Goal: Task Accomplishment & Management: Use online tool/utility

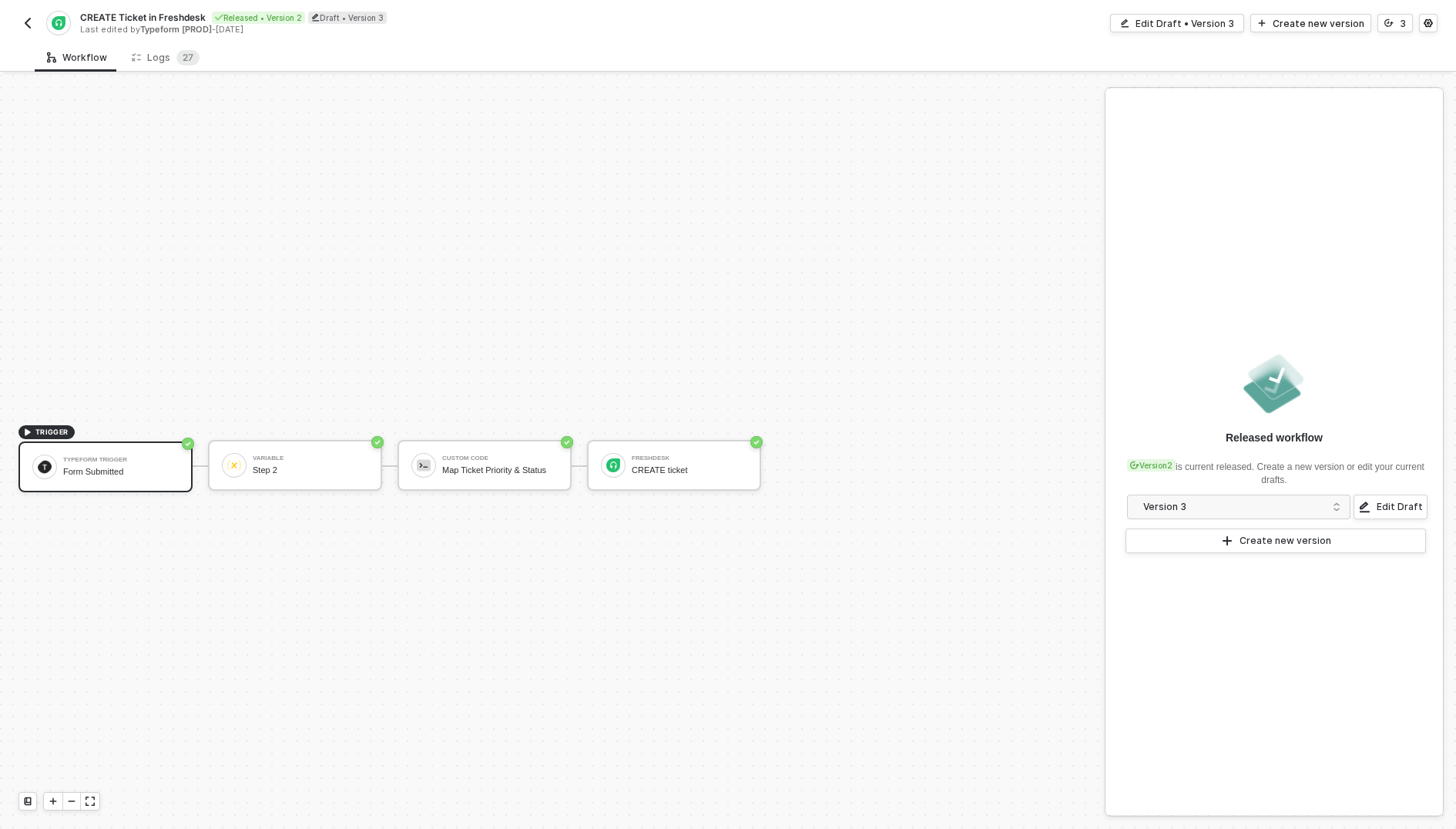
scroll to position [28, 0]
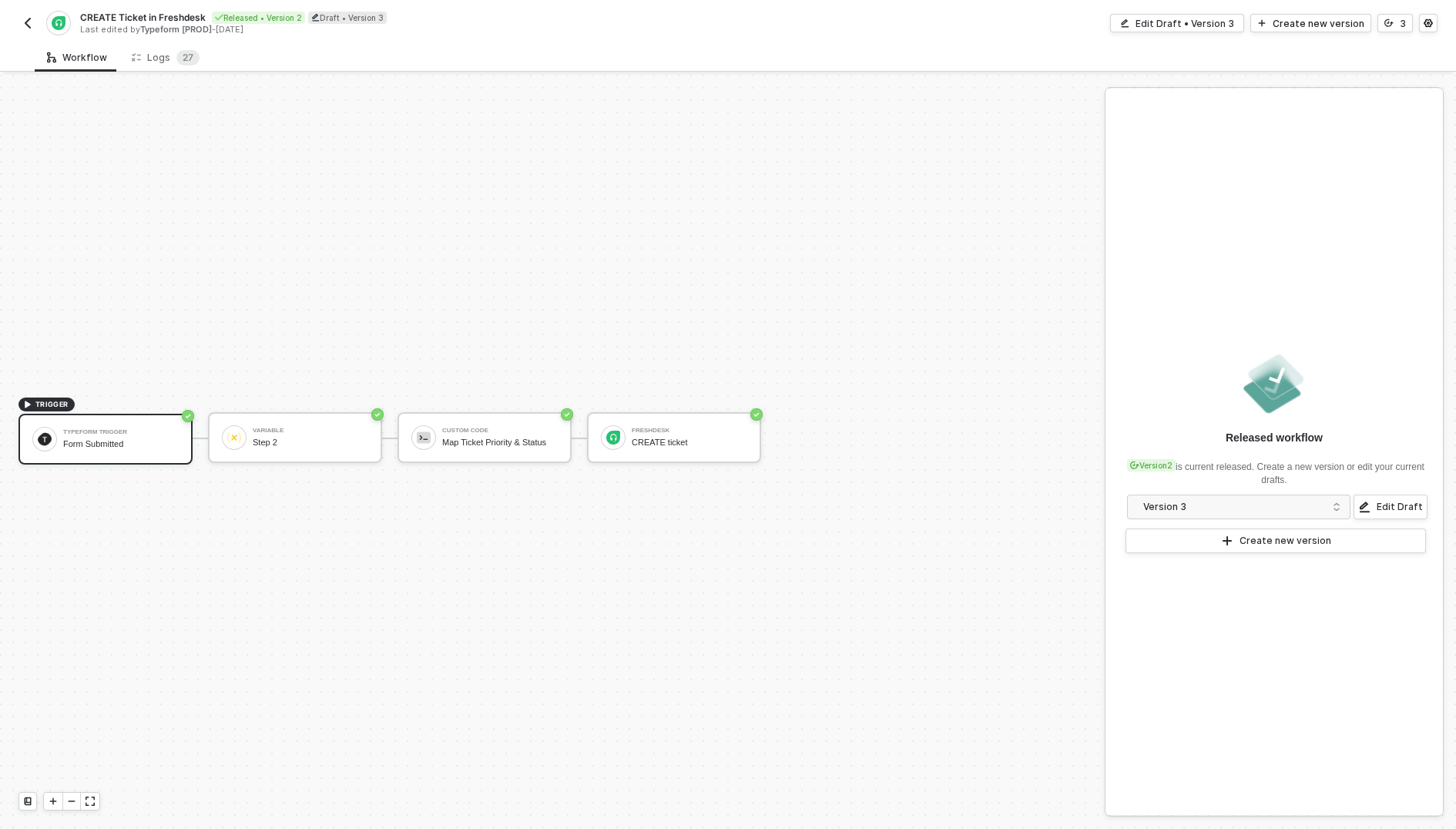
click at [31, 12] on div "CREATE Ticket in Freshdesk Released • Version 2 Draft • Version 3 Last edited b…" at bounding box center [373, 23] width 709 height 25
click at [20, 32] on div "CREATE Ticket in Freshdesk Released • Version 2 Draft • Version 3 Last edited b…" at bounding box center [373, 23] width 709 height 25
click at [27, 20] on img "button" at bounding box center [28, 23] width 12 height 12
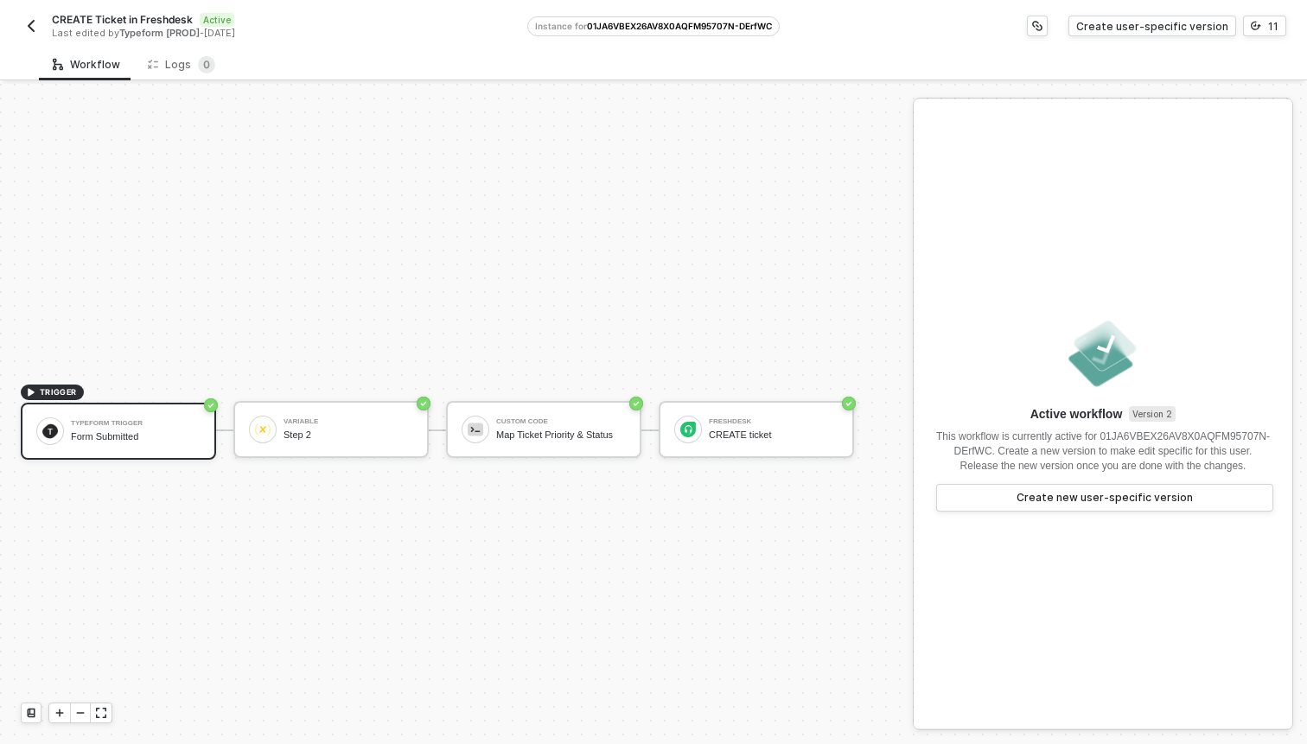
scroll to position [32, 0]
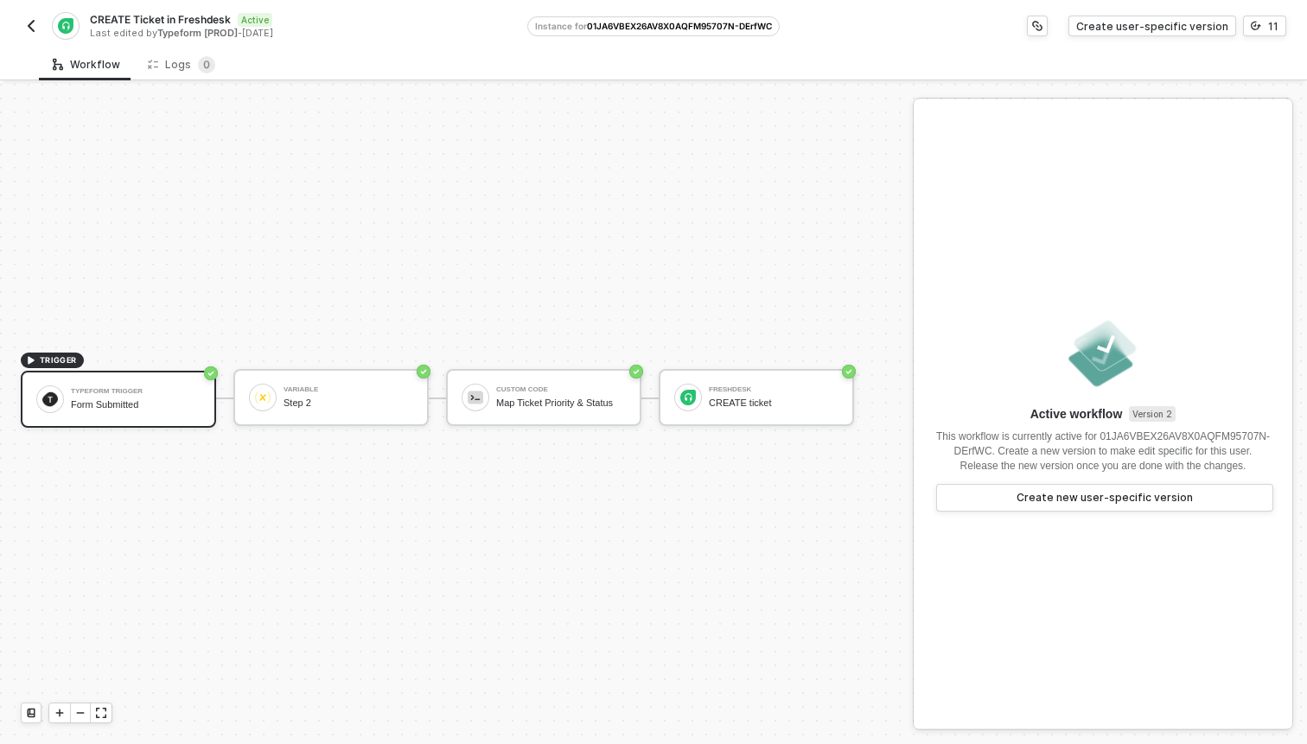
click at [44, 30] on div "CREATE Ticket in Freshdesk Active Last edited by Typeform [PROD] - 2 months ago" at bounding box center [274, 26] width 506 height 28
click at [32, 27] on img "button" at bounding box center [31, 26] width 14 height 14
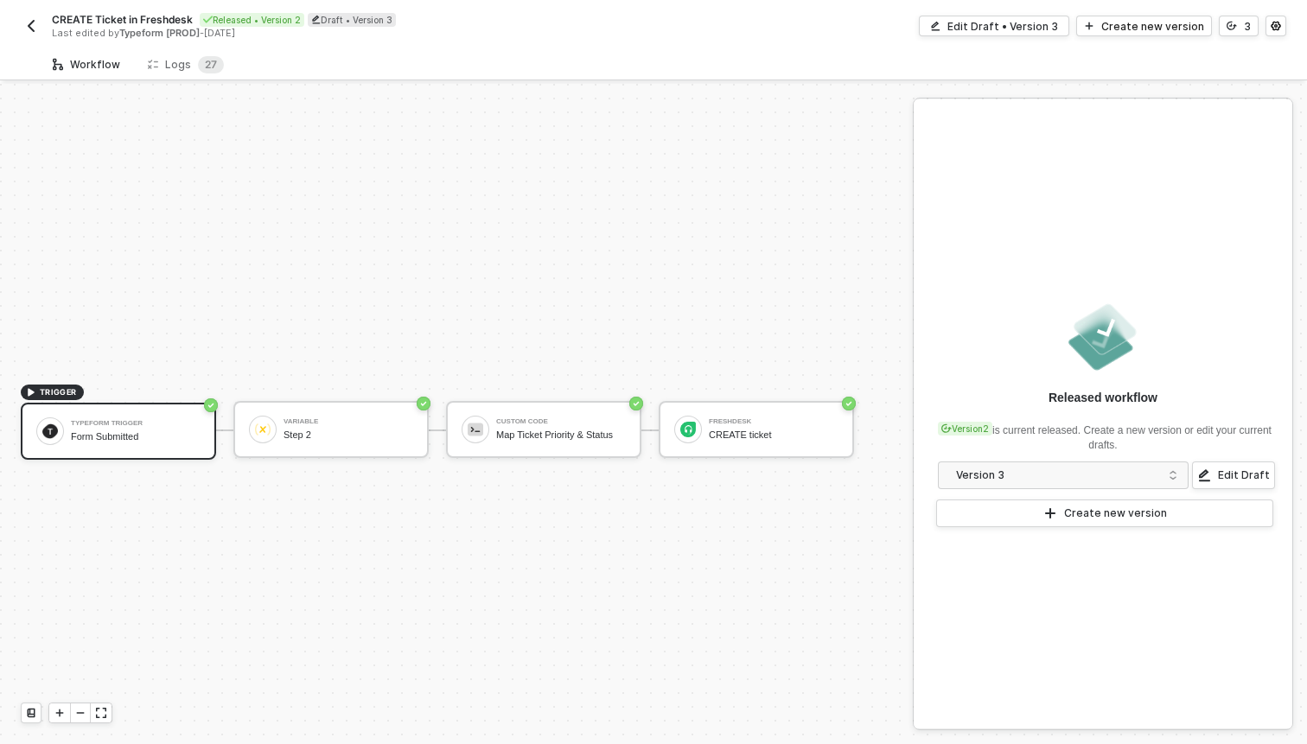
scroll to position [32, 0]
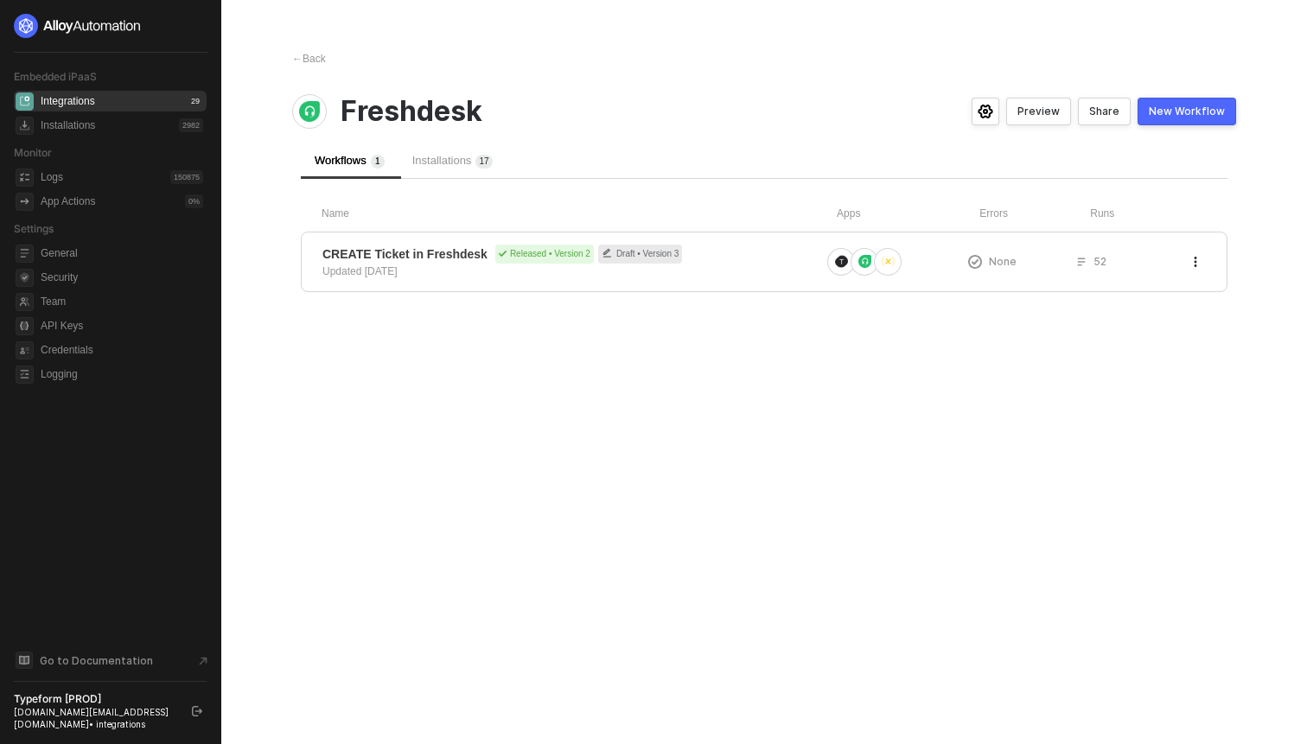
click at [458, 157] on span "Installations 1 7" at bounding box center [452, 160] width 80 height 13
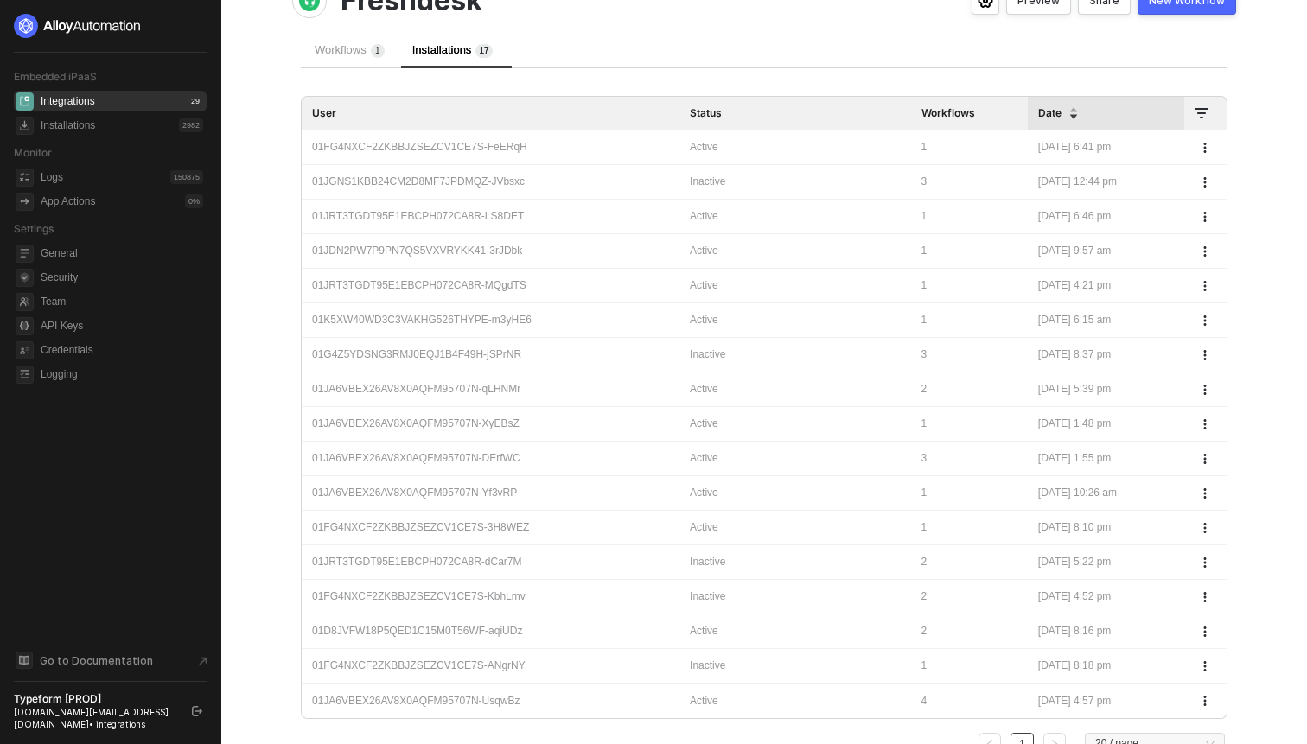
scroll to position [104, 0]
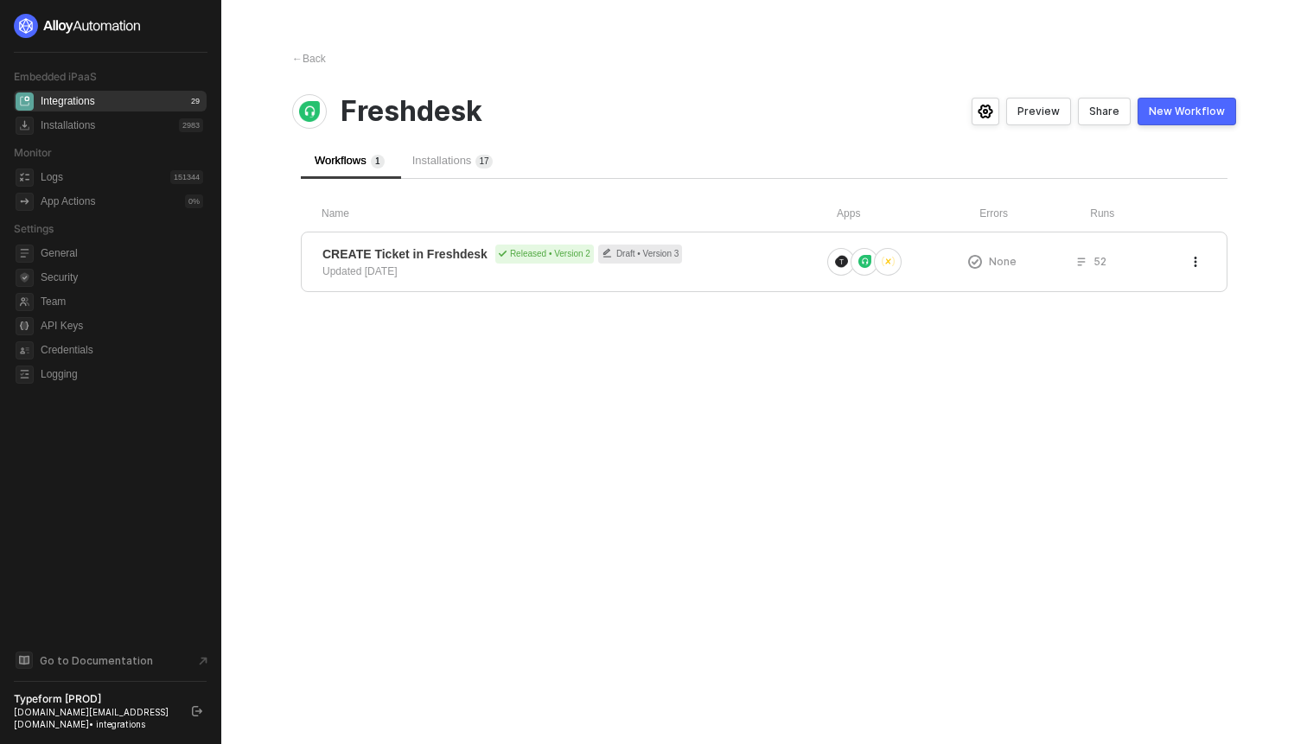
click at [460, 162] on span "Installations 1 7" at bounding box center [452, 160] width 80 height 13
click at [443, 162] on span "Installations 1 6" at bounding box center [452, 160] width 80 height 13
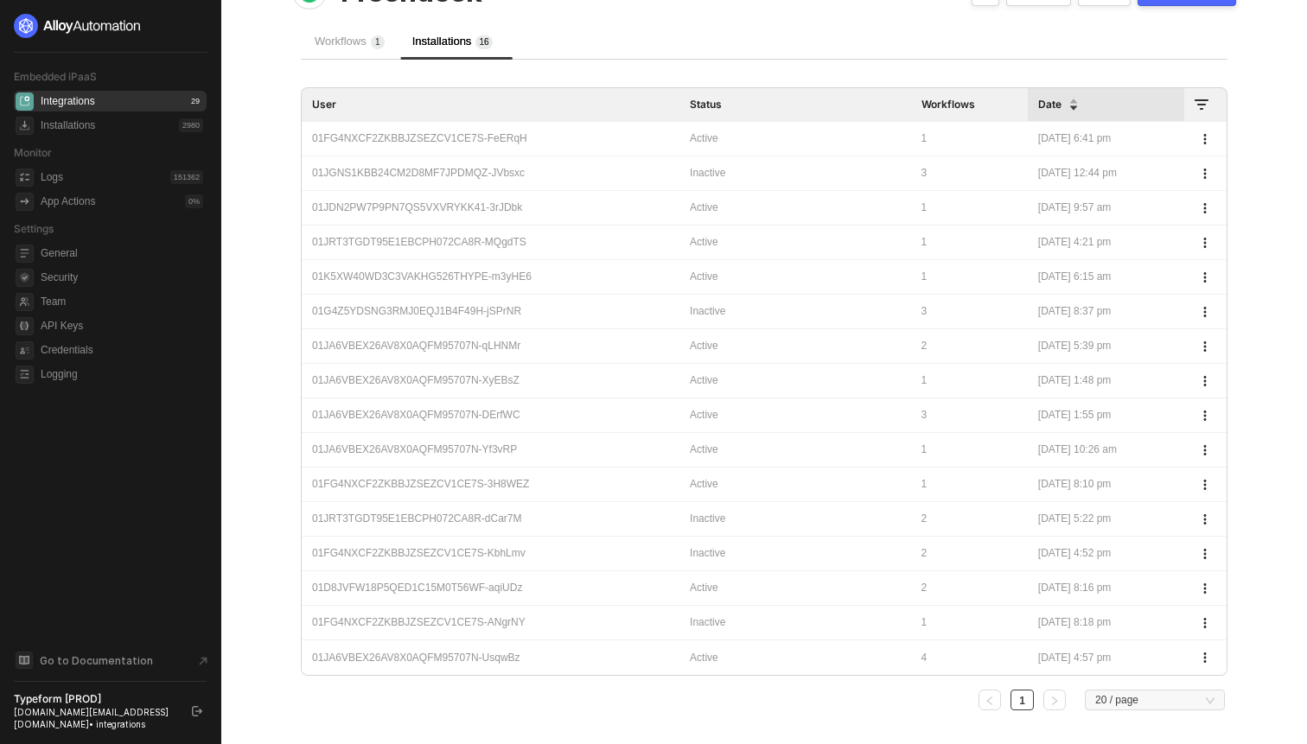
scroll to position [151, 0]
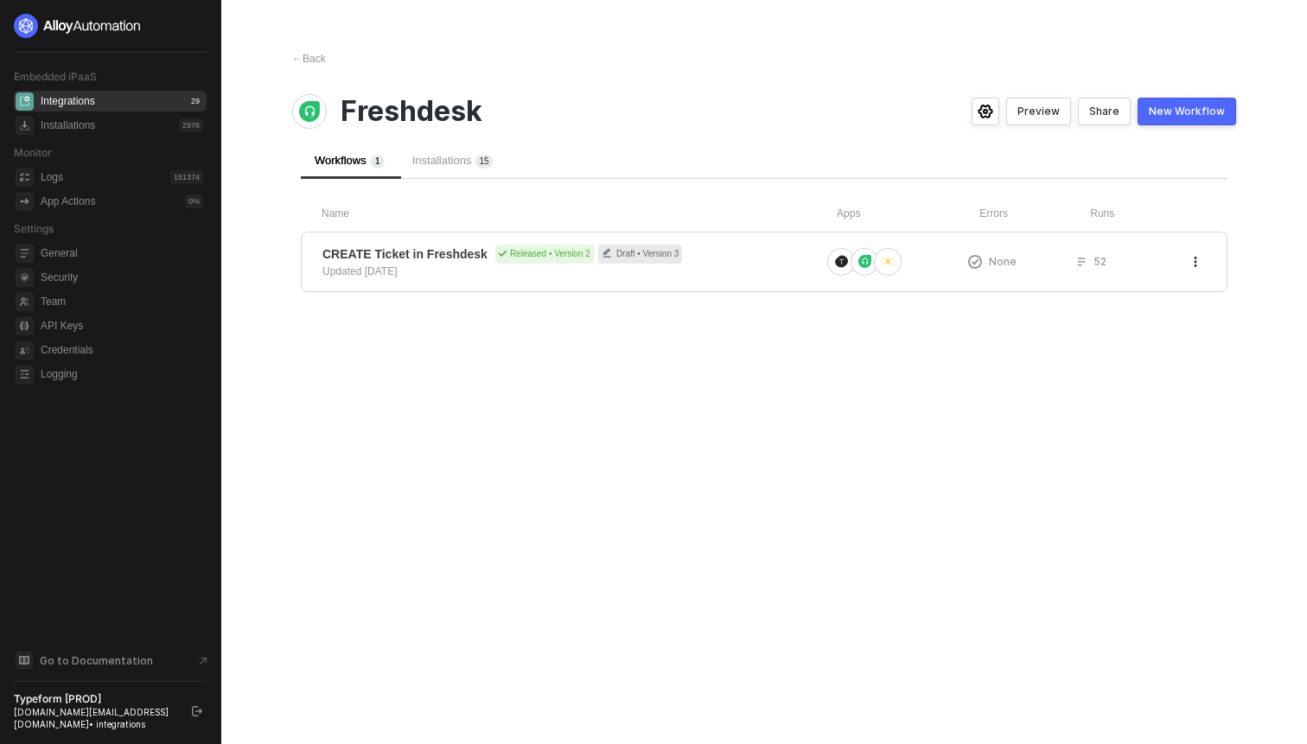
click at [472, 160] on span "Installations 1 5" at bounding box center [452, 160] width 80 height 13
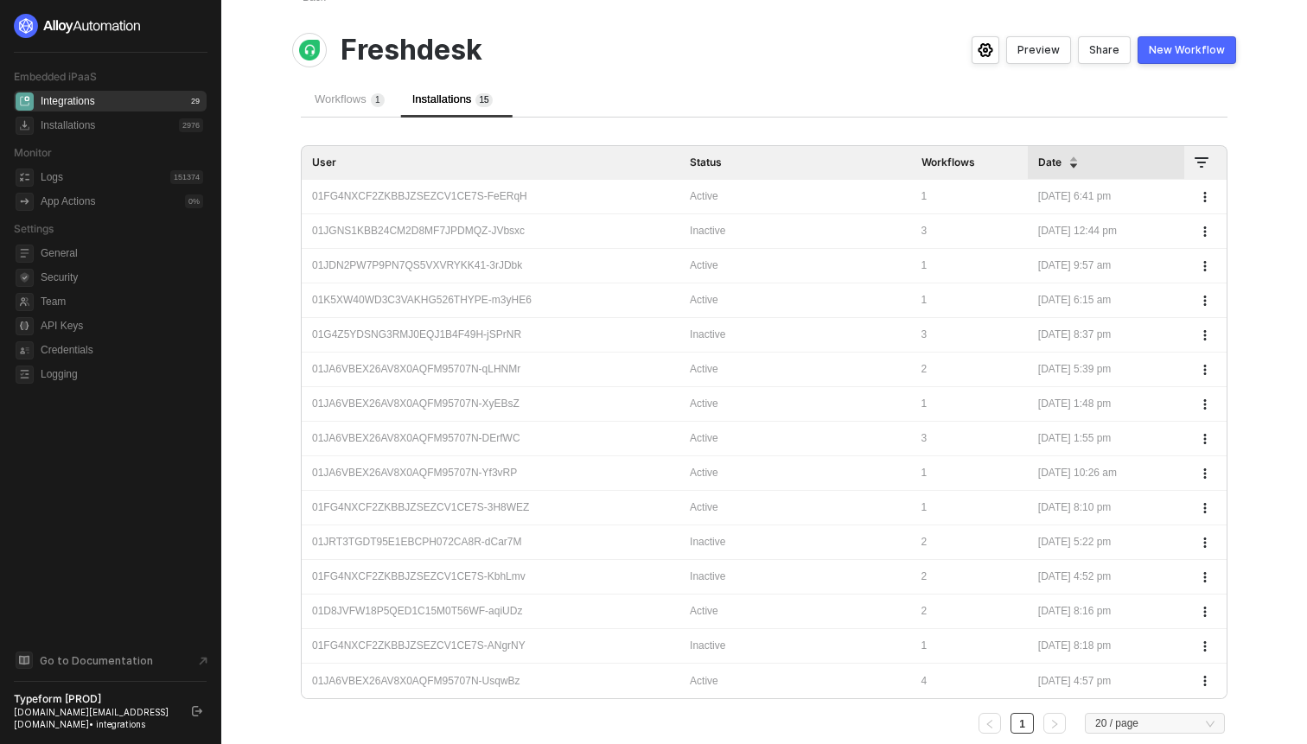
scroll to position [117, 0]
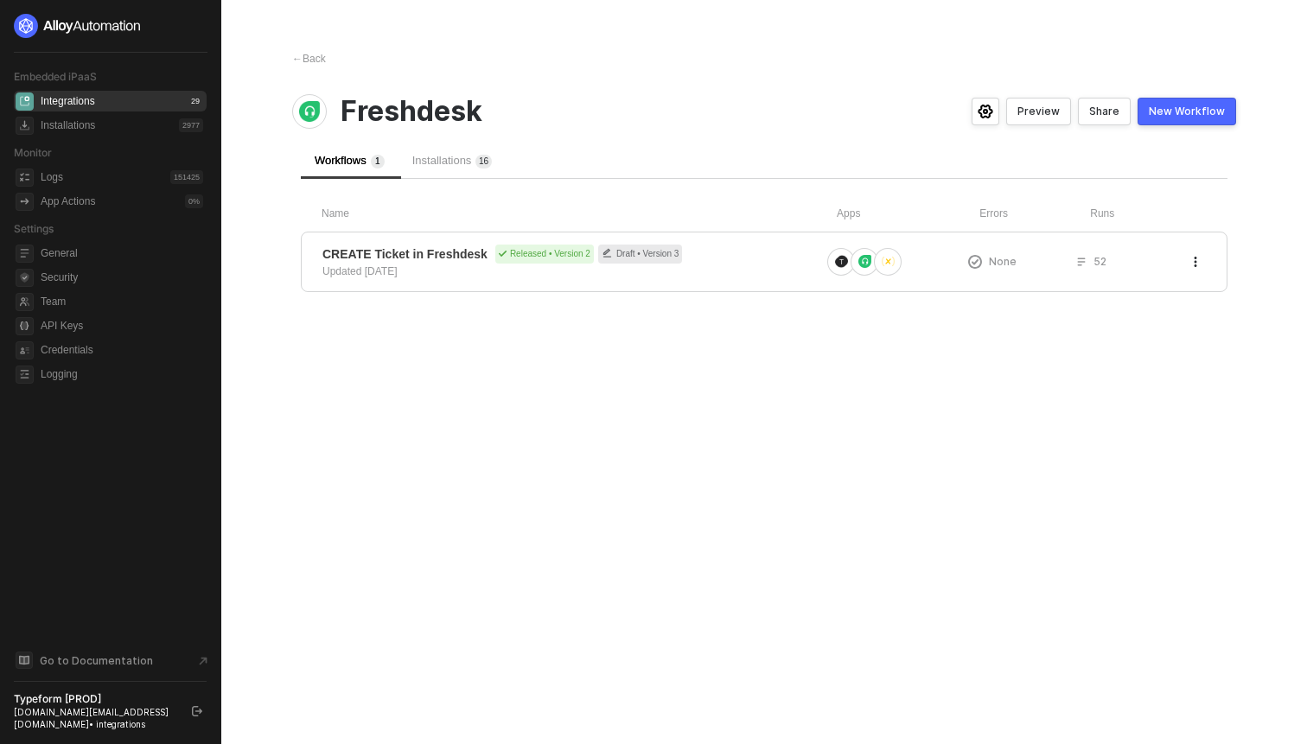
click at [443, 166] on span "Installations 1 6" at bounding box center [452, 160] width 80 height 13
click at [397, 155] on div "Workflows 1" at bounding box center [350, 161] width 98 height 36
click at [439, 156] on span "Installations 1 6" at bounding box center [452, 160] width 80 height 13
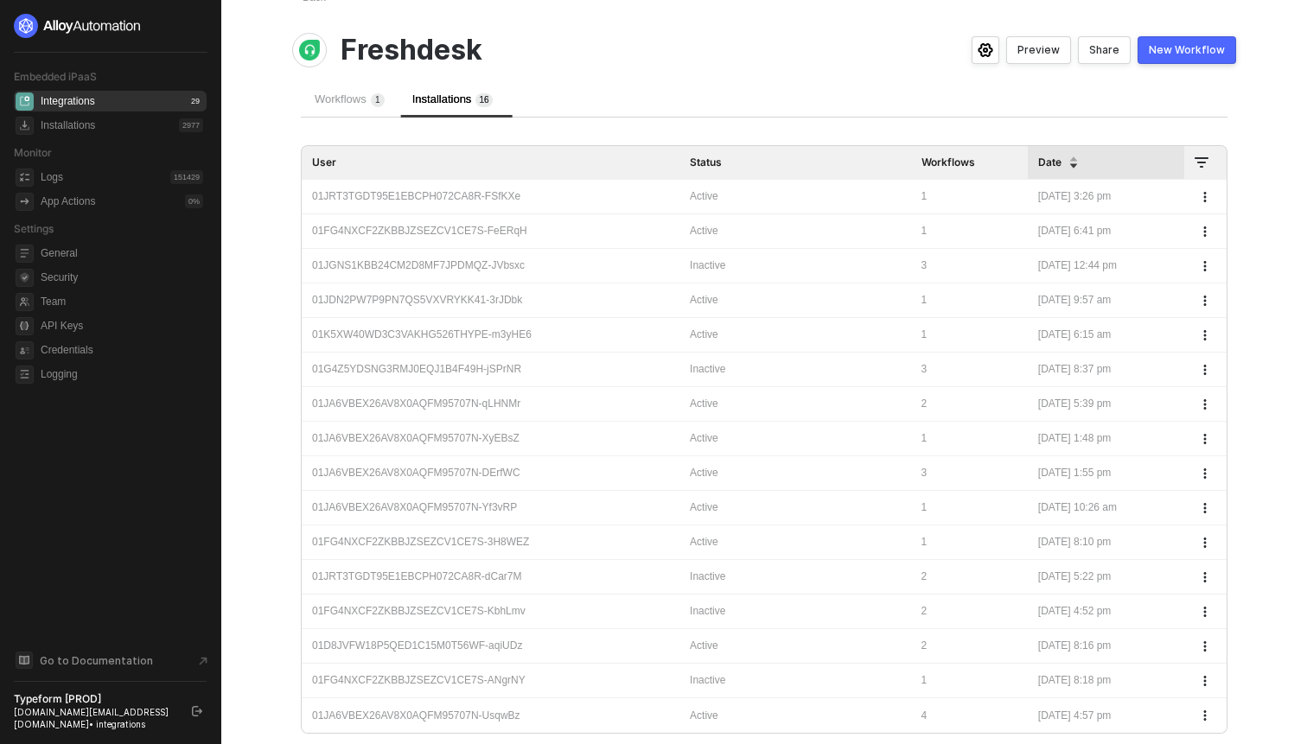
scroll to position [88, 0]
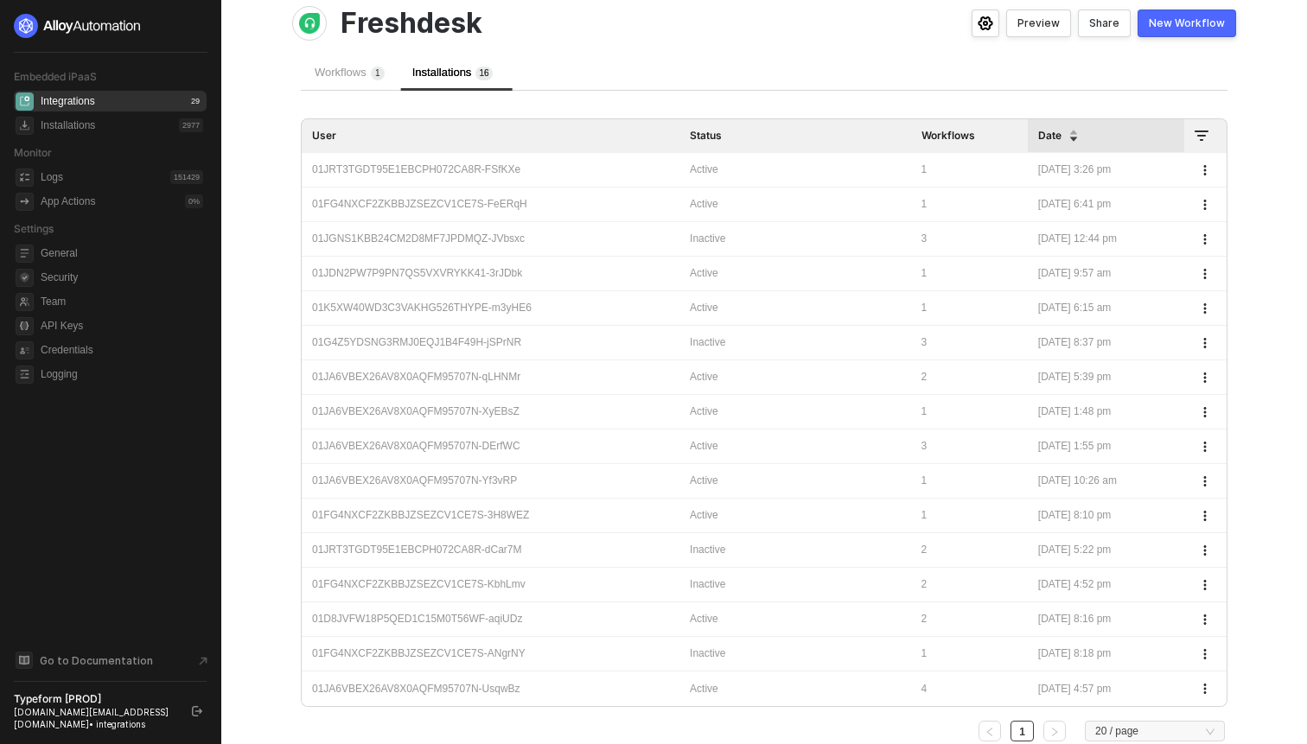
click at [1235, 644] on div "Workflows 1 Installations 1 6 Name Apps Errors Runs CREATE Ticket in Freshdesk …" at bounding box center [764, 404] width 944 height 701
click at [1201, 649] on icon "button" at bounding box center [1205, 654] width 10 height 10
click at [1247, 622] on div "← Back Freshdesk Preview Share New Workflow Workflows 1 Installations 1 6 Name …" at bounding box center [763, 359] width 985 height 895
click at [490, 206] on div "01FG4NXCF2ZKBBJZSEZCV1CE7S-FeERqH" at bounding box center [490, 204] width 357 height 16
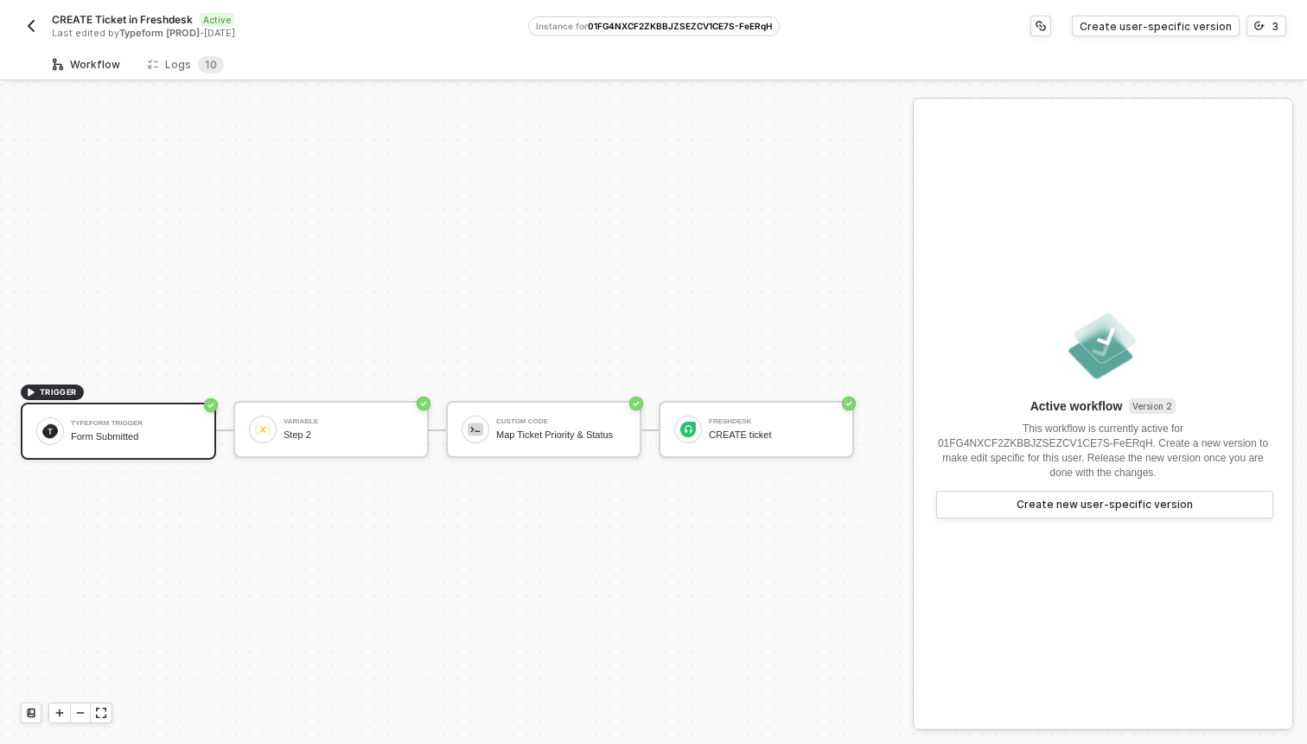
scroll to position [32, 0]
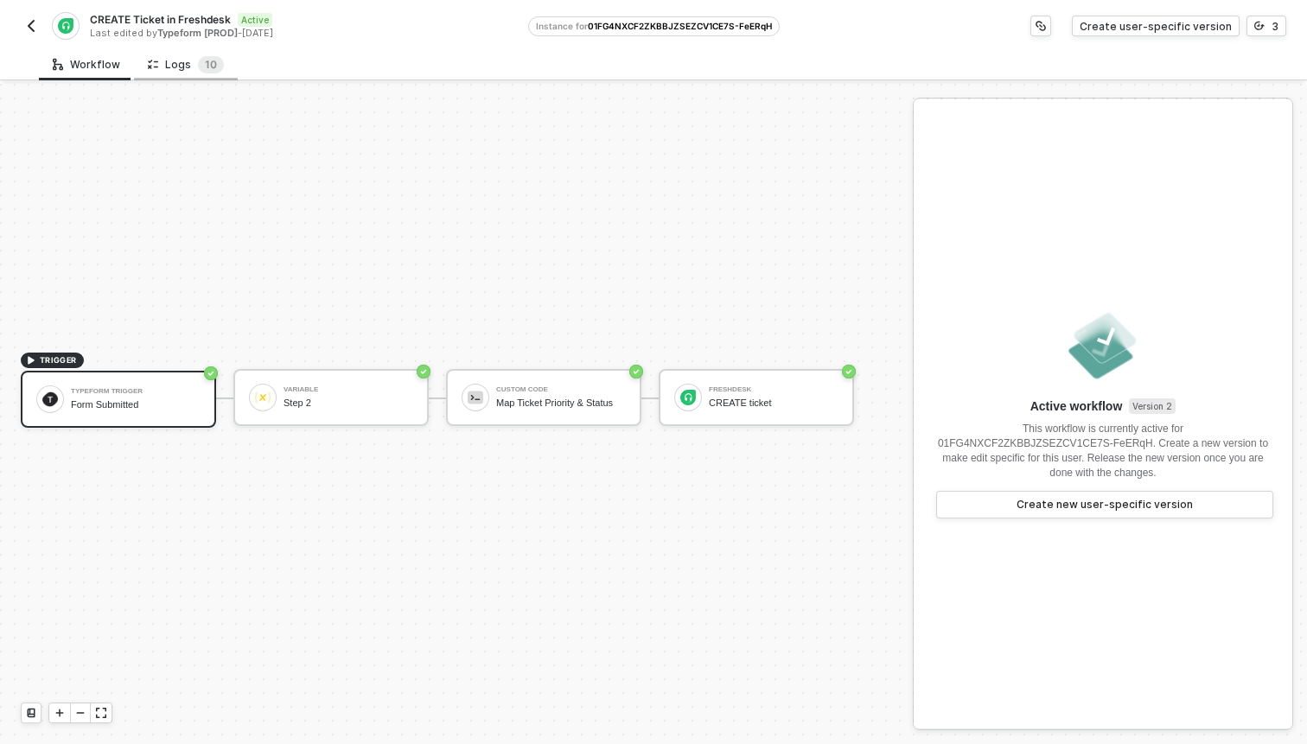
click at [181, 61] on div "Logs 1 0" at bounding box center [186, 64] width 76 height 17
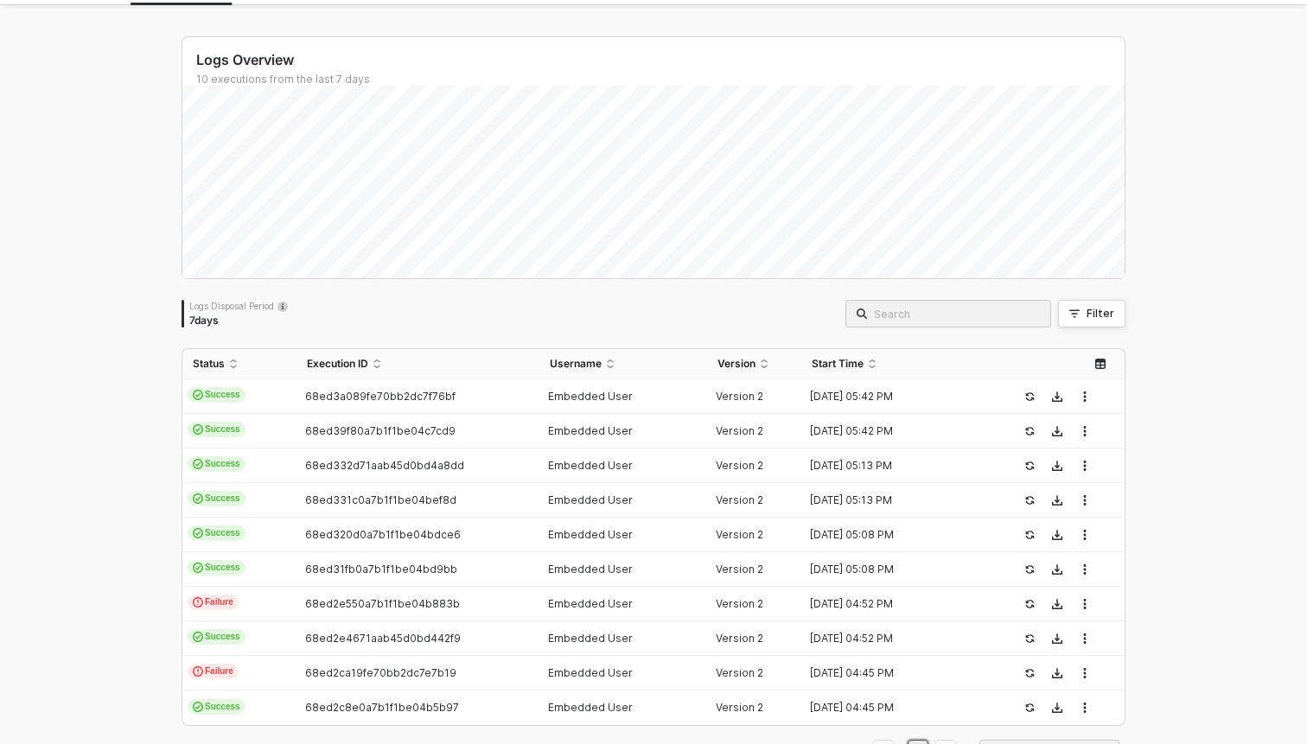
scroll to position [85, 0]
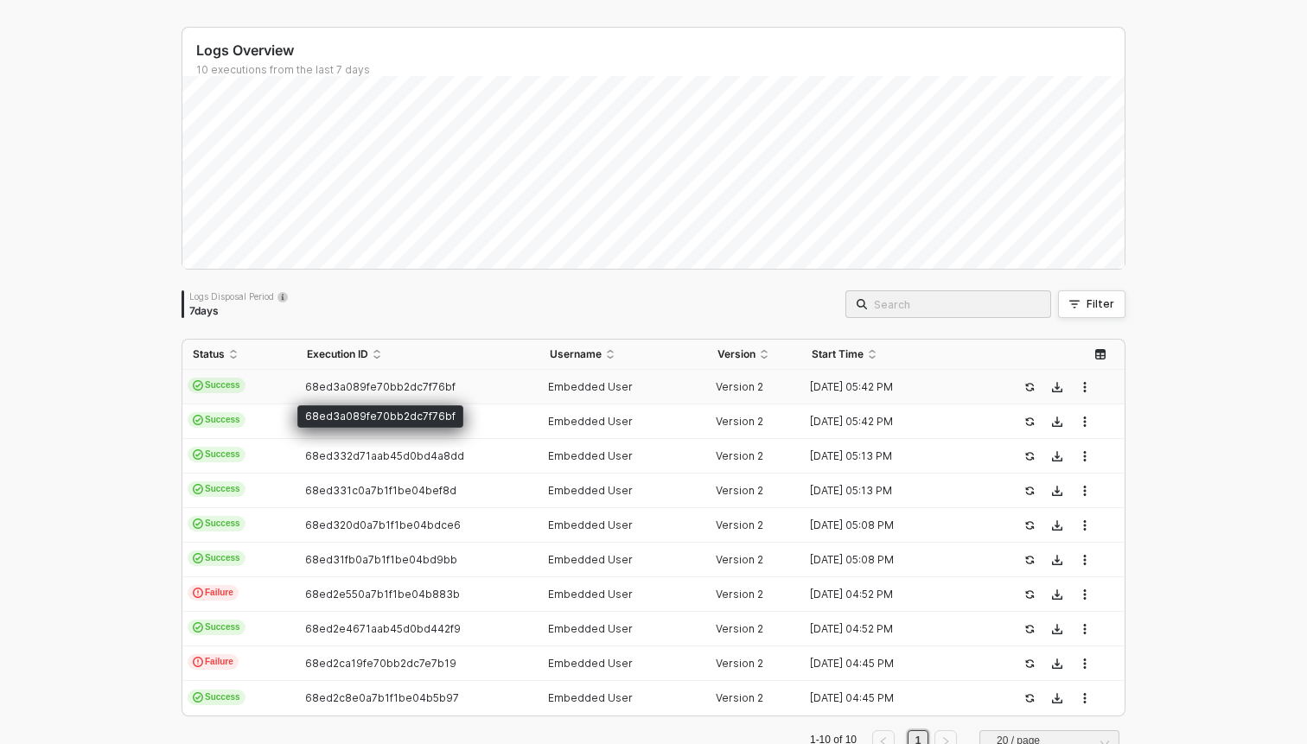
click at [389, 381] on span "68ed3a089fe70bb2dc7f76bf" at bounding box center [380, 386] width 150 height 13
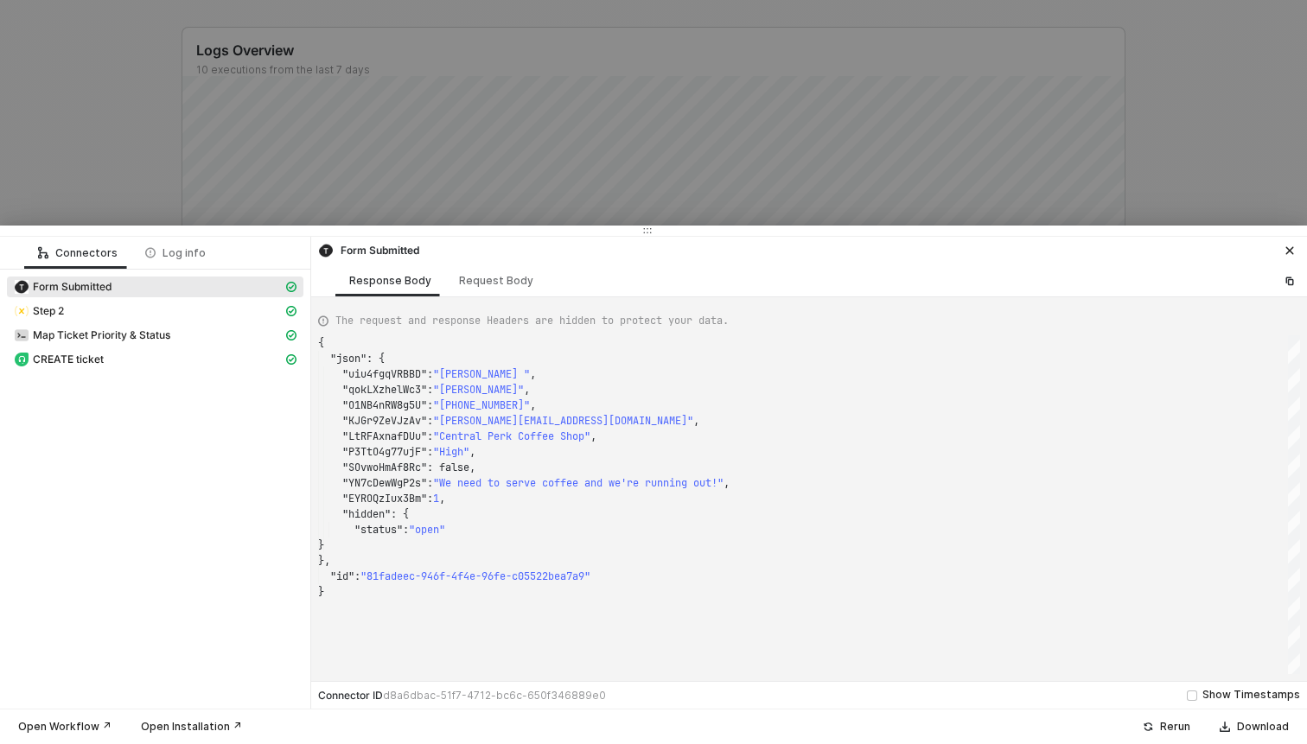
scroll to position [156, 0]
click at [478, 281] on div "Request Body" at bounding box center [496, 281] width 74 height 14
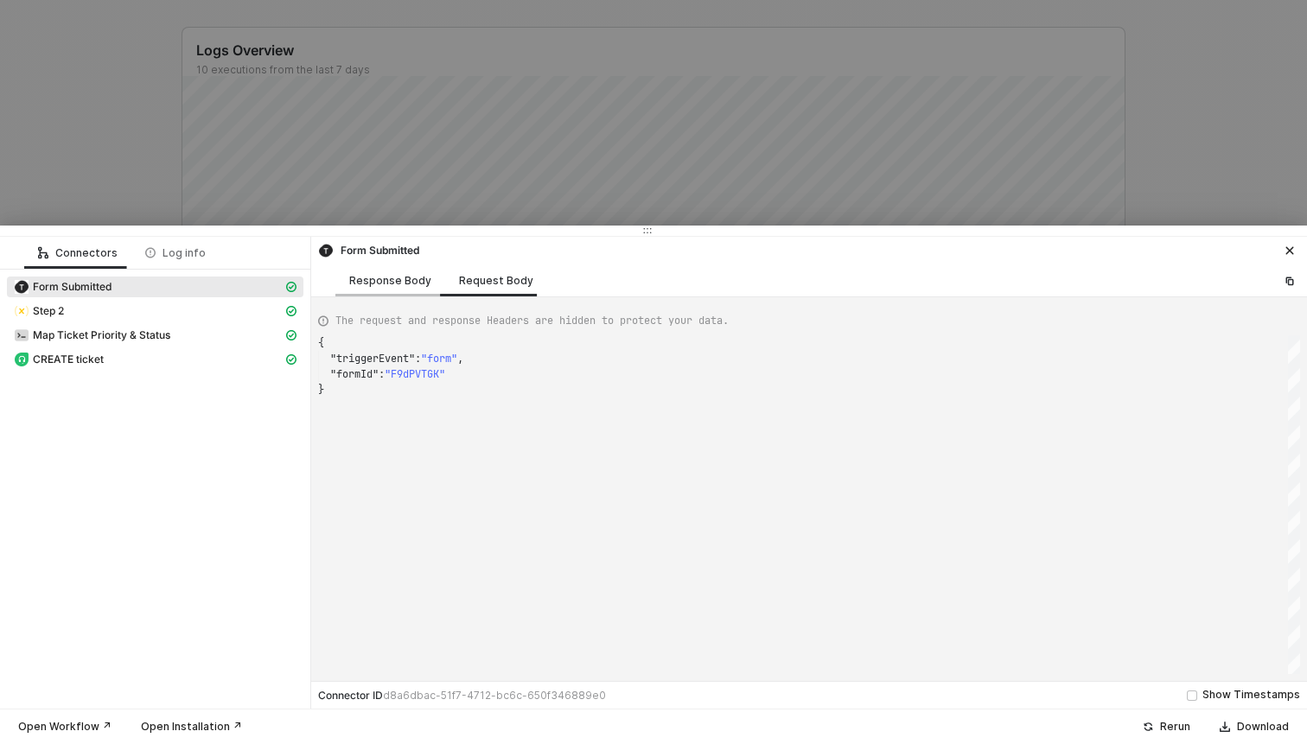
click at [405, 280] on div "Response Body" at bounding box center [390, 281] width 82 height 14
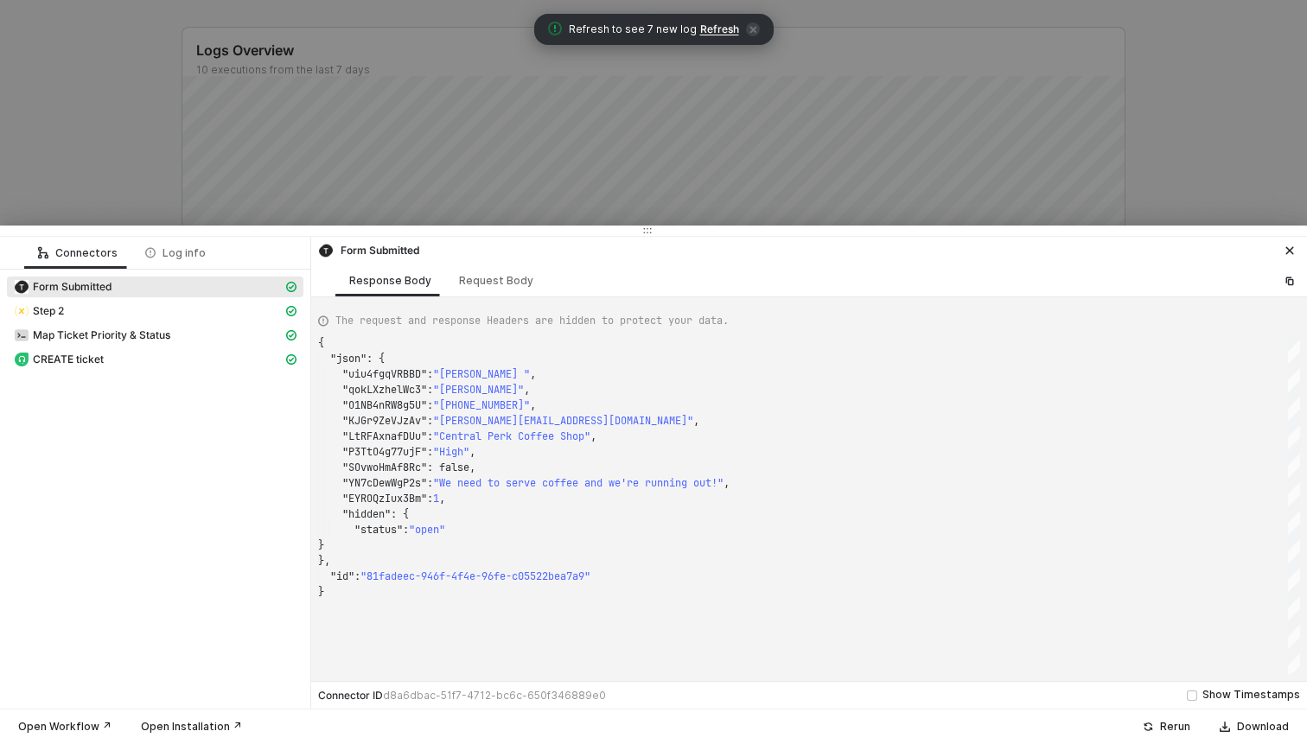
type textarea ""EYROQzIux3Bm": 1, "hidden": { "status": "open" } }, "id": "81fadeec-946f-4f4e-…"
drag, startPoint x: 596, startPoint y: 574, endPoint x: 377, endPoint y: 579, distance: 219.6
click at [72, 109] on div at bounding box center [653, 372] width 1307 height 744
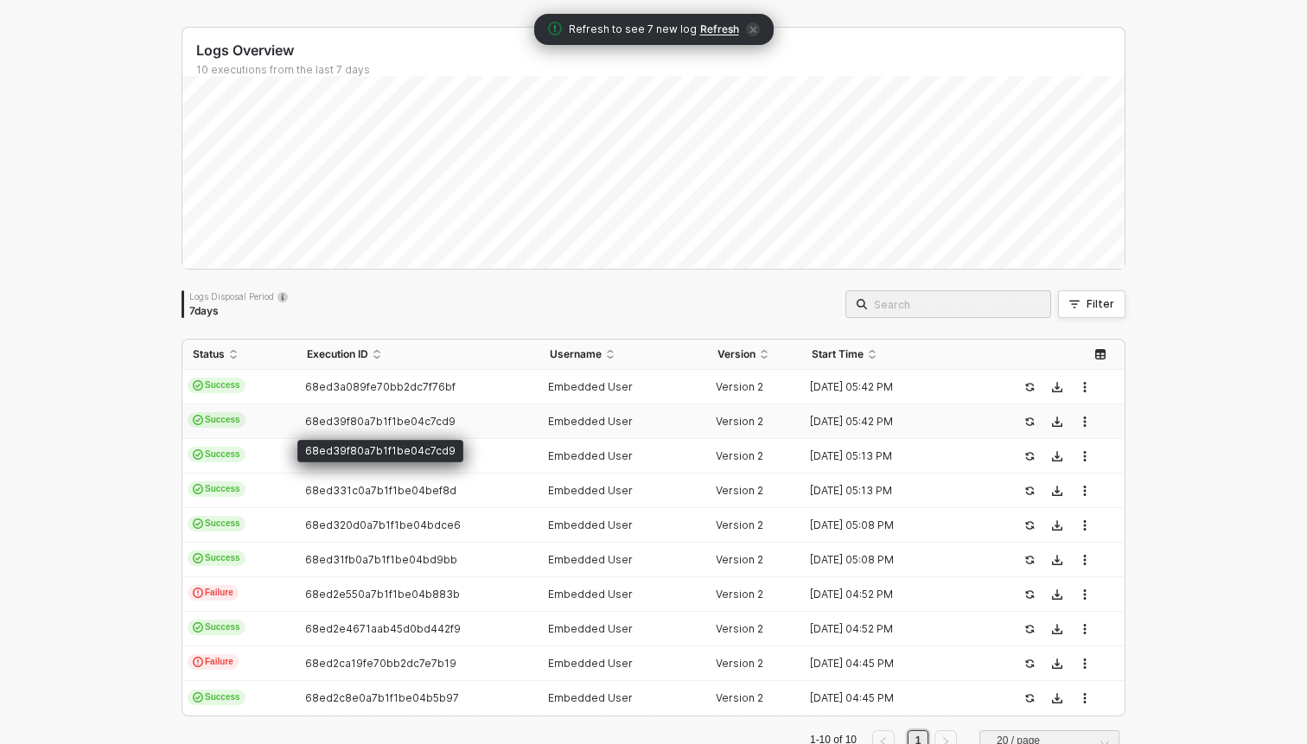
click at [344, 419] on span "68ed39f80a7b1f1be04c7cd9" at bounding box center [380, 421] width 150 height 13
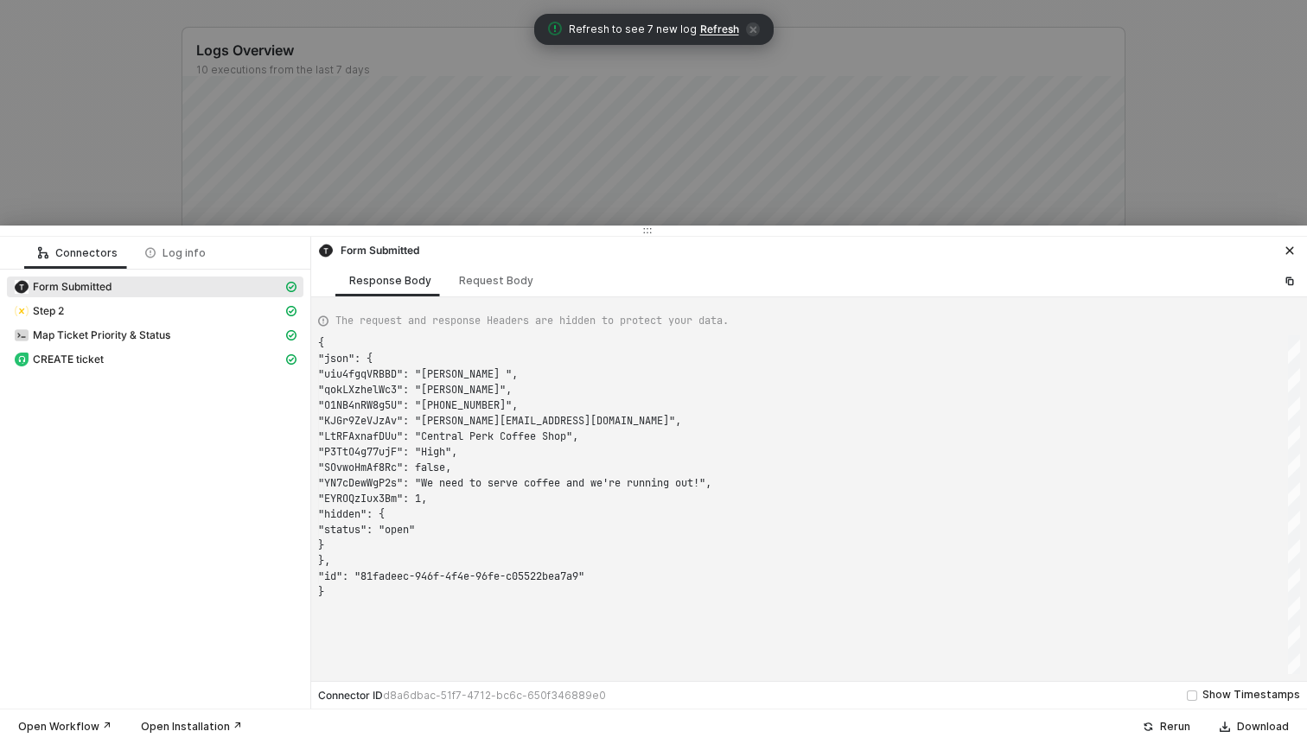
scroll to position [156, 0]
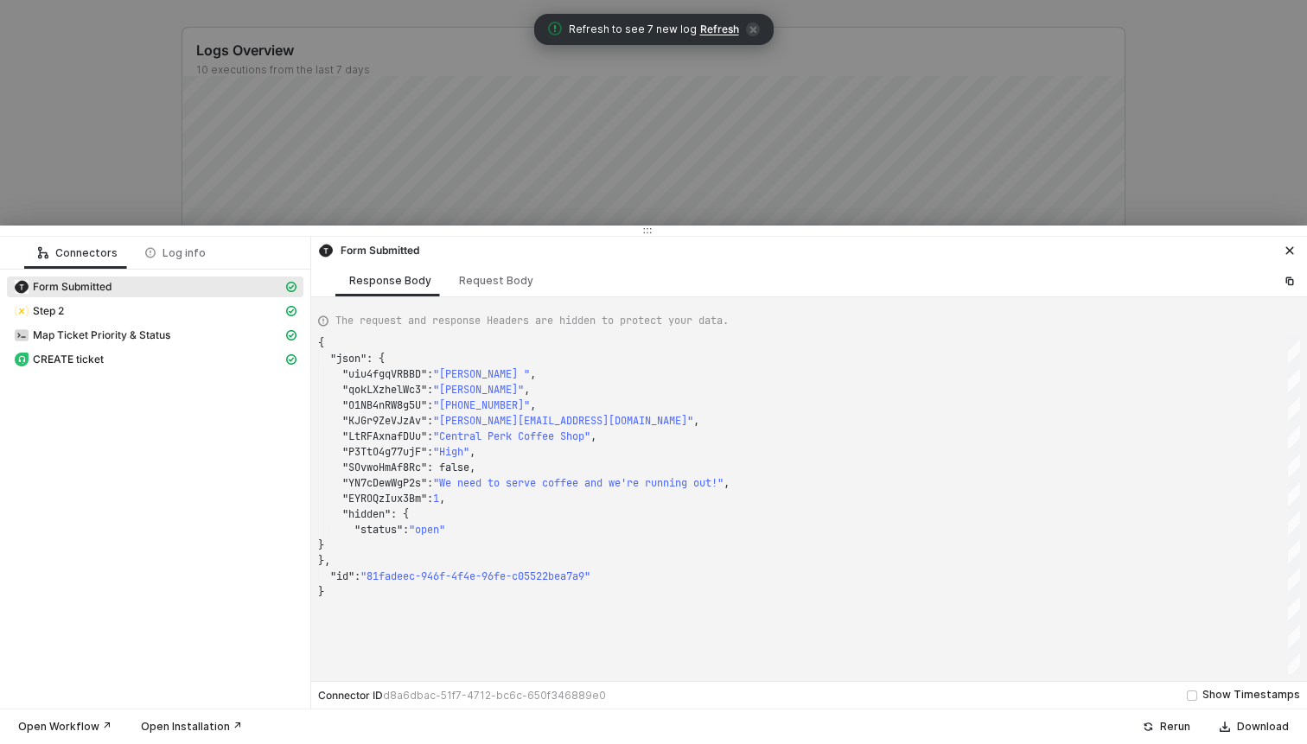
type textarea "{ "json": { "uiu4fgqVRBBD": "Rachel ", "qokLXzhelWc3": "Greene", "O1NB4nRW8g5U"…"
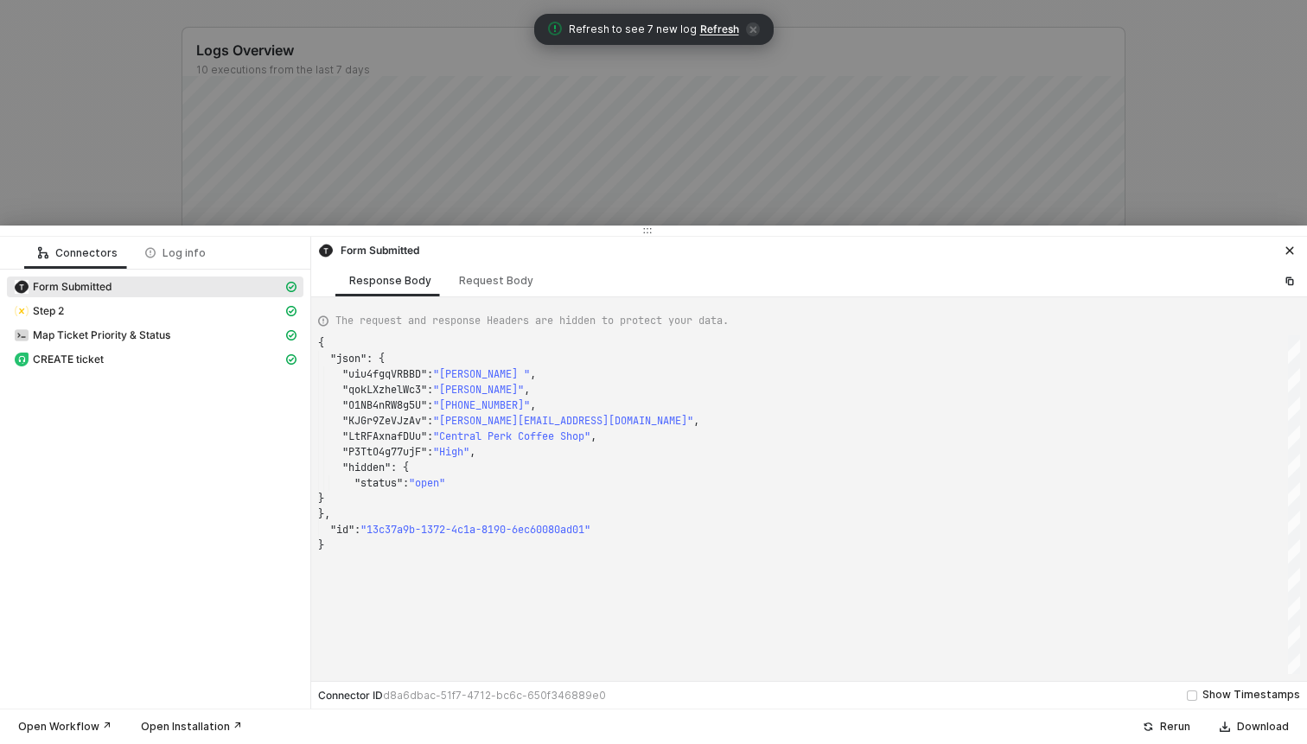
click at [107, 95] on div at bounding box center [653, 372] width 1307 height 744
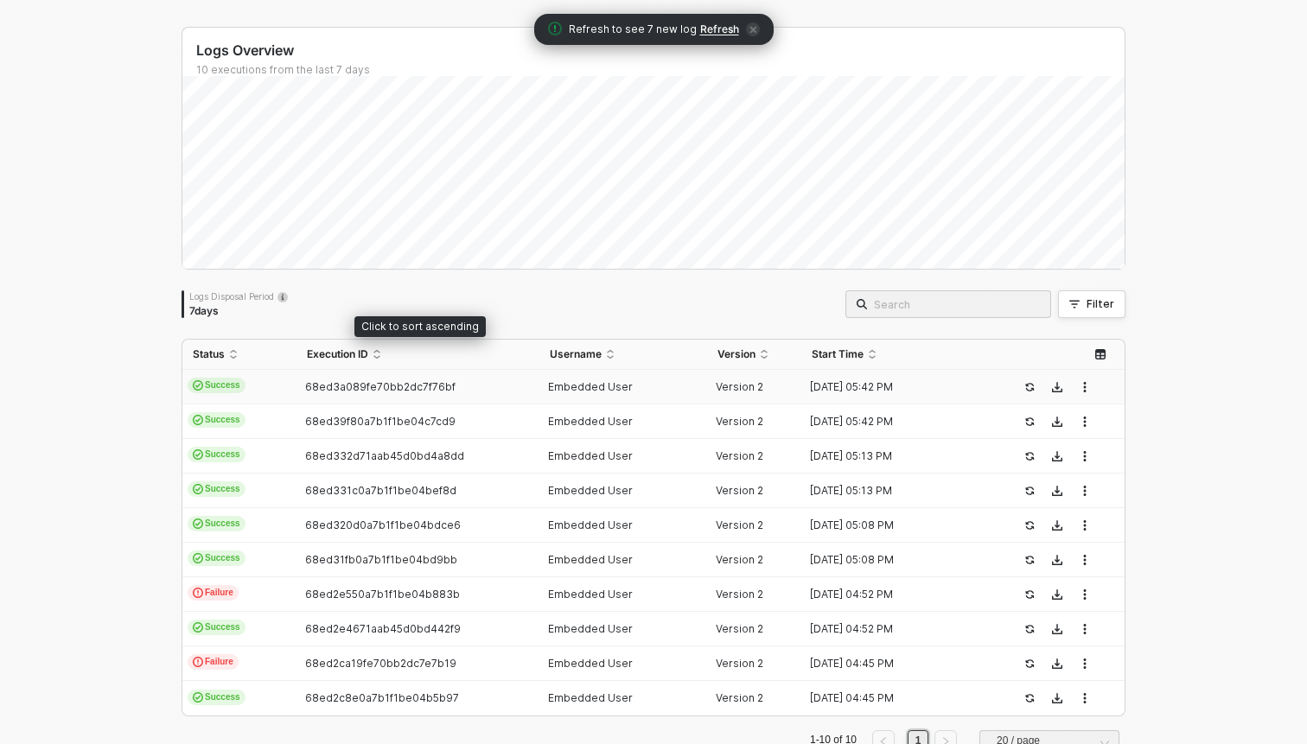
click at [350, 374] on td "68ed3a089fe70bb2dc7f76bf" at bounding box center [417, 387] width 242 height 35
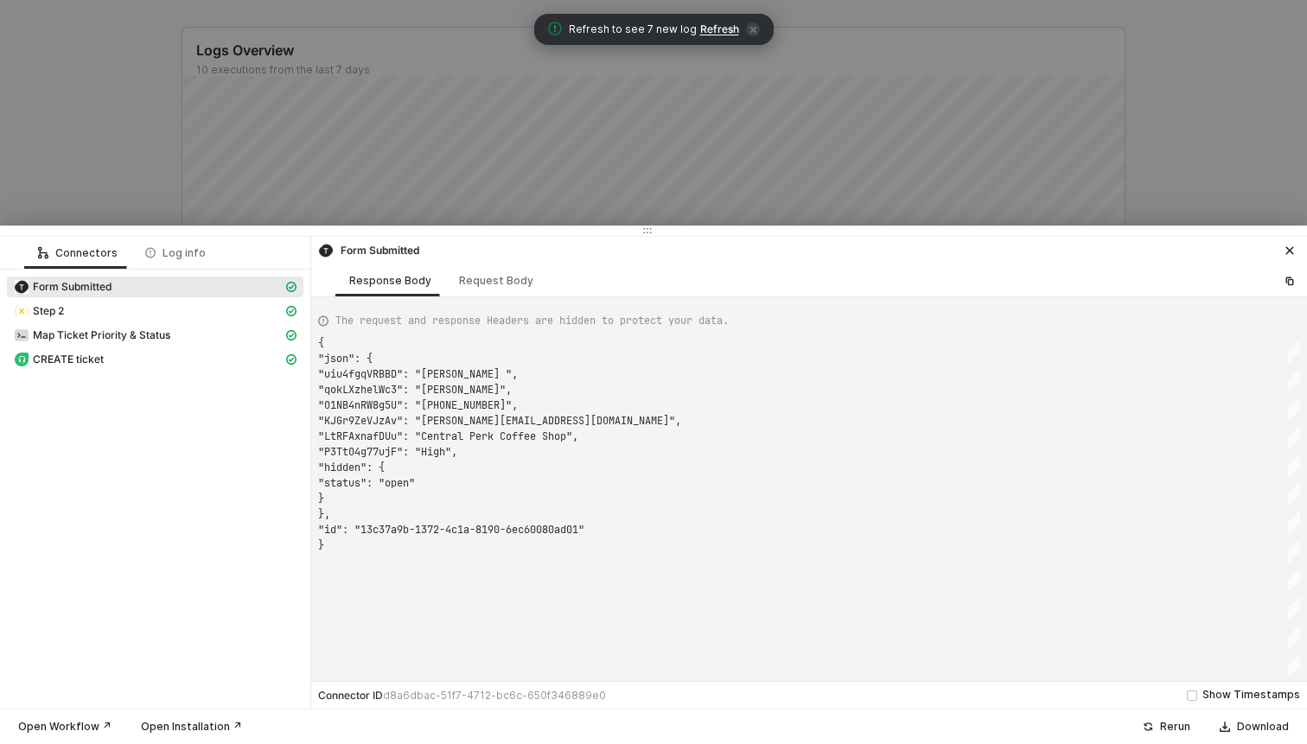
type textarea "{ "json": { "uiu4fgqVRBBD": "Rachel ", "qokLXzhelWc3": "Greene", "O1NB4nRW8g5U"…"
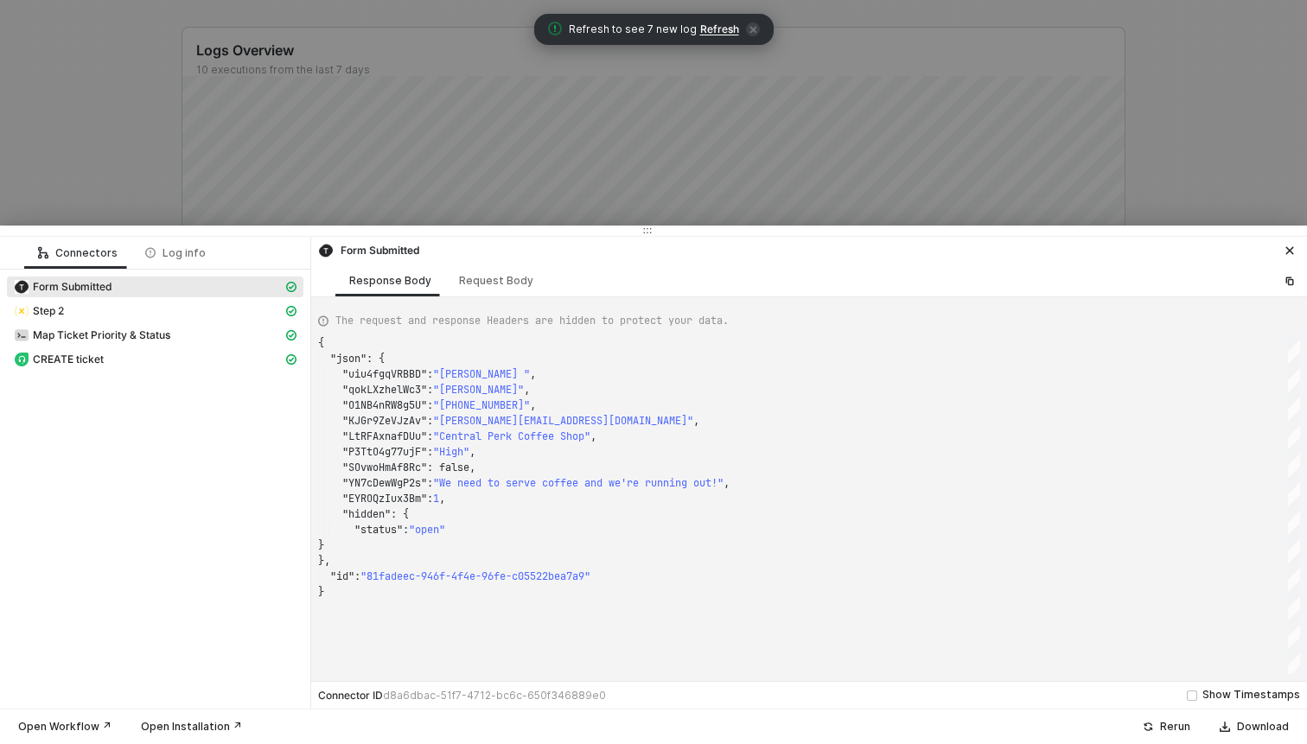
click at [92, 130] on div at bounding box center [653, 372] width 1307 height 744
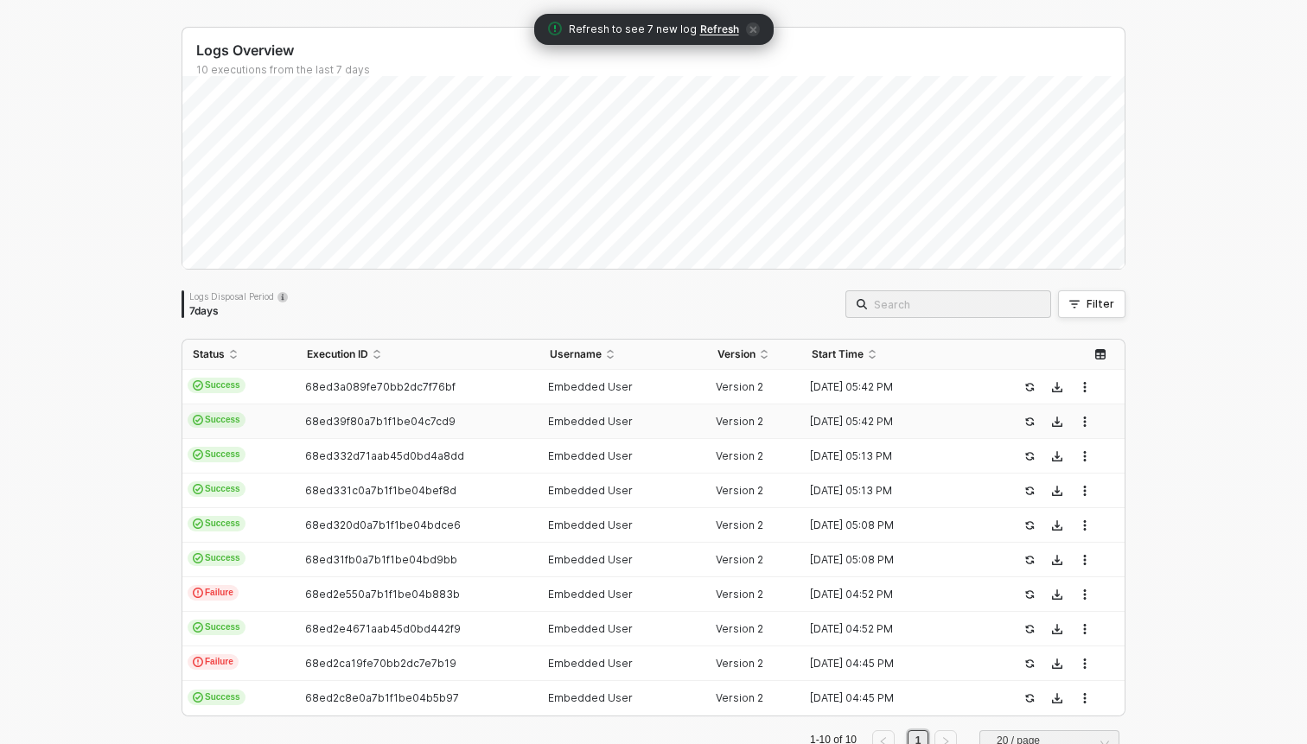
click at [256, 413] on td "Success" at bounding box center [239, 421] width 114 height 35
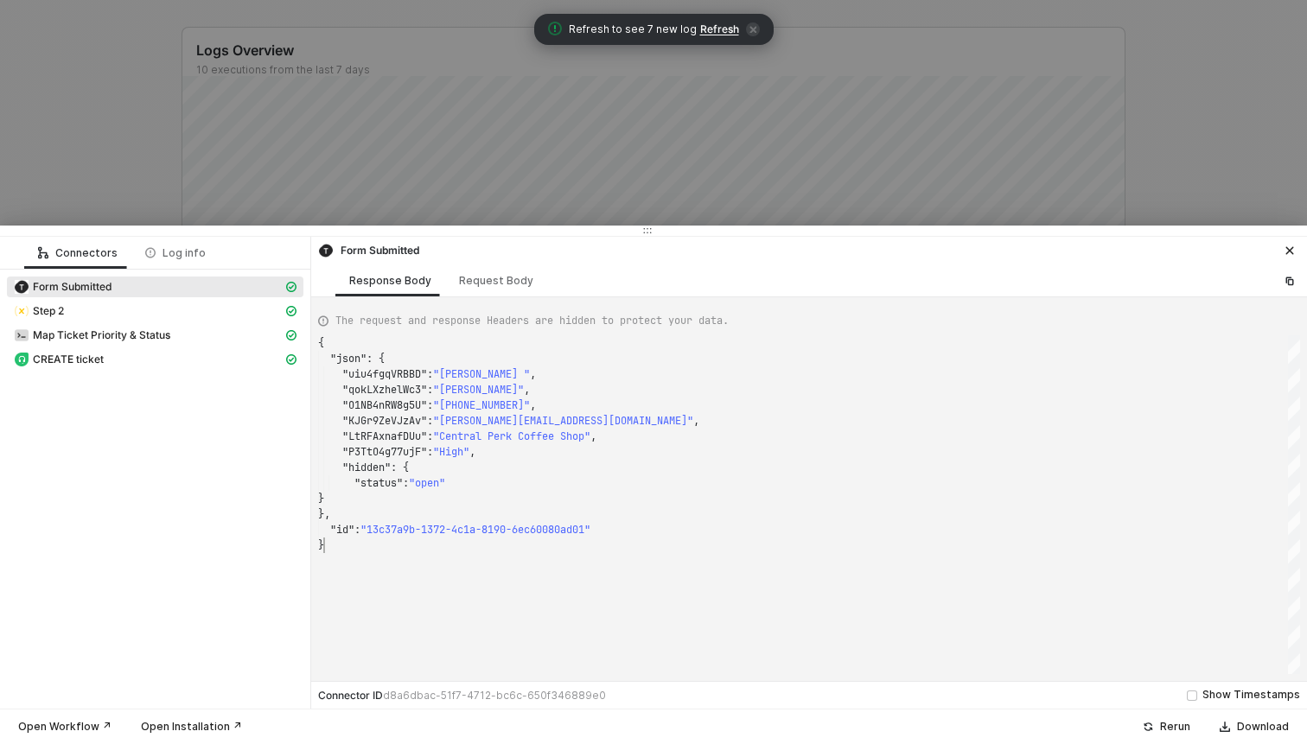
scroll to position [47, 6]
type textarea "{ "json": { "uiu4fgqVRBBD": "Rachel ", "qokLXzhelWc3": "Greene", "O1NB4nRW8g5U"…"
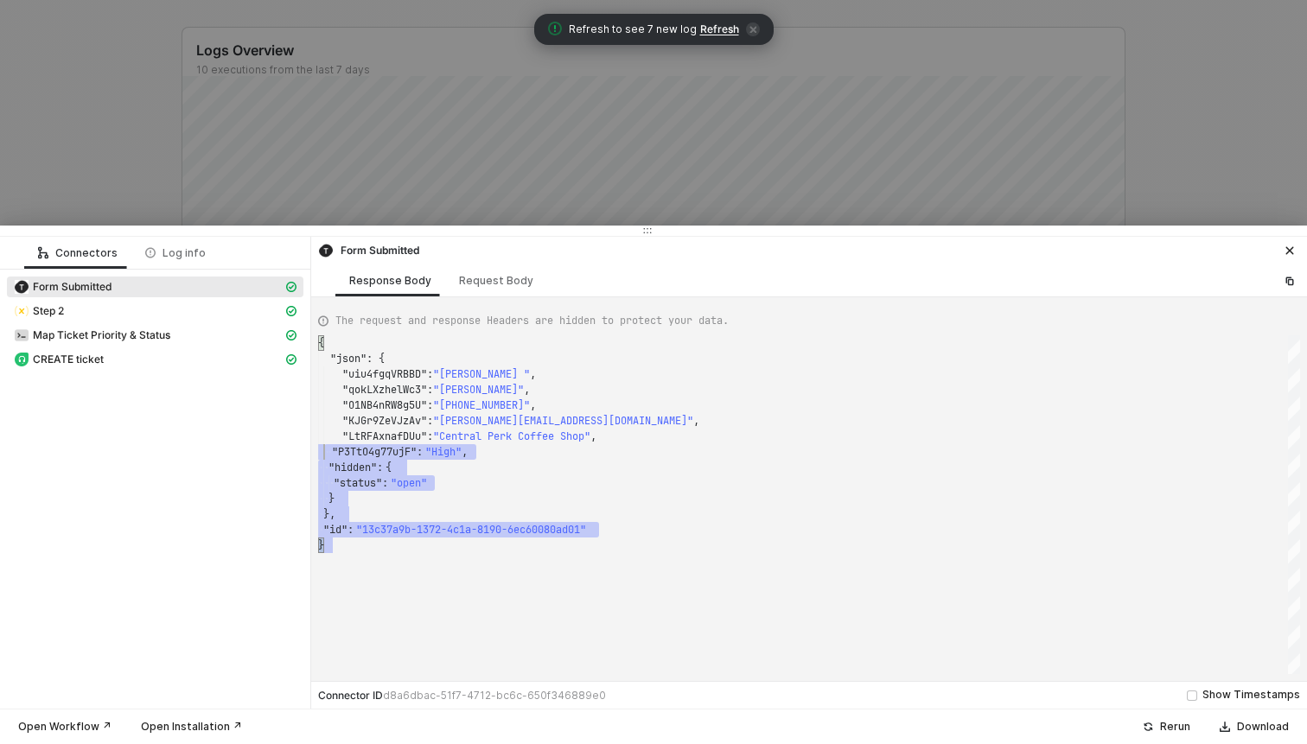
scroll to position [0, 0]
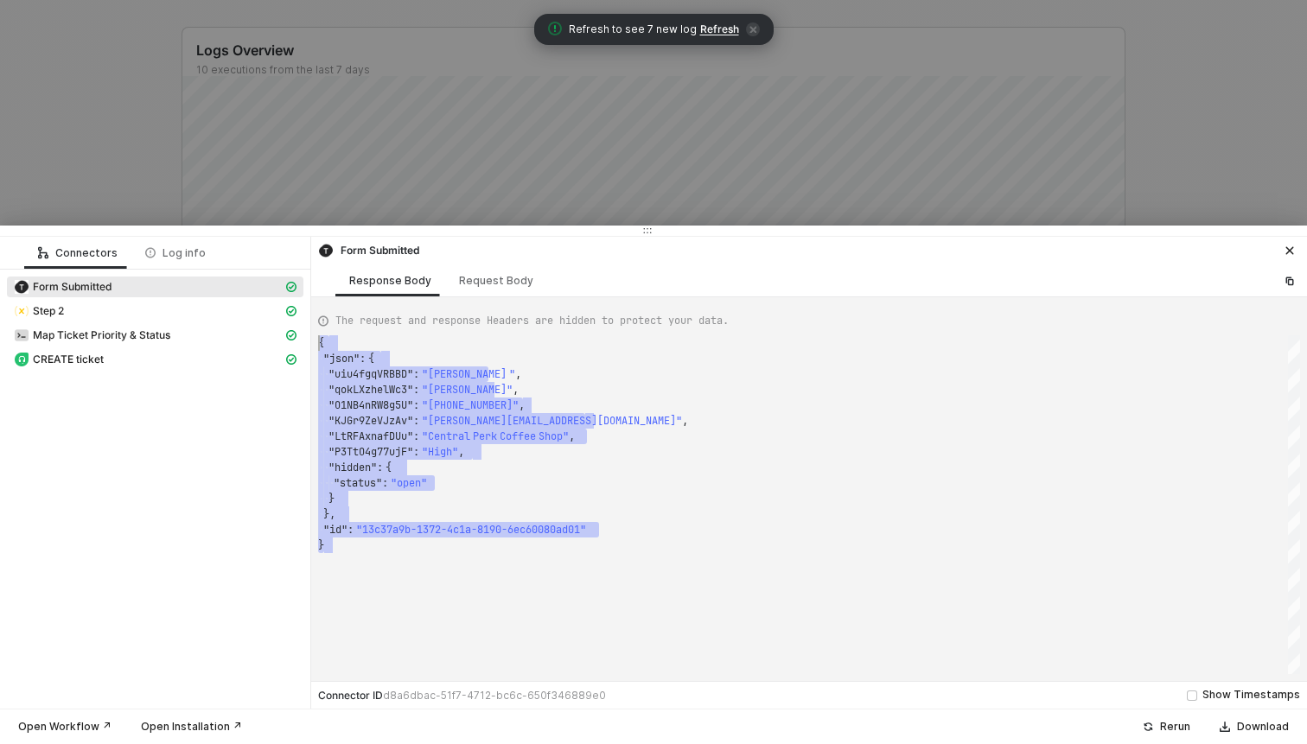
drag, startPoint x: 353, startPoint y: 564, endPoint x: 303, endPoint y: 320, distance: 249.7
click at [303, 320] on div "Connectors Log info Form Submitted Step 2 Map Ticket Priority & Status CREATE t…" at bounding box center [653, 473] width 1307 height 472
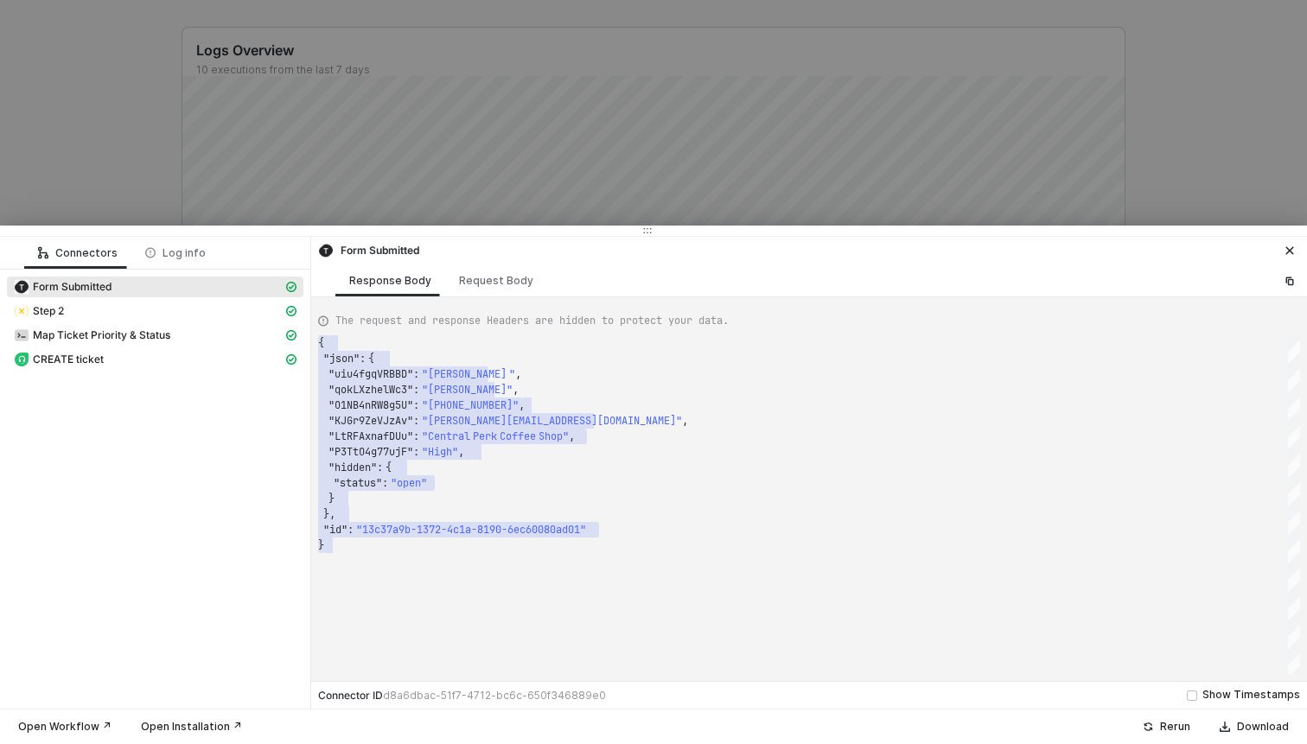
click at [132, 154] on div at bounding box center [653, 372] width 1307 height 744
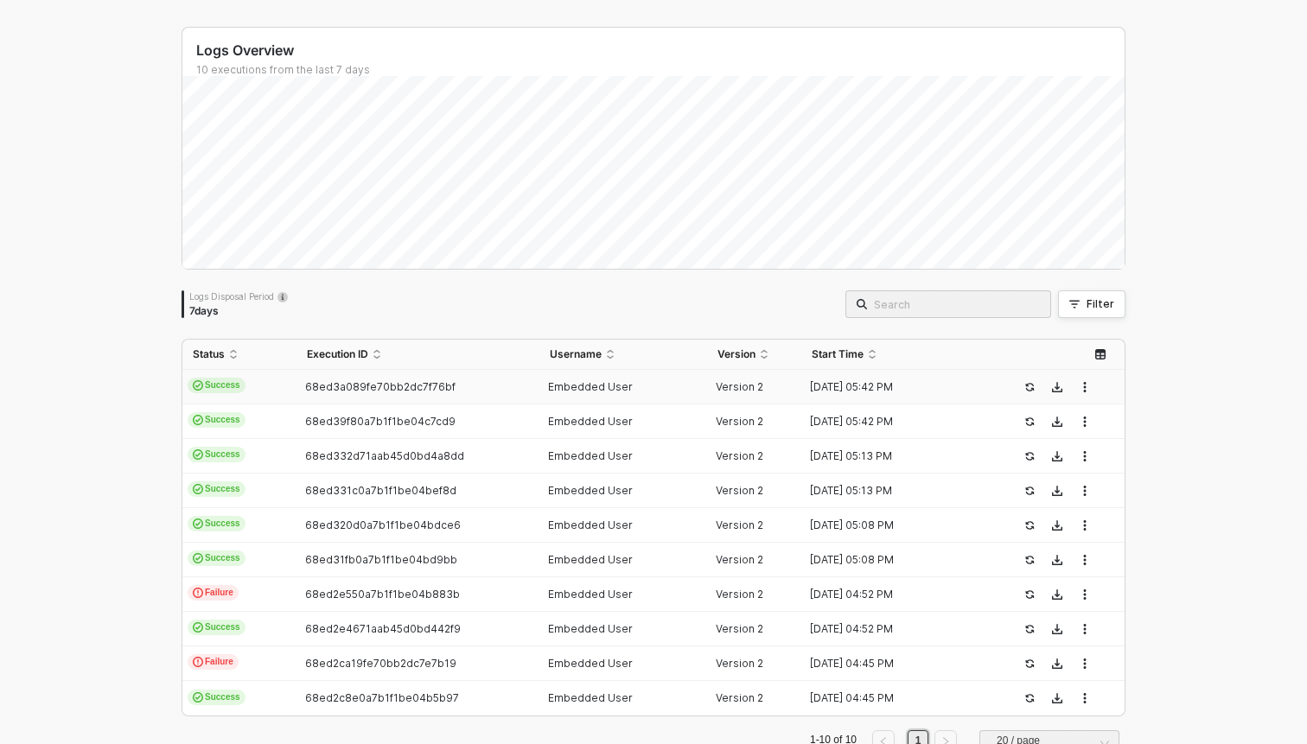
click at [353, 383] on span "68ed3a089fe70bb2dc7f76bf" at bounding box center [380, 386] width 150 height 13
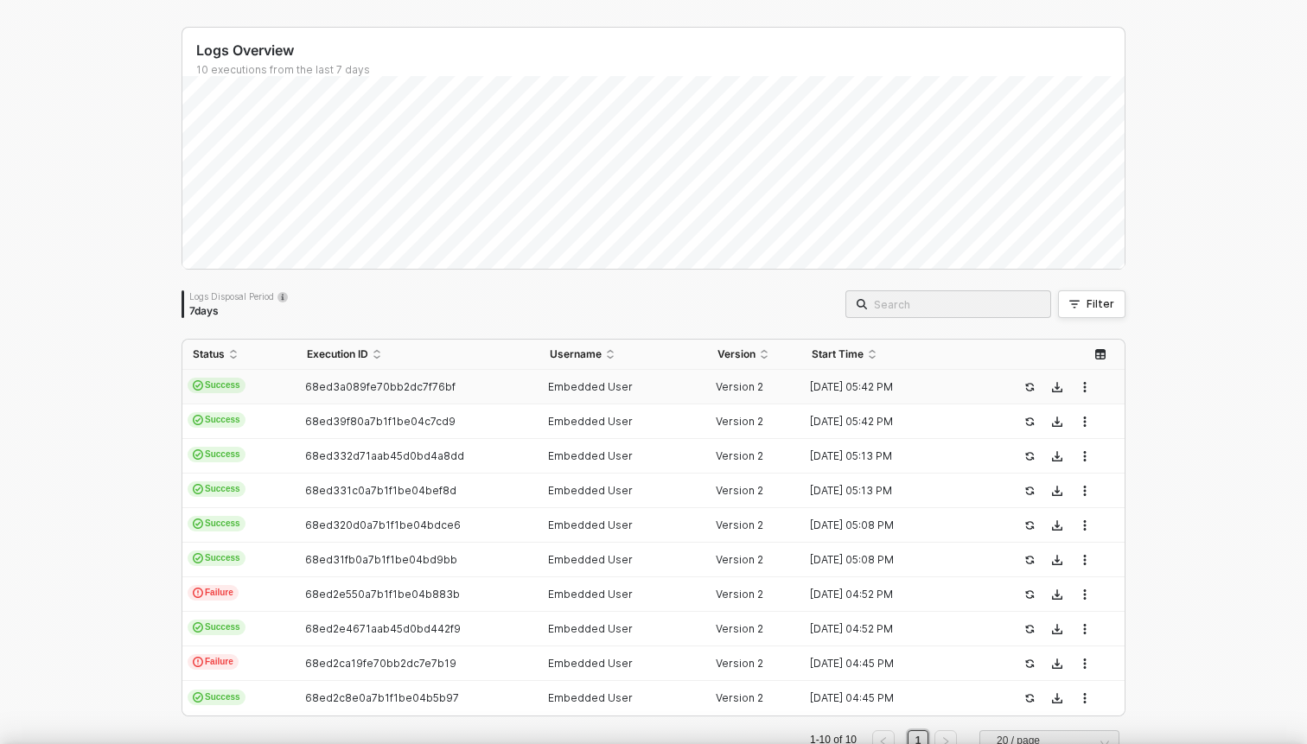
scroll to position [156, 0]
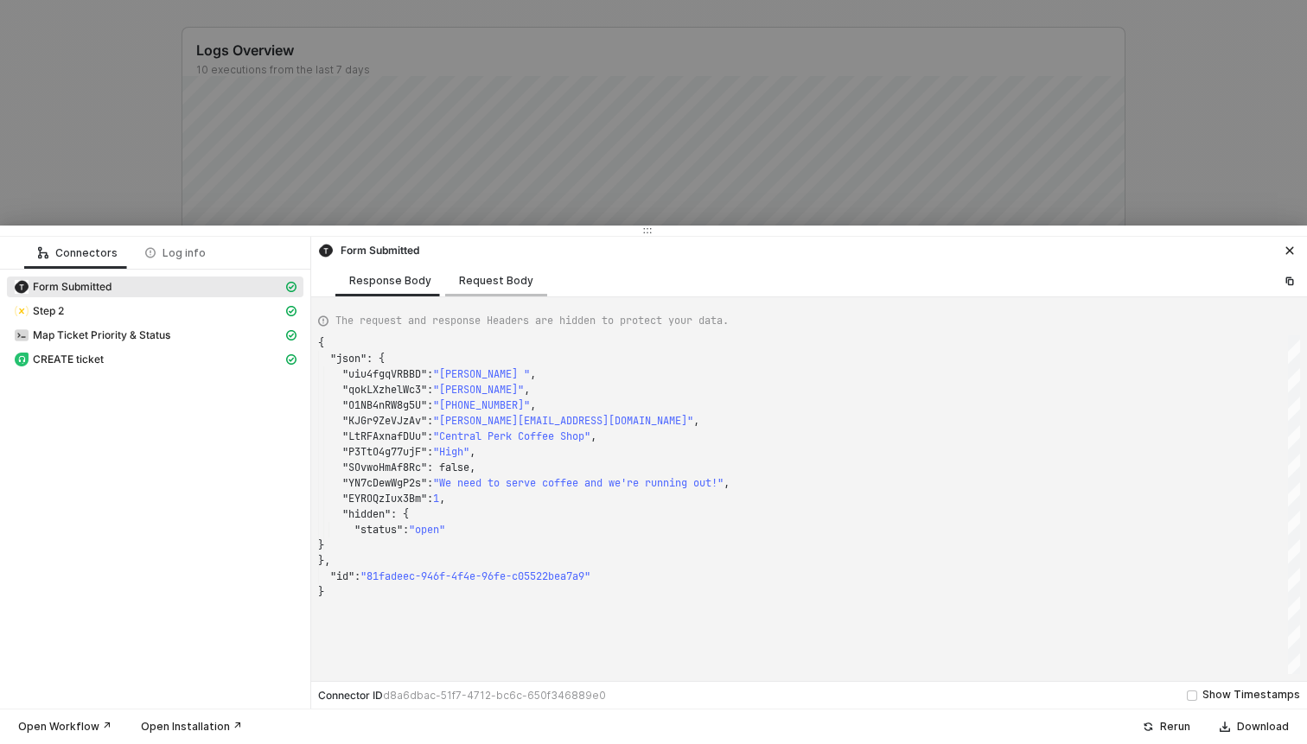
click at [487, 286] on div "Request Body" at bounding box center [496, 281] width 74 height 14
type textarea "{ "triggerEvent": "form", "formId": "F9dPVTGK" }"
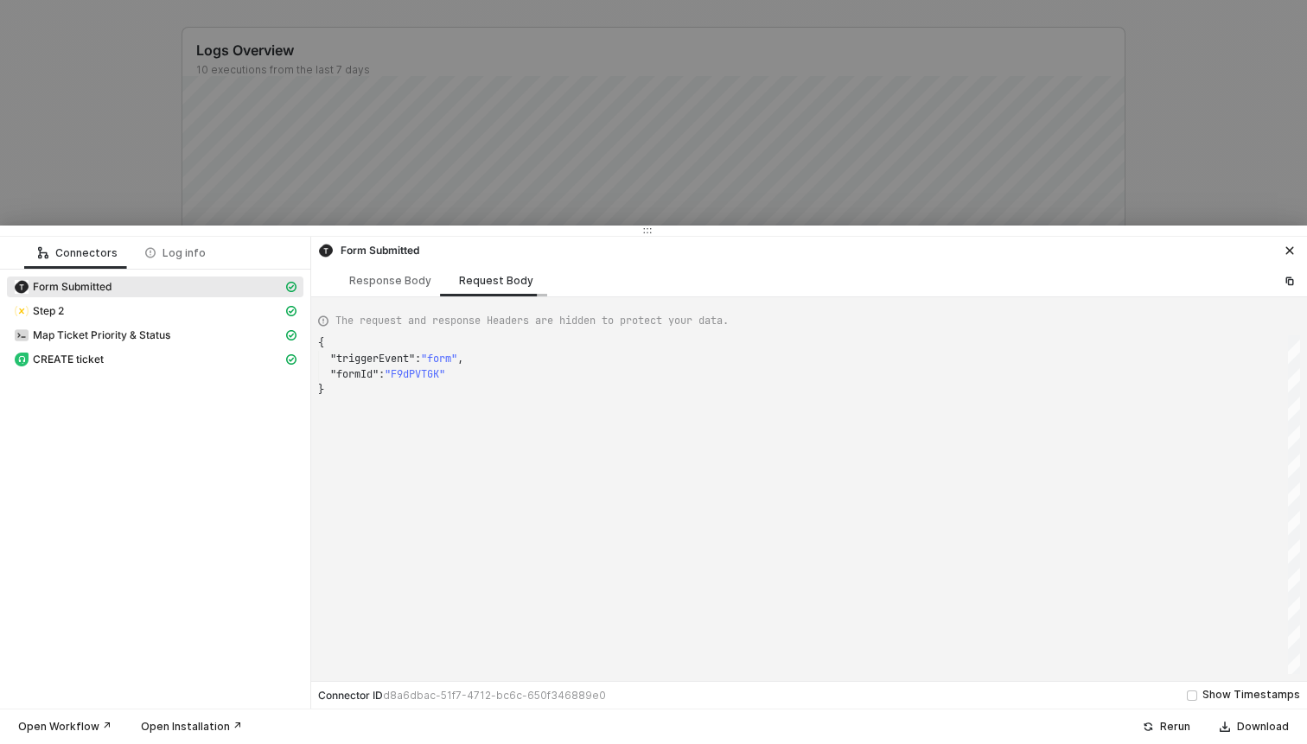
scroll to position [47, 0]
click at [159, 178] on div at bounding box center [653, 372] width 1307 height 744
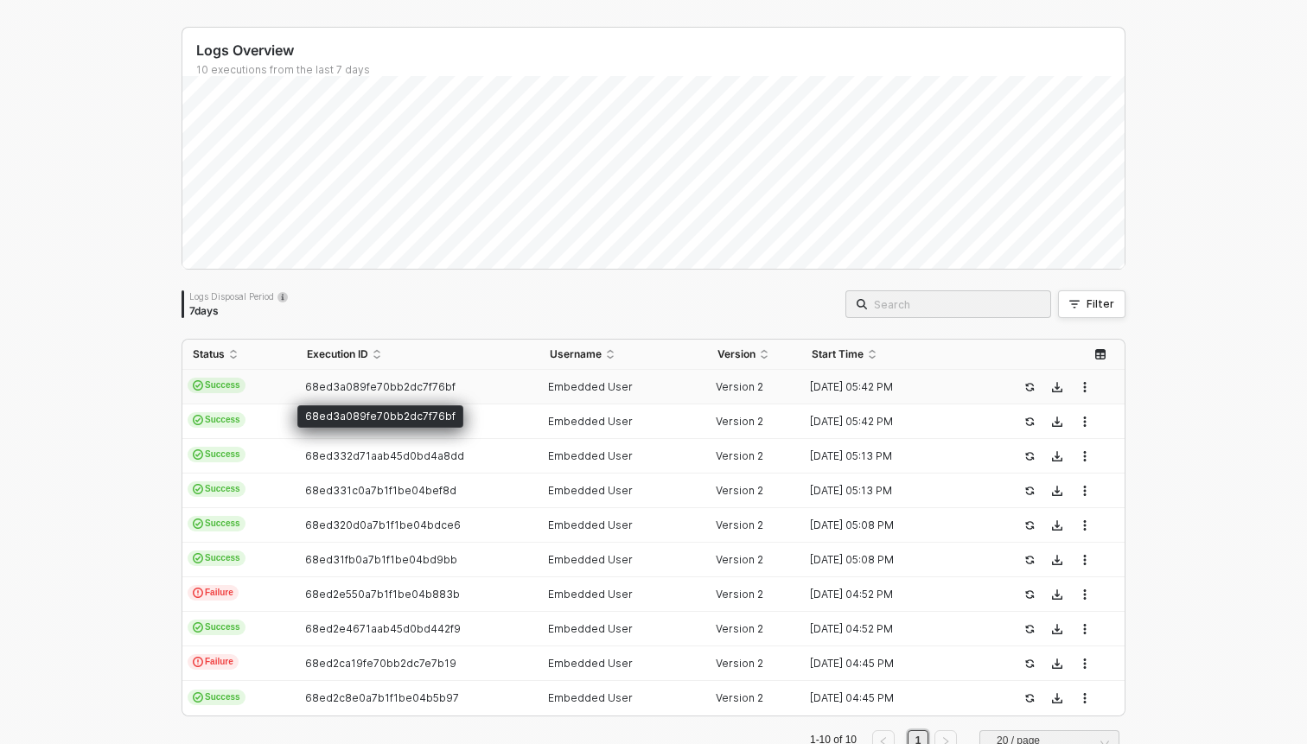
click at [341, 419] on div "68ed3a089fe70bb2dc7f76bf" at bounding box center [380, 416] width 166 height 22
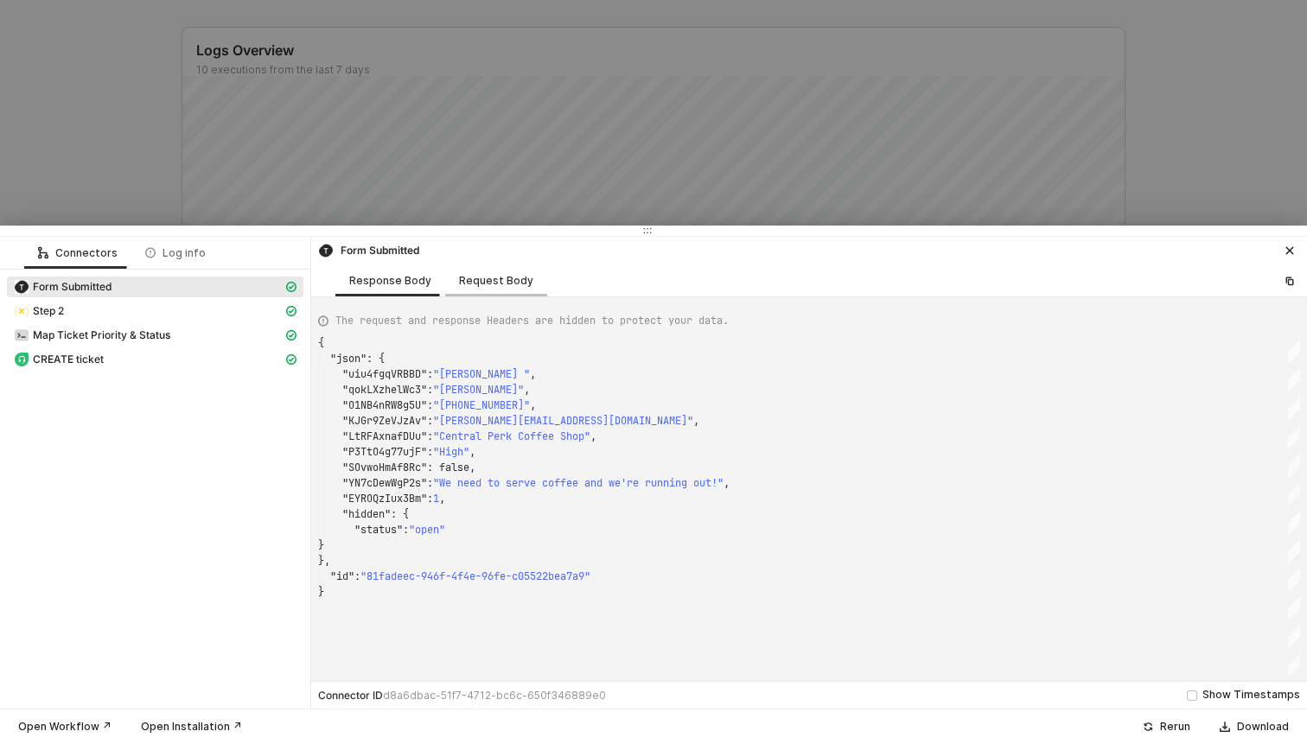
click at [466, 285] on div "Request Body" at bounding box center [496, 281] width 74 height 14
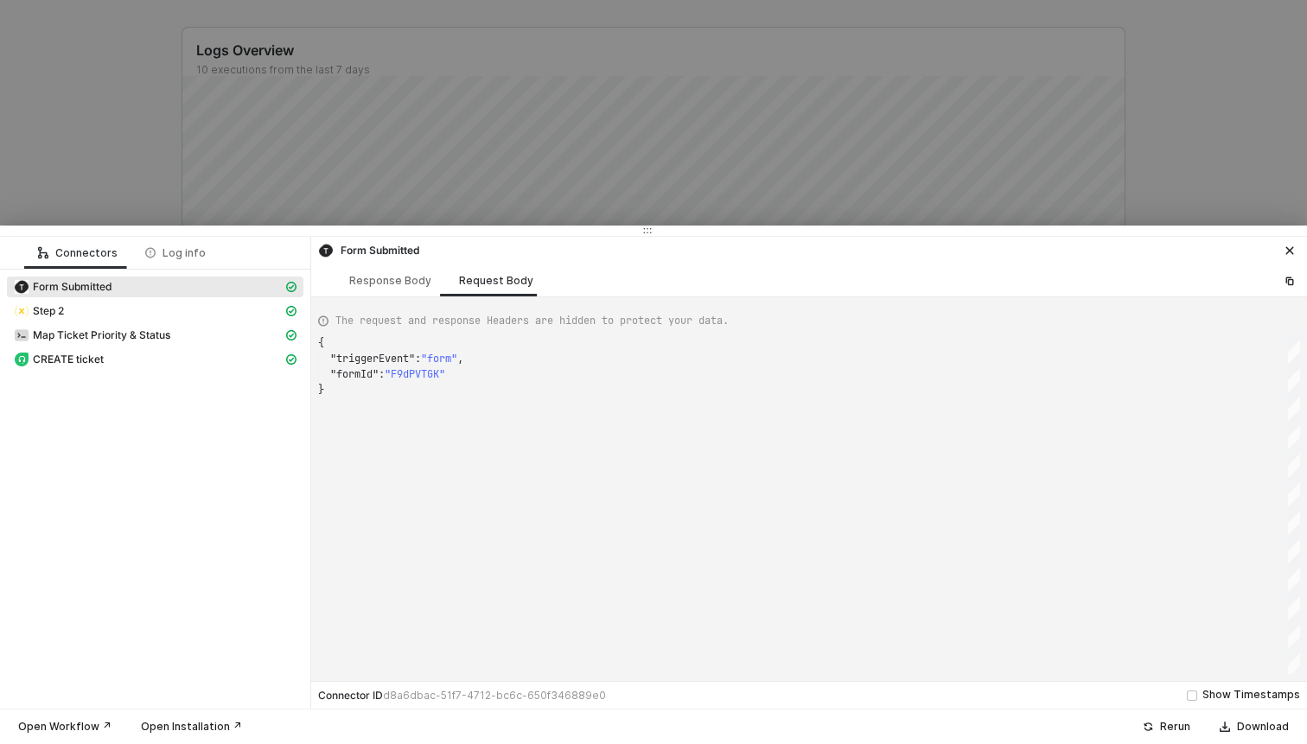
click at [419, 379] on span ""F9dPVTGK"" at bounding box center [415, 374] width 61 height 14
click at [392, 280] on div "Response Body" at bounding box center [390, 281] width 82 height 14
type textarea "{ "json": { "uiu4fgqVRBBD": "Rachel ", "qokLXzhelWc3": "Greene", "O1NB4nRW8g5U"…"
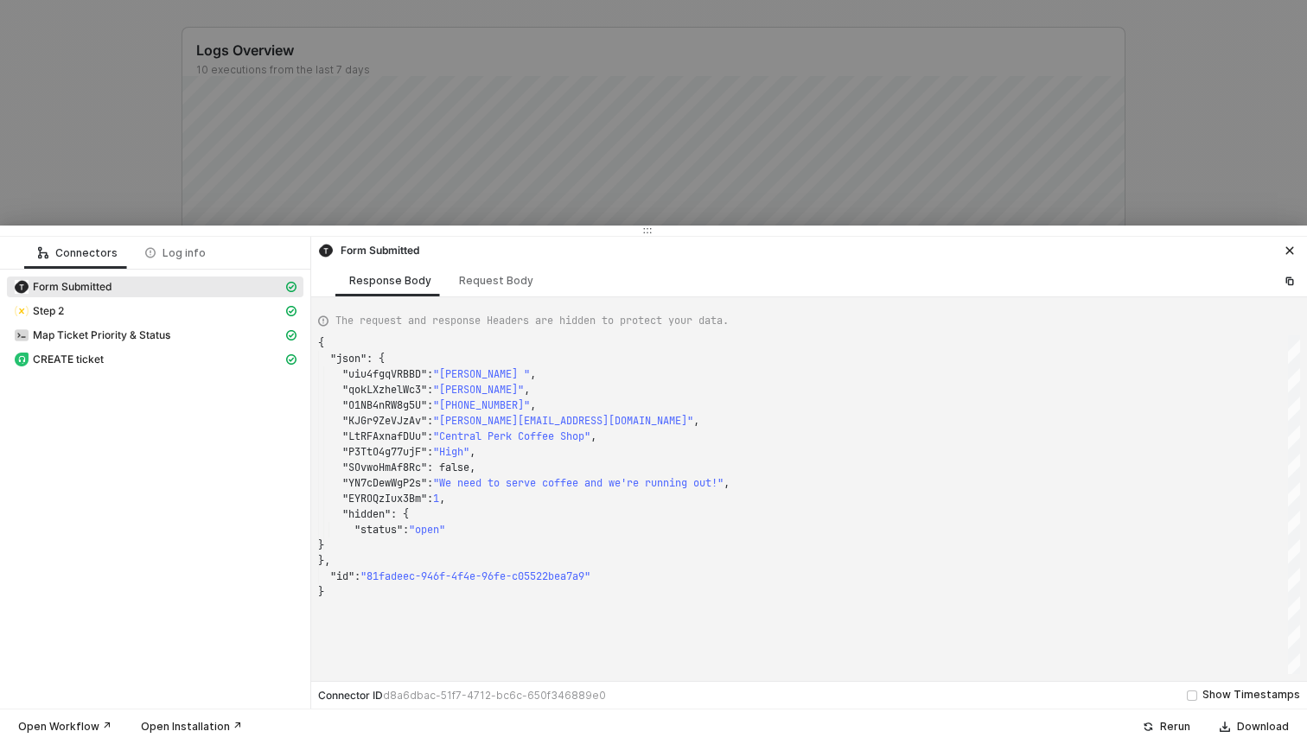
click at [116, 131] on div at bounding box center [653, 372] width 1307 height 744
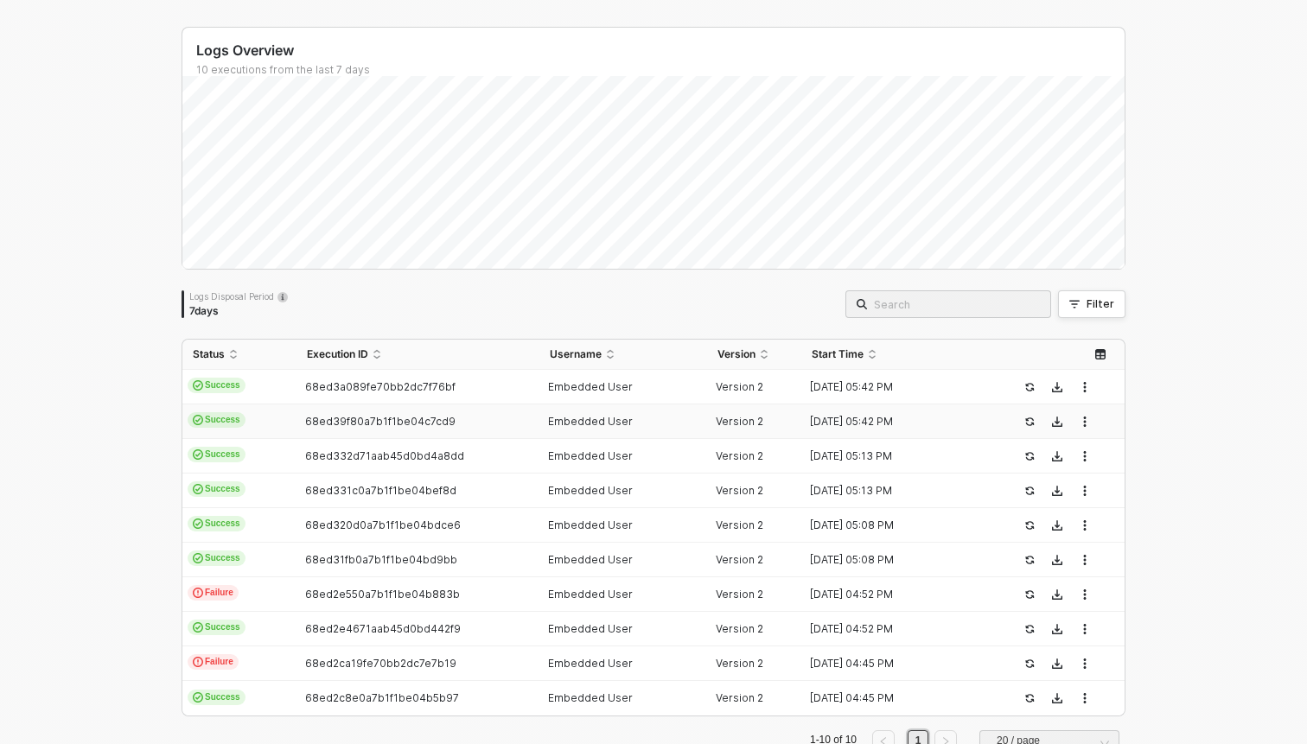
click at [360, 427] on div "68ed39f80a7b1f1be04c7cd9" at bounding box center [410, 422] width 228 height 14
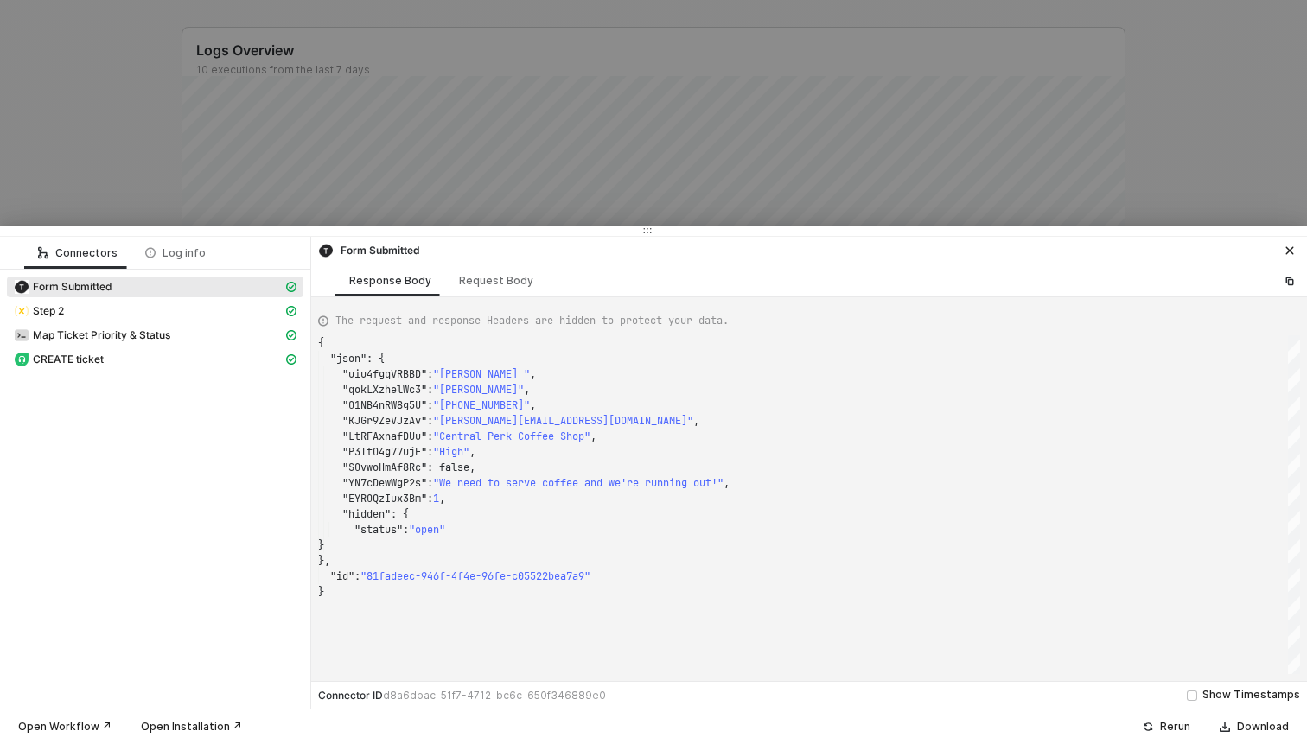
type textarea "{ "json": { "uiu4fgqVRBBD": "[PERSON_NAME] ", "qokLXzhelWc3": "[PERSON_NAME]", …"
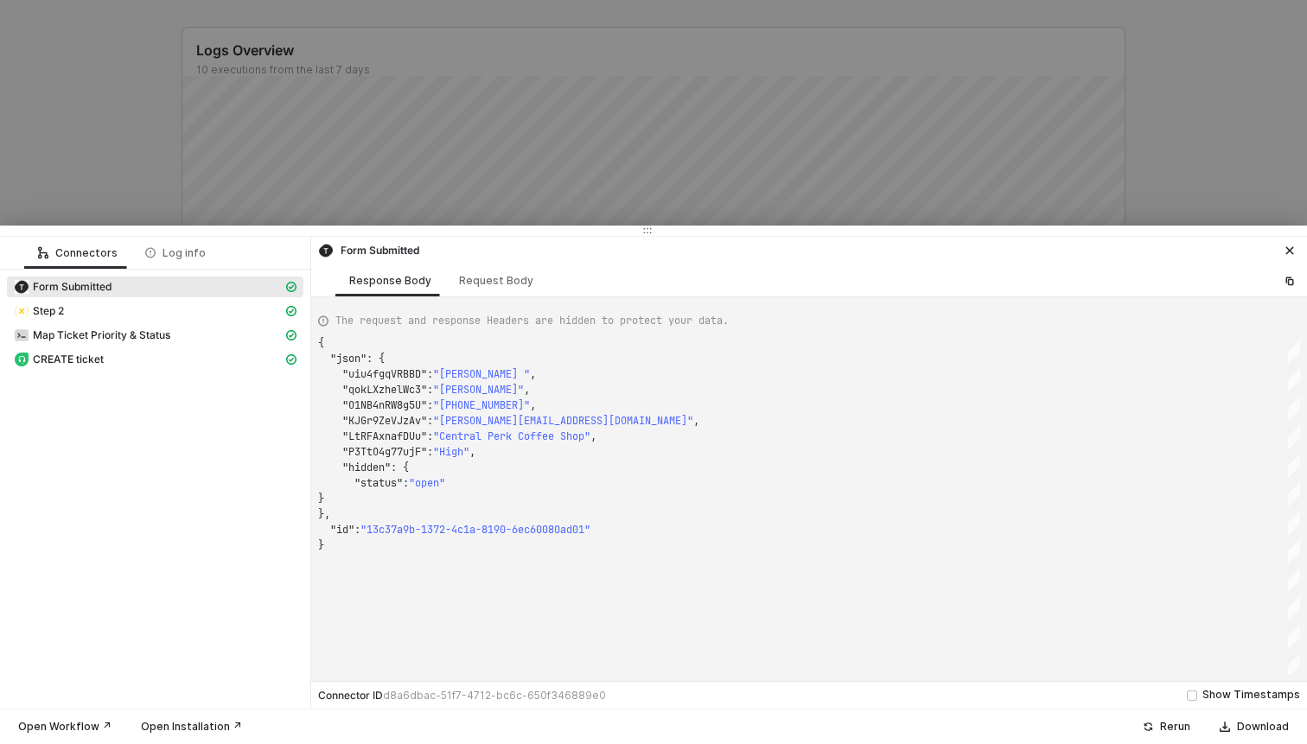
click at [108, 168] on div at bounding box center [653, 372] width 1307 height 744
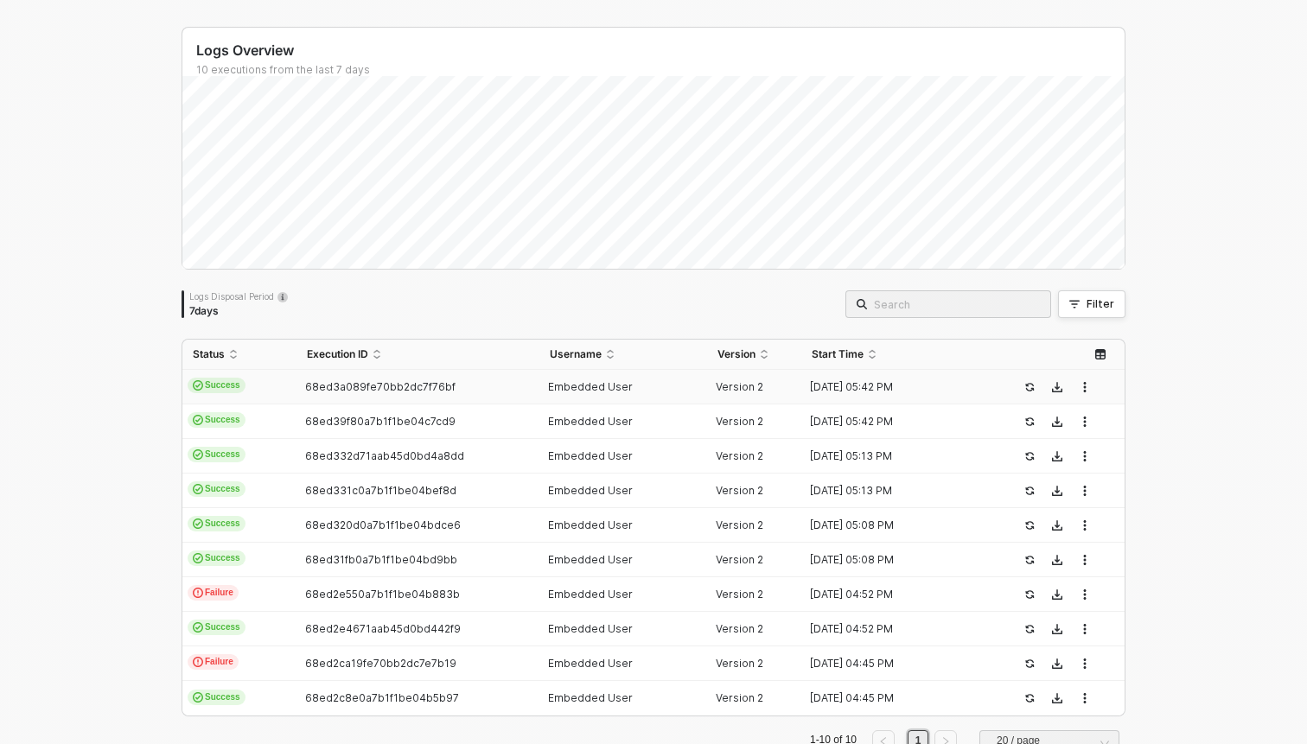
click at [382, 382] on span "68ed3a089fe70bb2dc7f76bf" at bounding box center [380, 386] width 150 height 13
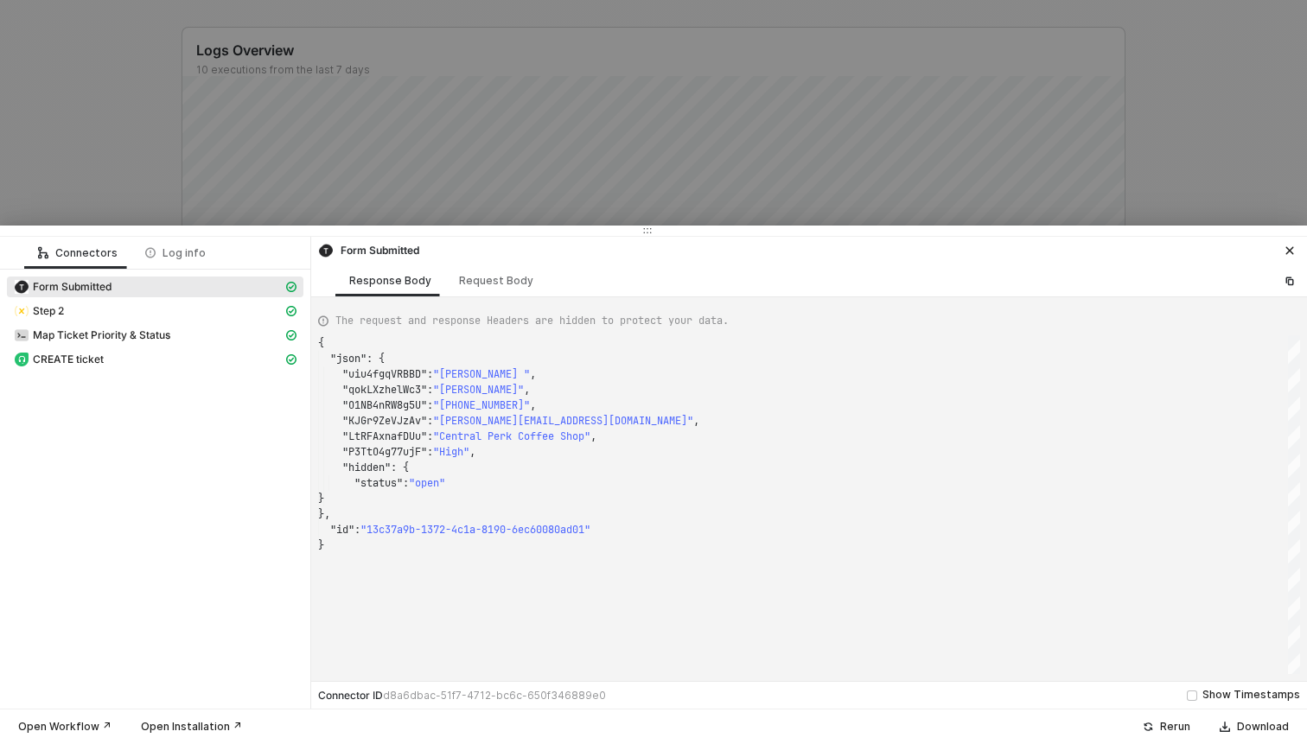
type textarea "{ "json": { "uiu4fgqVRBBD": "Rachel ", "qokLXzhelWc3": "Greene", "O1NB4nRW8g5U"…"
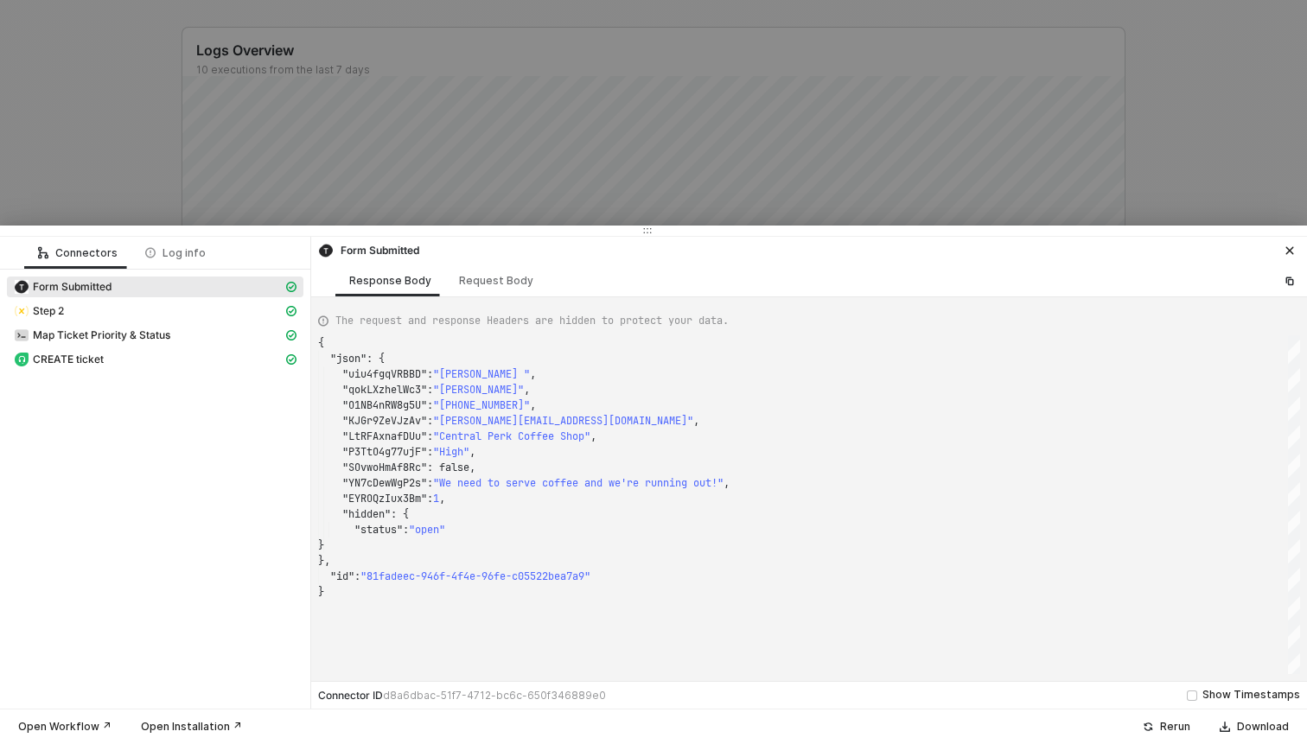
click at [41, 103] on div at bounding box center [653, 372] width 1307 height 744
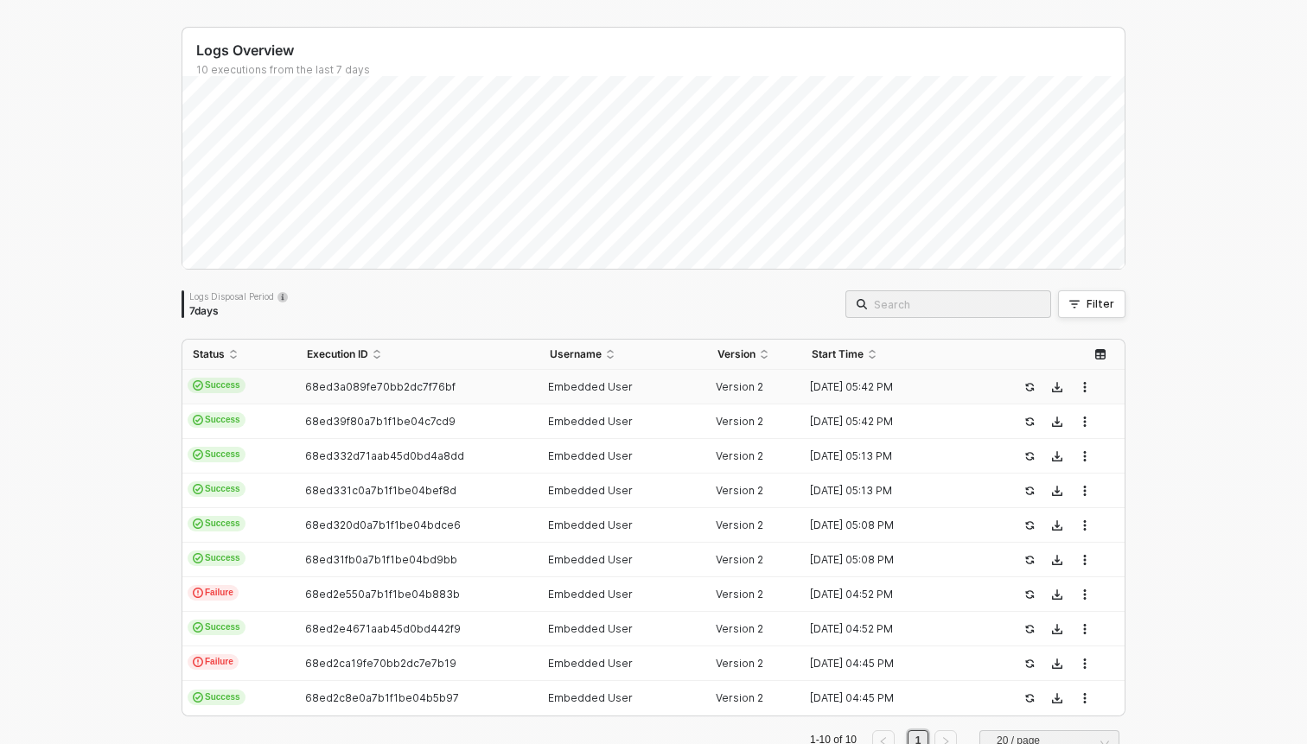
scroll to position [0, 0]
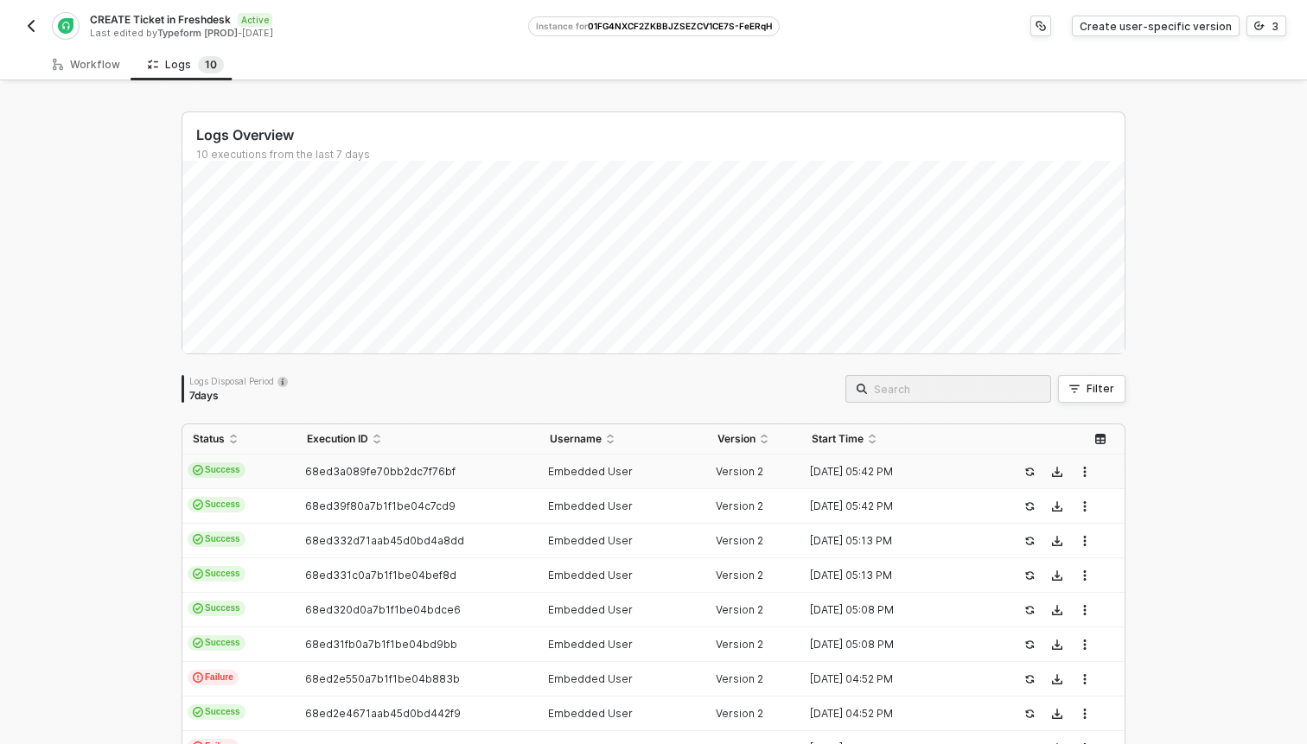
click at [283, 469] on td "Success" at bounding box center [239, 472] width 114 height 35
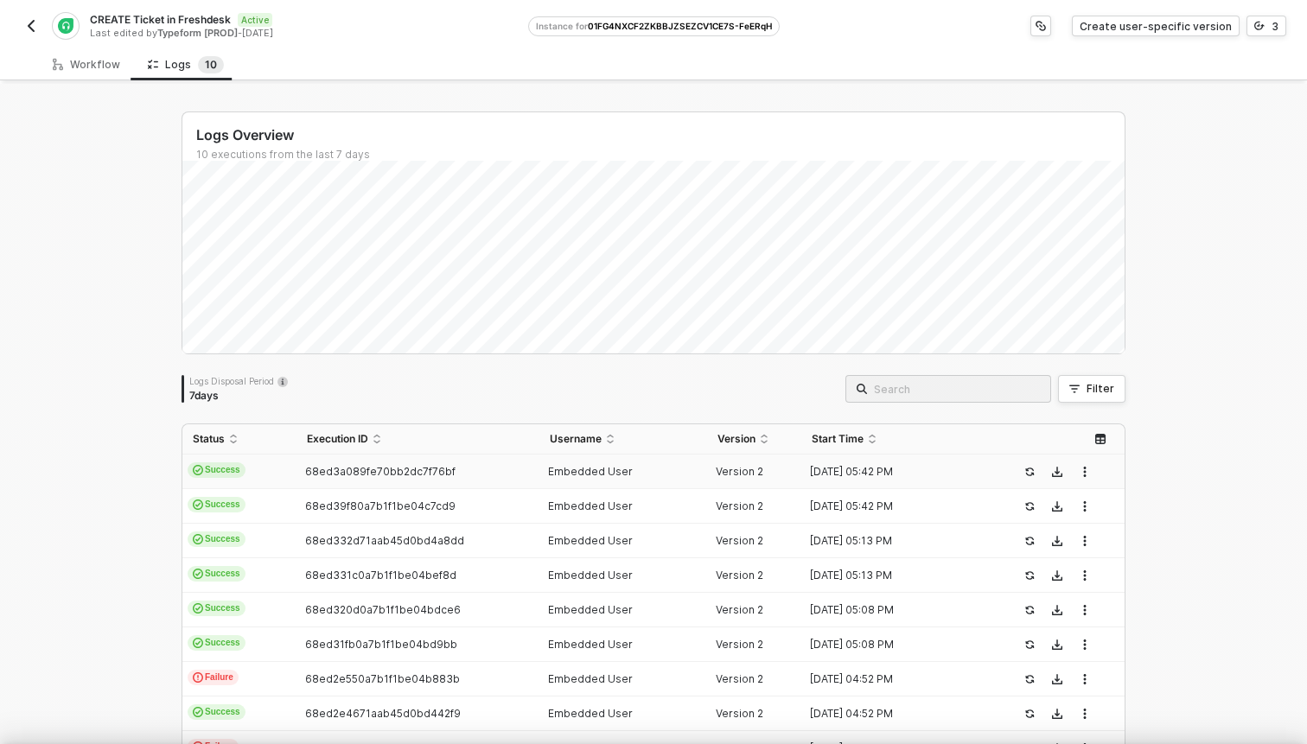
type textarea "{ "json": { "uiu4fgqVRBBD": "Rachel ", "qokLXzhelWc3": "Greene", "O1NB4nRW8g5U"…"
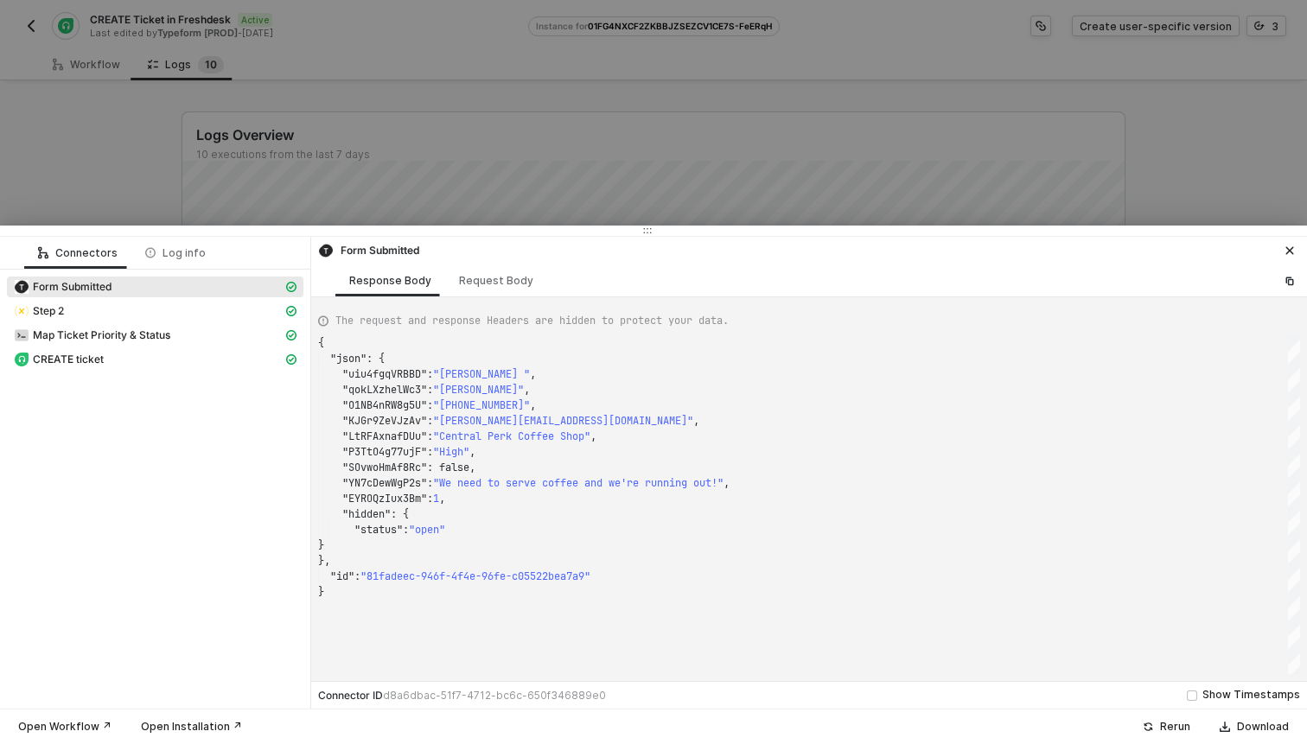
click at [108, 124] on div at bounding box center [653, 372] width 1307 height 744
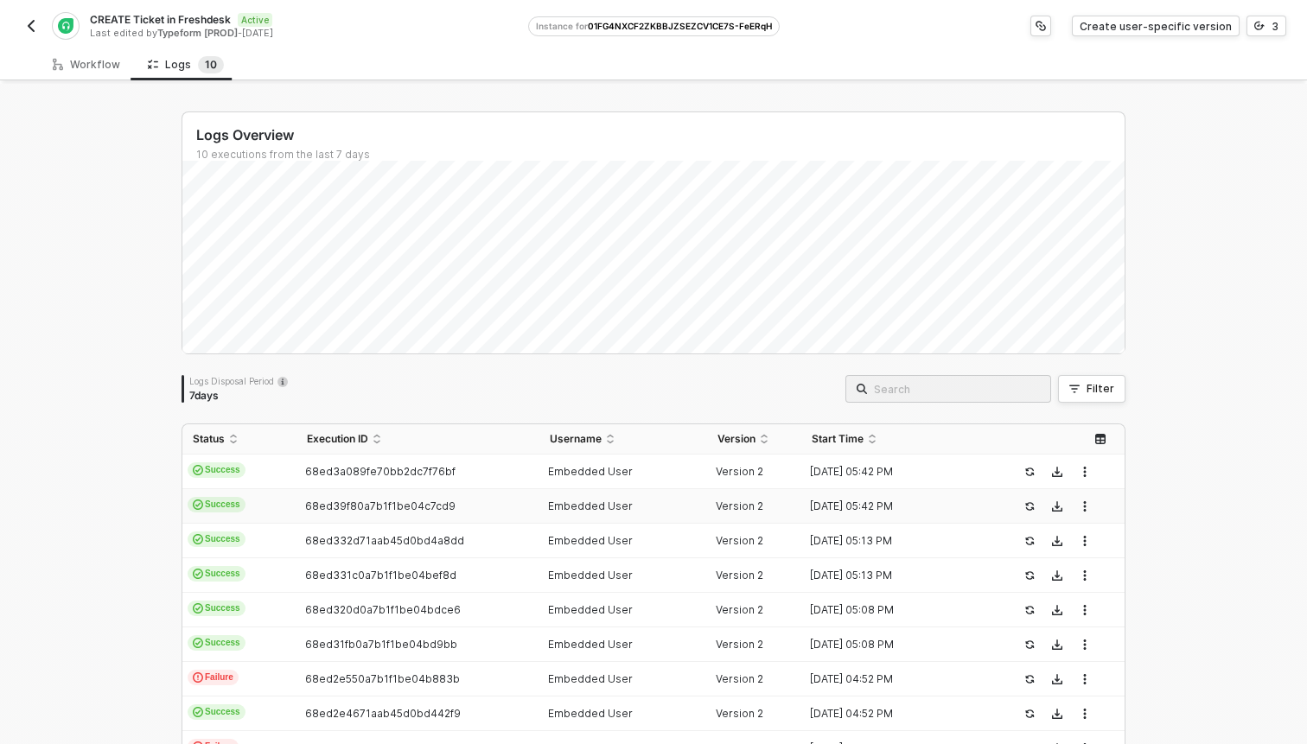
click at [271, 513] on td "Success" at bounding box center [239, 506] width 114 height 35
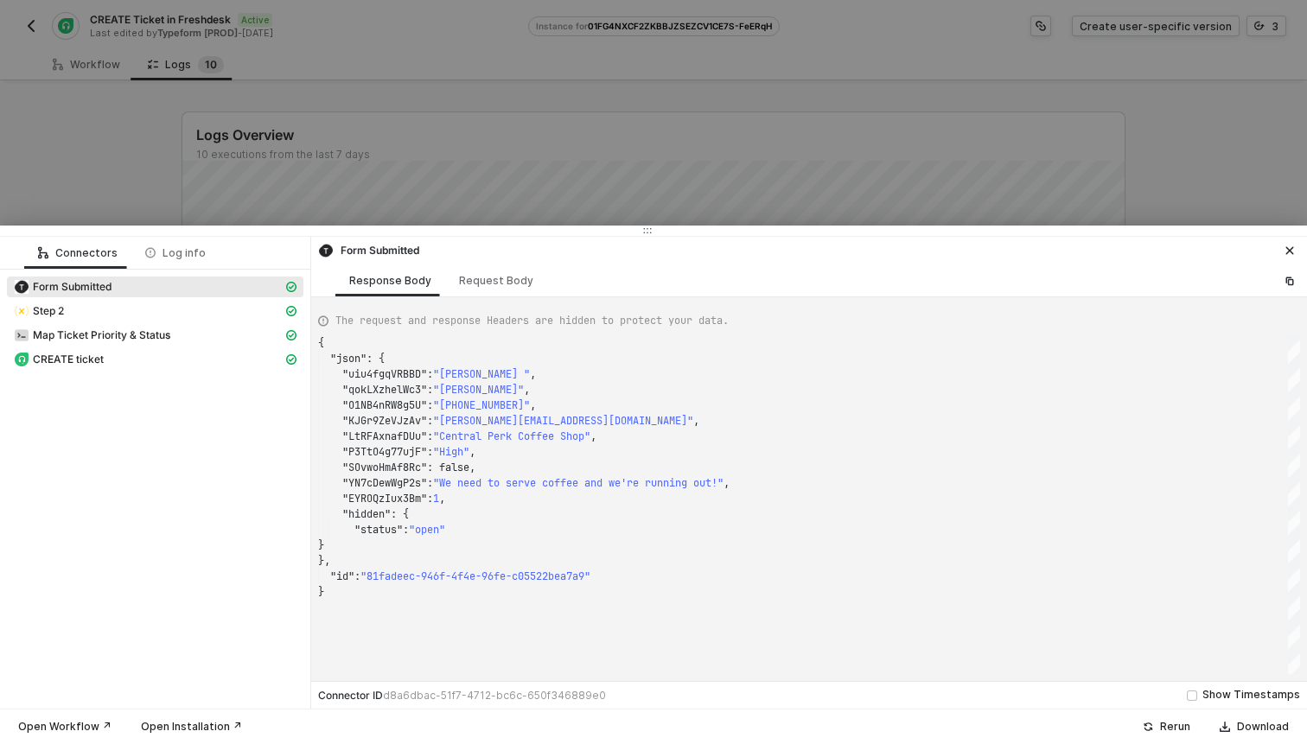
type textarea "{ "json": { "uiu4fgqVRBBD": "Rachel ", "qokLXzhelWc3": "Greene", "O1NB4nRW8g5U"…"
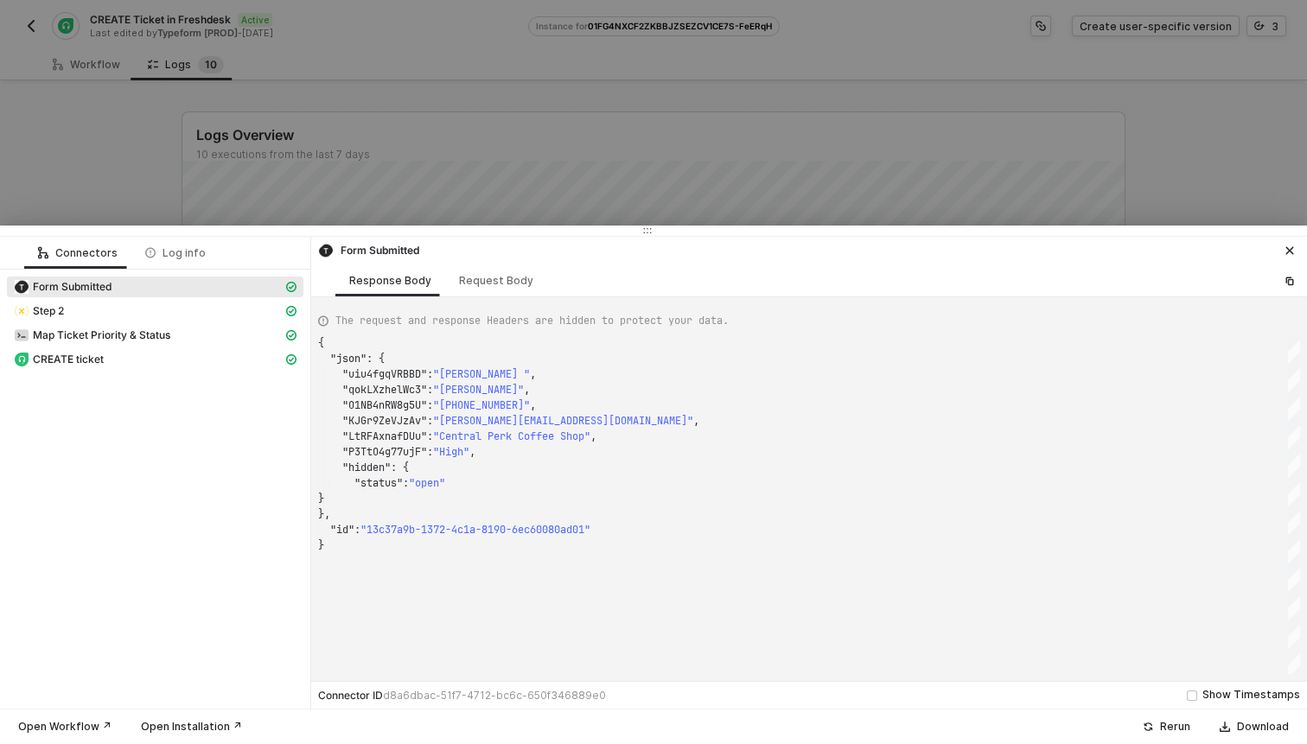
click at [97, 148] on div at bounding box center [653, 372] width 1307 height 744
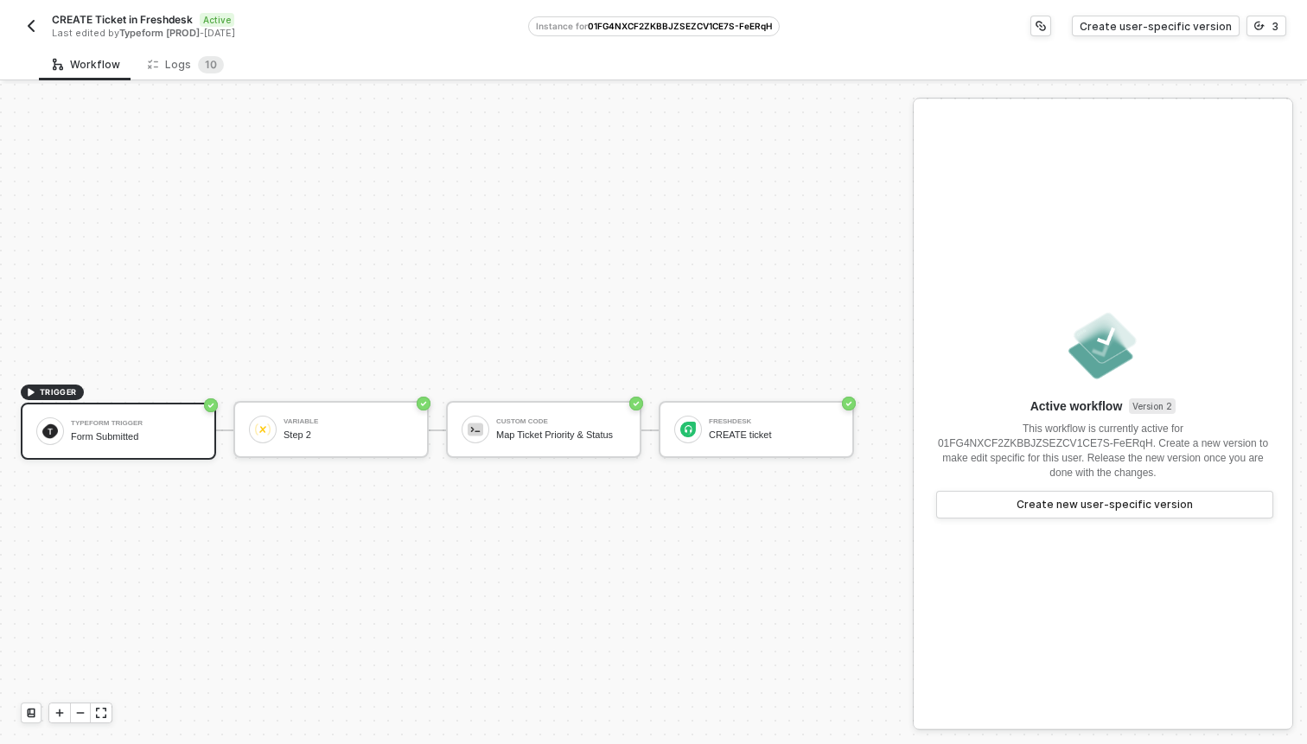
scroll to position [32, 0]
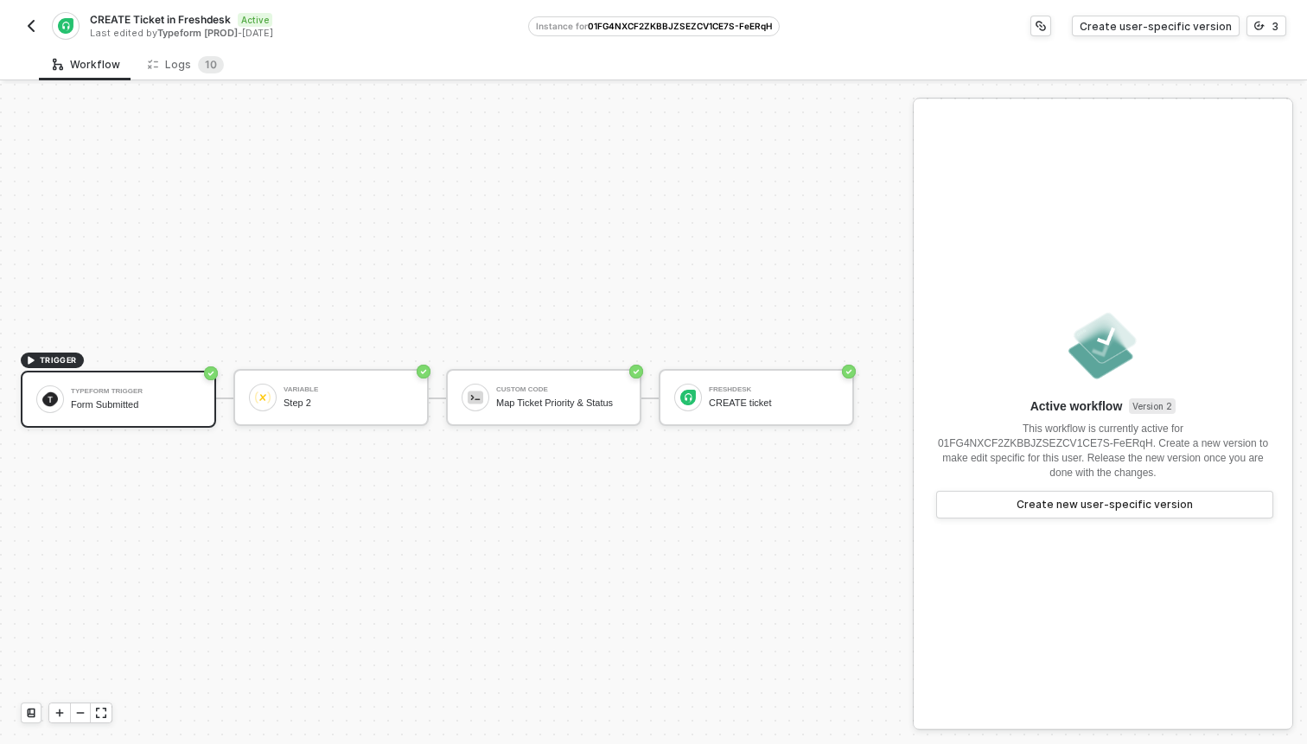
click at [41, 24] on button "button" at bounding box center [31, 26] width 21 height 21
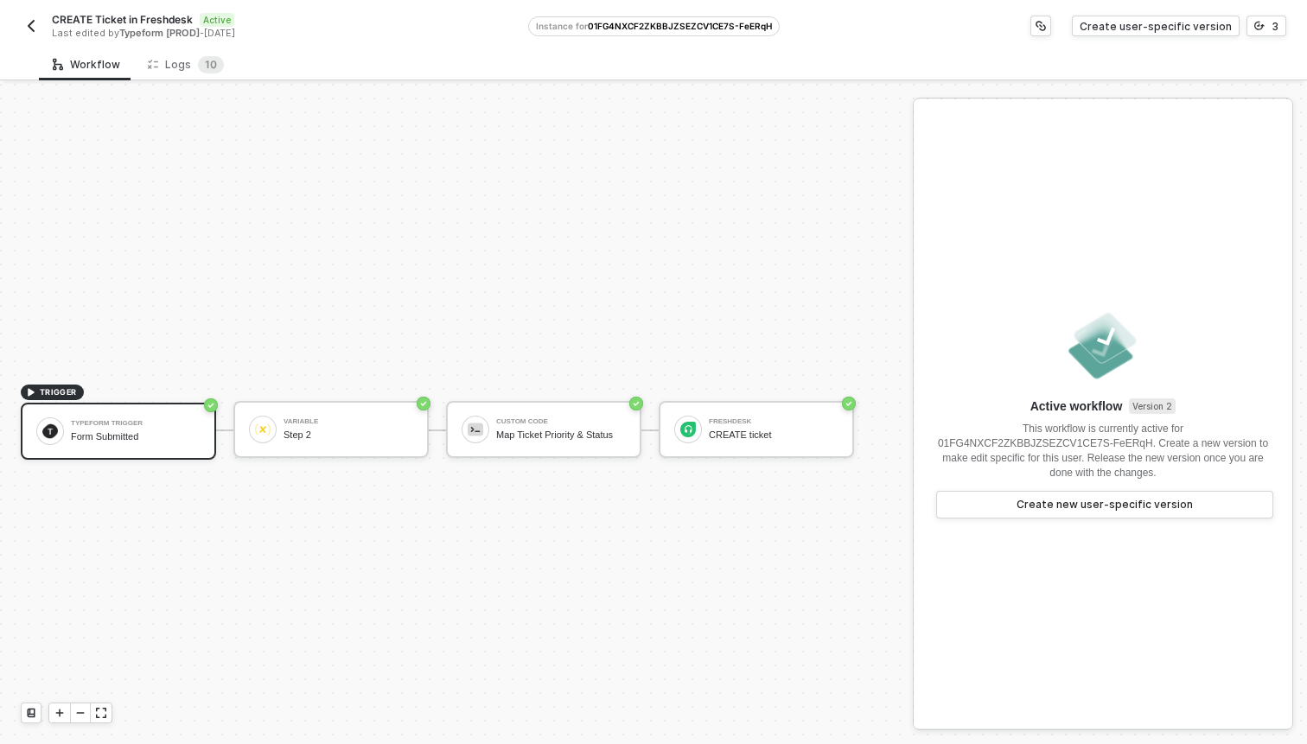
scroll to position [32, 0]
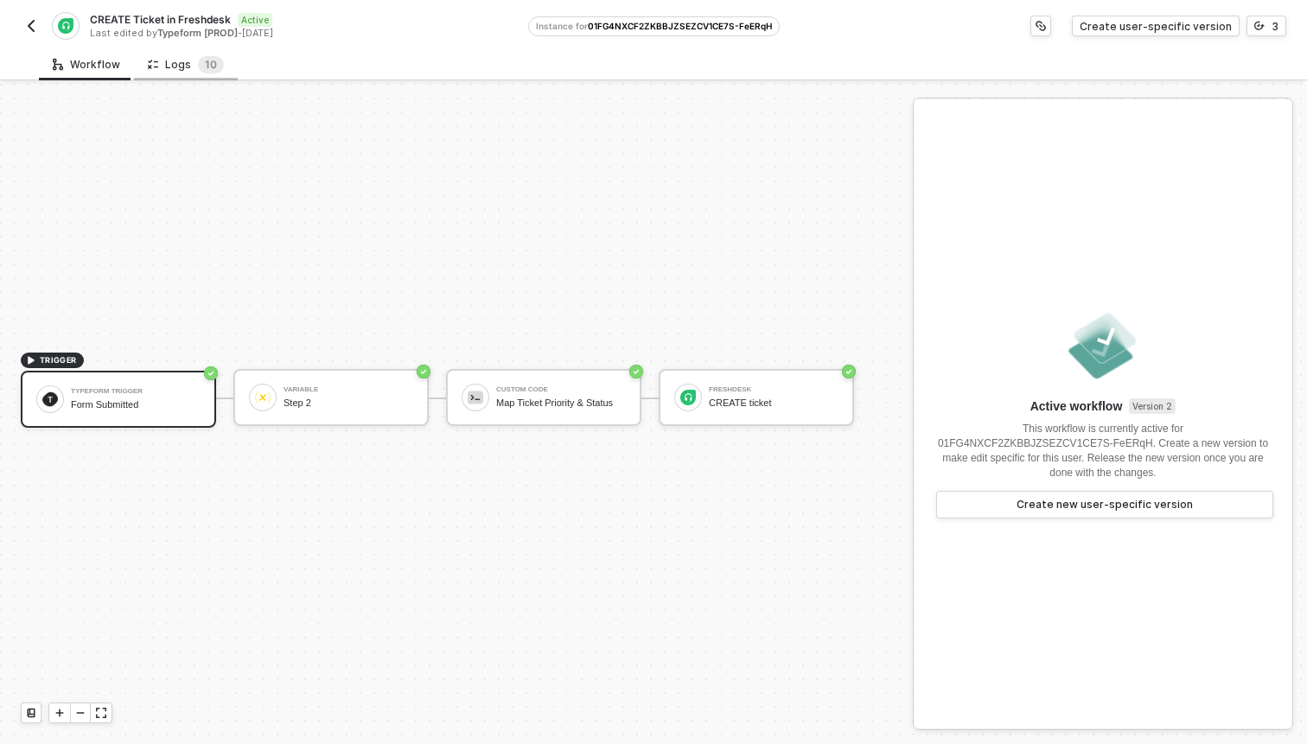
click at [186, 61] on div "Logs 1 0" at bounding box center [186, 64] width 76 height 17
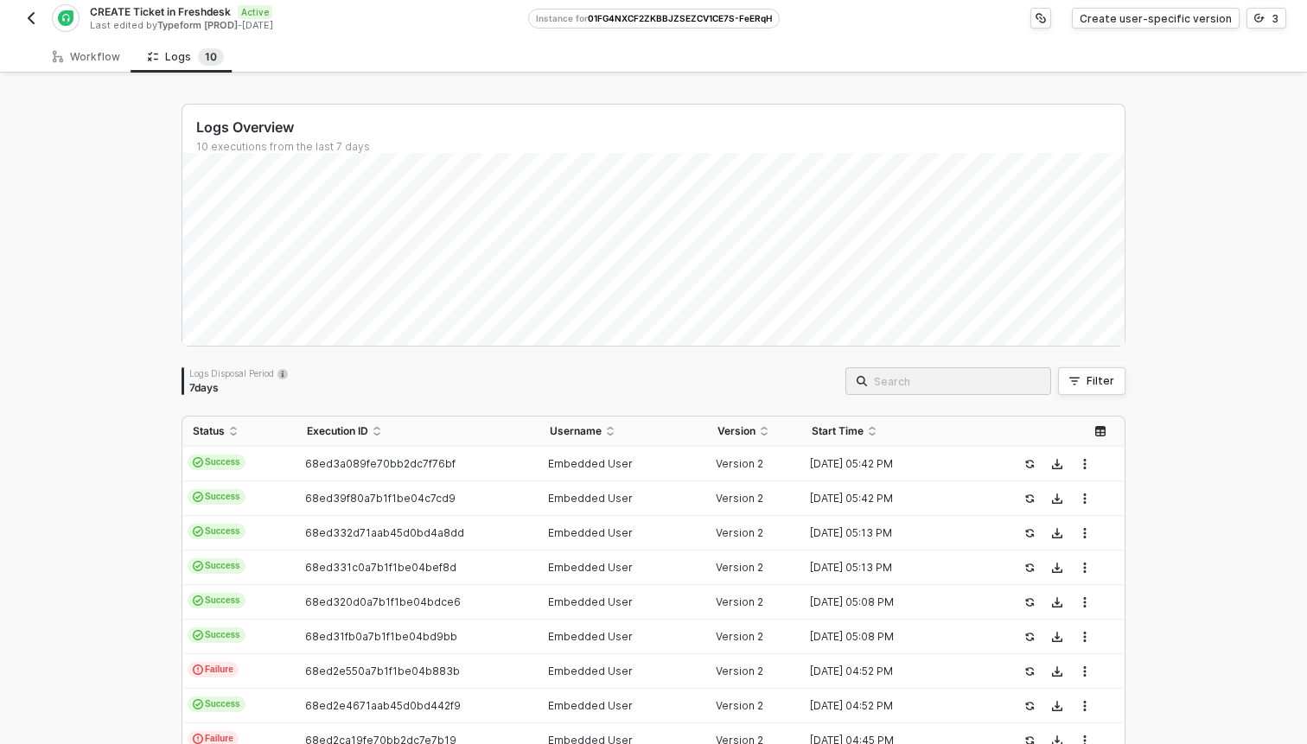
scroll to position [133, 0]
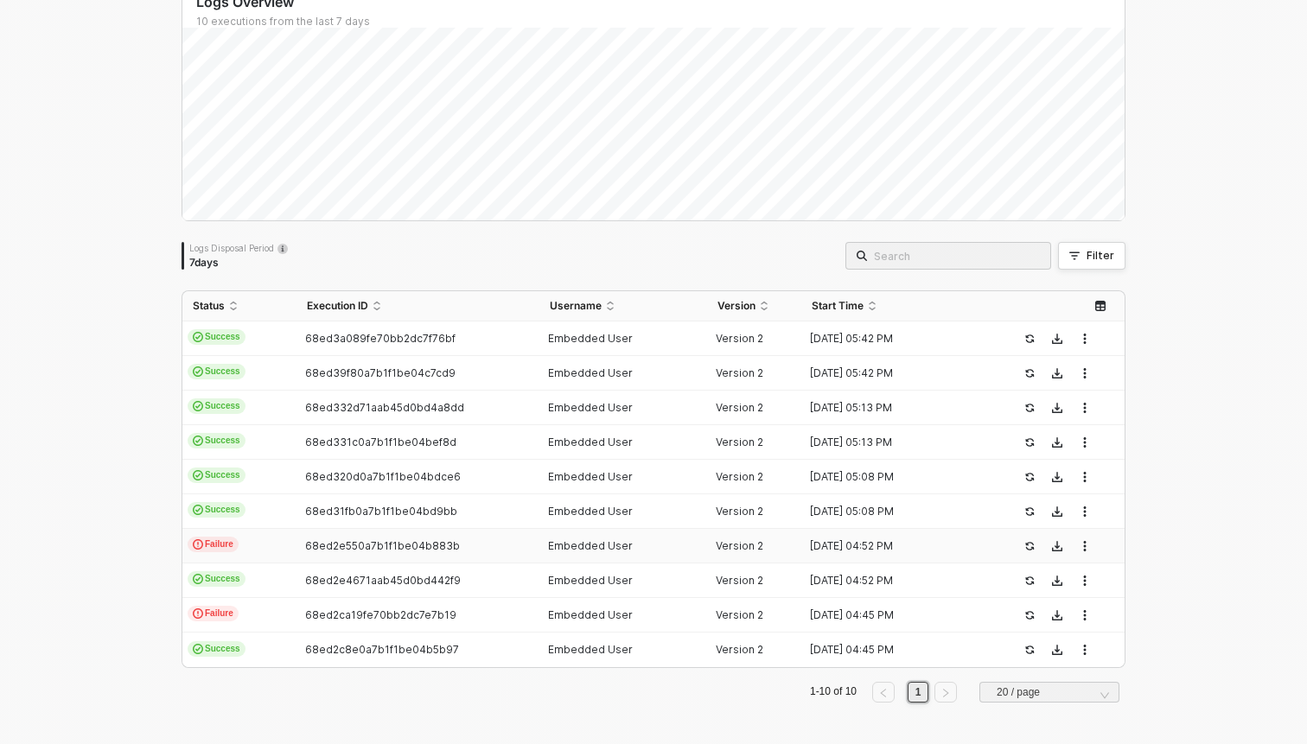
click at [264, 549] on td "Failure" at bounding box center [239, 546] width 114 height 35
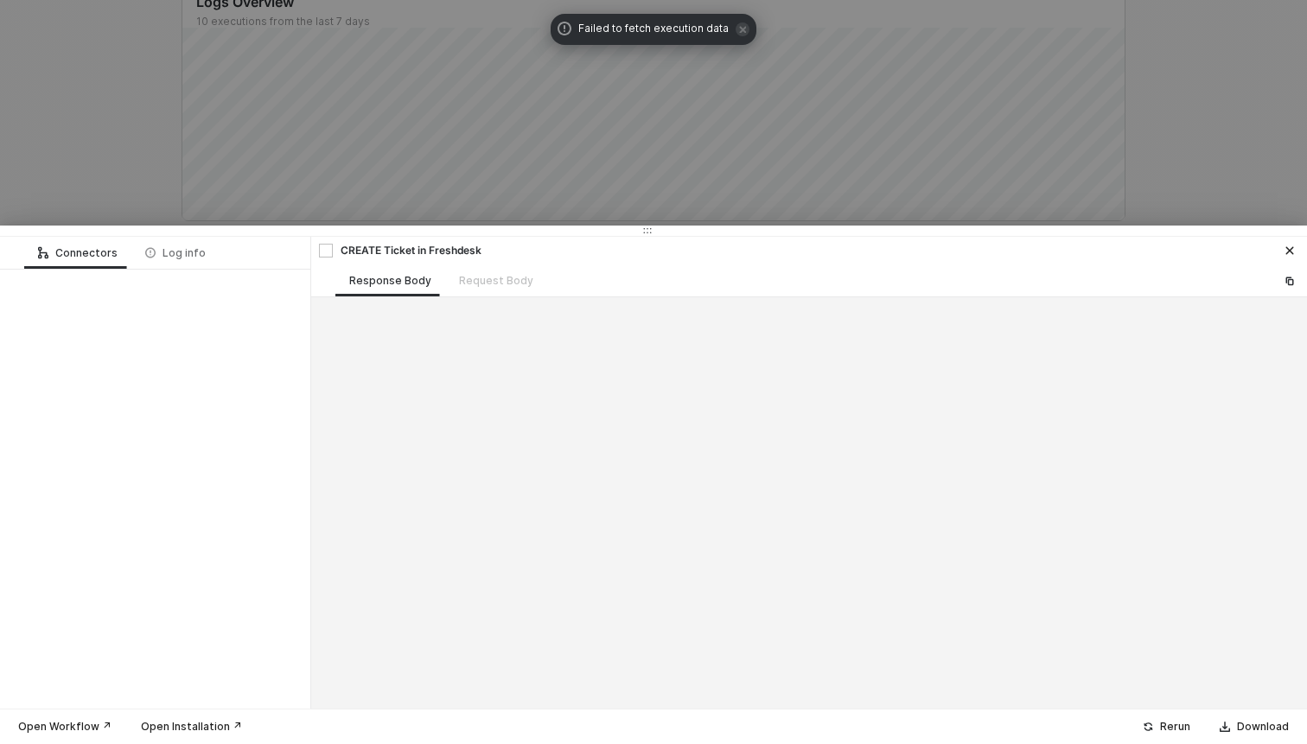
click at [136, 95] on div at bounding box center [653, 372] width 1307 height 744
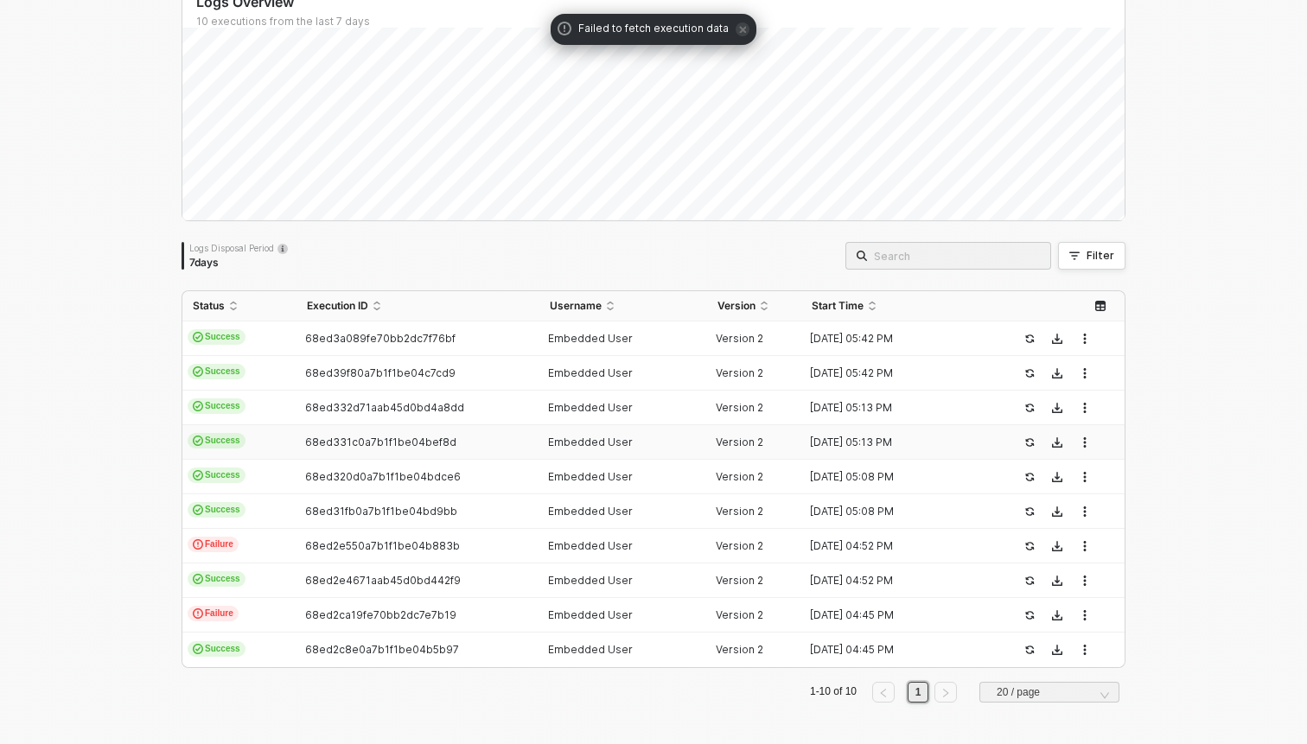
click at [270, 445] on td "Success" at bounding box center [239, 442] width 114 height 35
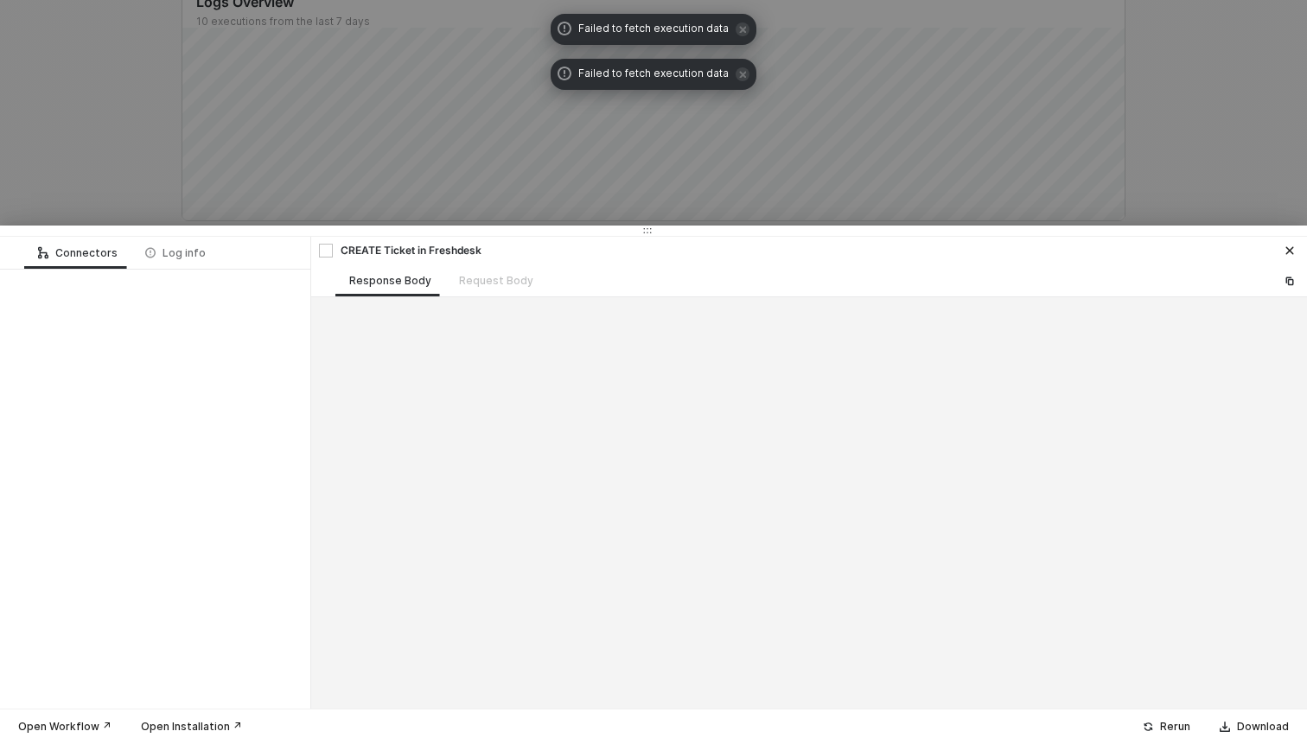
click at [111, 156] on div at bounding box center [653, 372] width 1307 height 744
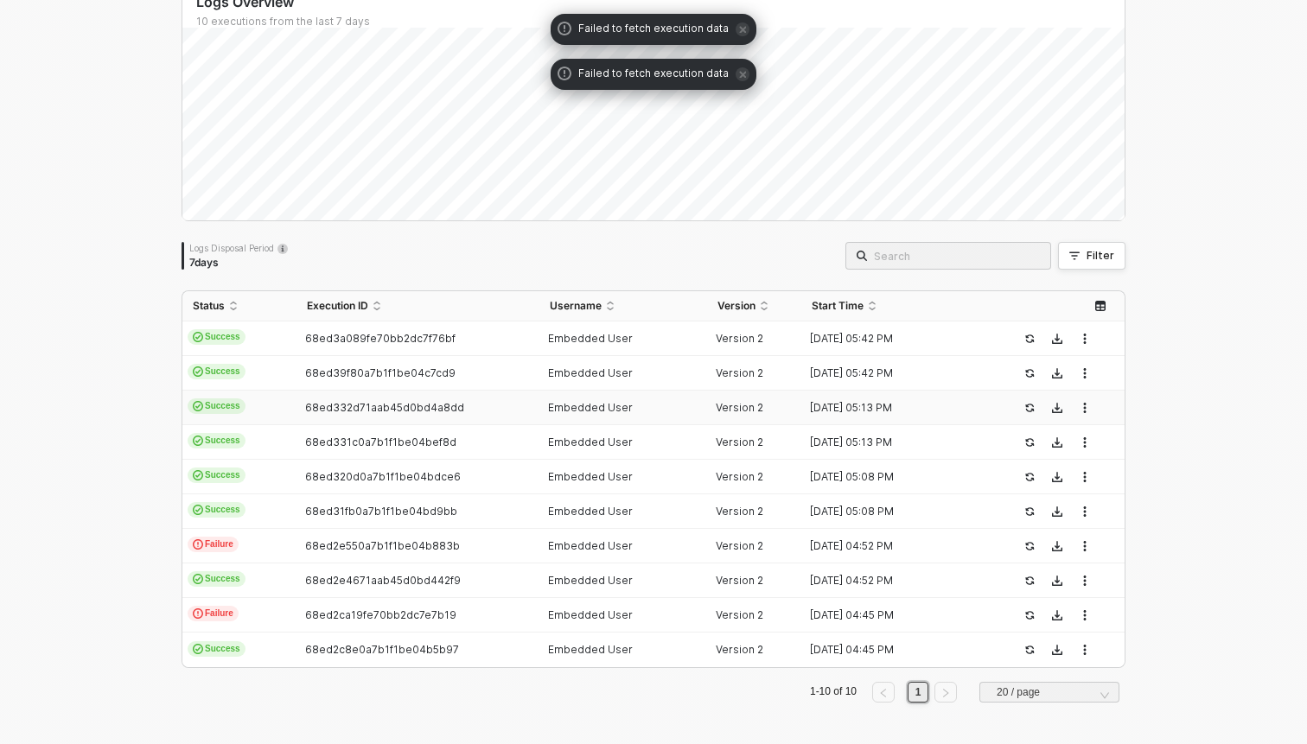
click at [276, 396] on td "Success" at bounding box center [239, 408] width 114 height 35
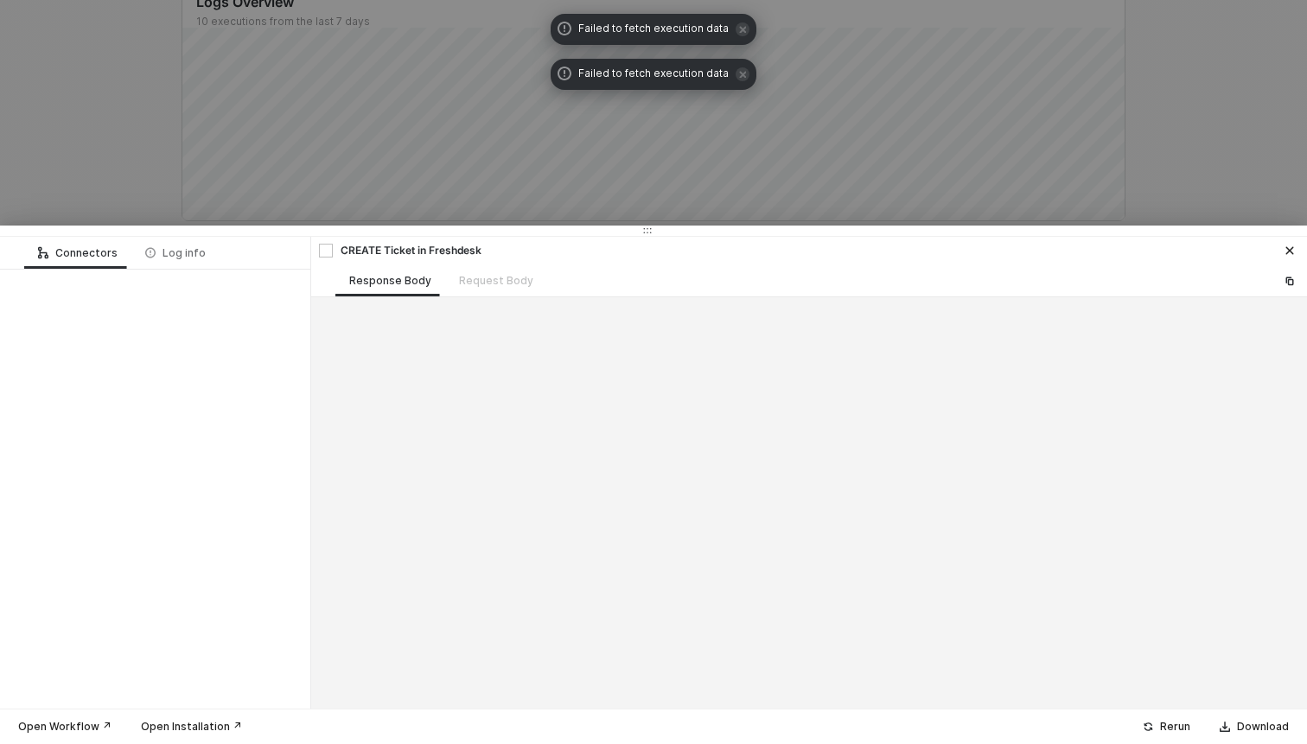
click at [133, 175] on div at bounding box center [653, 372] width 1307 height 744
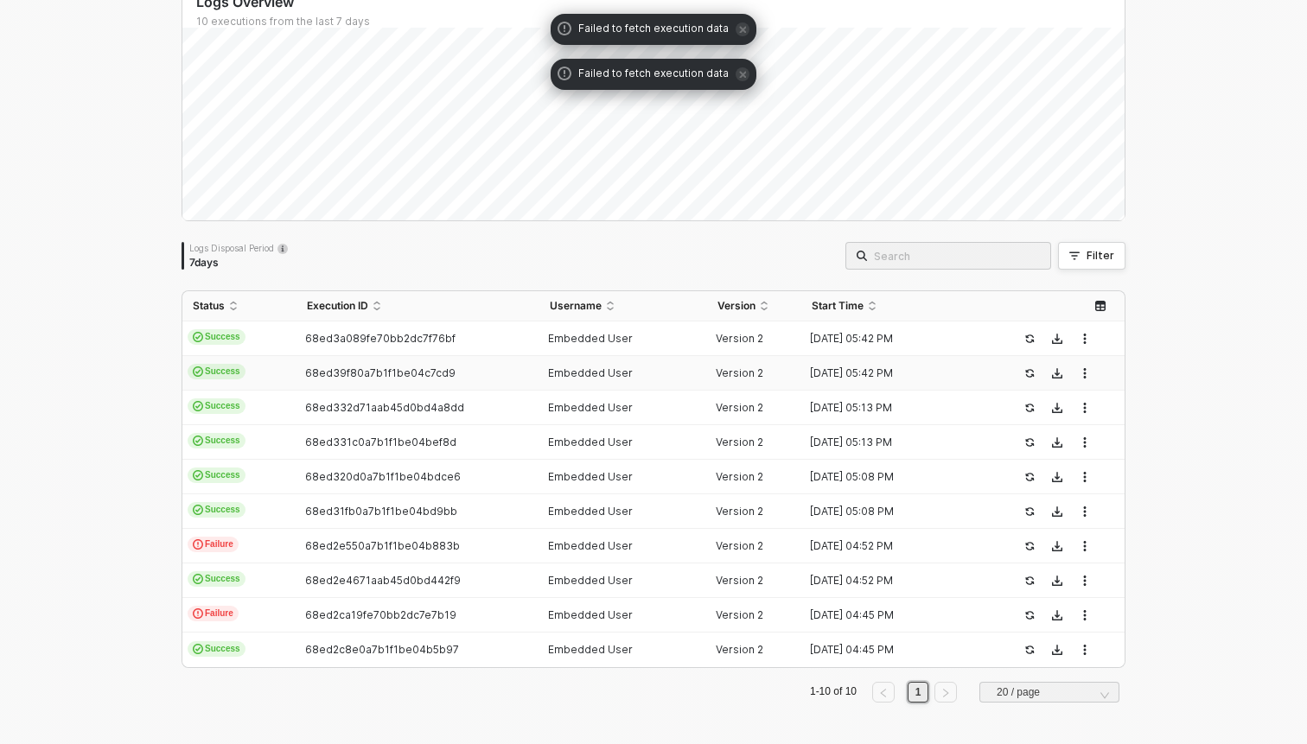
click at [278, 365] on td "Success" at bounding box center [239, 373] width 114 height 35
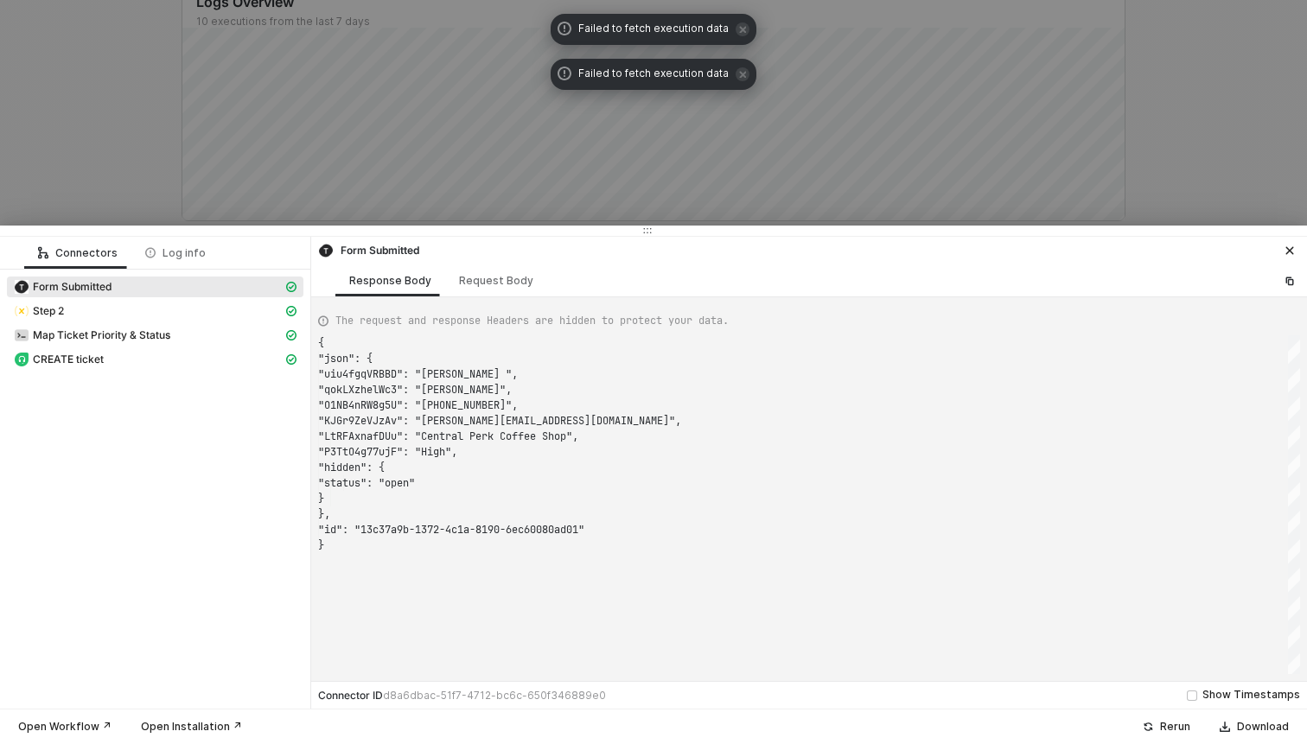
scroll to position [156, 0]
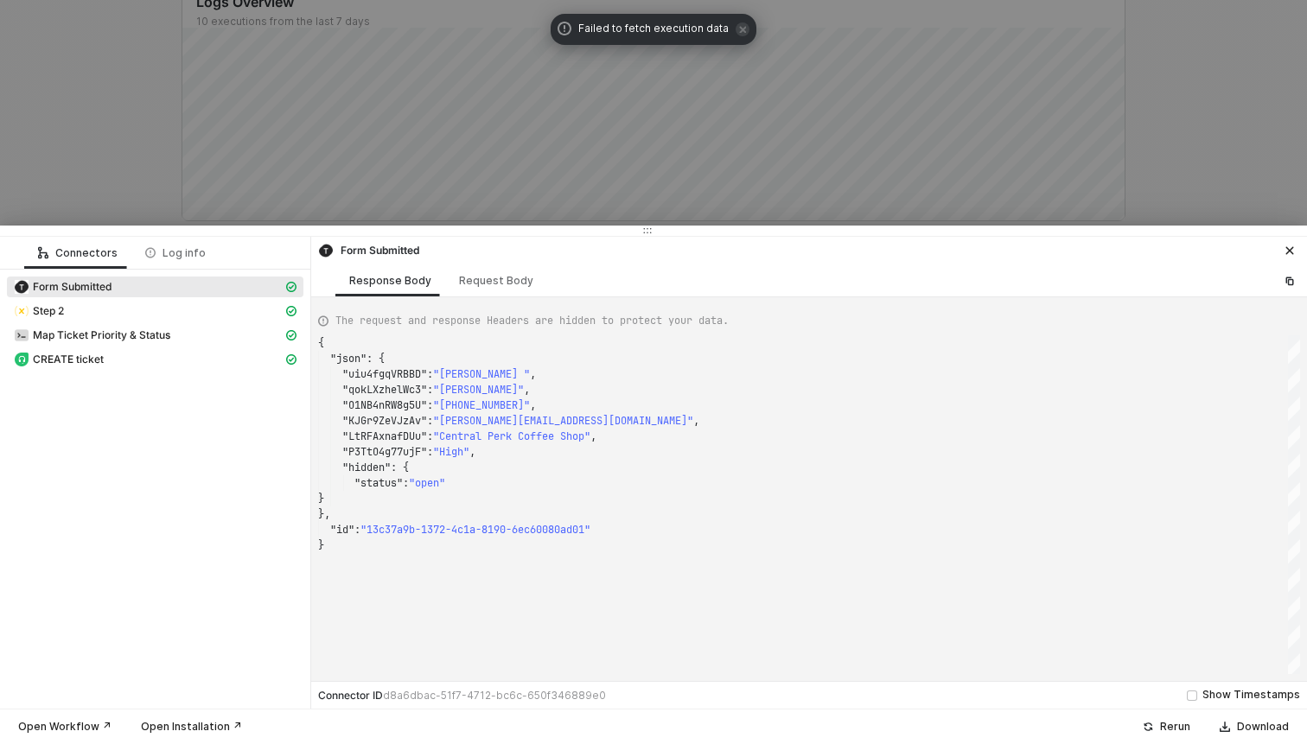
click at [115, 166] on div at bounding box center [653, 372] width 1307 height 744
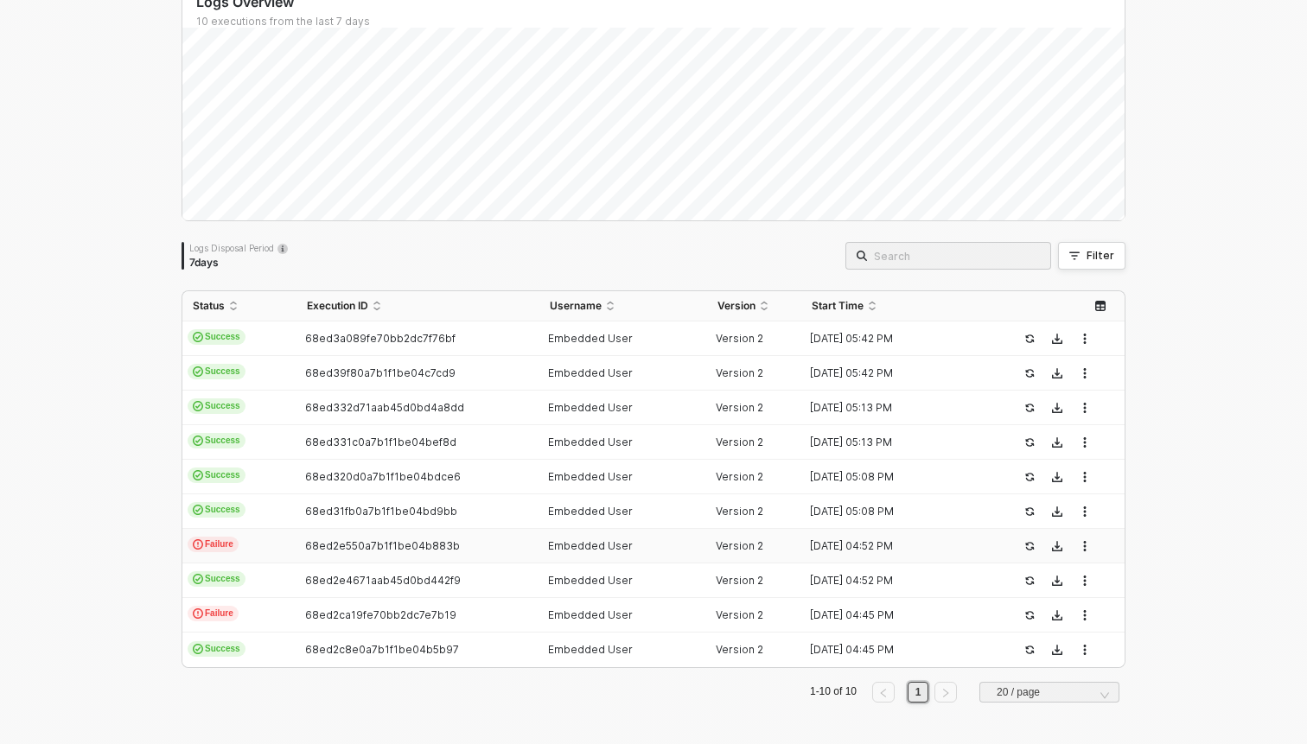
scroll to position [0, 0]
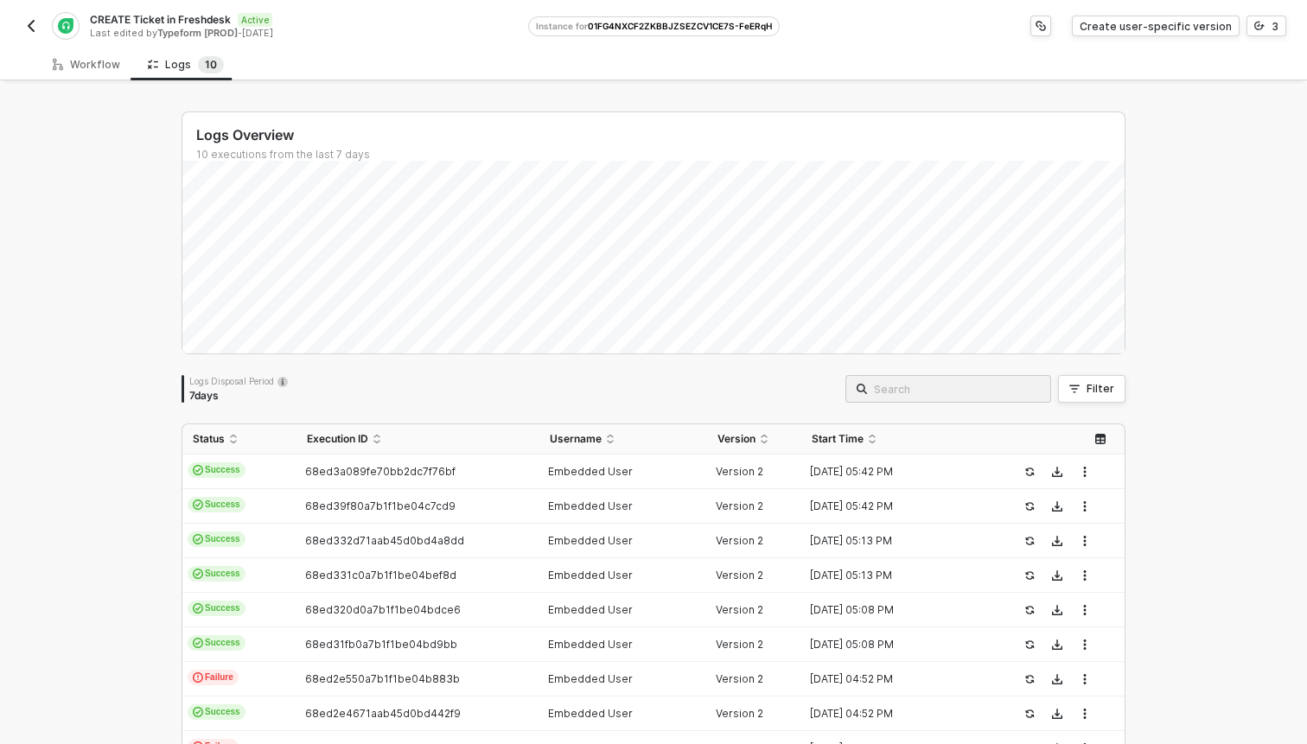
click at [33, 22] on img "button" at bounding box center [31, 26] width 14 height 14
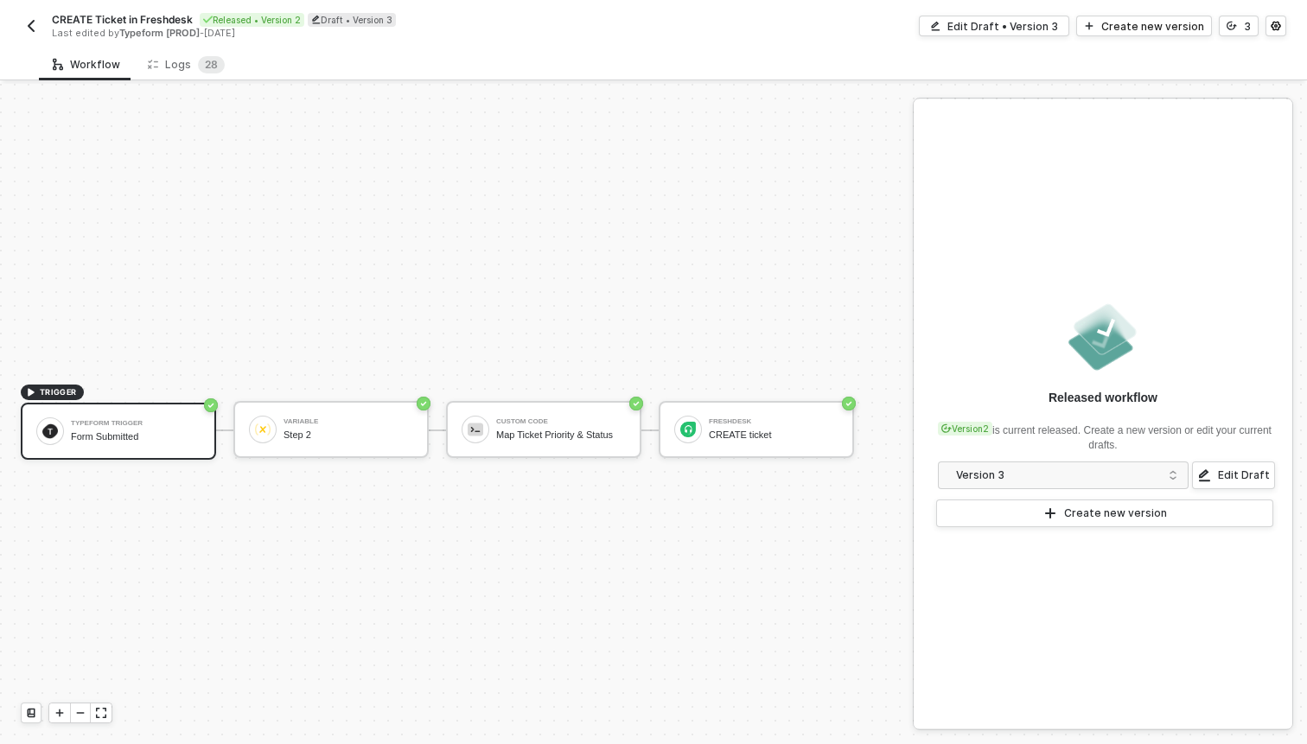
scroll to position [32, 0]
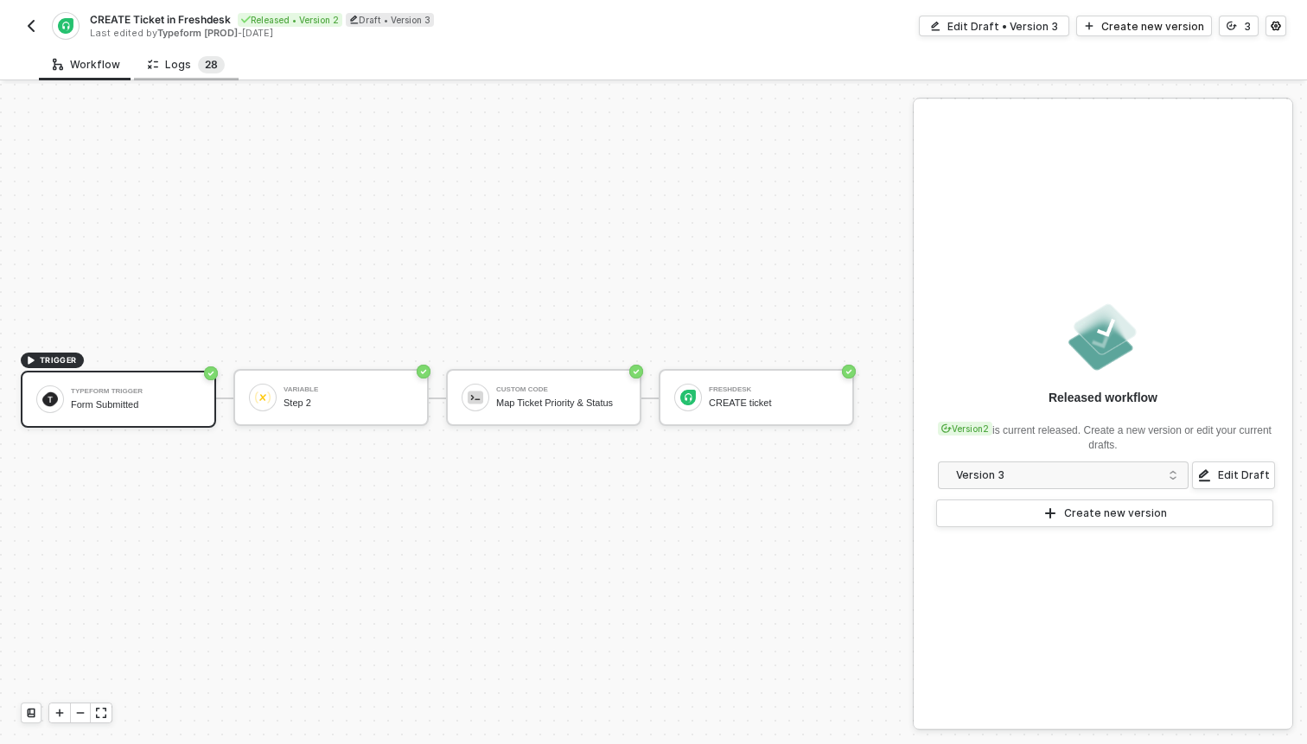
click at [198, 66] on sup "2 8" at bounding box center [211, 64] width 27 height 17
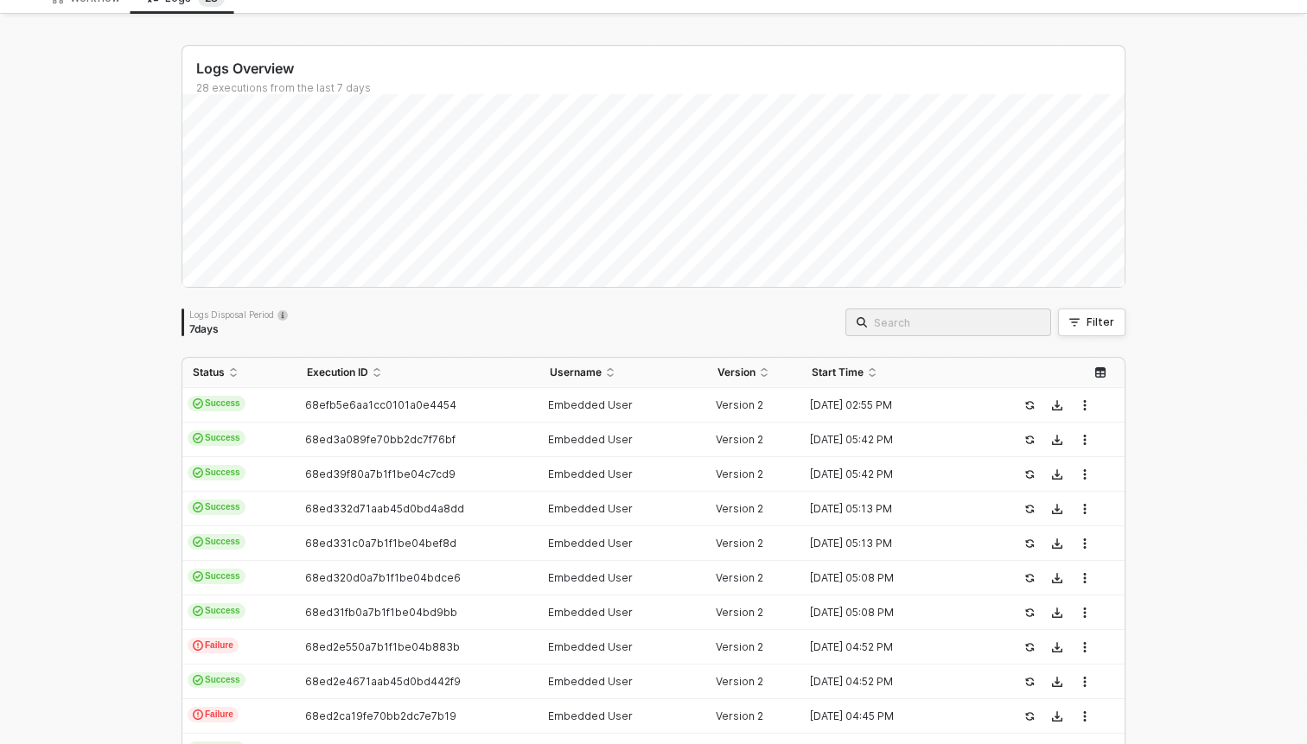
scroll to position [69, 0]
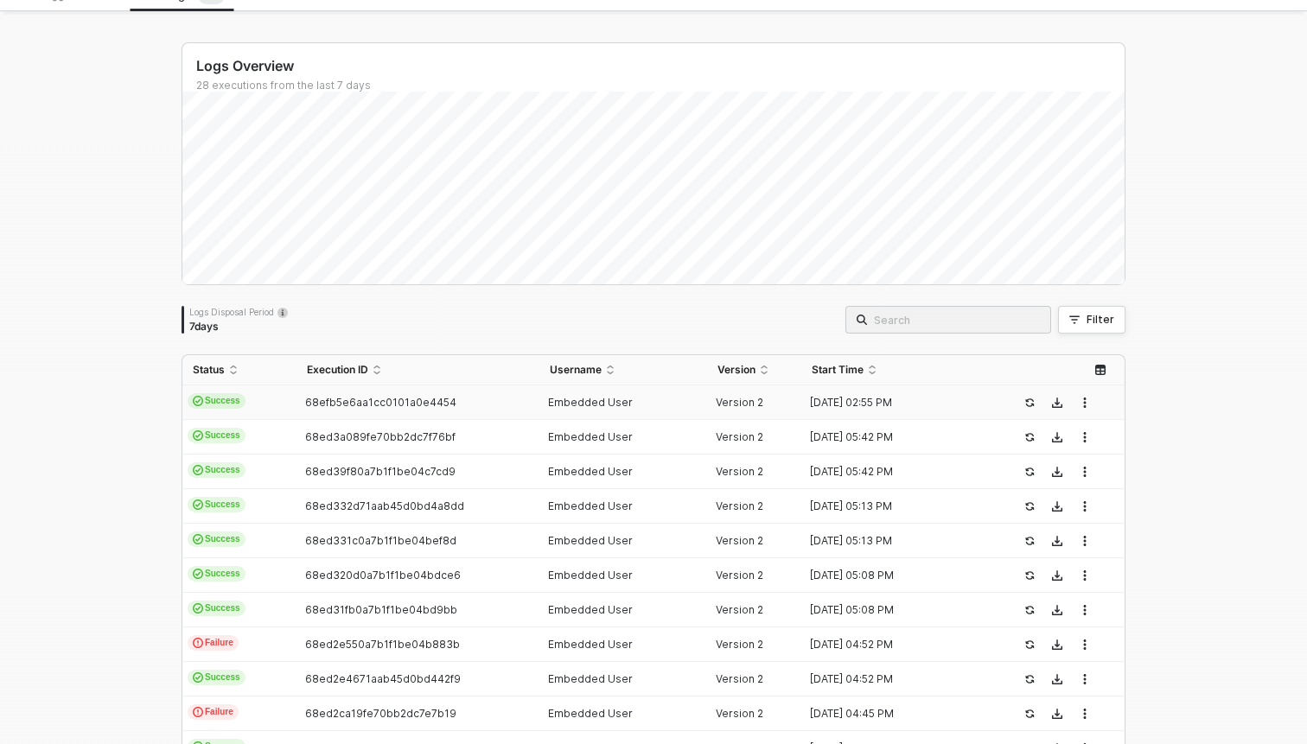
click at [261, 401] on td "Success" at bounding box center [239, 402] width 114 height 35
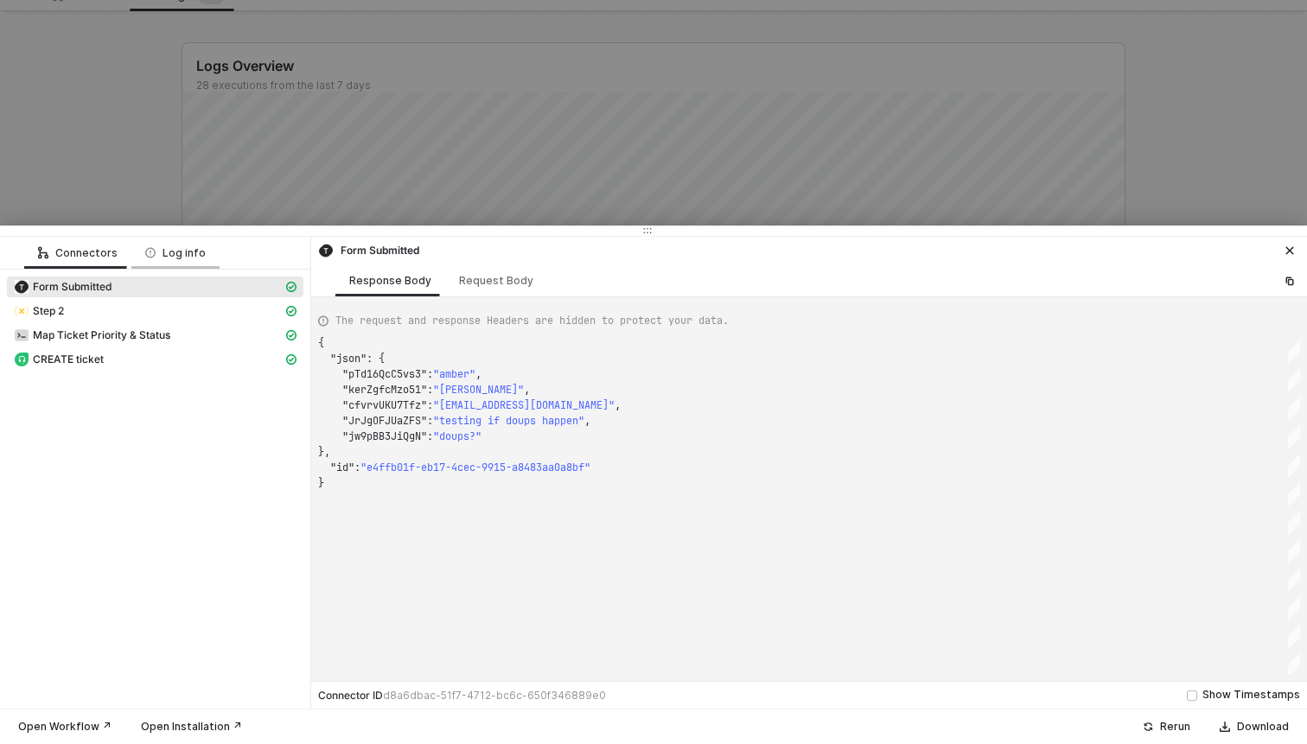
scroll to position [140, 0]
click at [111, 187] on div at bounding box center [653, 372] width 1307 height 744
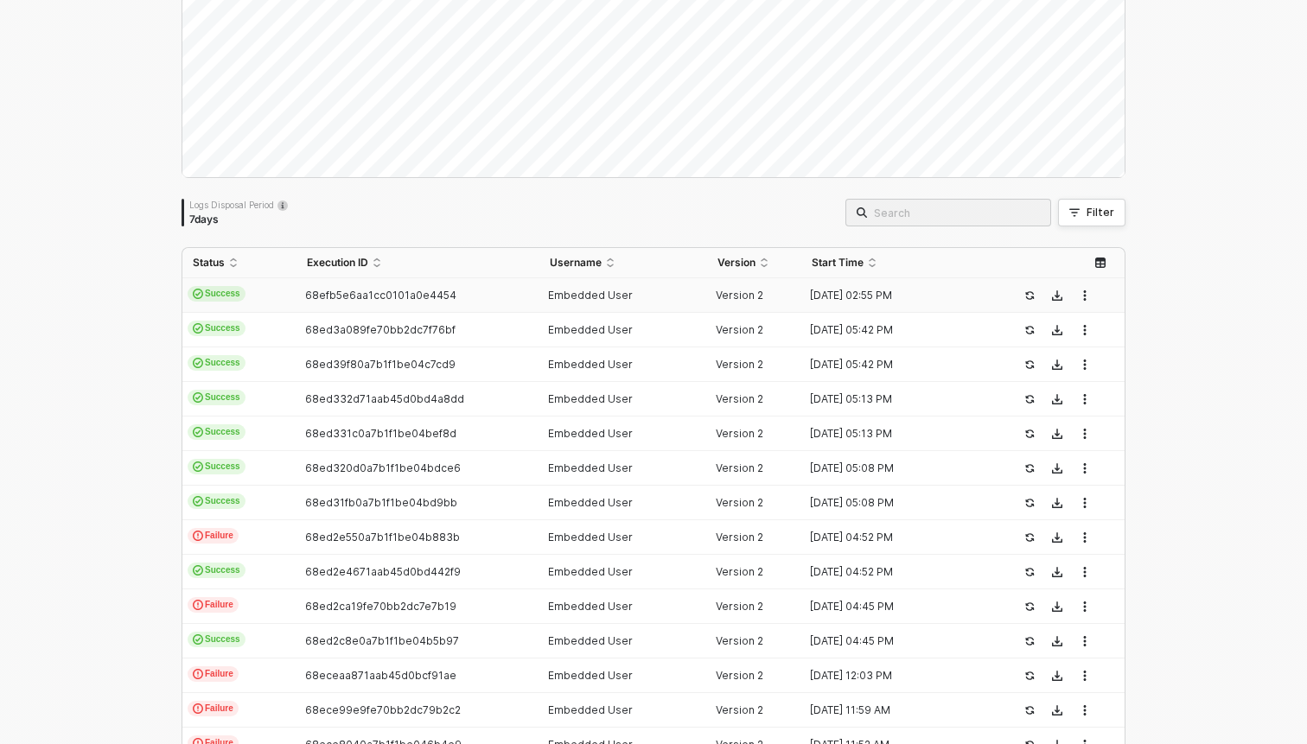
scroll to position [201, 0]
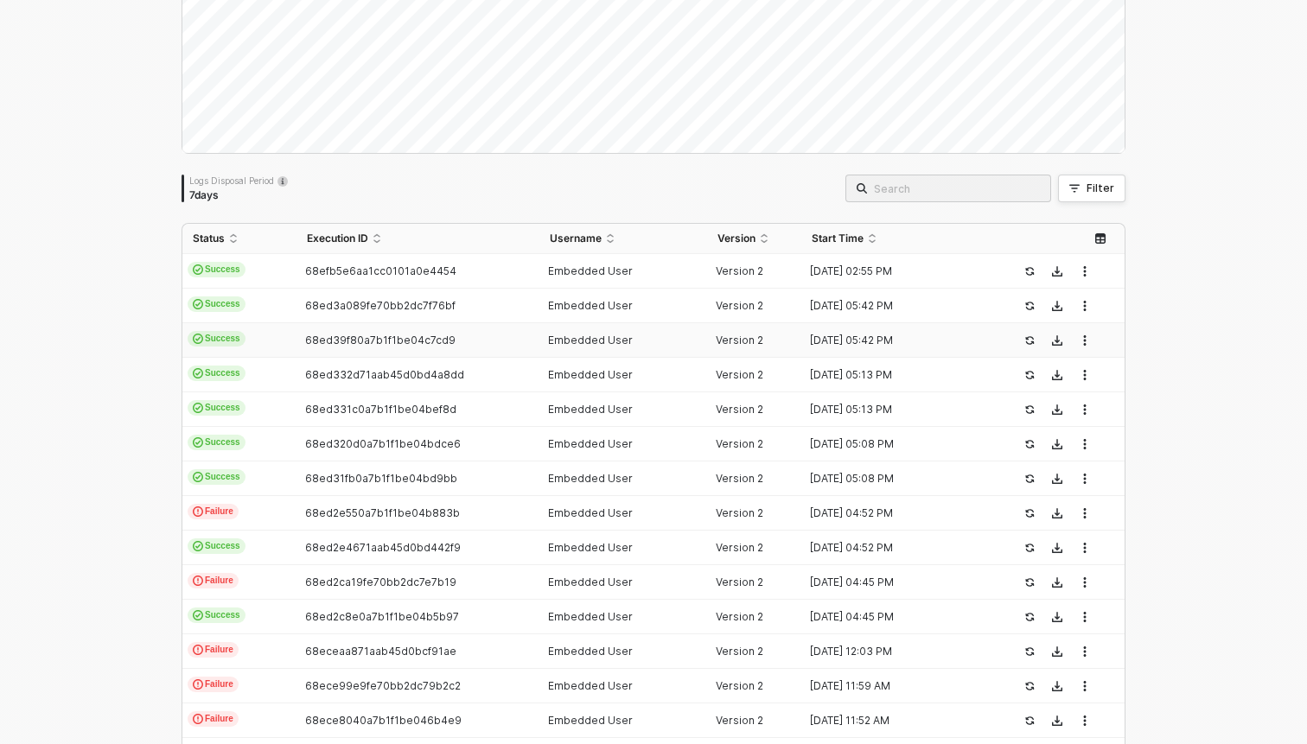
click at [262, 341] on td "Success" at bounding box center [239, 340] width 114 height 35
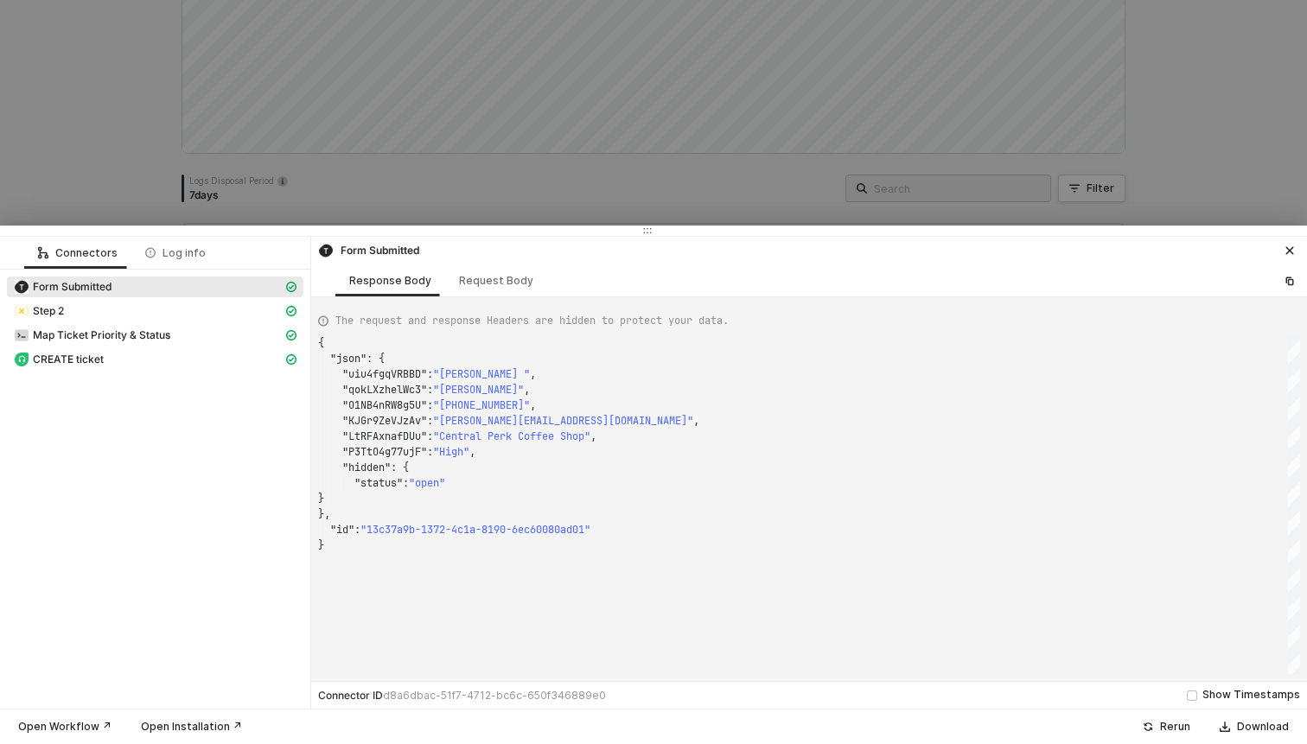
scroll to position [156, 0]
click at [486, 282] on div "Request Body" at bounding box center [496, 281] width 74 height 14
type textarea "{ "triggerEvent": "form", "formId": "F9dPVTGK" }"
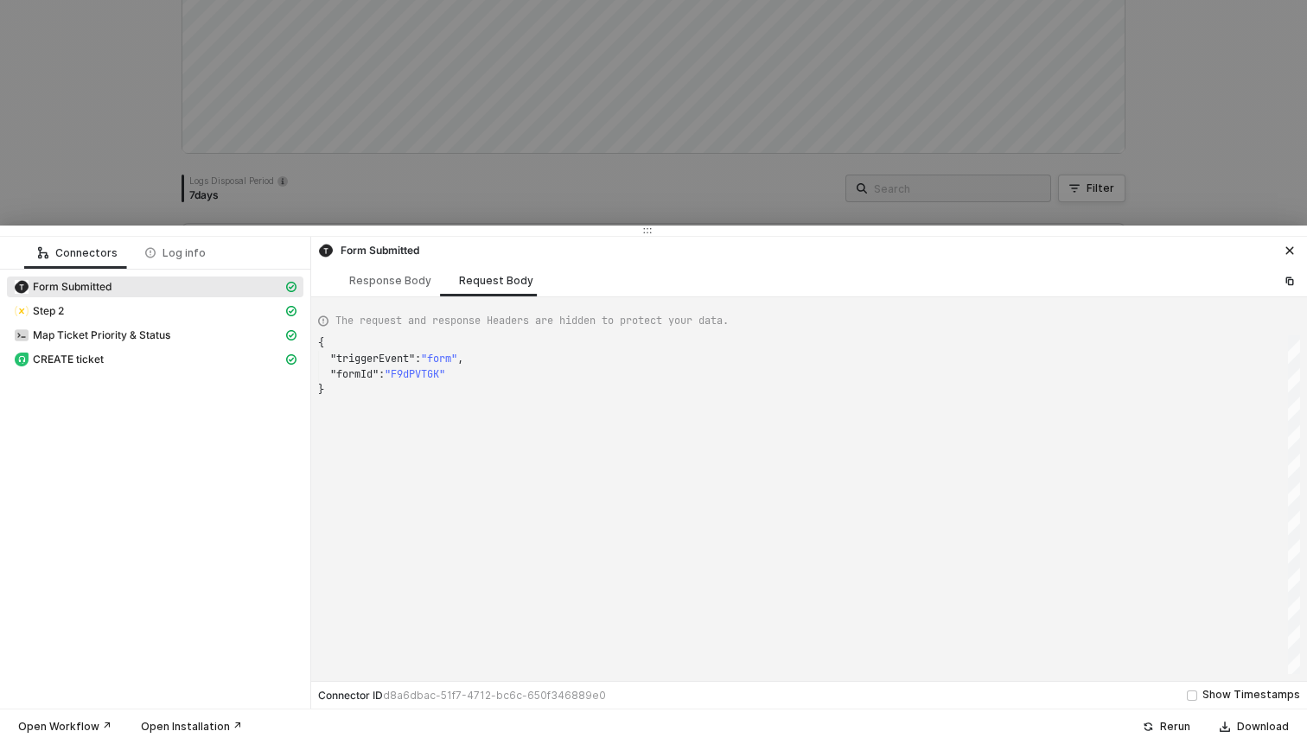
click at [424, 375] on span ""F9dPVTGK"" at bounding box center [415, 374] width 61 height 14
drag, startPoint x: 489, startPoint y: 375, endPoint x: 329, endPoint y: 374, distance: 159.9
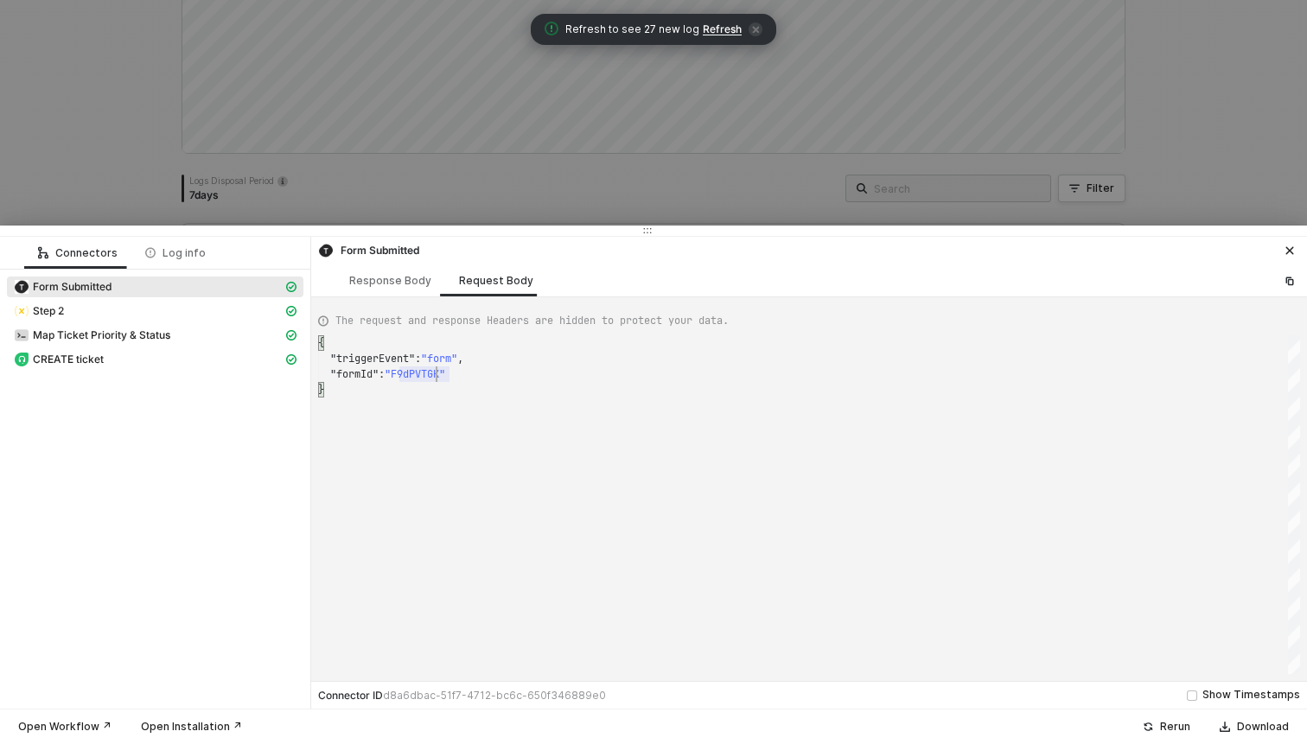
click at [439, 374] on span ""F9dPVTGK"" at bounding box center [415, 374] width 61 height 14
click at [693, 162] on div at bounding box center [653, 372] width 1307 height 744
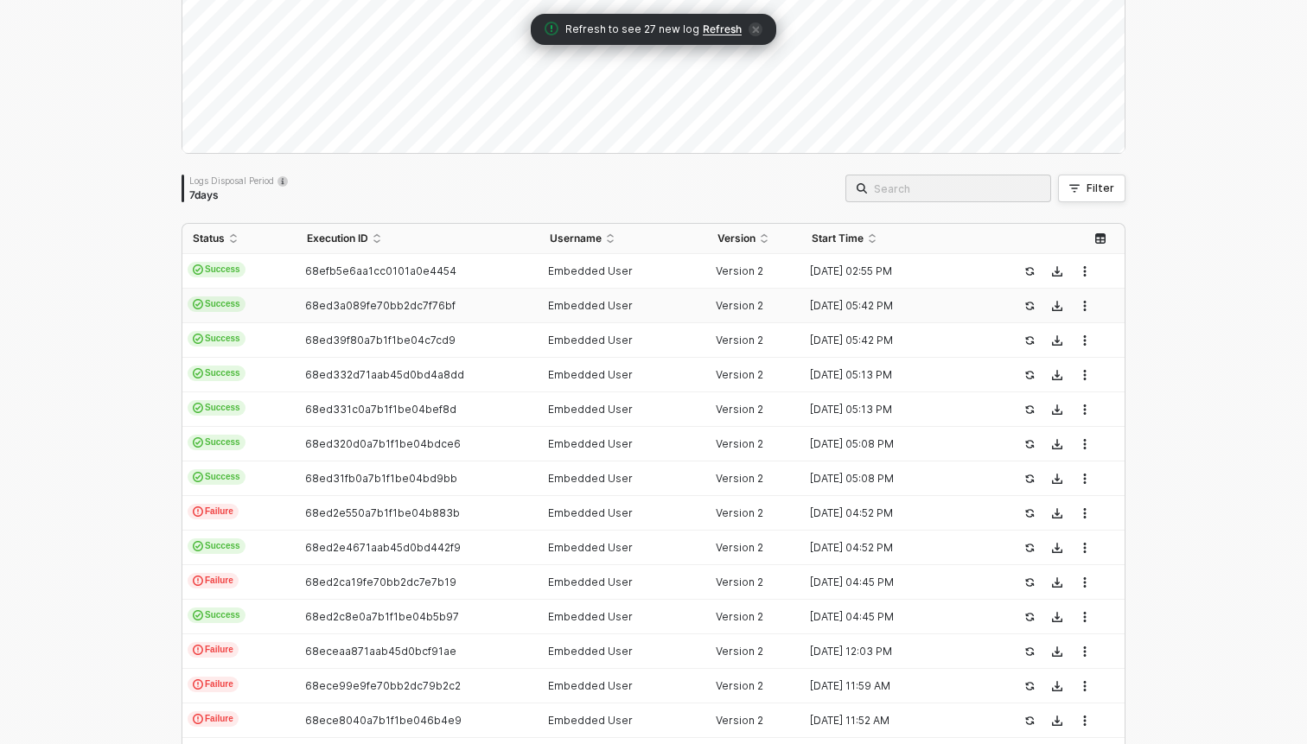
click at [262, 303] on td "Success" at bounding box center [239, 306] width 114 height 35
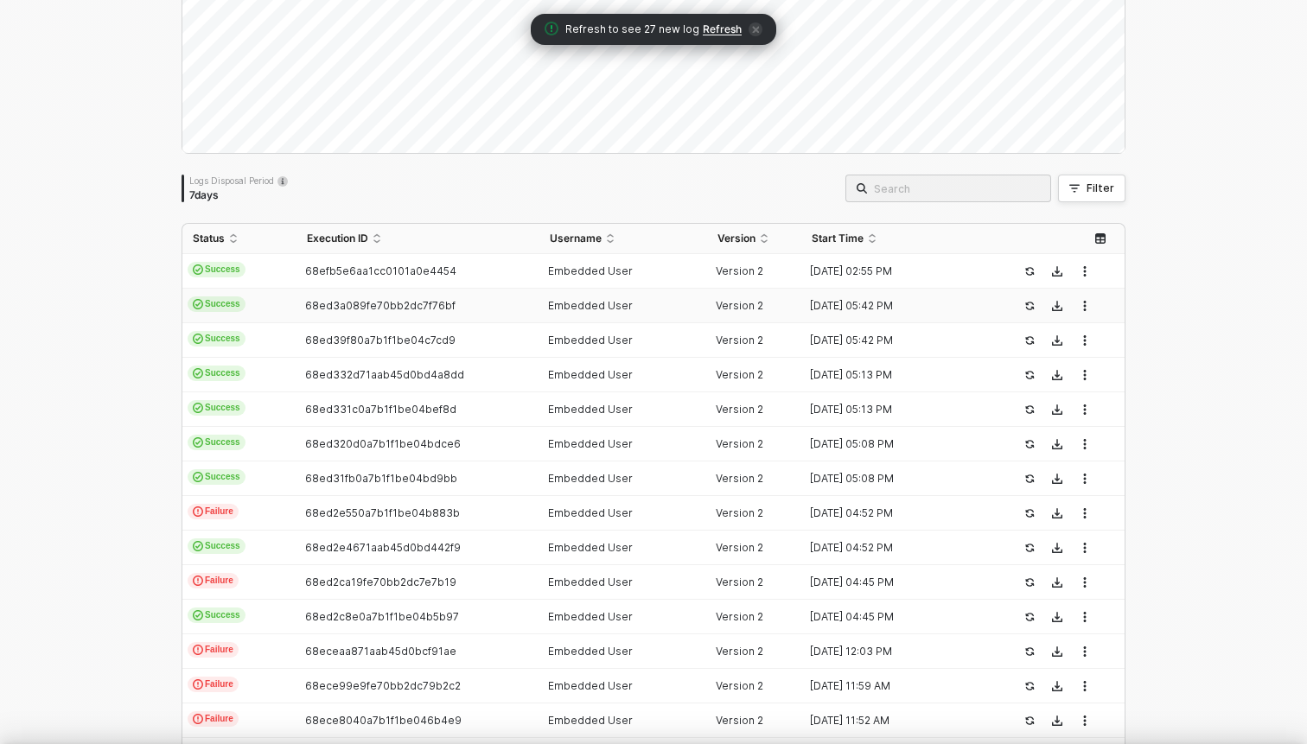
scroll to position [156, 0]
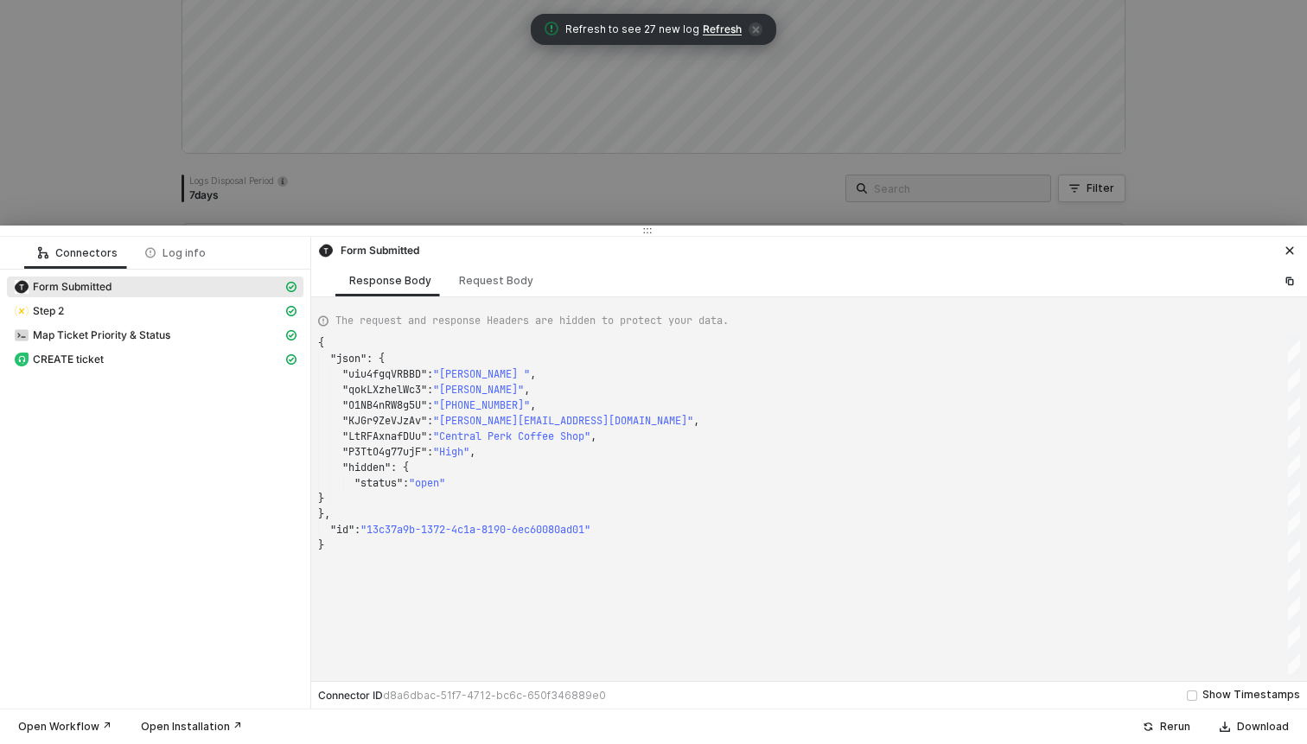
type textarea "{ "json": { "uiu4fgqVRBBD": "Rachel ", "qokLXzhelWc3": "Greene", "O1NB4nRW8g5U"…"
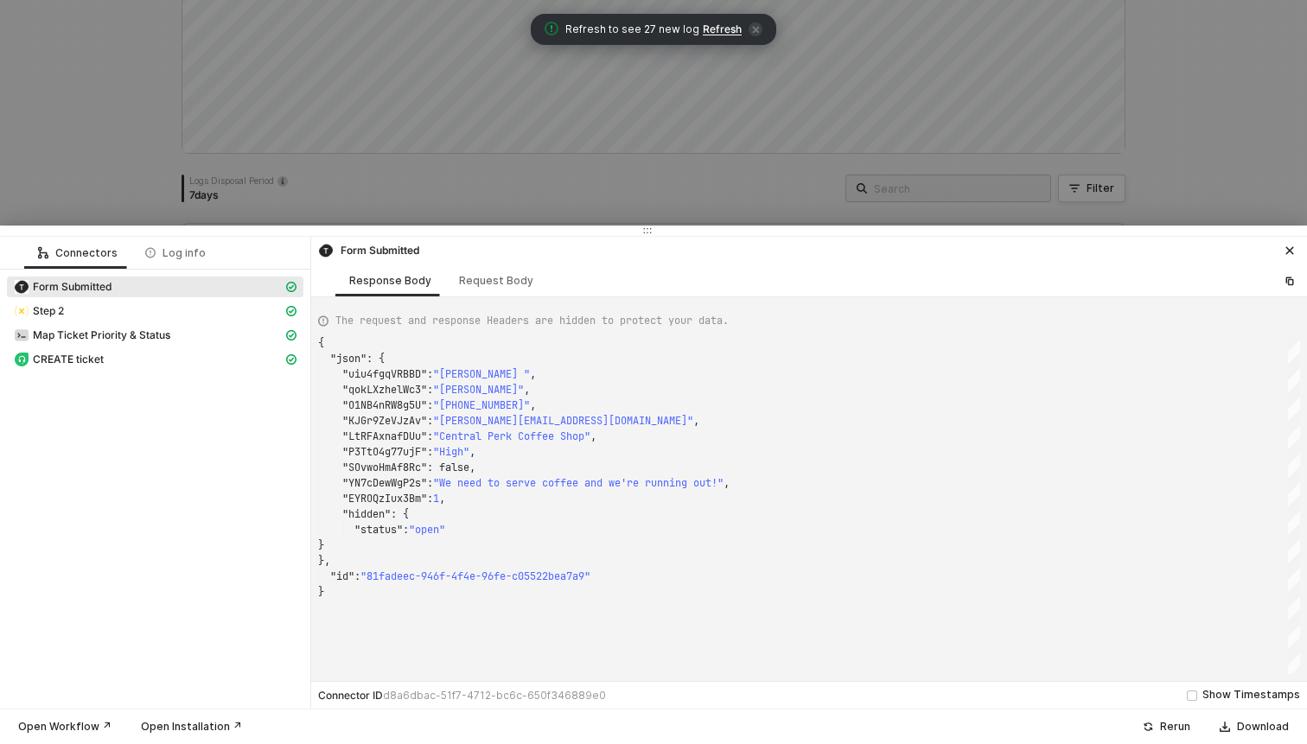
click at [507, 181] on div at bounding box center [653, 372] width 1307 height 744
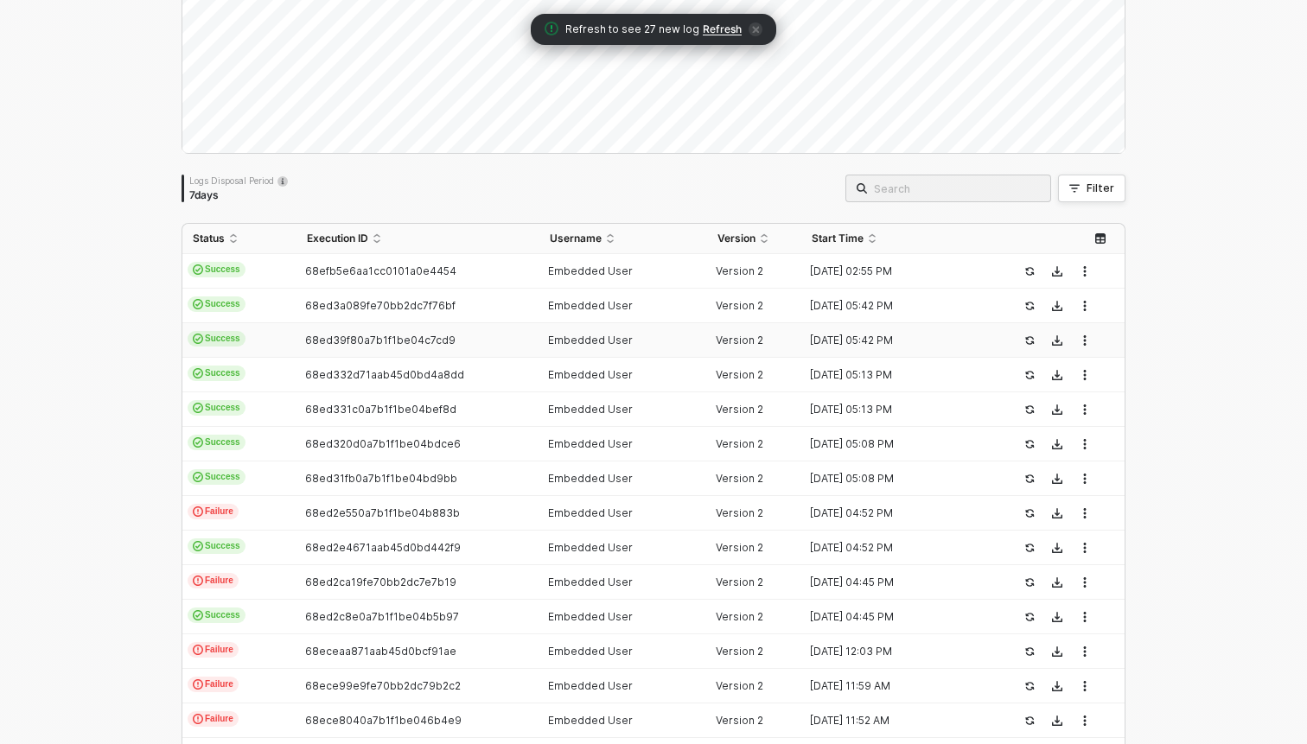
click at [322, 348] on td "68ed39f80a7b1f1be04c7cd9" at bounding box center [417, 340] width 242 height 35
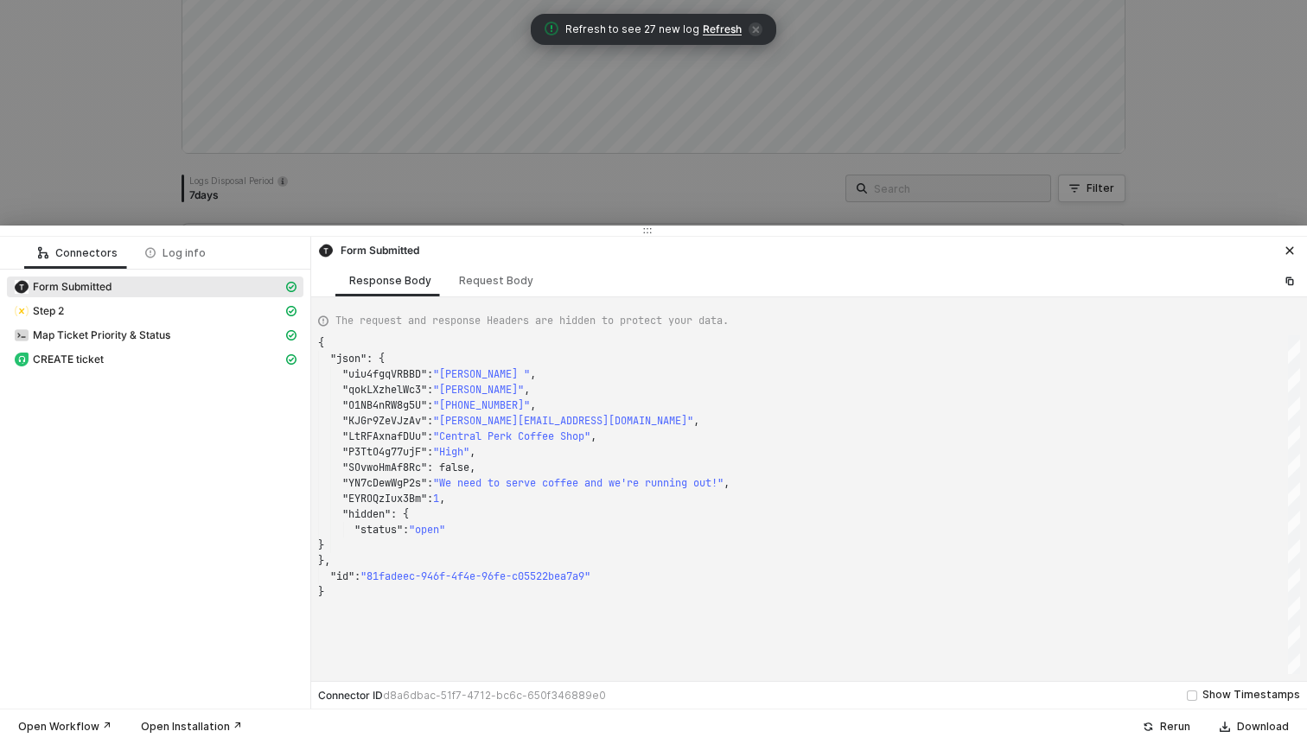
type textarea "{ "json": { "uiu4fgqVRBBD": "Rachel ", "qokLXzhelWc3": "Greene", "O1NB4nRW8g5U"…"
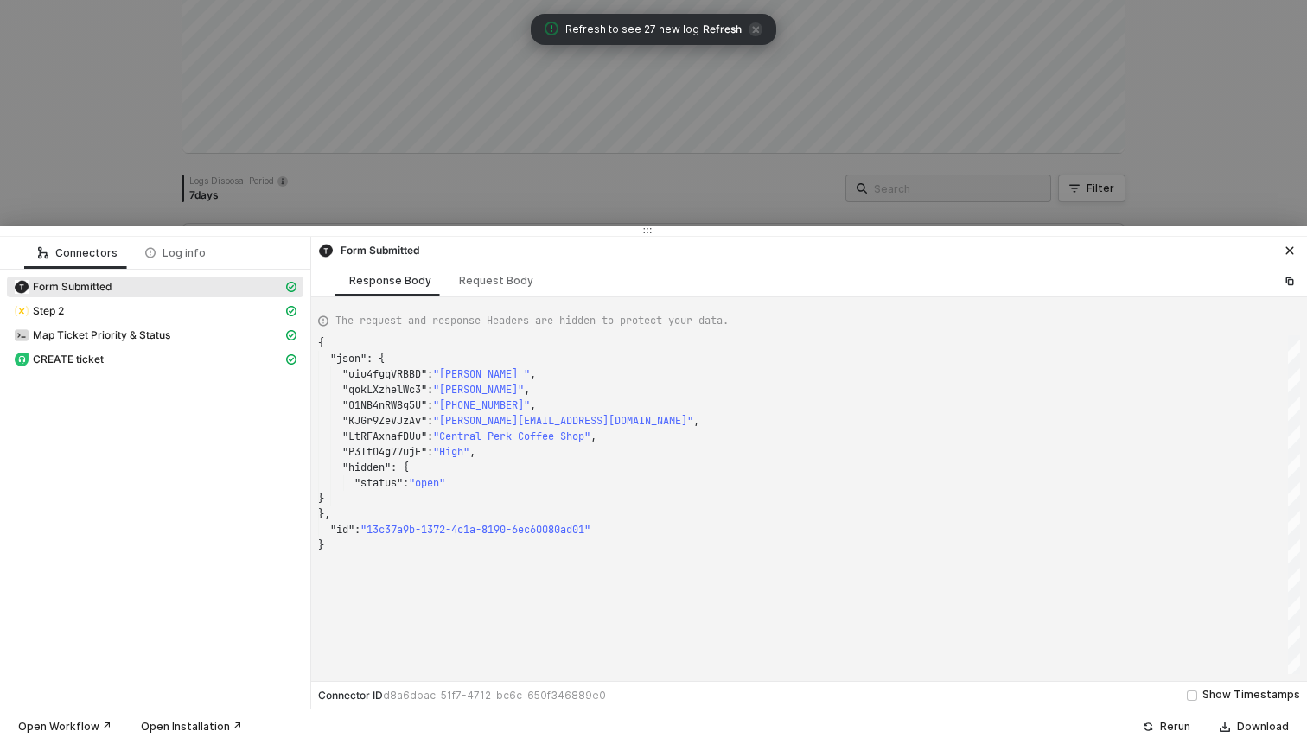
click at [478, 161] on div at bounding box center [653, 372] width 1307 height 744
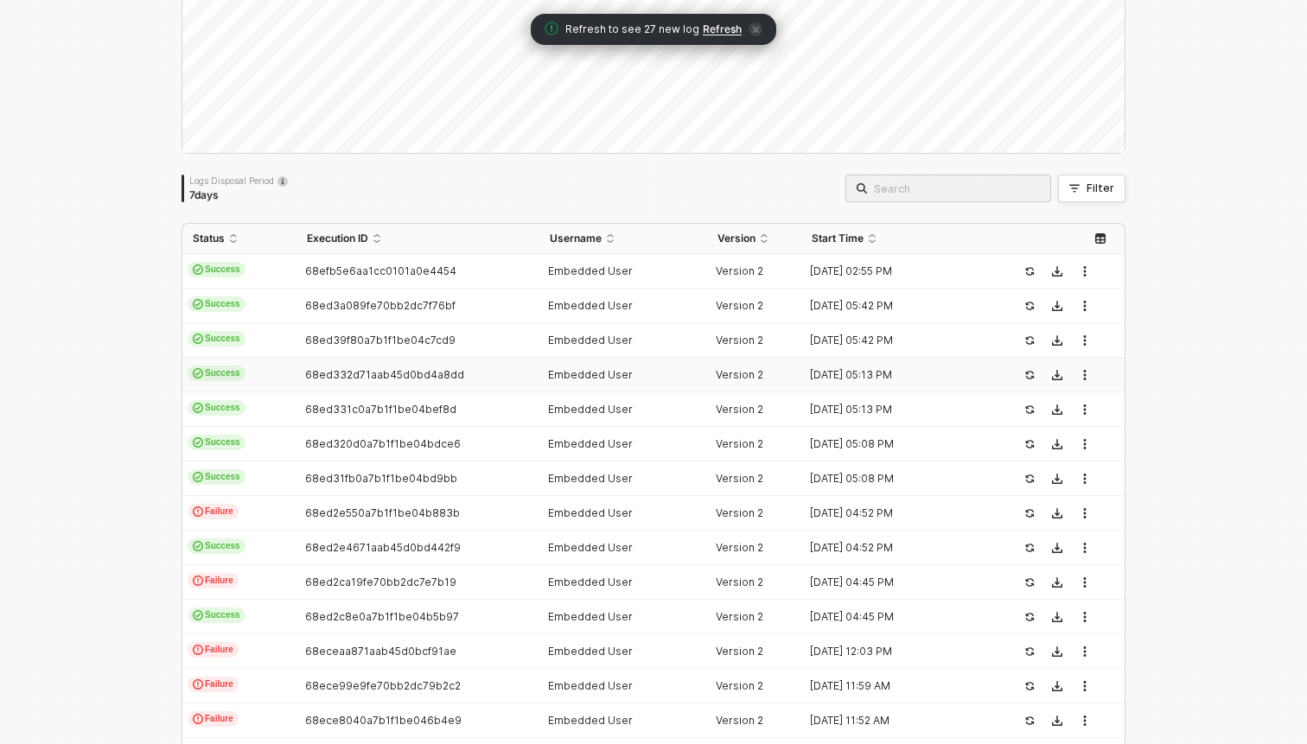
click at [370, 373] on span "68ed332d71aab45d0bd4a8dd" at bounding box center [384, 374] width 159 height 13
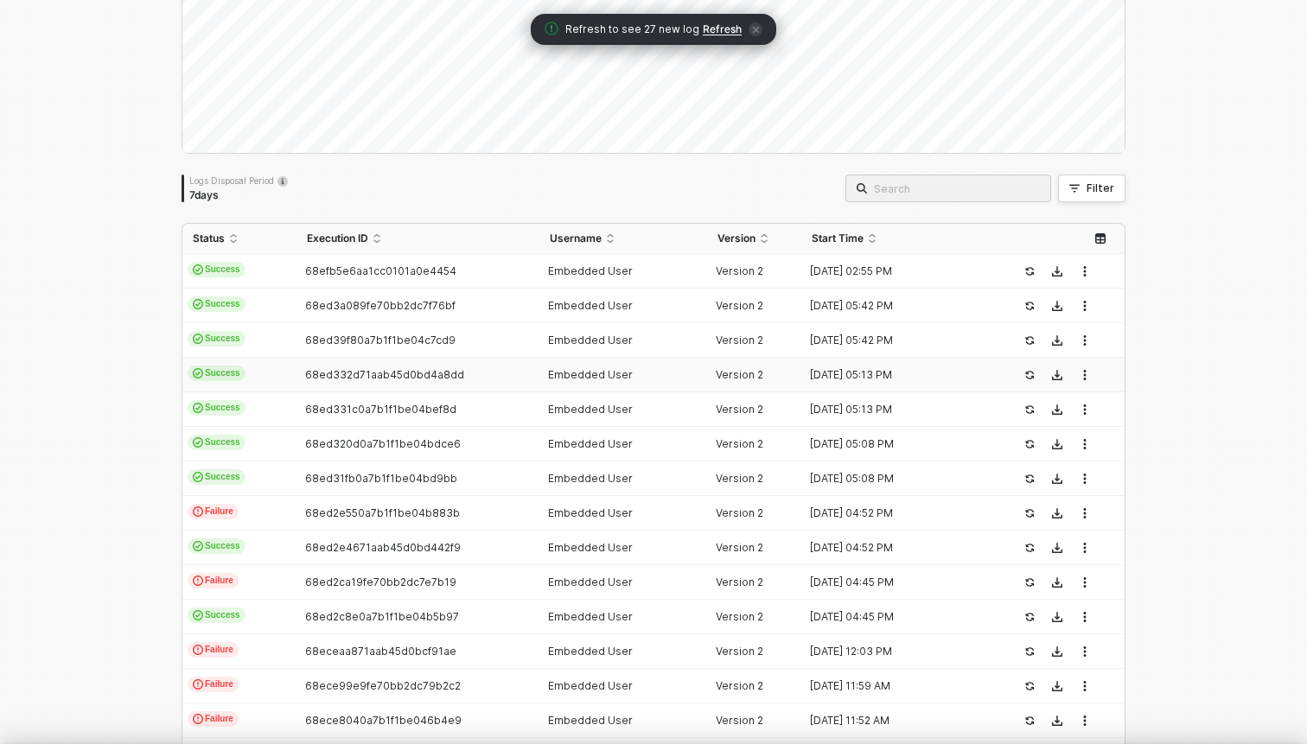
type textarea "{ "json": { "uiu4fgqVRBBD": "Rachel ", "qokLXzhelWc3": "Greene", "O1NB4nRW8g5U"…"
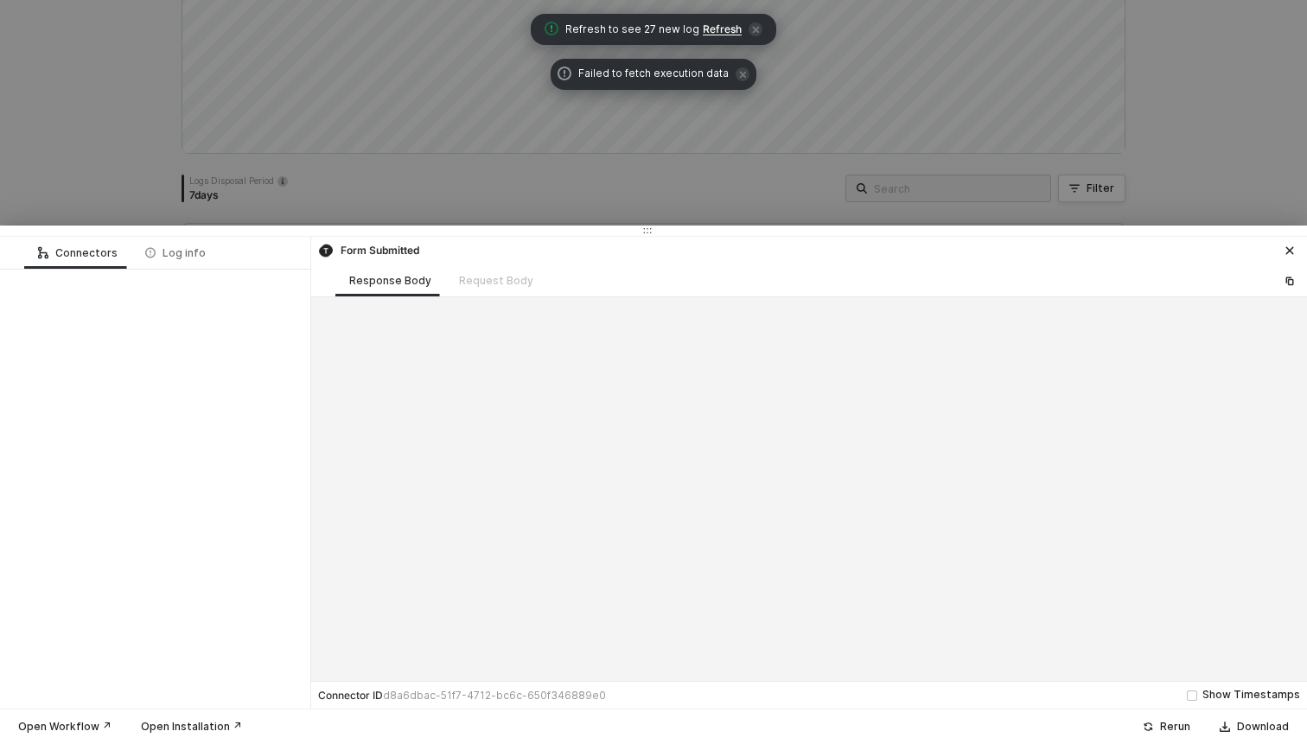
click at [411, 182] on div at bounding box center [653, 372] width 1307 height 744
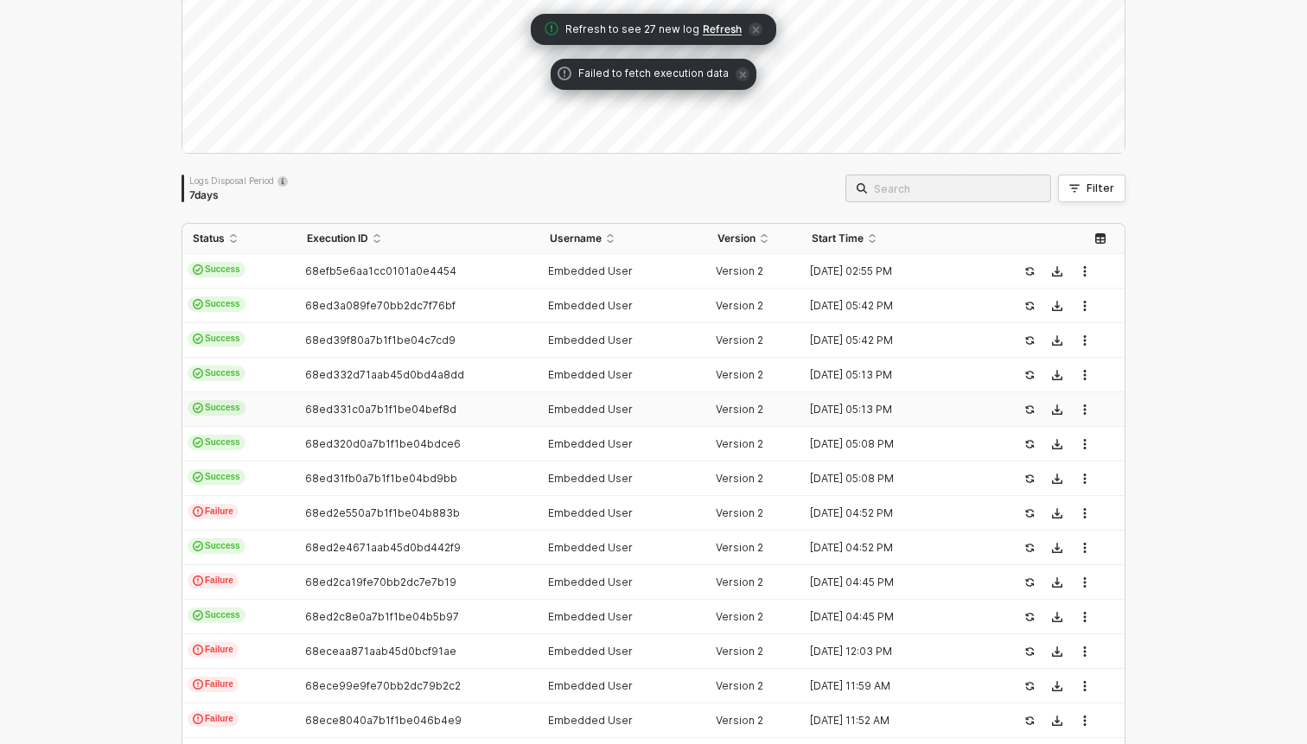
click at [436, 406] on span "68ed331c0a7b1f1be04bef8d" at bounding box center [380, 409] width 151 height 13
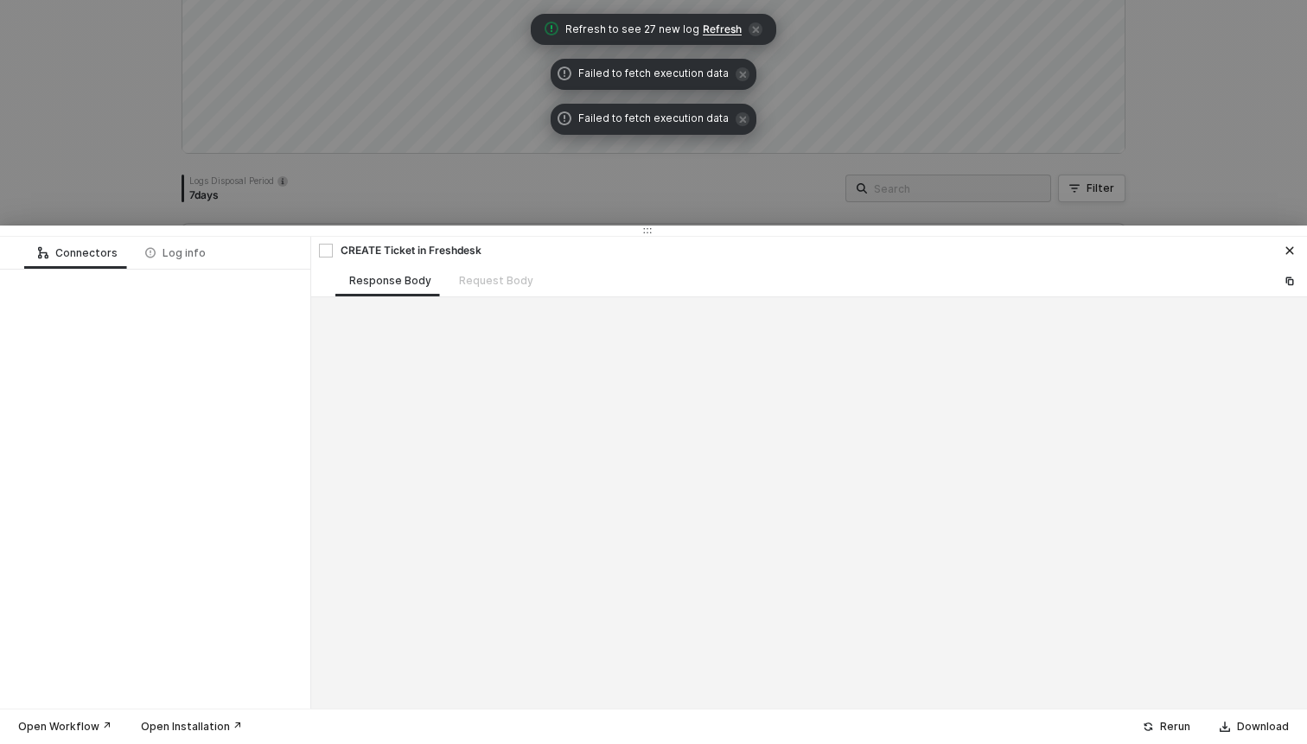
click at [514, 203] on div at bounding box center [653, 372] width 1307 height 744
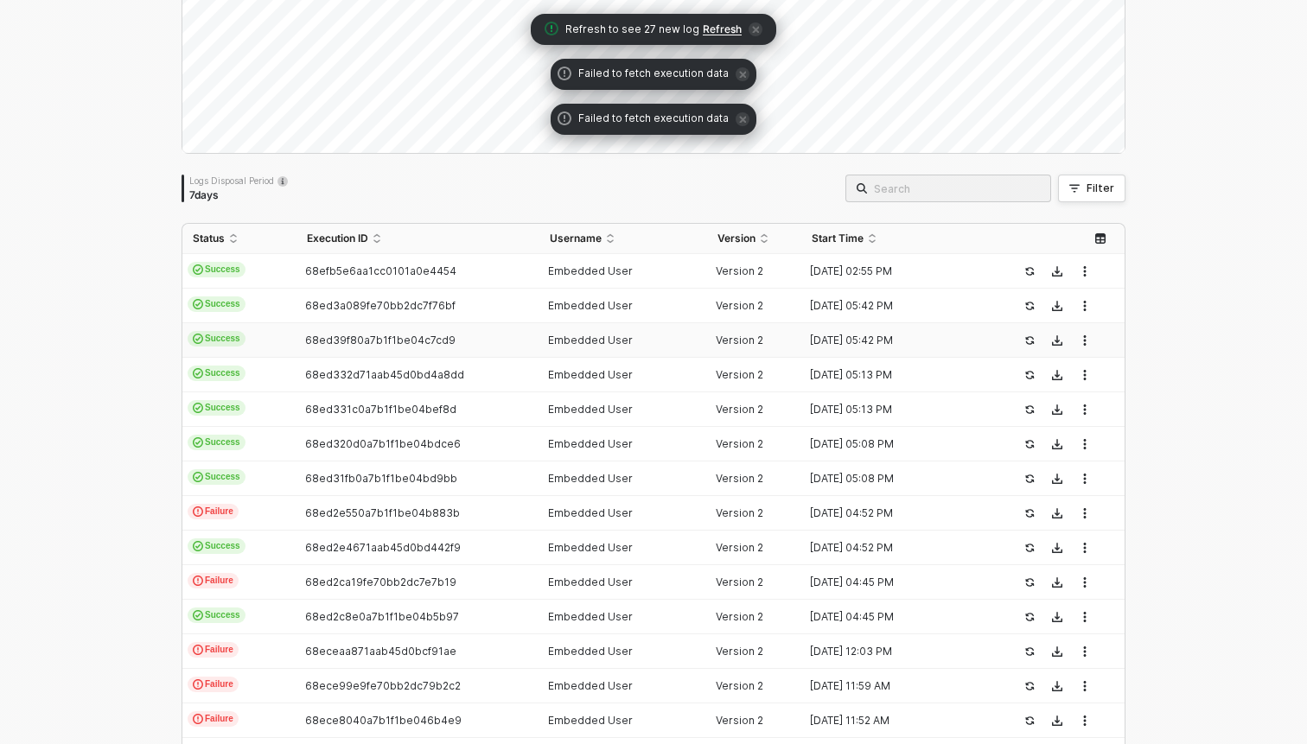
click at [457, 329] on td "68ed39f80a7b1f1be04c7cd9" at bounding box center [417, 340] width 242 height 35
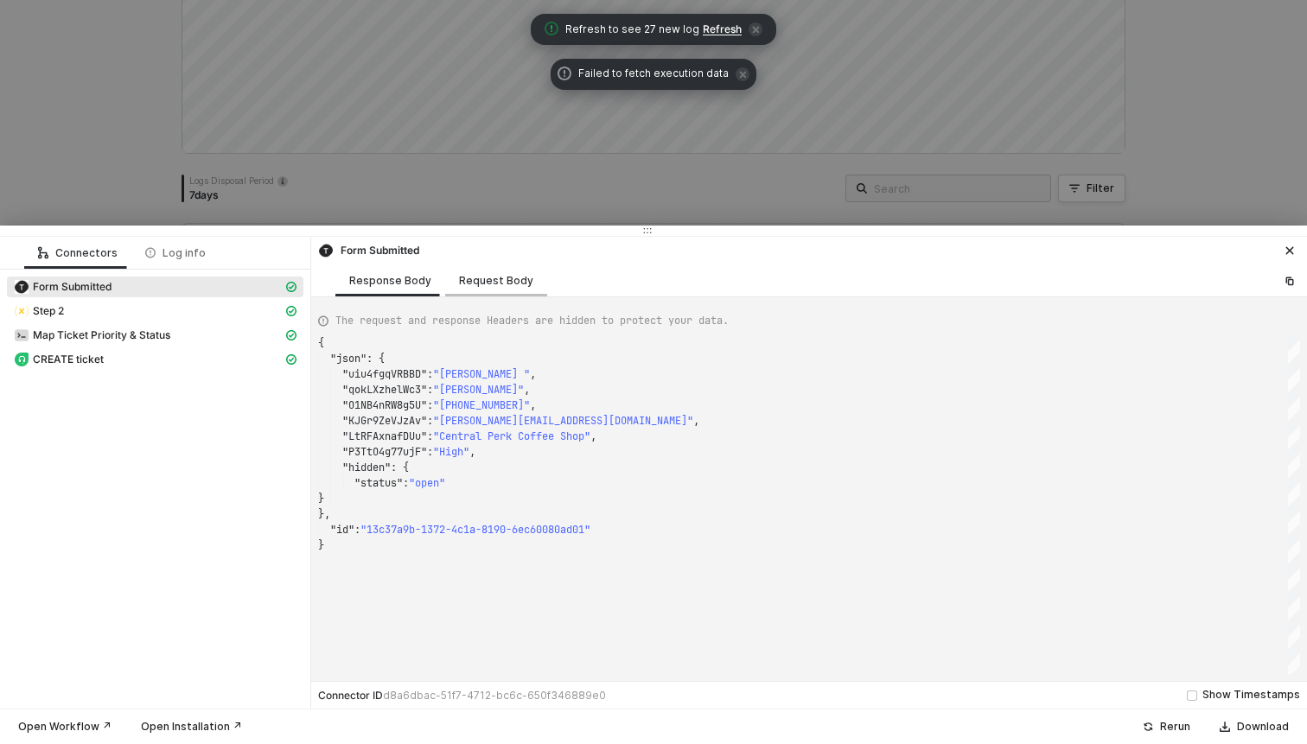
click at [500, 285] on div "Request Body" at bounding box center [496, 281] width 74 height 14
type textarea "{ "triggerEvent": "form", "formId": "F9dPVTGK" }"
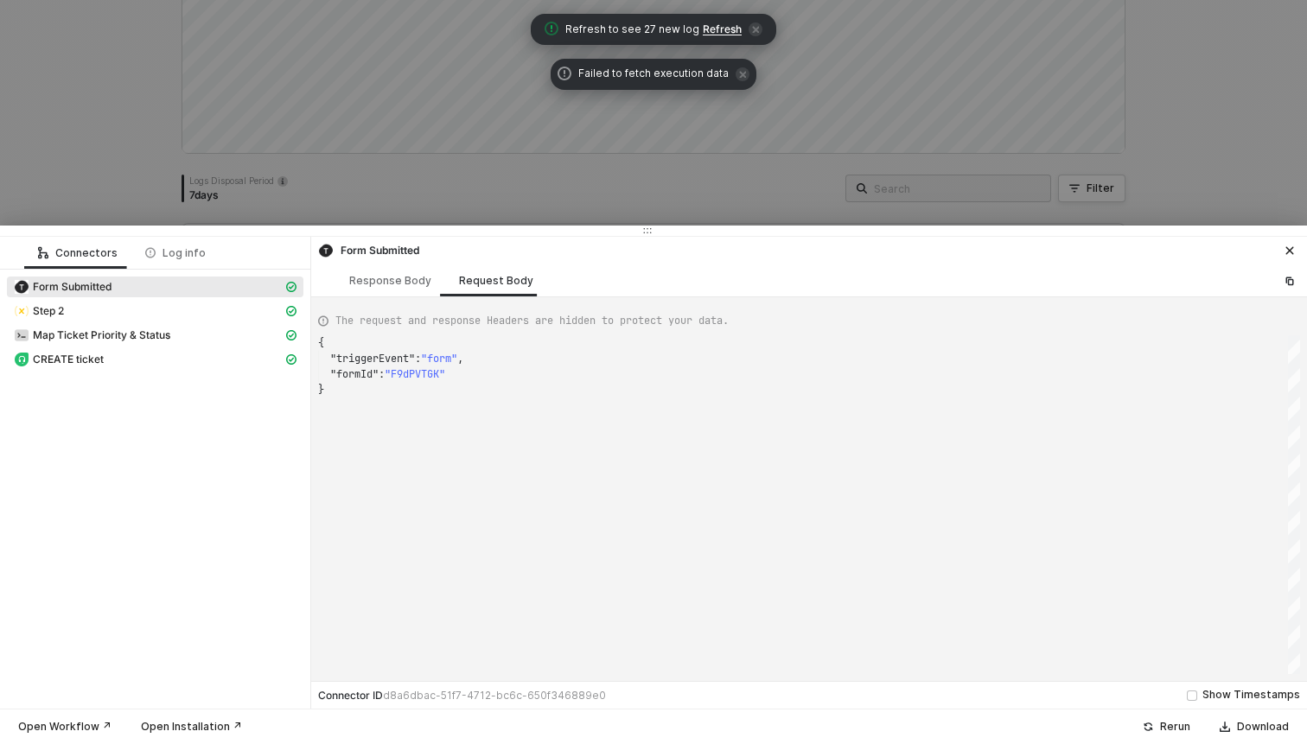
click at [513, 164] on div at bounding box center [653, 372] width 1307 height 744
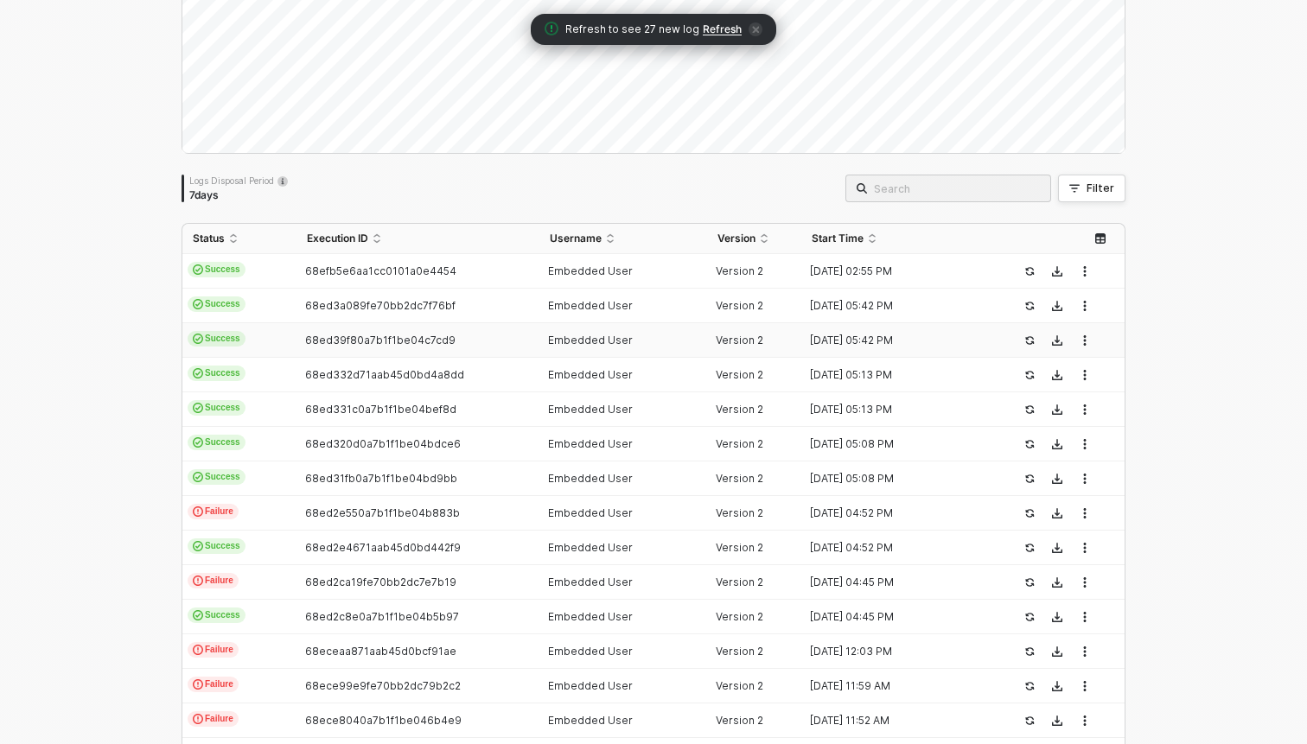
click at [443, 330] on td "68ed39f80a7b1f1be04c7cd9" at bounding box center [417, 340] width 242 height 35
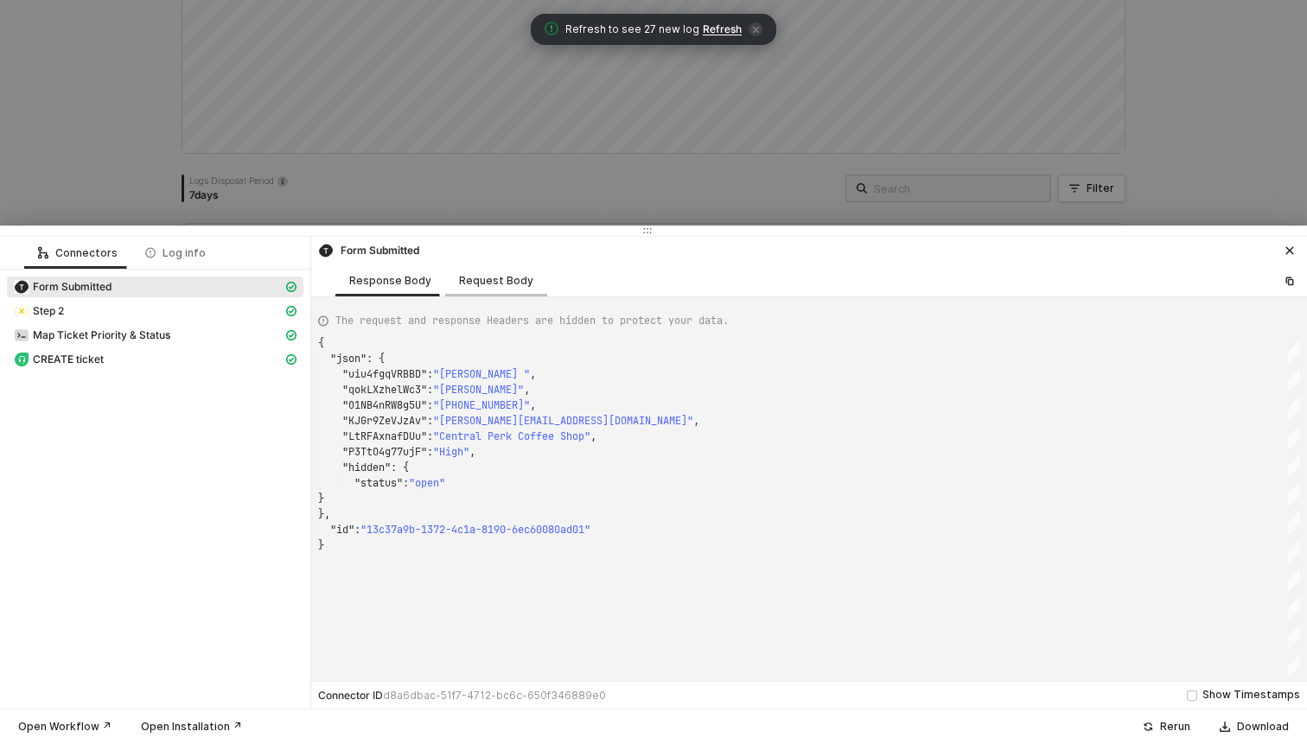
click at [489, 279] on div "Request Body" at bounding box center [496, 281] width 74 height 14
type textarea "{ "triggerEvent": "form", "formId": "F9dPVTGK" }"
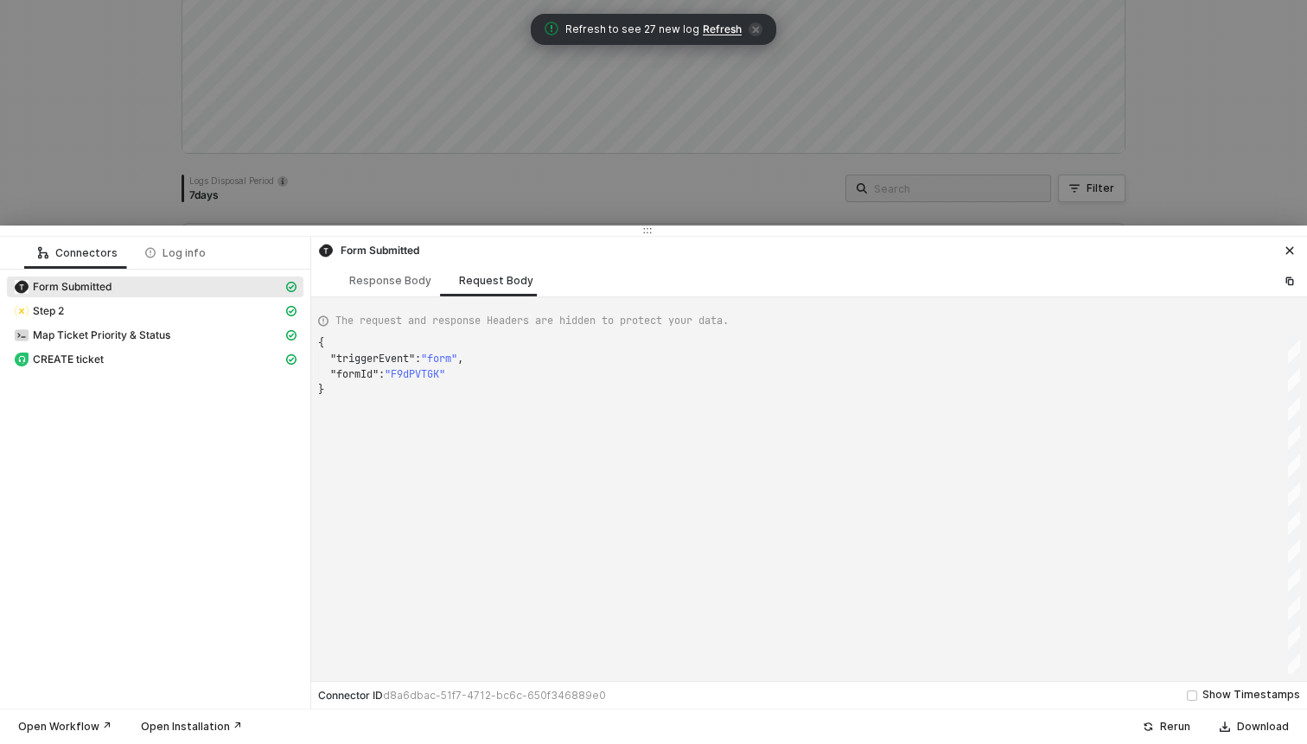
click at [510, 194] on div at bounding box center [653, 372] width 1307 height 744
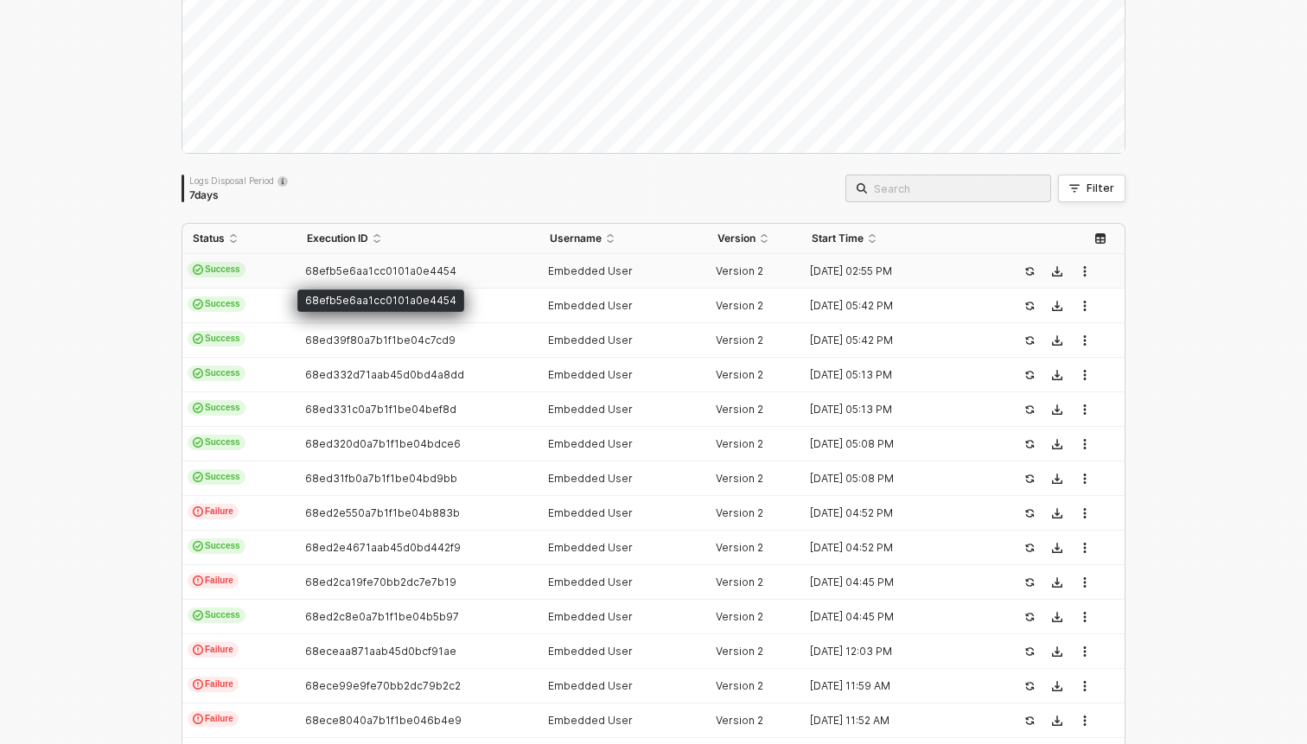
click at [367, 276] on span "68efb5e6aa1cc0101a0e4454" at bounding box center [380, 270] width 151 height 13
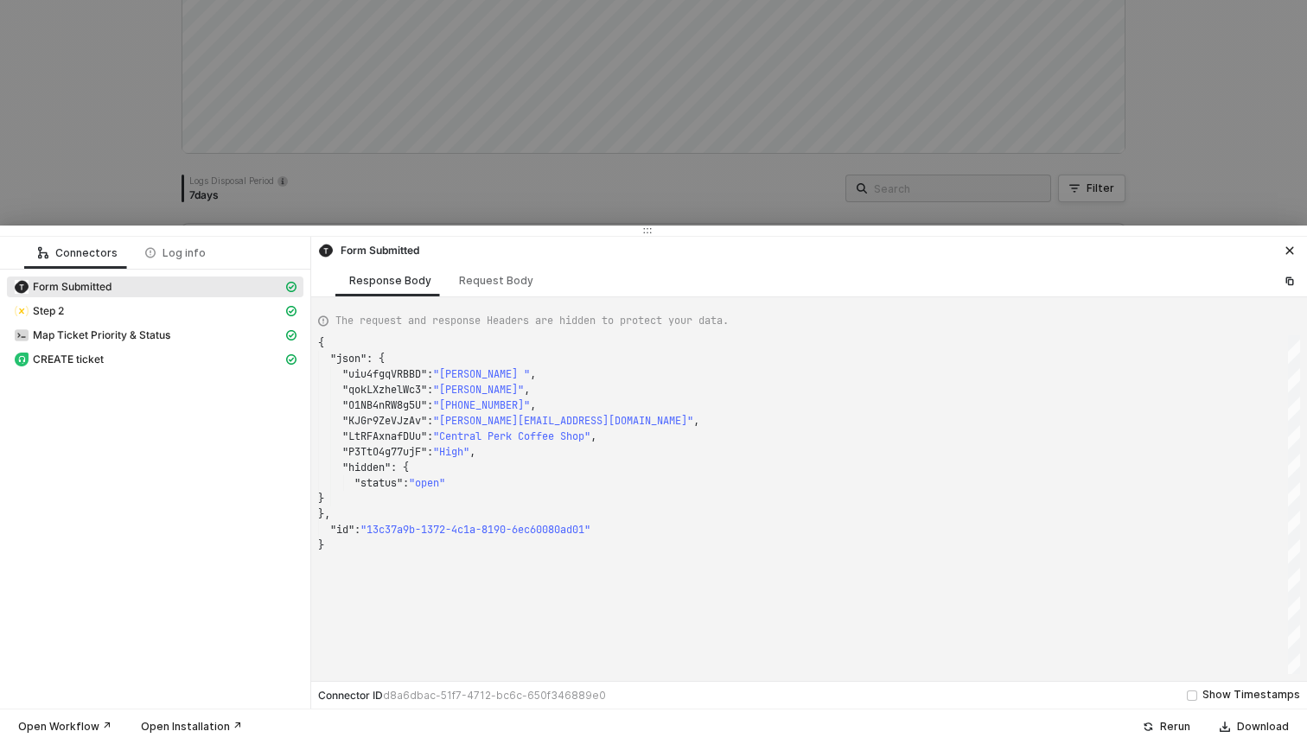
type textarea "{ "json": { "pTd16QcC5vs3": "amber", "kerZgfcMzo51": "williams", "cfvrvUKU7Tfz"…"
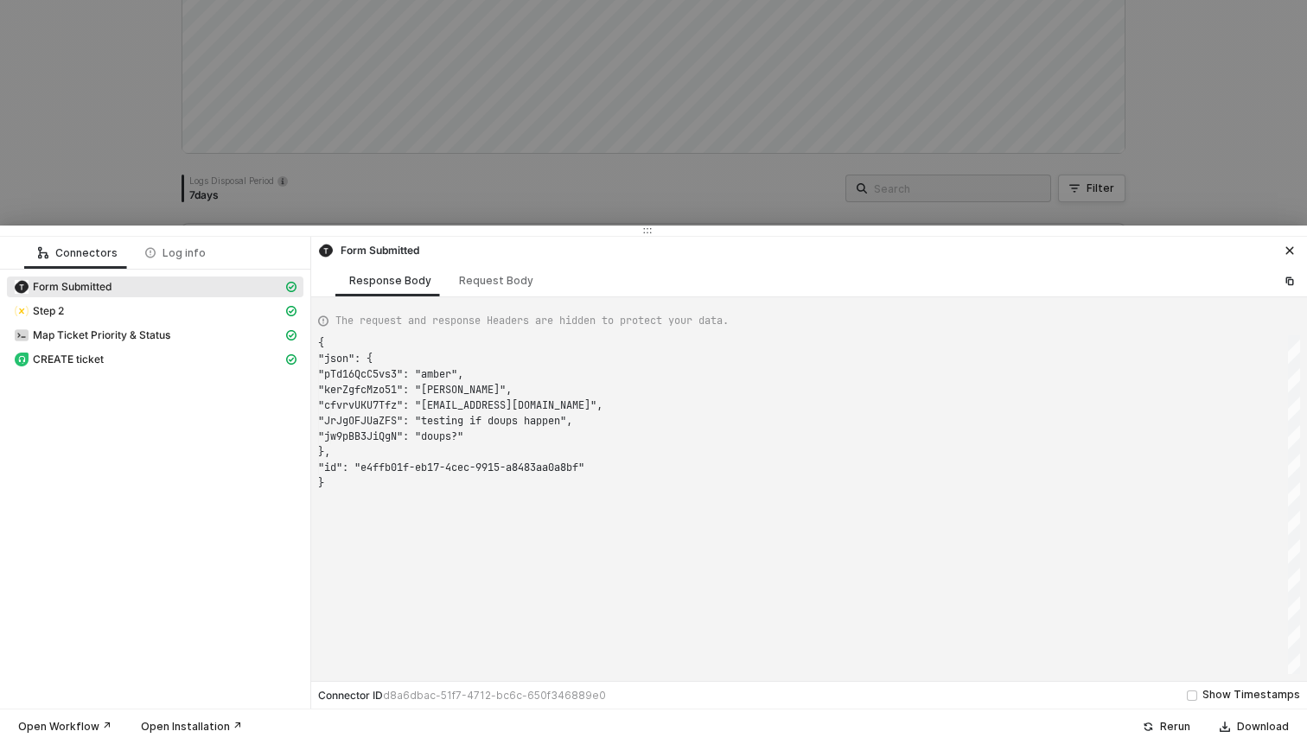
scroll to position [140, 0]
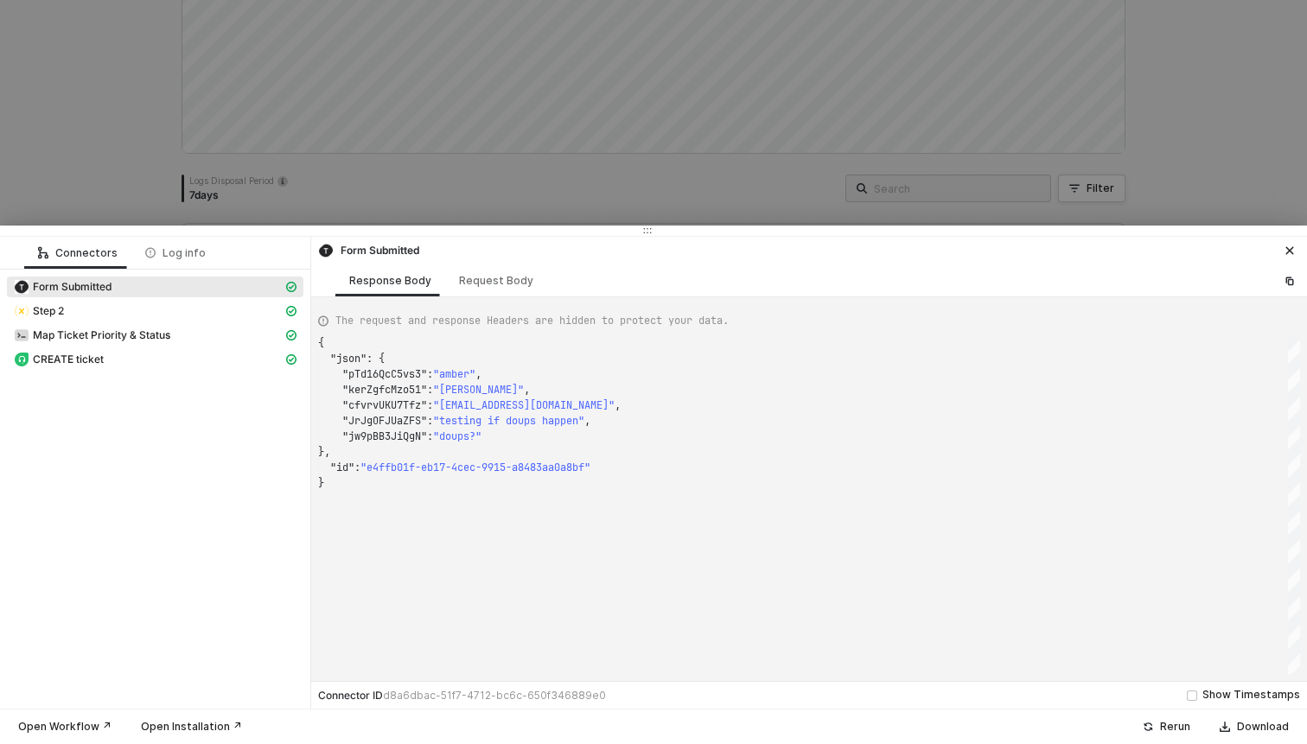
click at [458, 199] on div at bounding box center [653, 372] width 1307 height 744
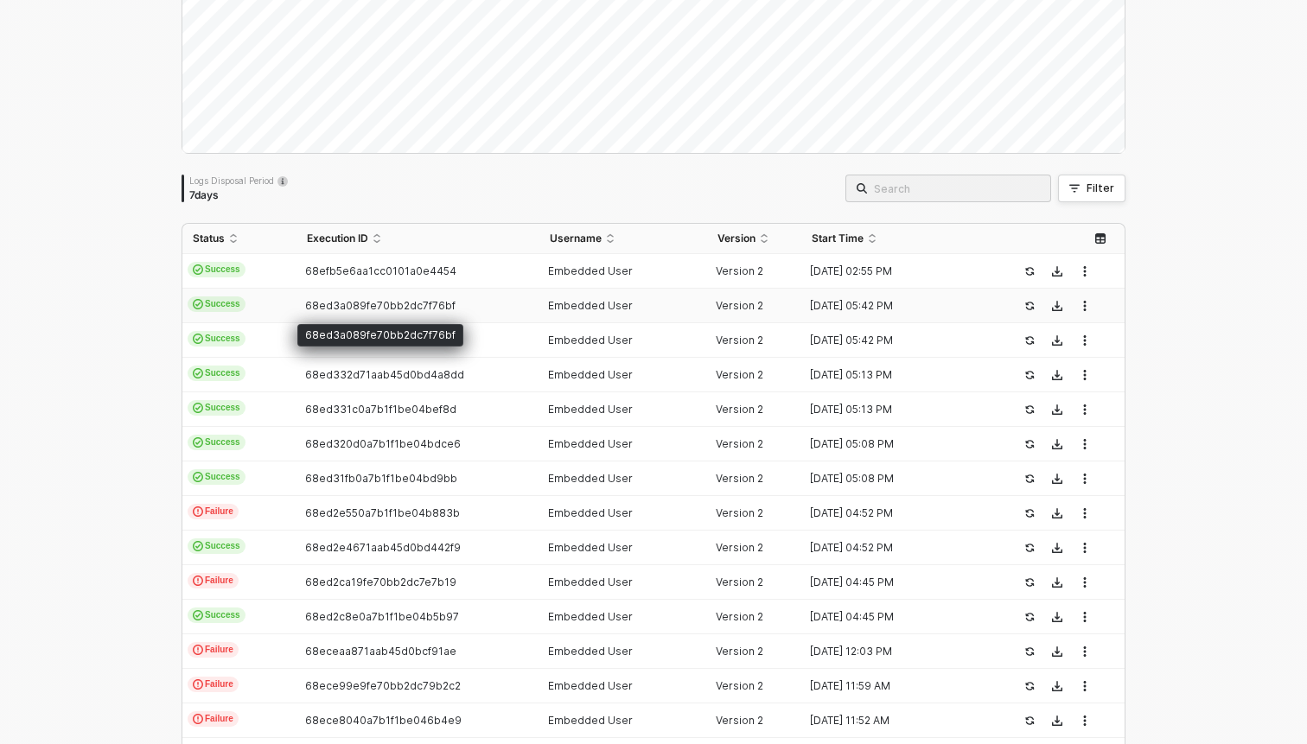
click at [416, 306] on span "68ed3a089fe70bb2dc7f76bf" at bounding box center [380, 305] width 150 height 13
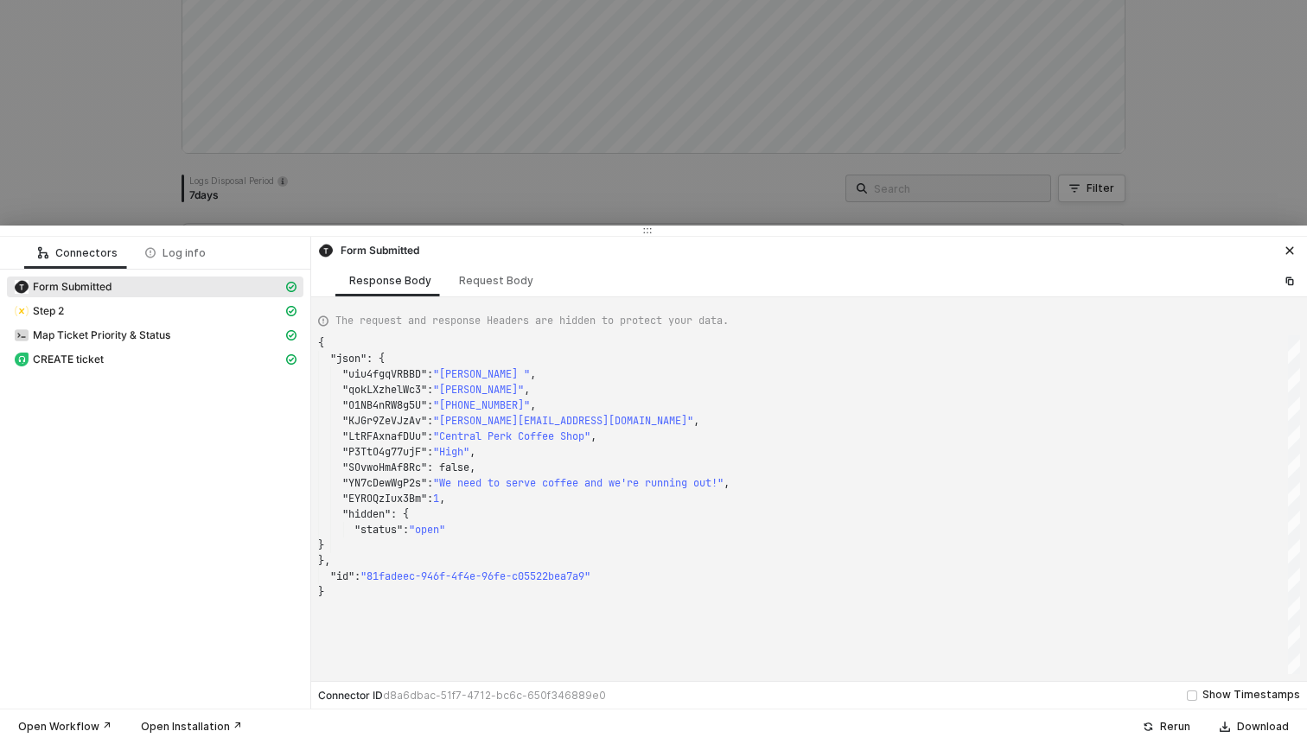
scroll to position [156, 0]
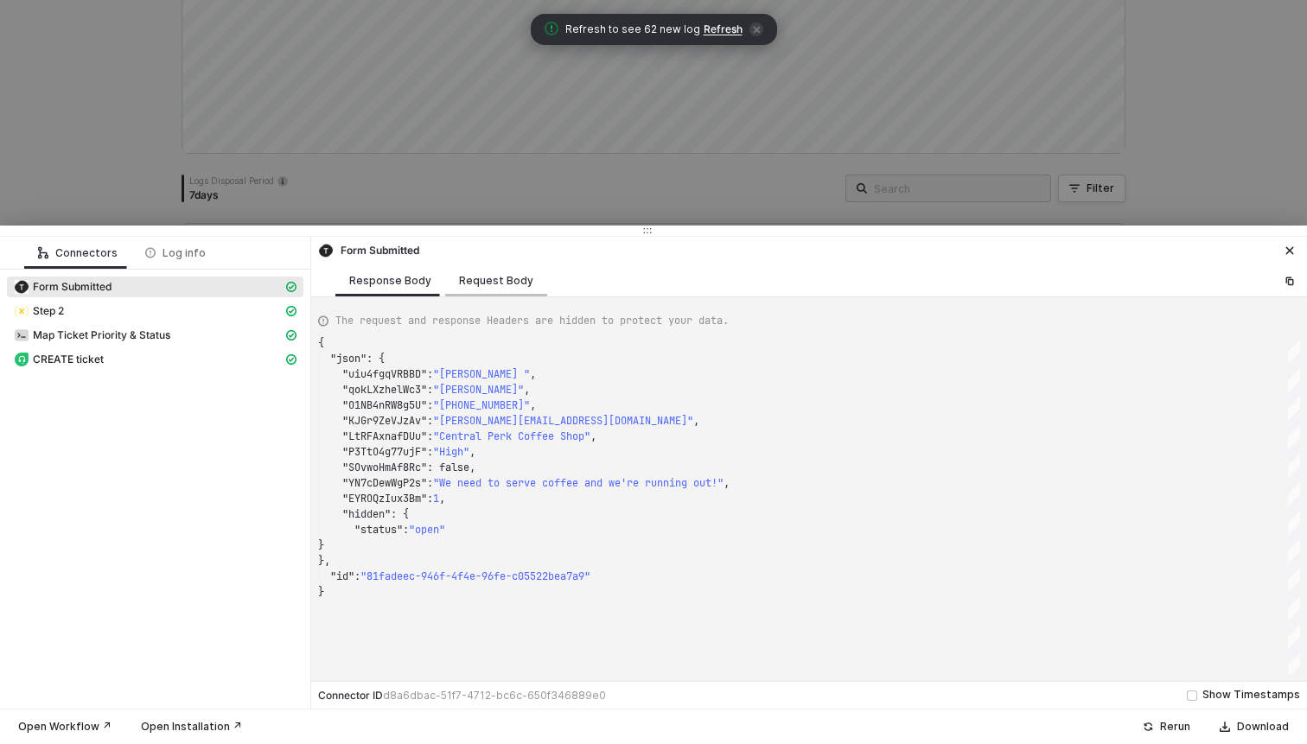
click at [477, 282] on div "Request Body" at bounding box center [496, 281] width 74 height 14
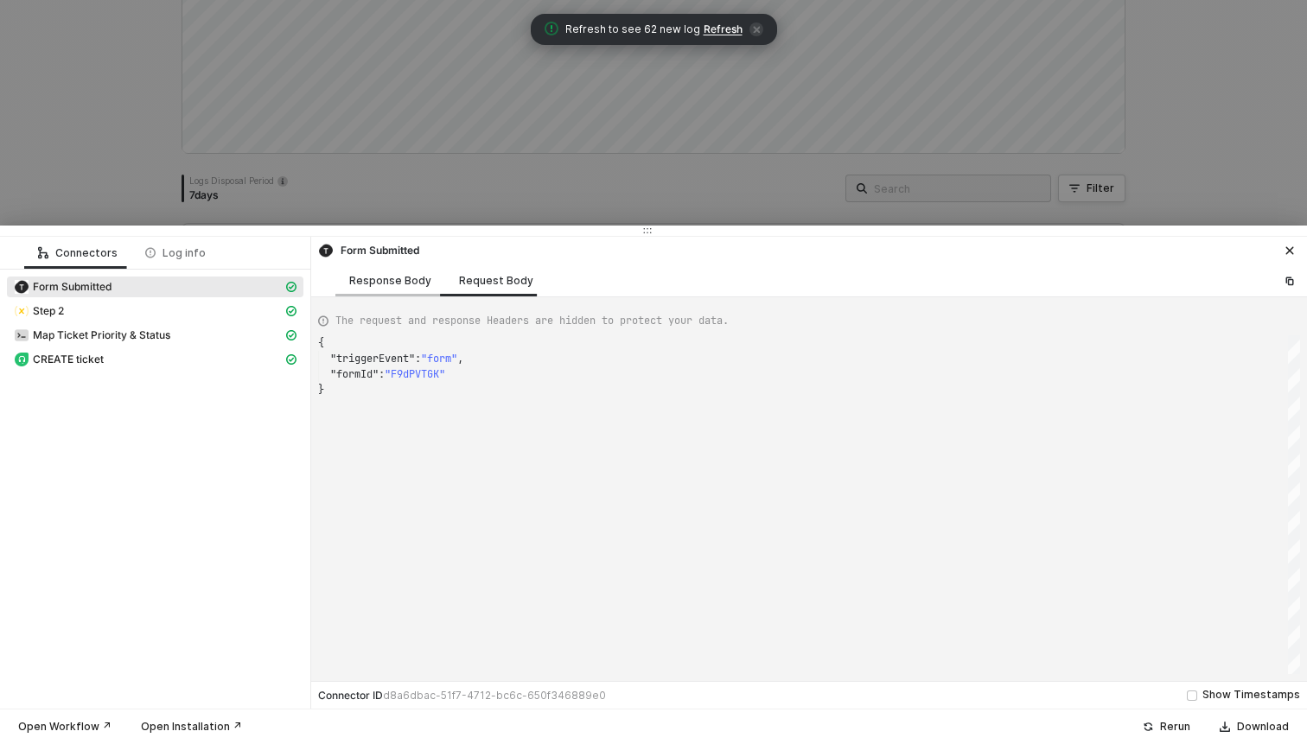
click at [405, 271] on div "Response Body" at bounding box center [390, 280] width 110 height 32
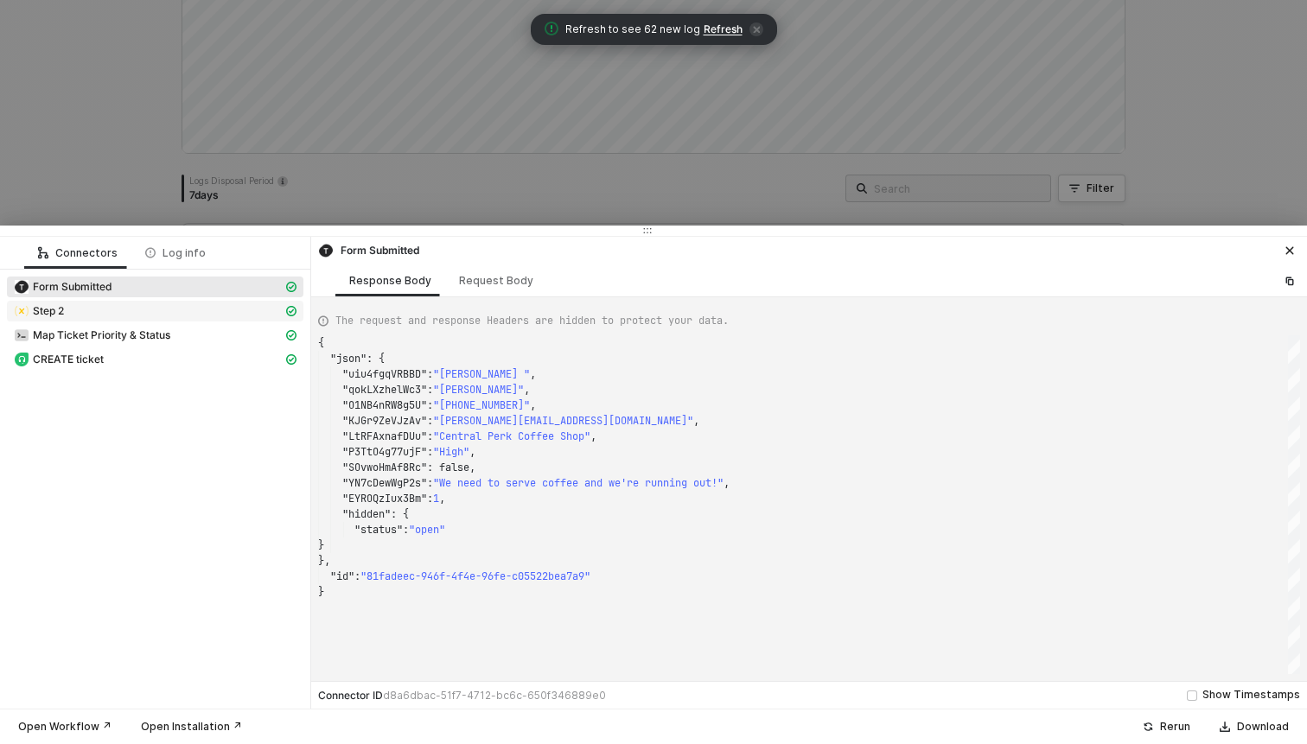
click at [178, 315] on div "Step 2" at bounding box center [148, 311] width 269 height 16
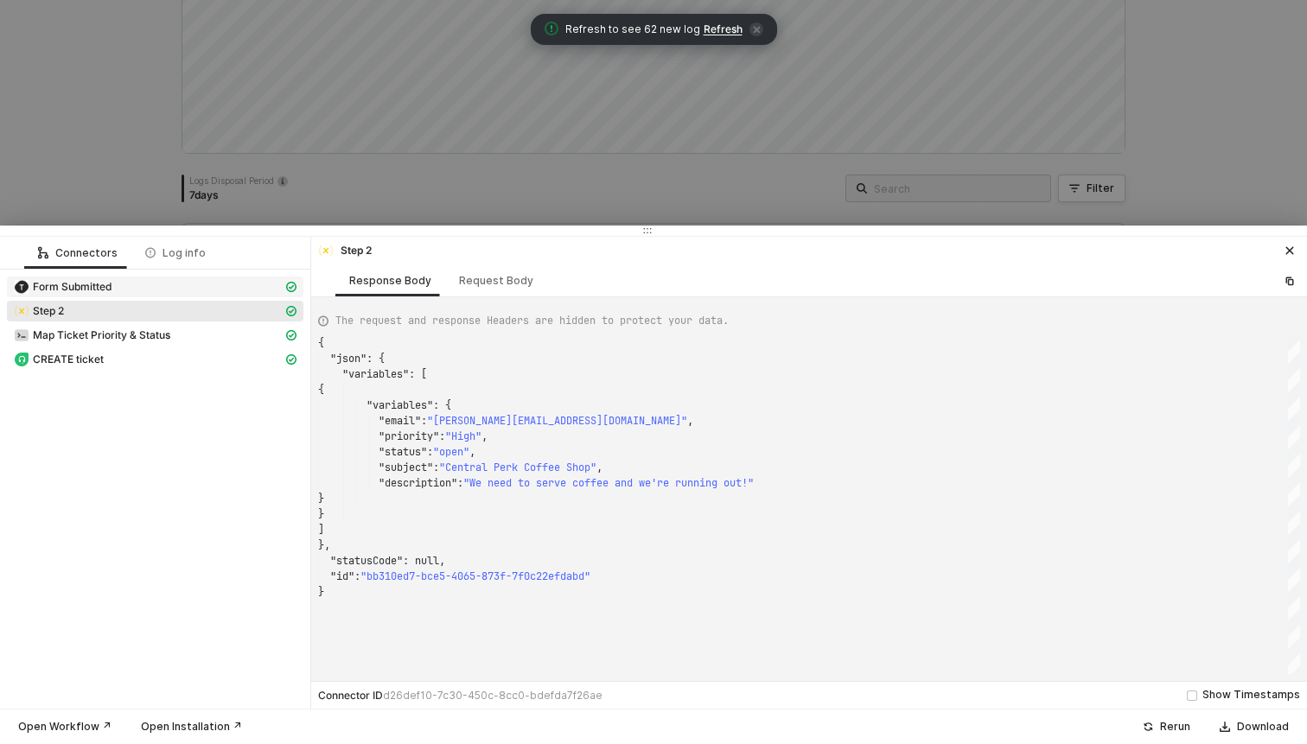
click at [188, 292] on div "Form Submitted" at bounding box center [148, 287] width 269 height 16
type textarea "{ "json": { "uiu4fgqVRBBD": "Rachel ", "qokLXzhelWc3": "Greene", "O1NB4nRW8g5U"…"
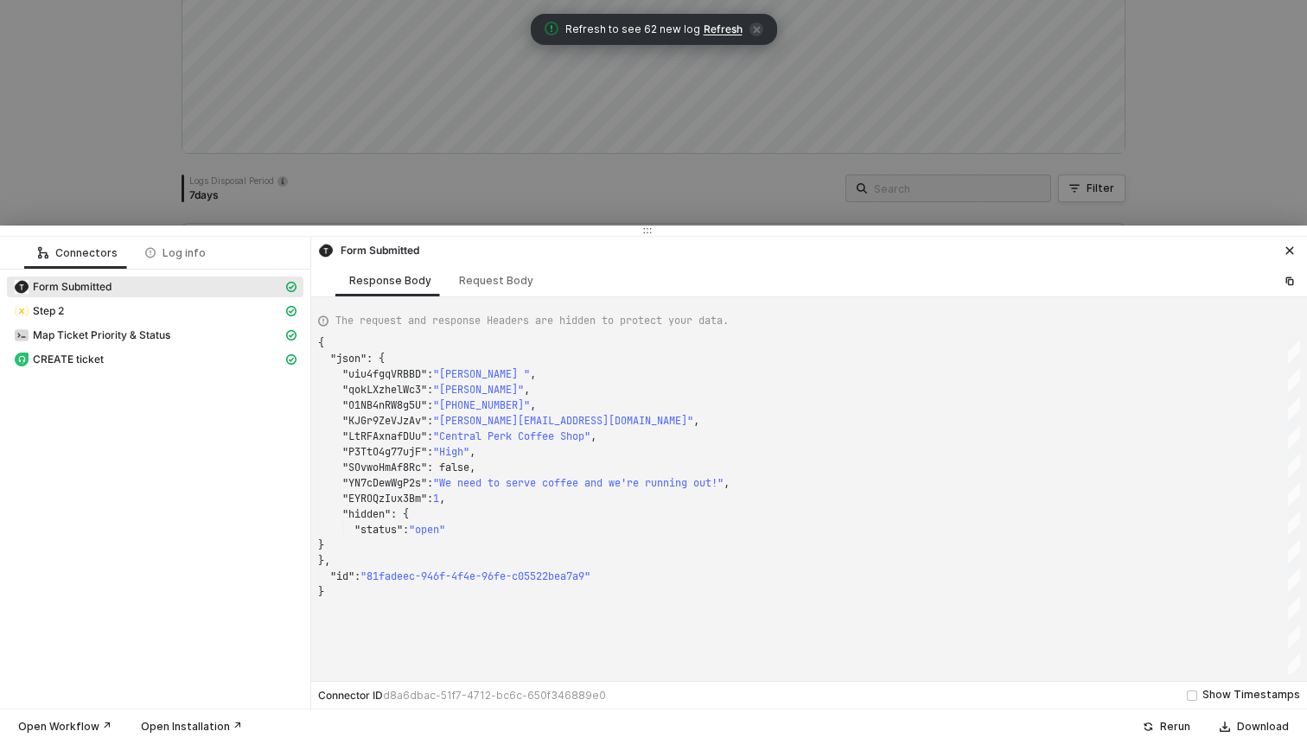
click at [509, 188] on div at bounding box center [653, 372] width 1307 height 744
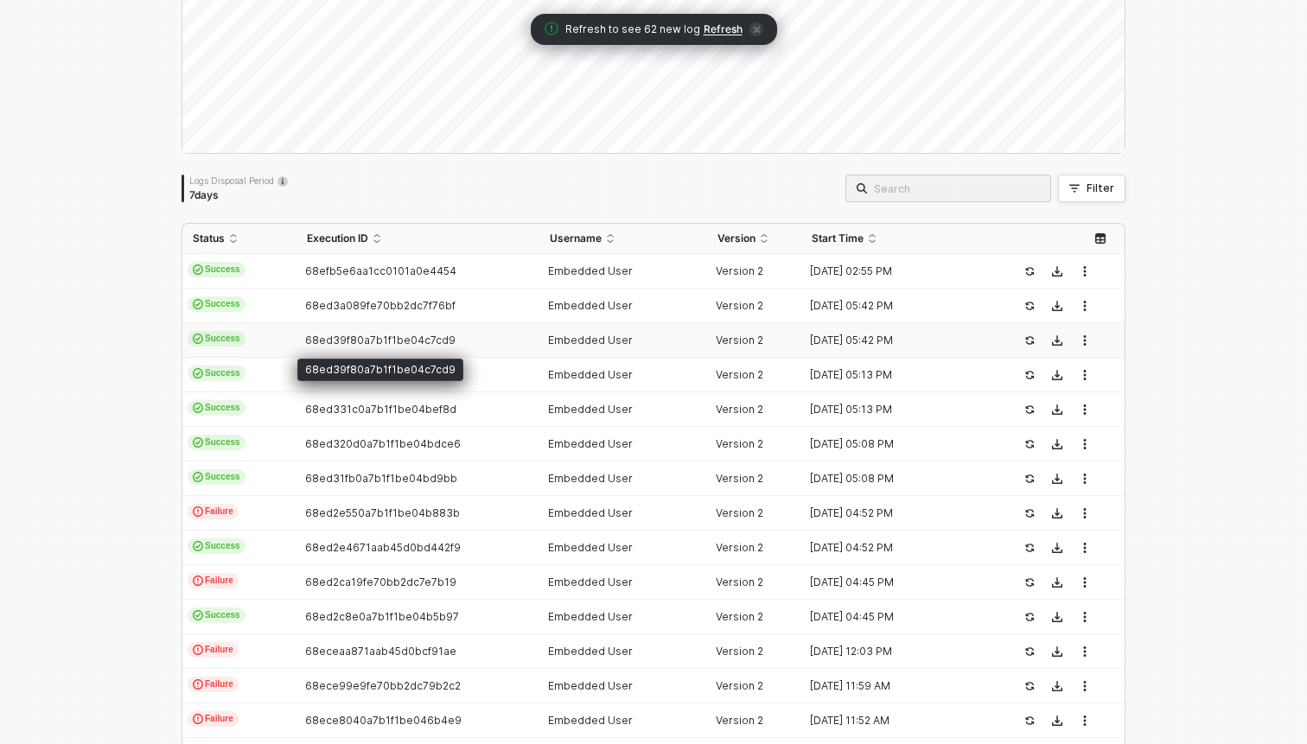
click at [428, 346] on span "68ed39f80a7b1f1be04c7cd9" at bounding box center [380, 340] width 150 height 13
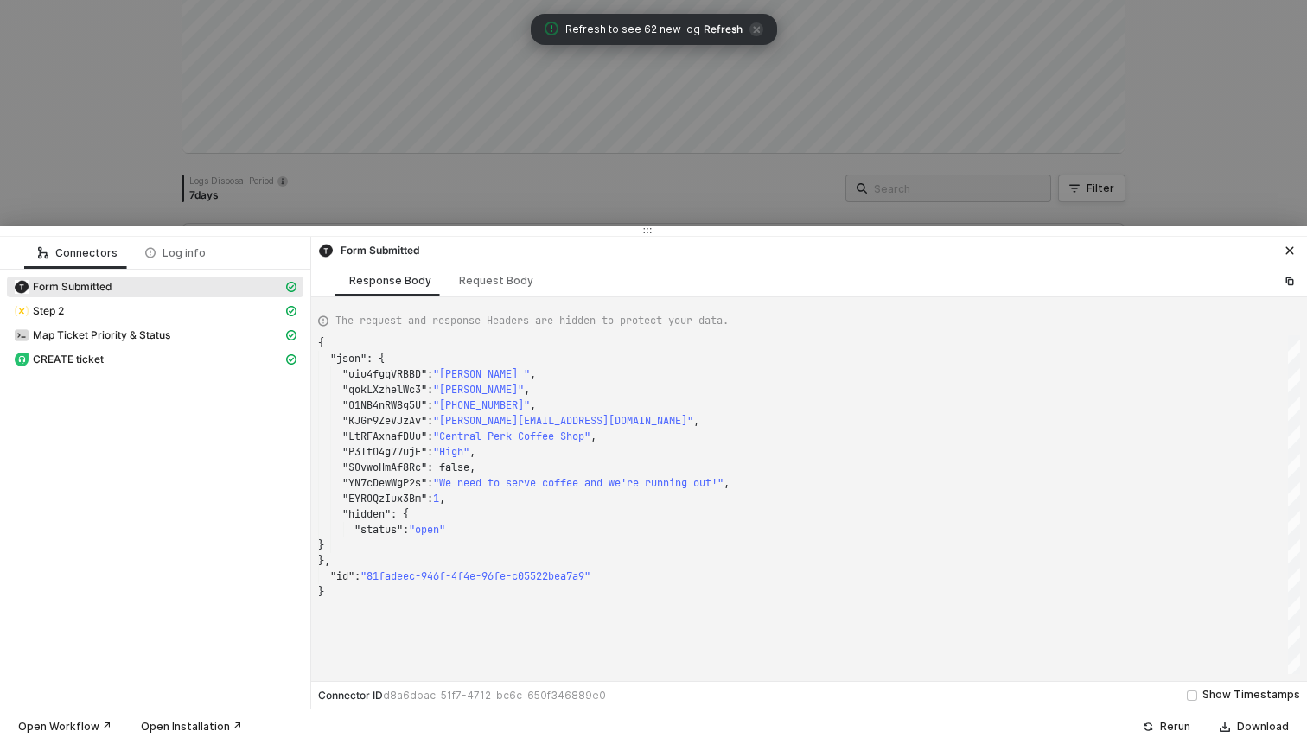
type textarea "{ "json": { "uiu4fgqVRBBD": "Rachel ", "qokLXzhelWc3": "Greene", "O1NB4nRW8g5U"…"
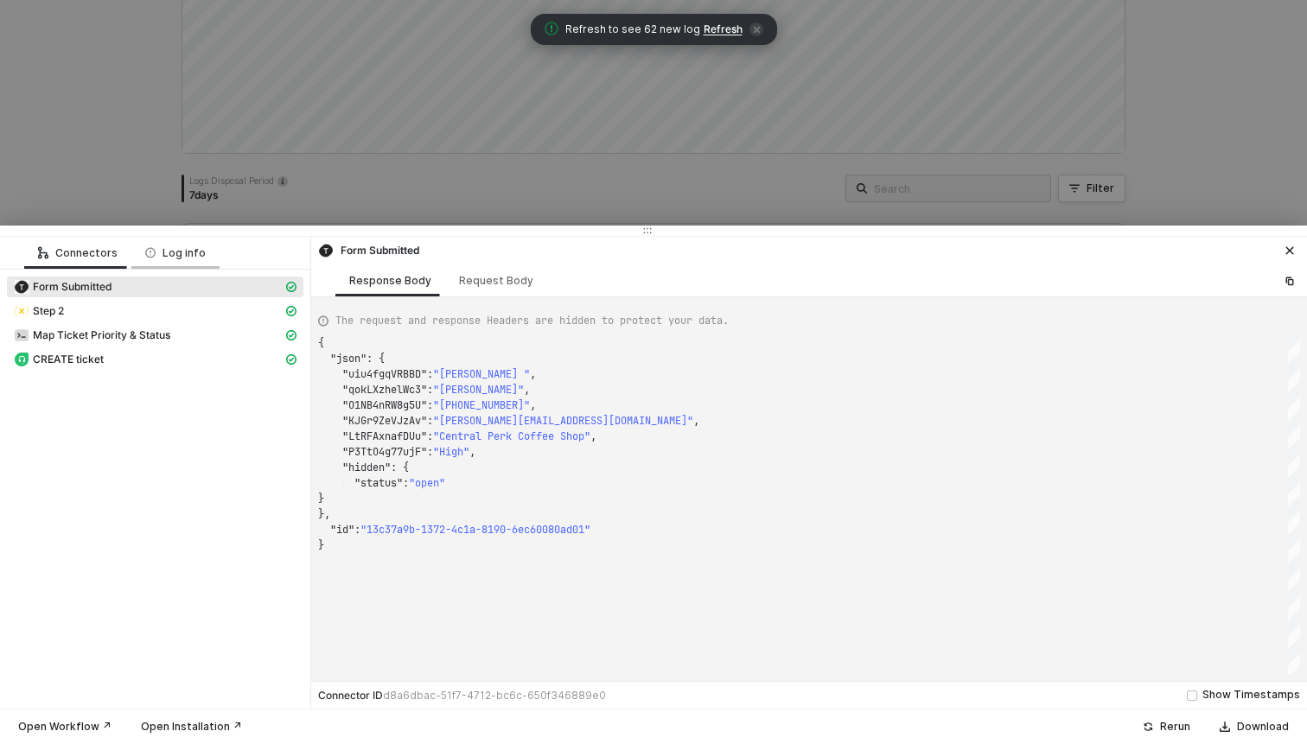
click at [186, 257] on div "Log info" at bounding box center [175, 253] width 61 height 14
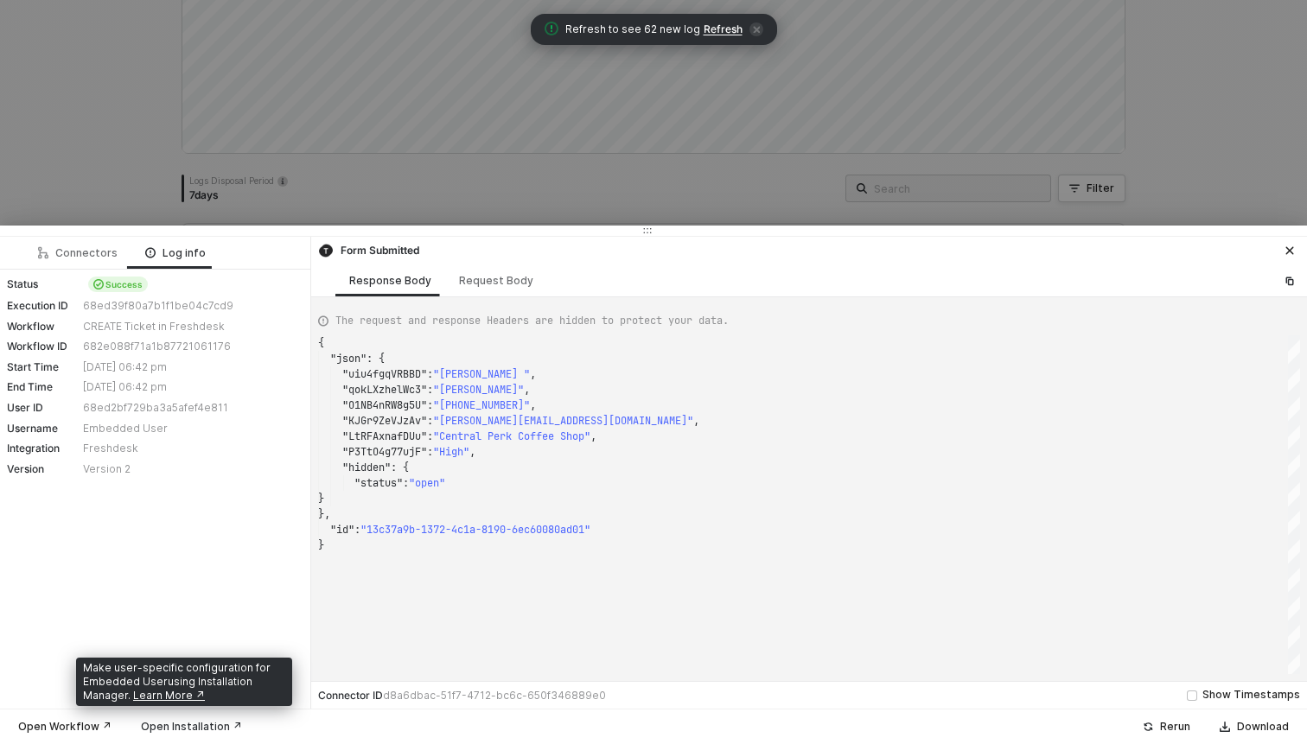
click at [163, 722] on div "Open Installation ↗" at bounding box center [191, 727] width 101 height 14
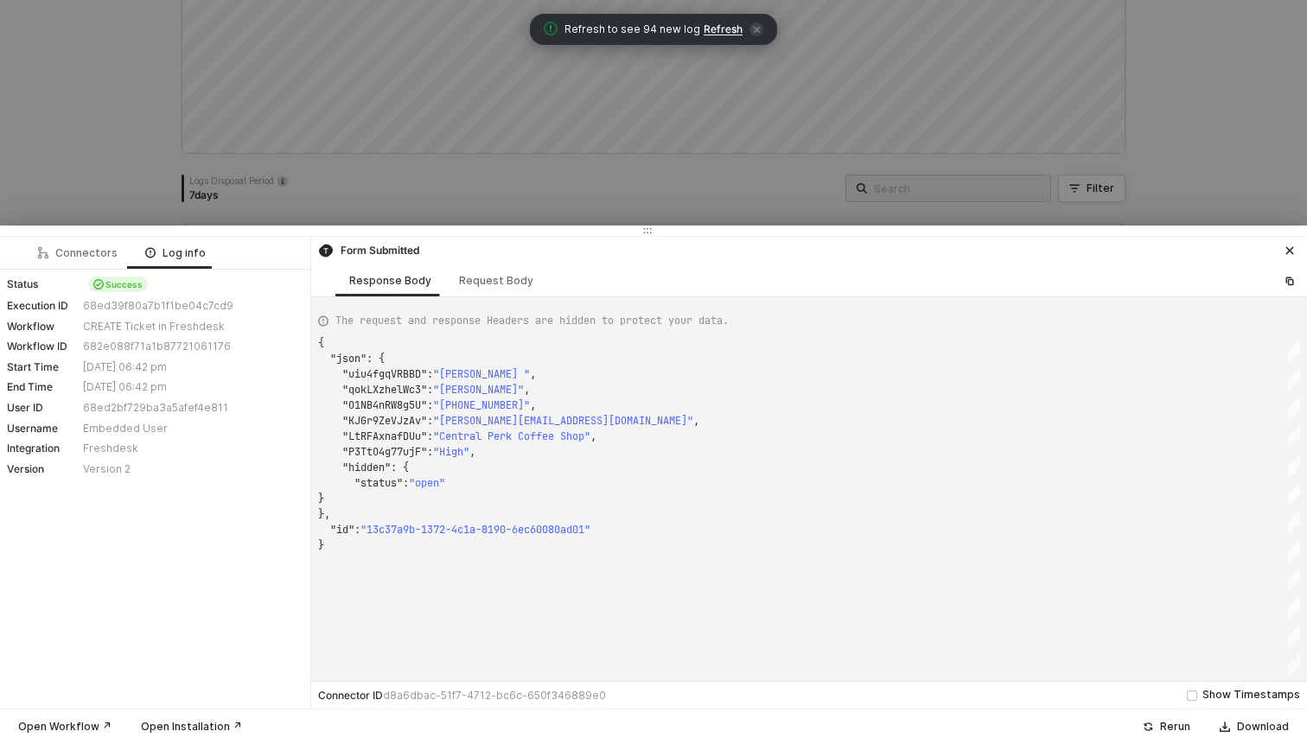
click at [676, 187] on div at bounding box center [653, 372] width 1307 height 744
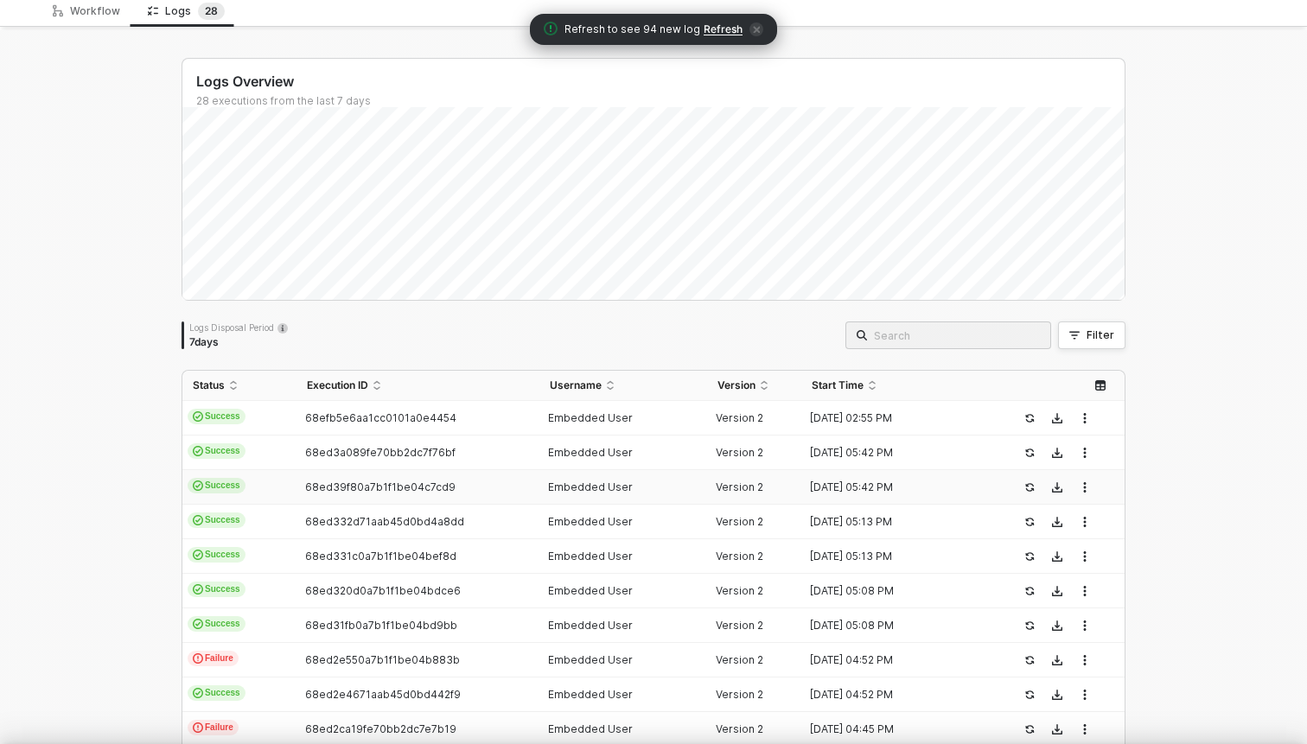
scroll to position [0, 0]
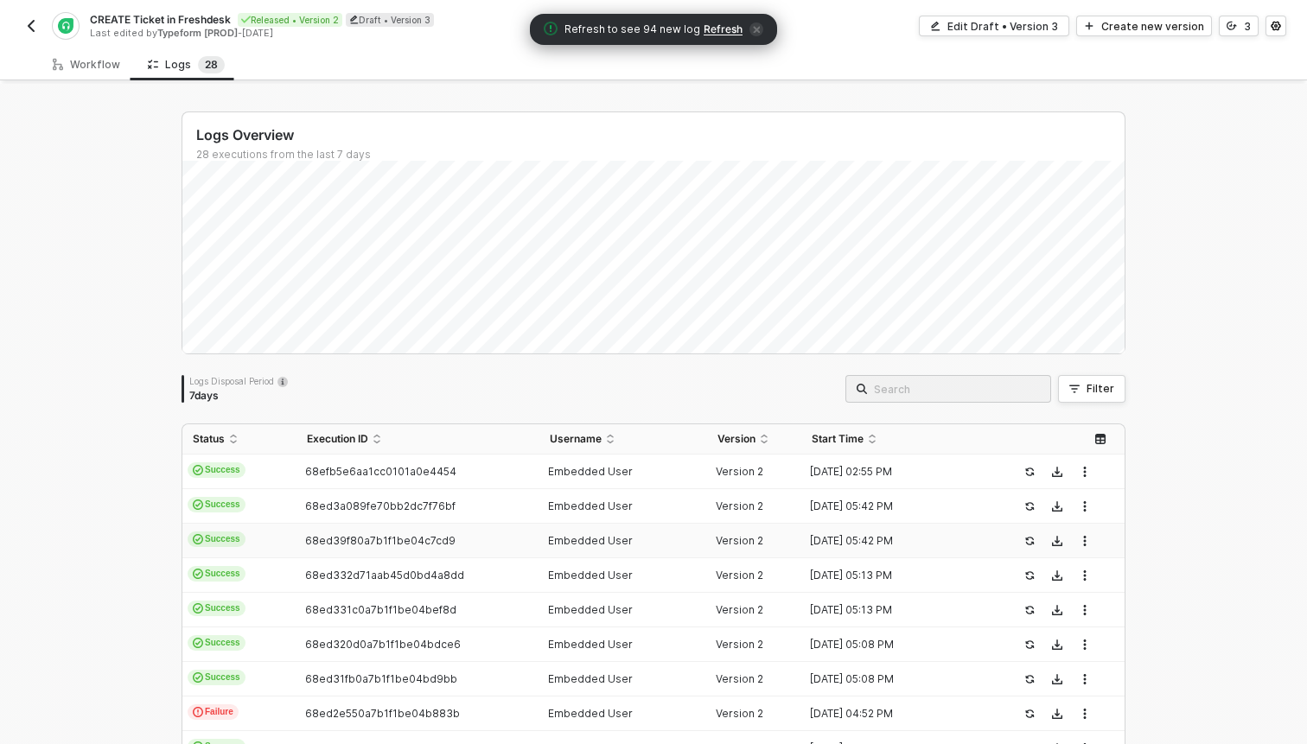
click at [37, 24] on img "button" at bounding box center [31, 26] width 14 height 14
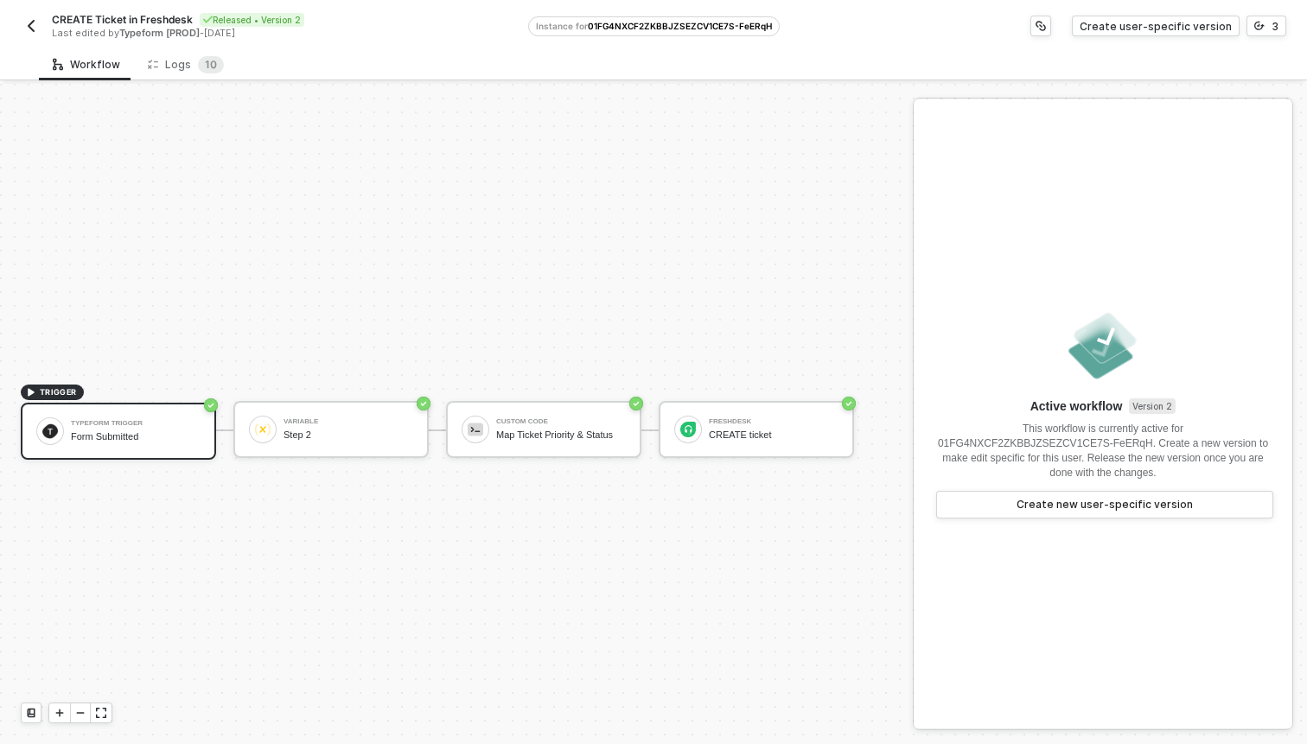
scroll to position [32, 0]
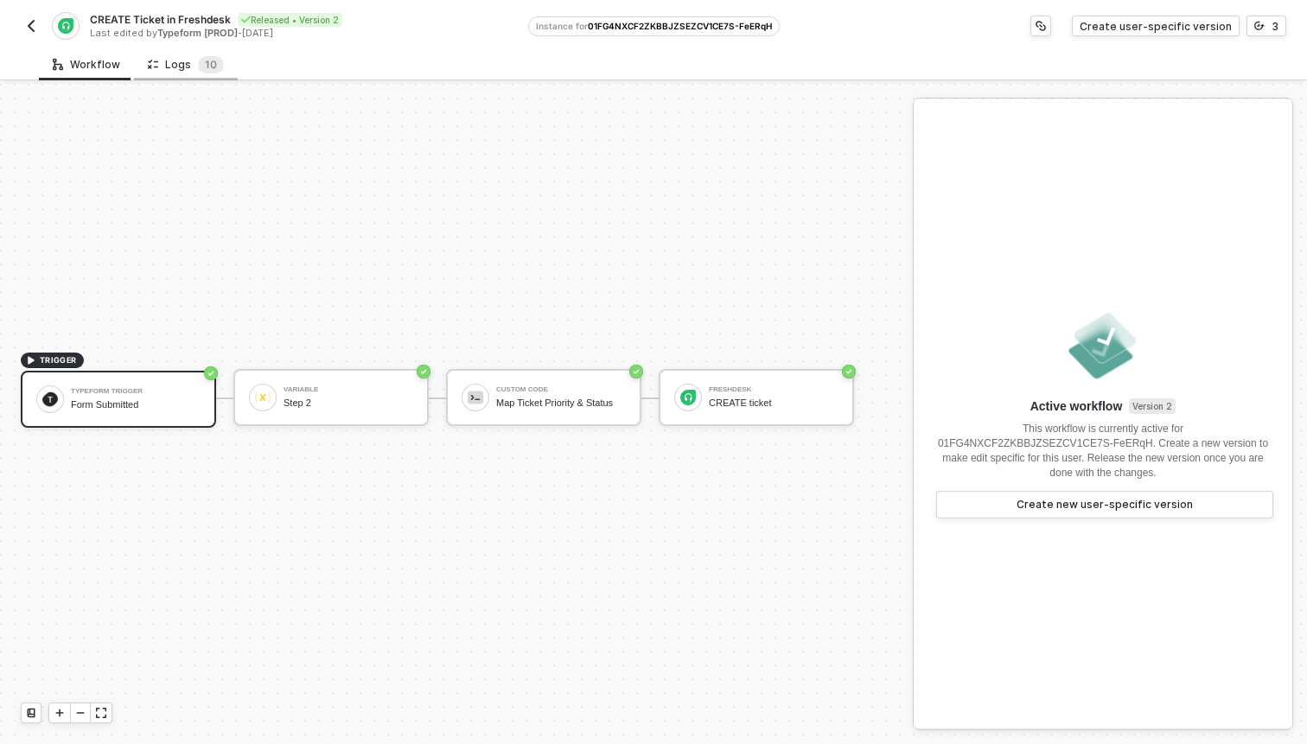
click at [172, 69] on div "Logs 1 0" at bounding box center [186, 64] width 76 height 17
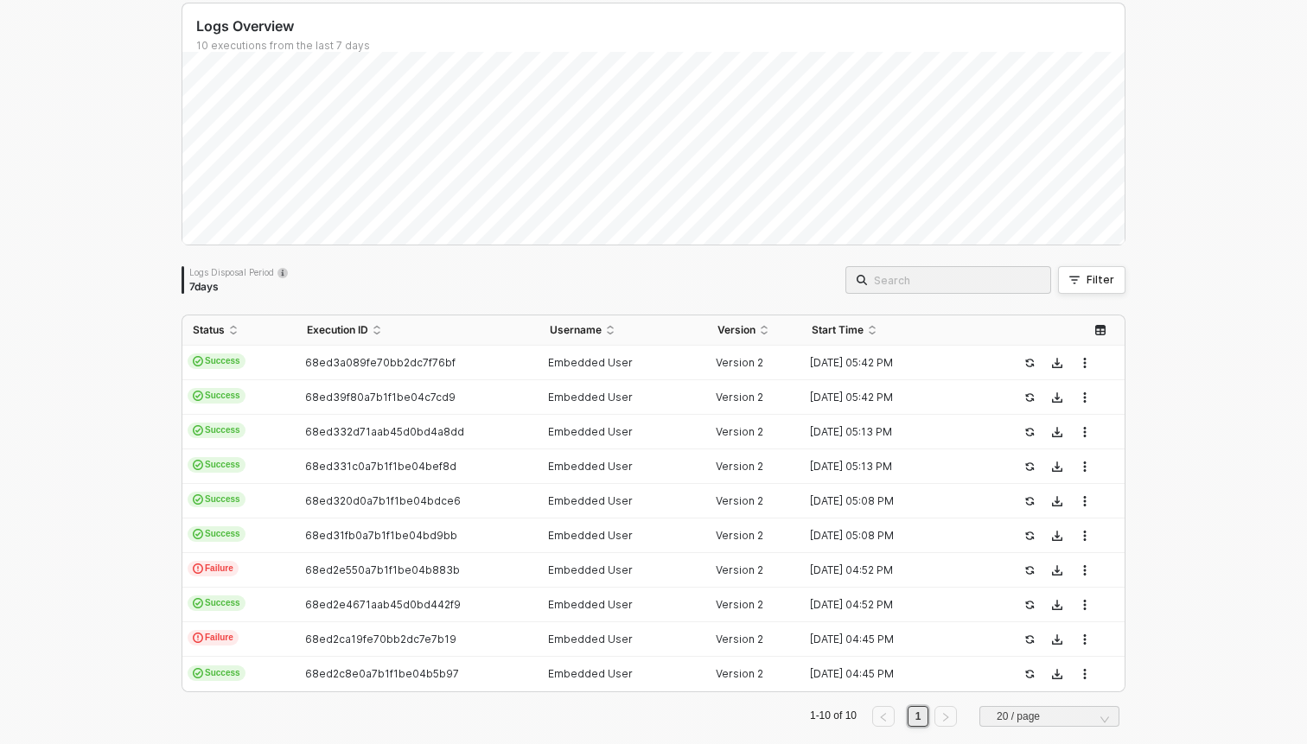
scroll to position [133, 0]
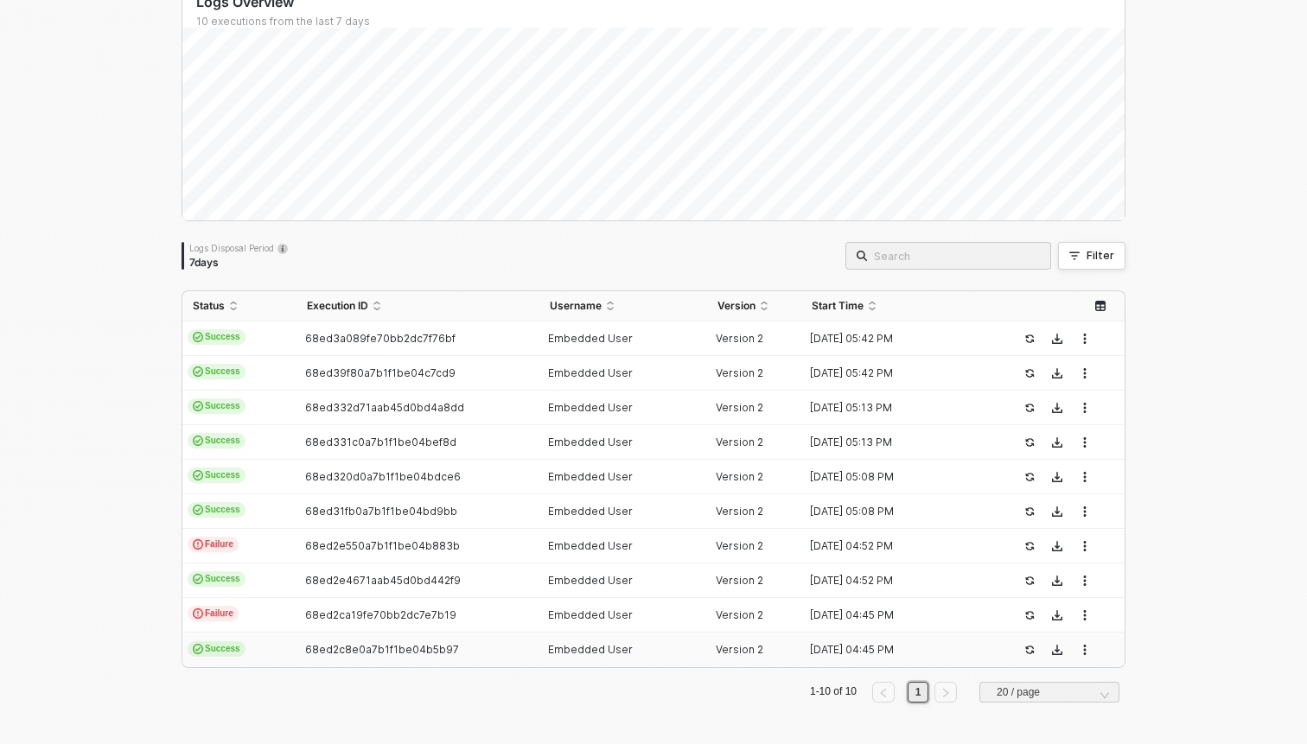
click at [278, 646] on td "Success" at bounding box center [239, 650] width 114 height 35
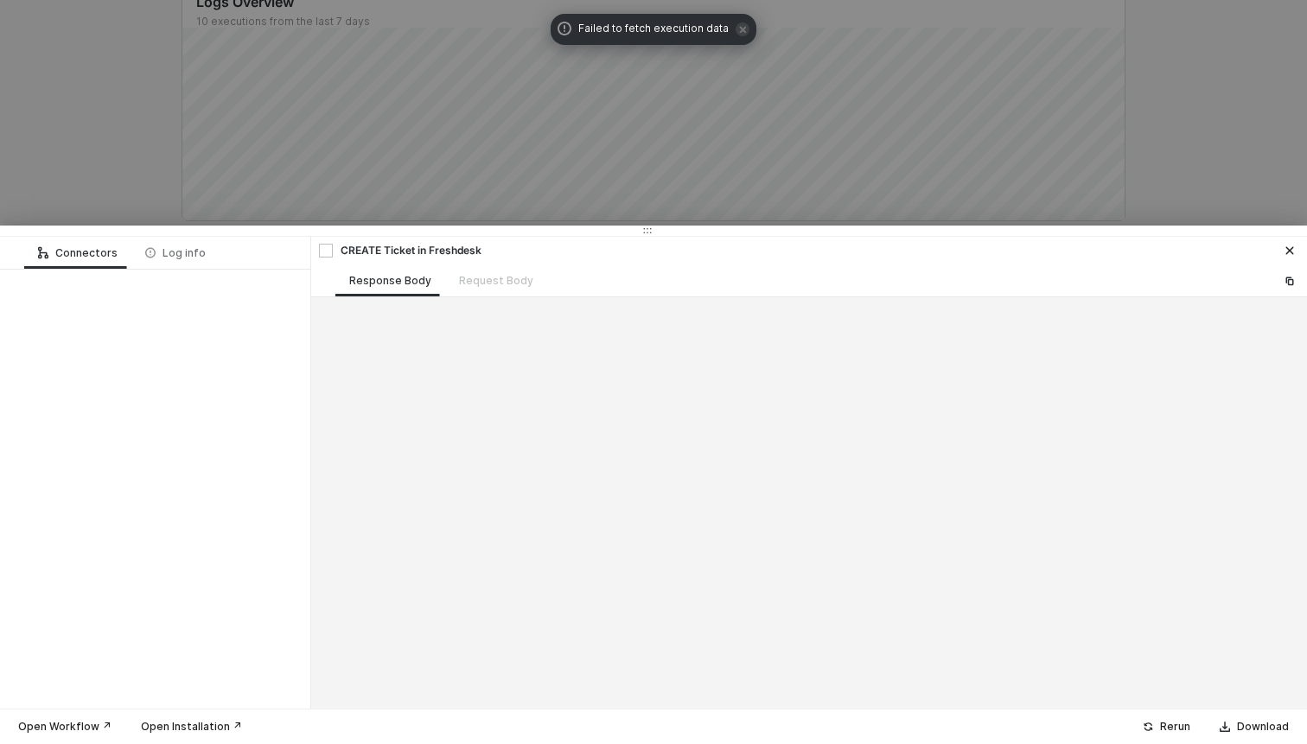
click at [188, 171] on div at bounding box center [653, 372] width 1307 height 744
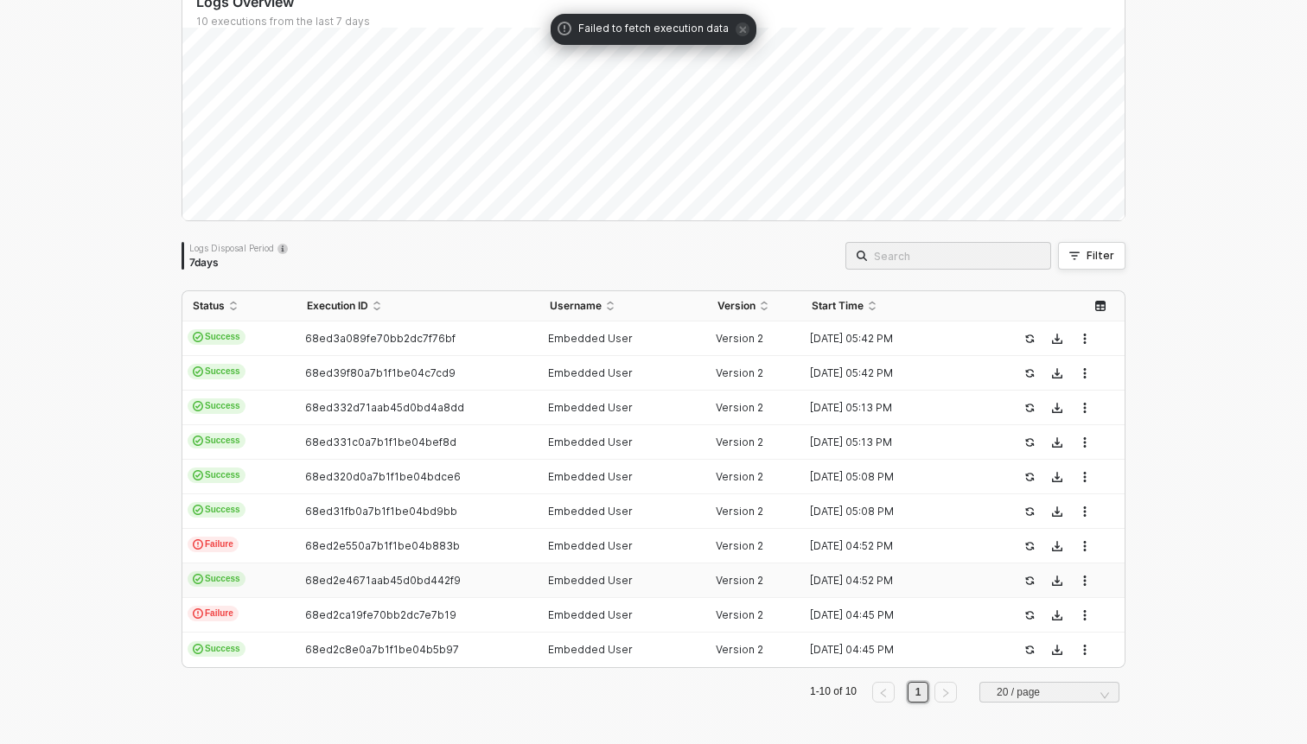
click at [271, 602] on td "Failure" at bounding box center [239, 615] width 114 height 35
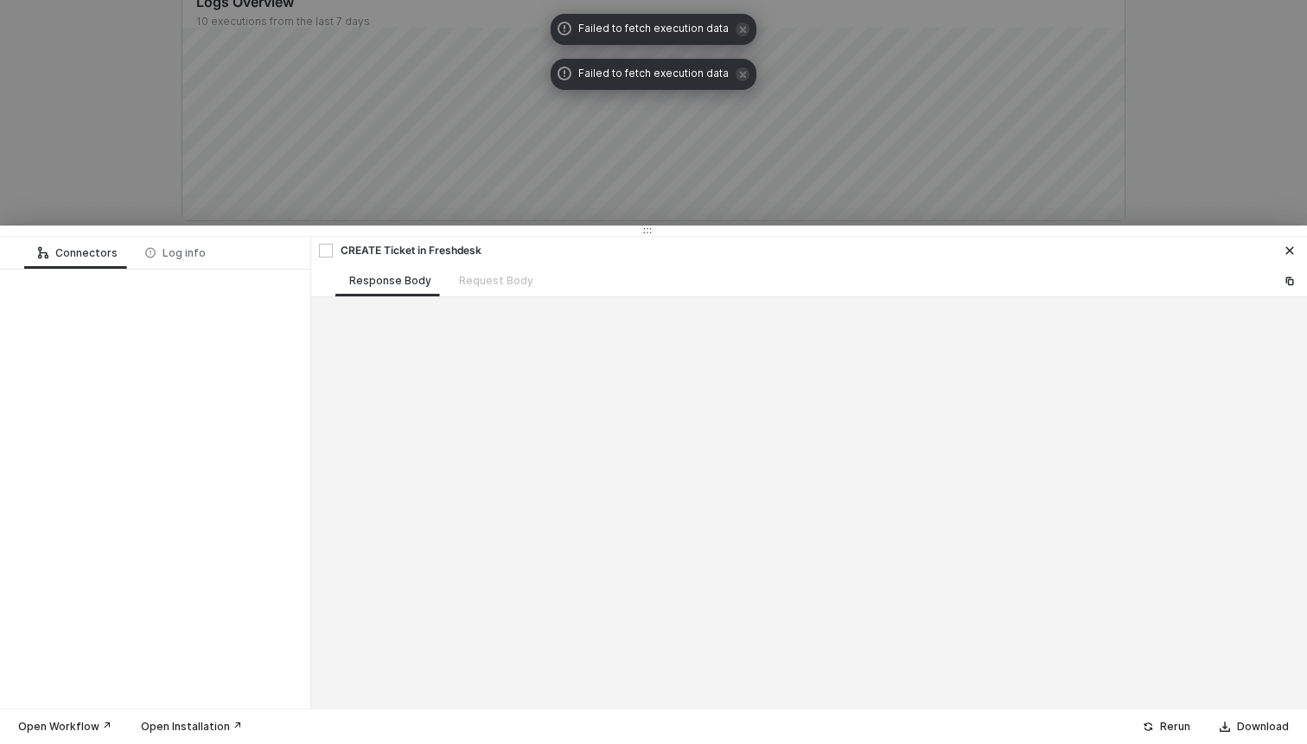
click at [145, 162] on div at bounding box center [653, 372] width 1307 height 744
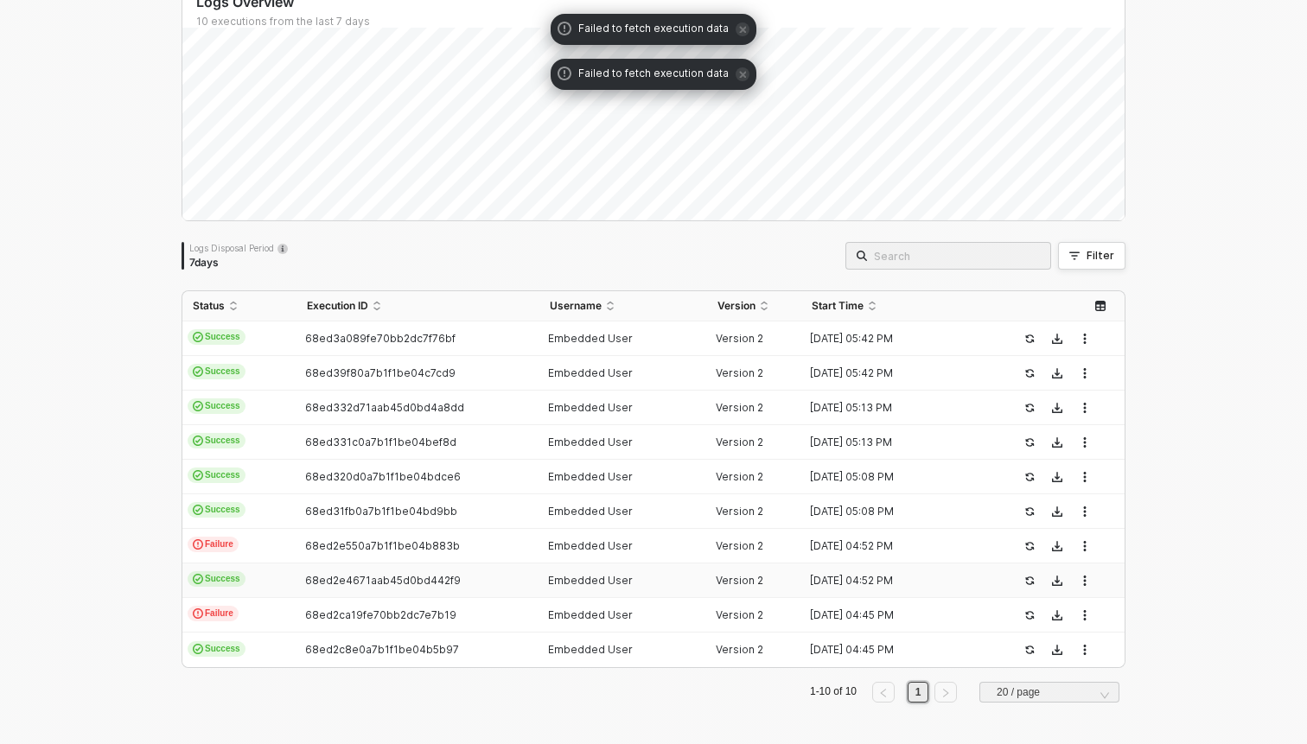
click at [265, 579] on td "Success" at bounding box center [239, 581] width 114 height 35
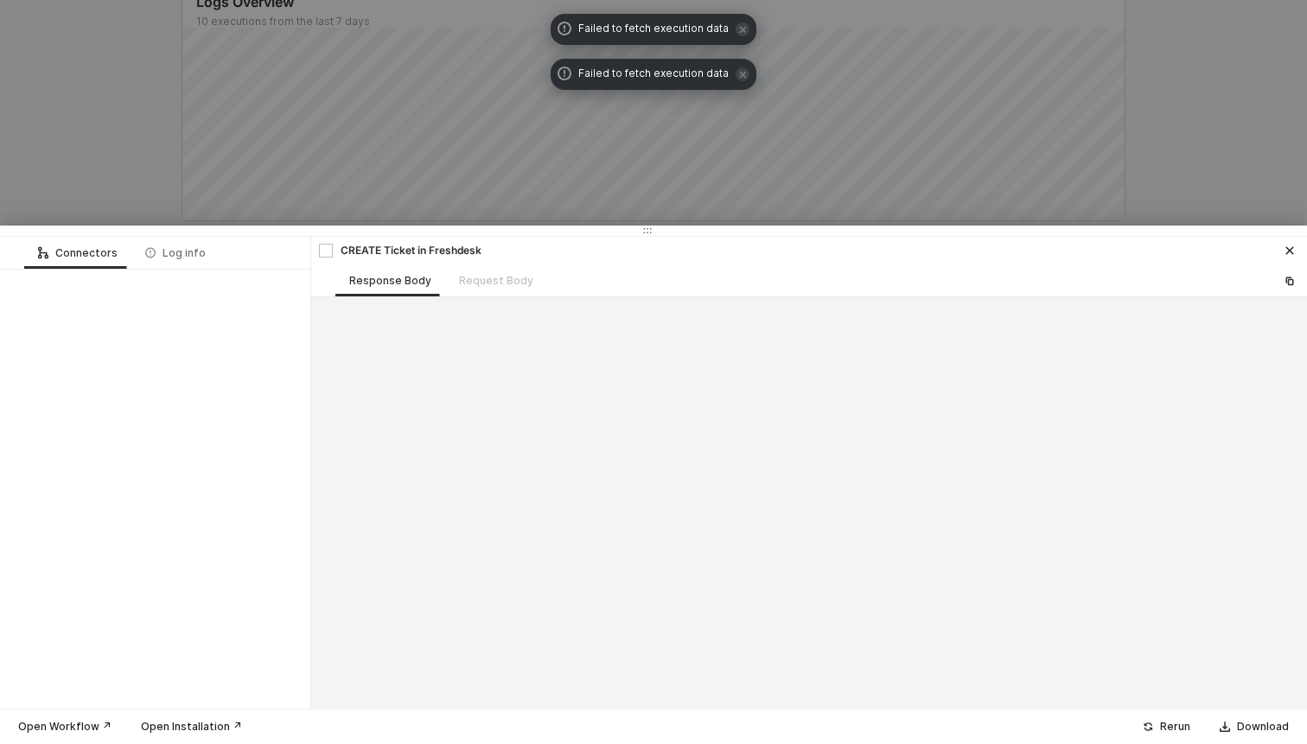
click at [140, 149] on div at bounding box center [653, 372] width 1307 height 744
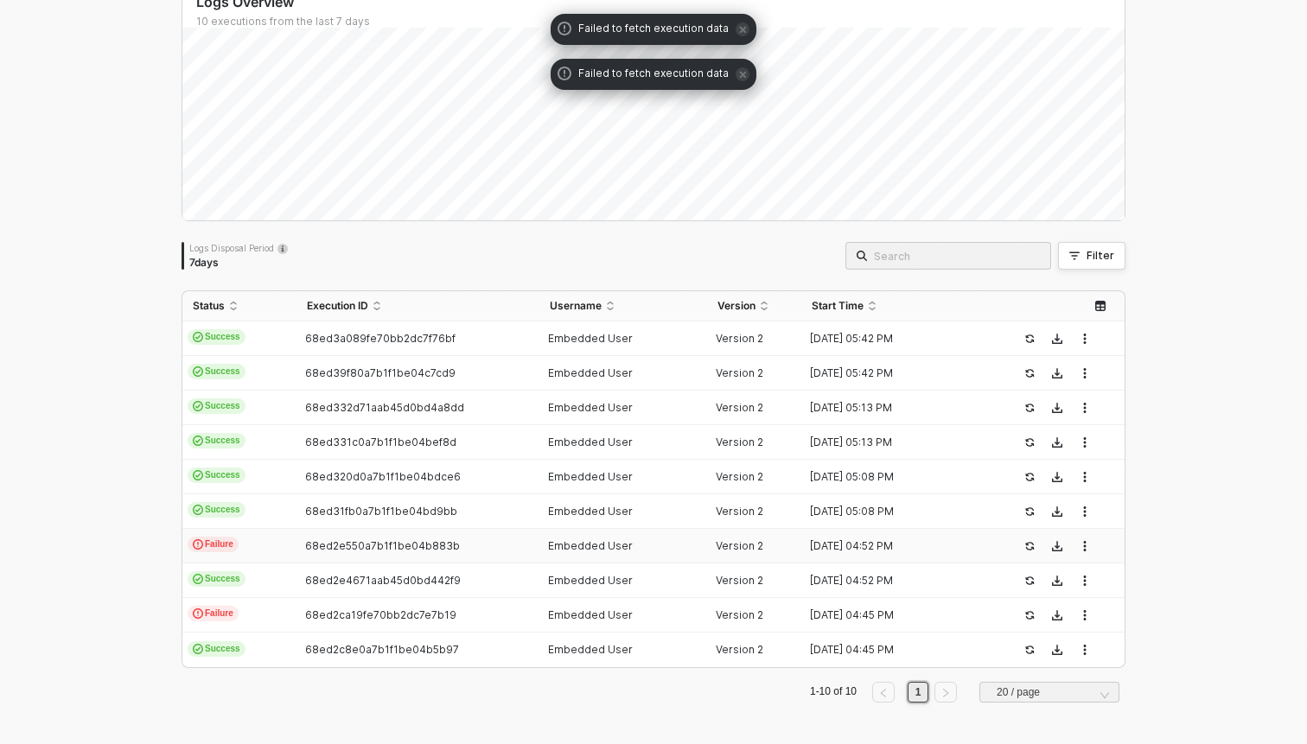
click at [248, 543] on td "Failure" at bounding box center [239, 546] width 114 height 35
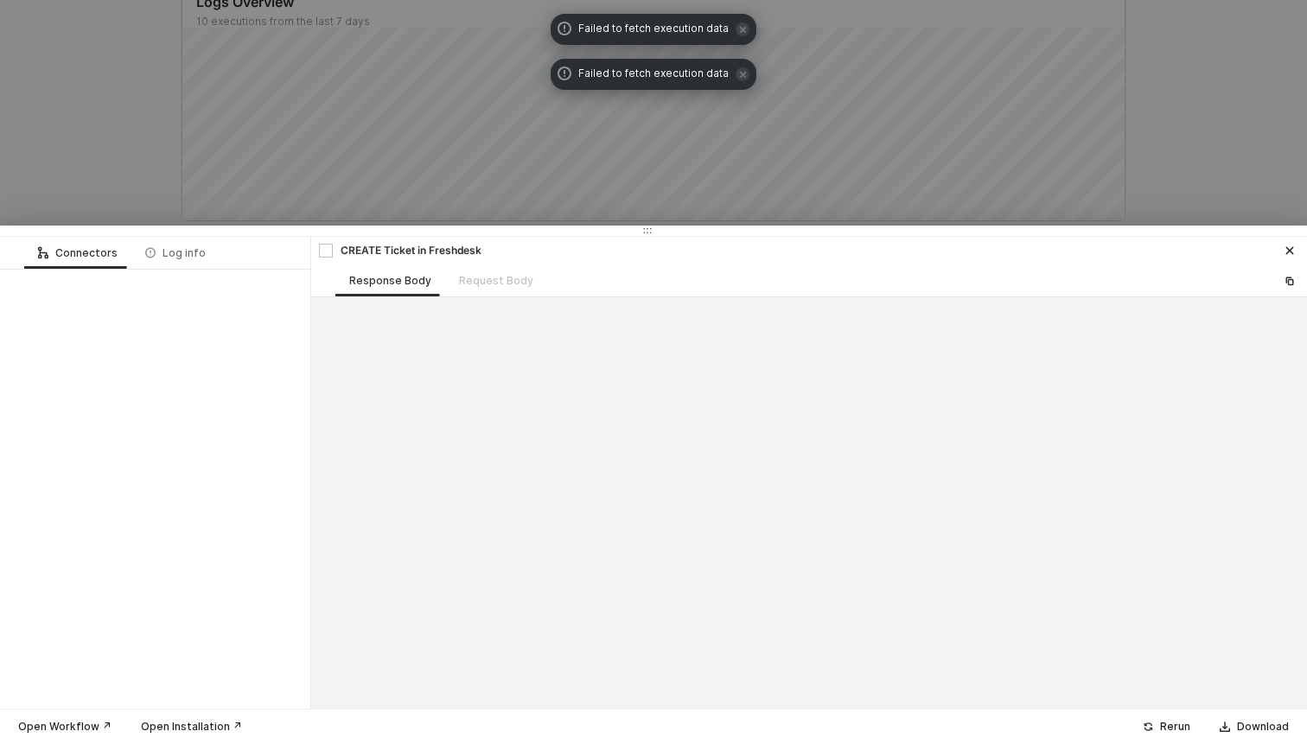
click at [159, 136] on div at bounding box center [653, 372] width 1307 height 744
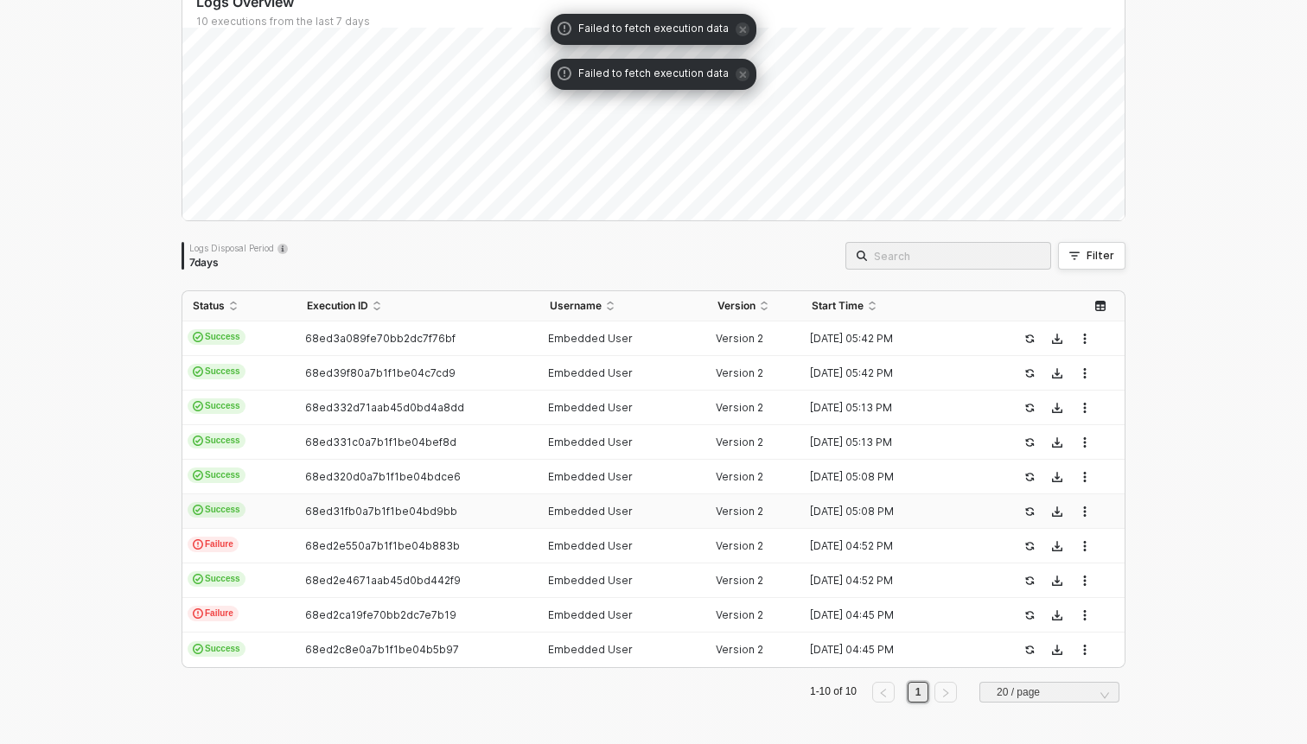
click at [256, 506] on td "Success" at bounding box center [239, 511] width 114 height 35
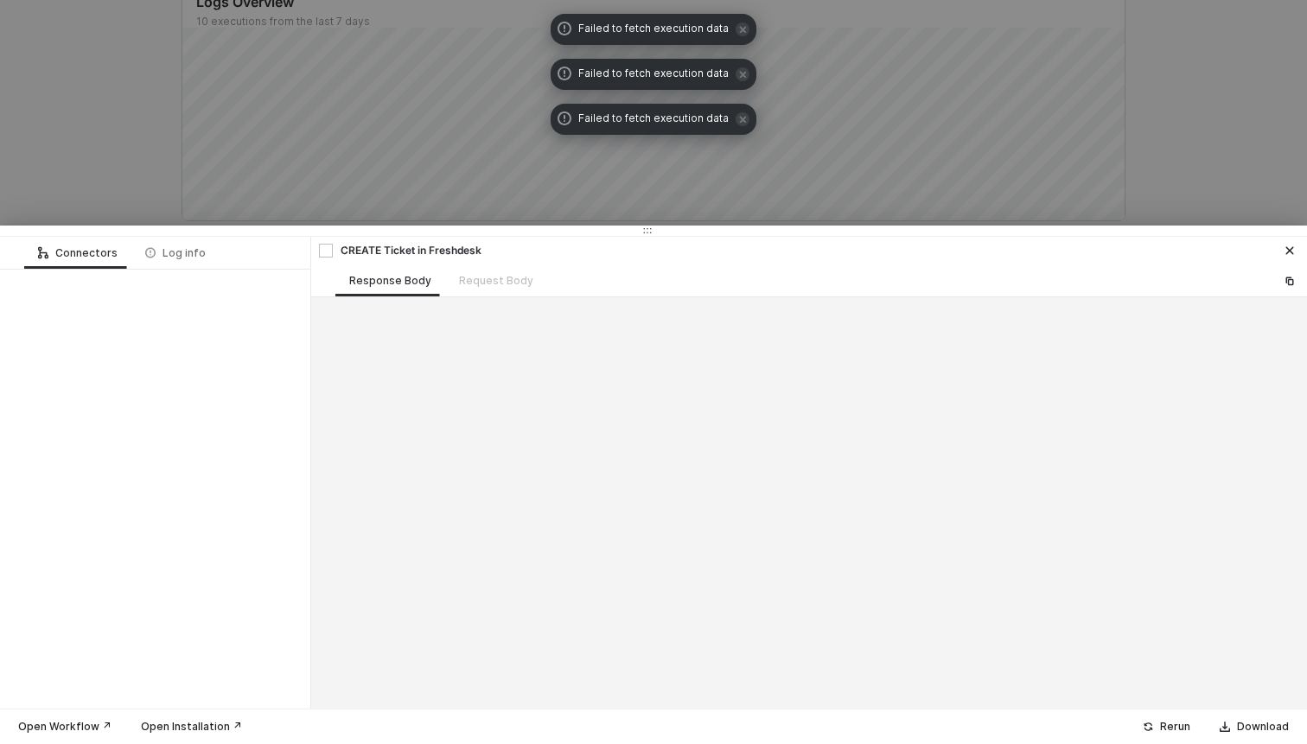
click at [174, 140] on div at bounding box center [653, 372] width 1307 height 744
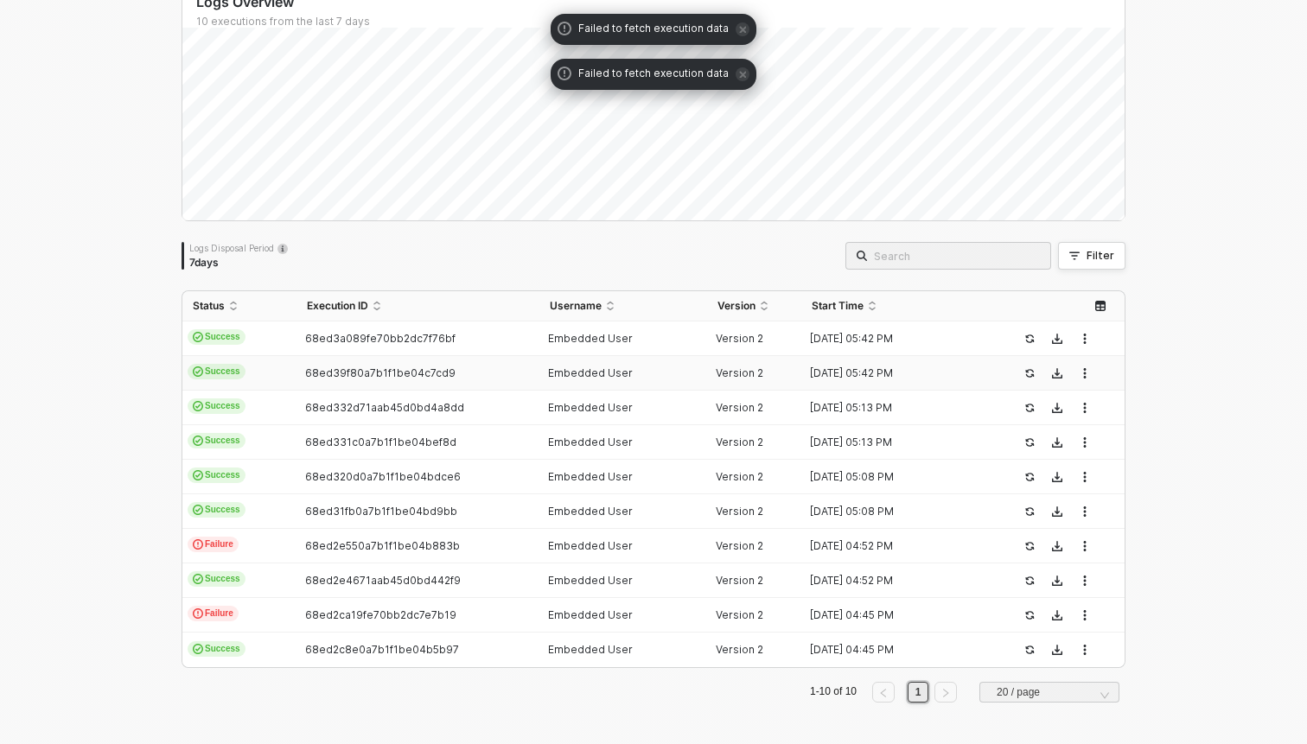
click at [248, 378] on td "Success" at bounding box center [239, 373] width 114 height 35
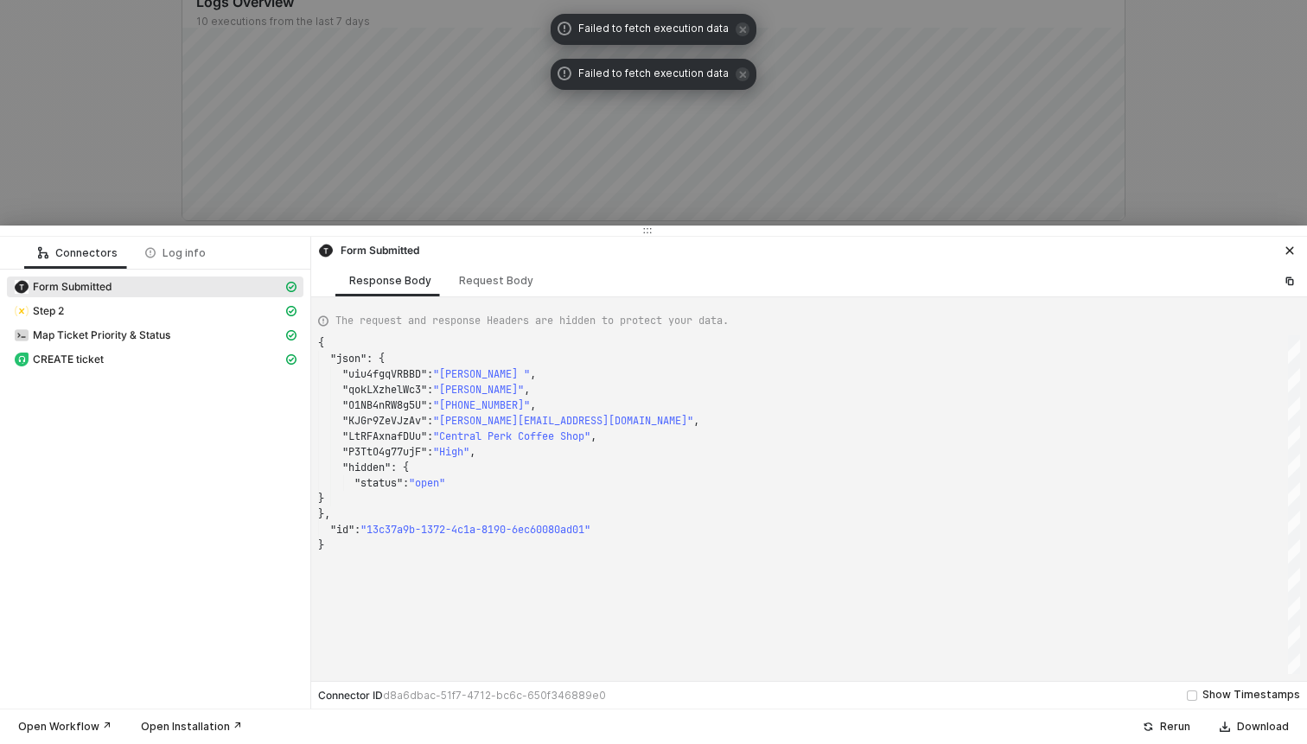
scroll to position [156, 0]
click at [179, 158] on div at bounding box center [653, 372] width 1307 height 744
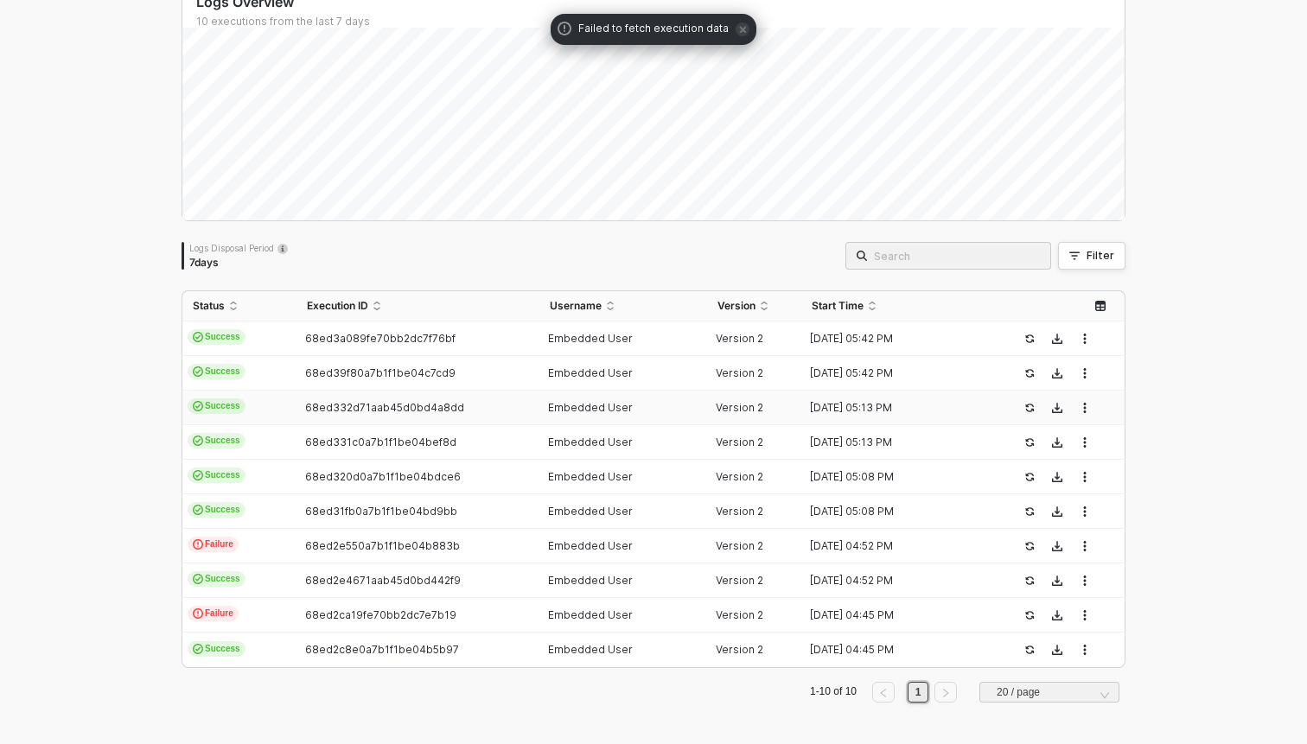
click at [263, 424] on td "Success" at bounding box center [239, 408] width 114 height 35
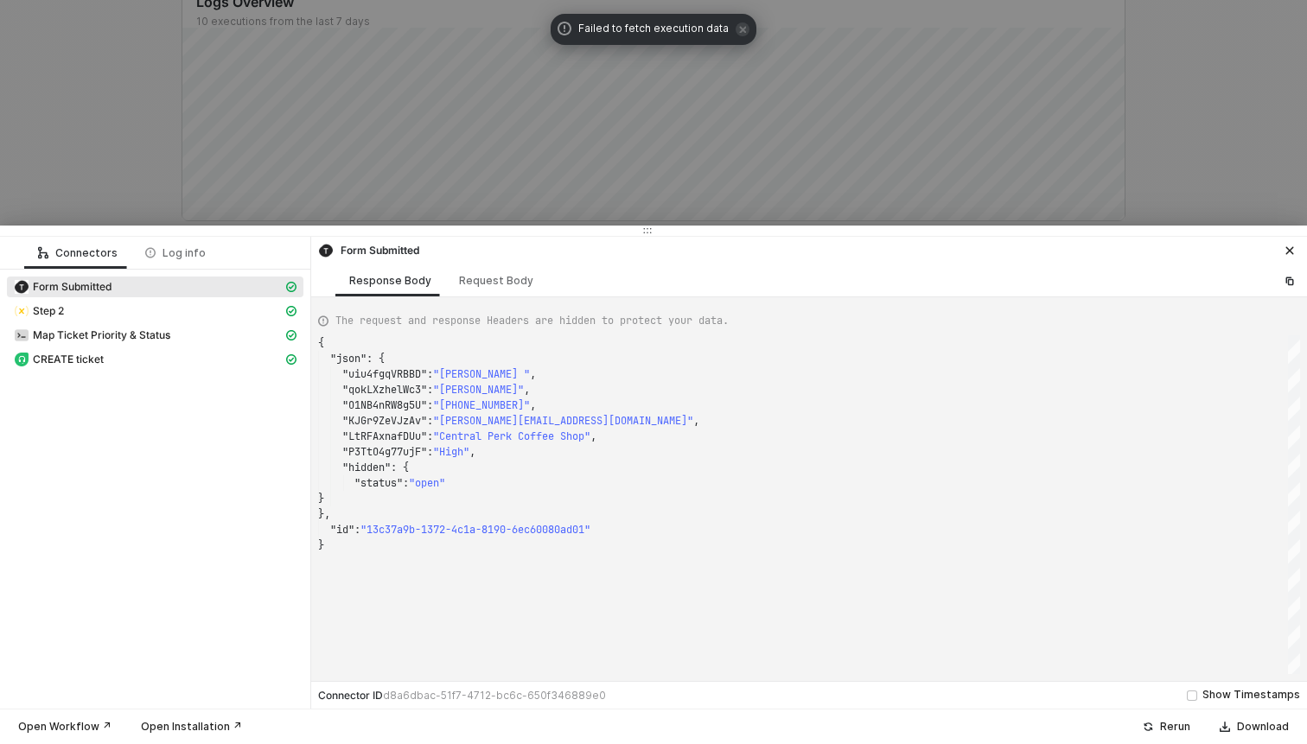
scroll to position [0, 0]
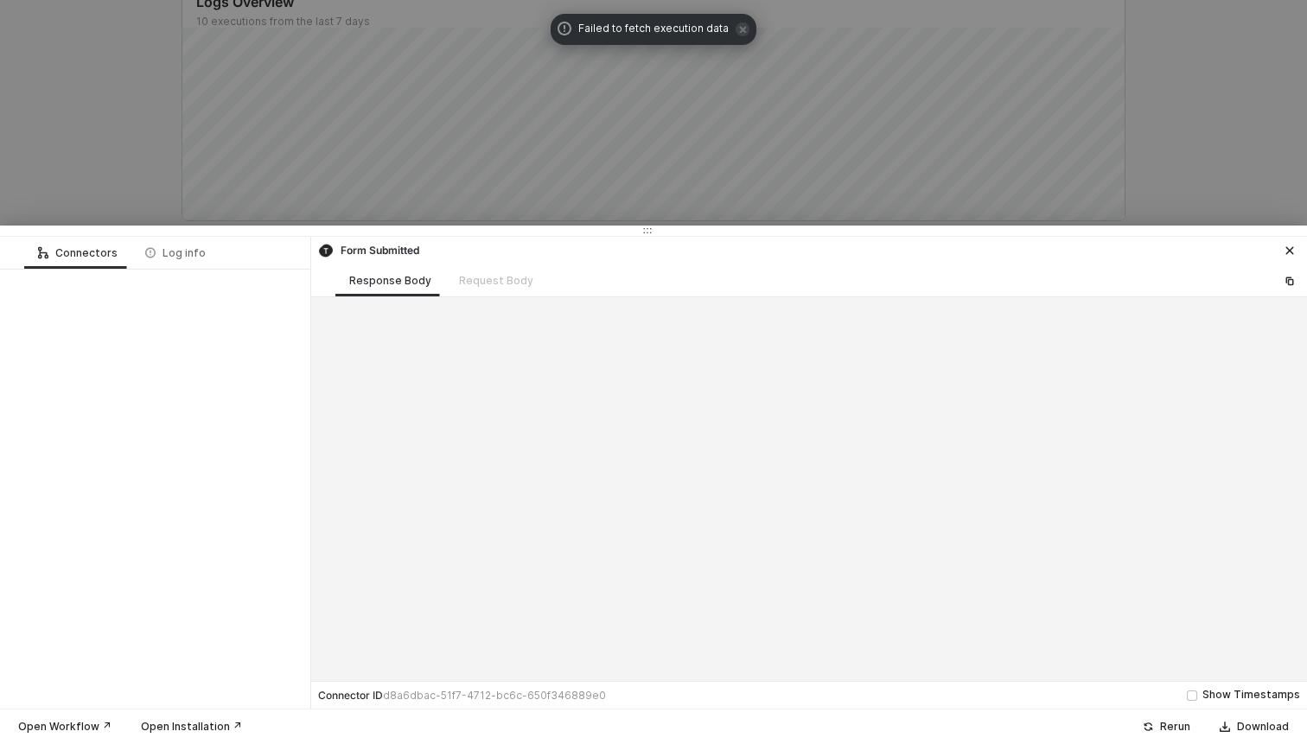
click at [111, 132] on div at bounding box center [653, 372] width 1307 height 744
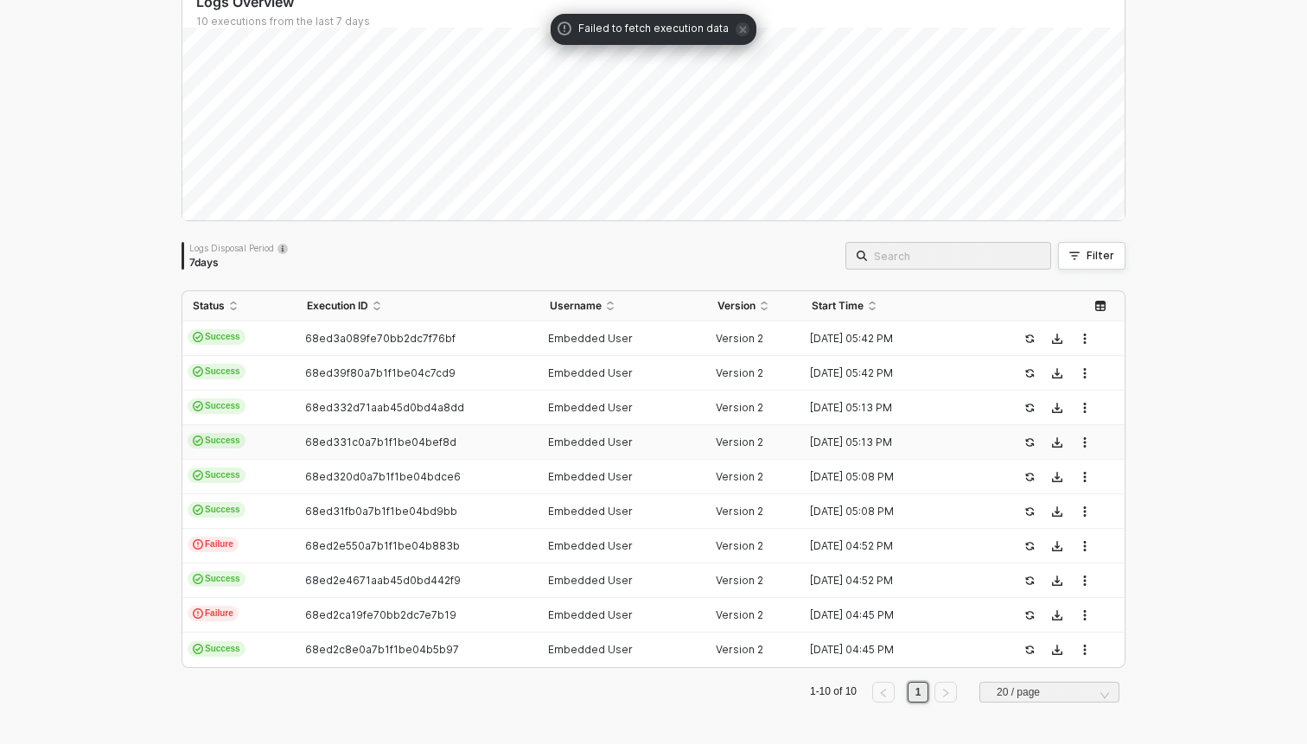
click at [262, 450] on td "Success" at bounding box center [239, 442] width 114 height 35
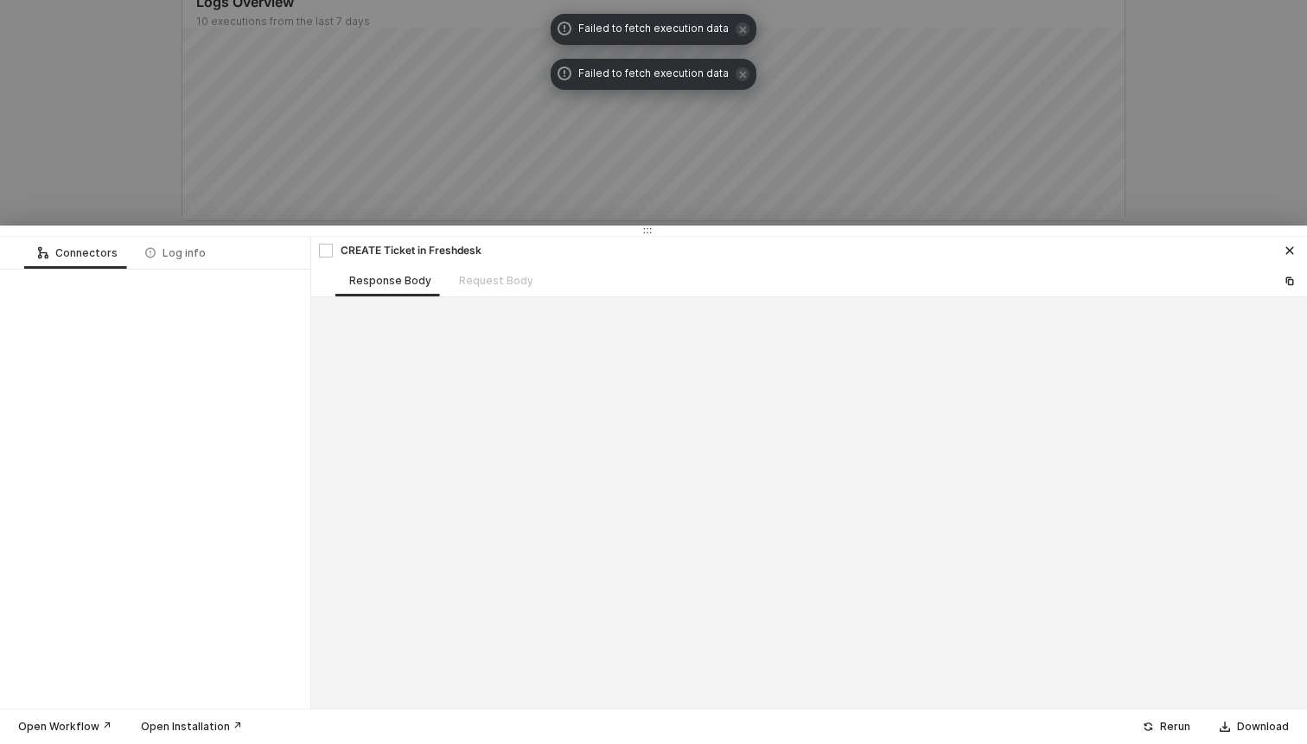
click at [114, 118] on div at bounding box center [653, 372] width 1307 height 744
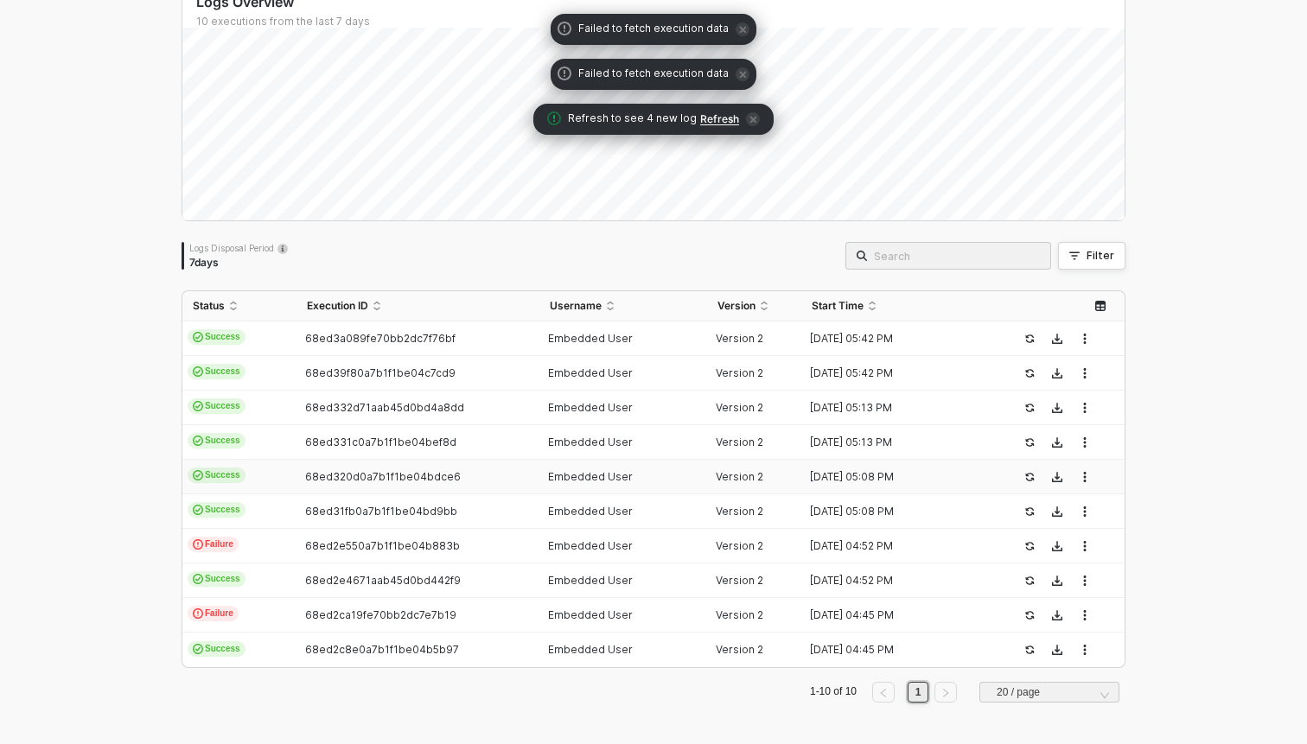
click at [255, 469] on td "Success" at bounding box center [239, 477] width 114 height 35
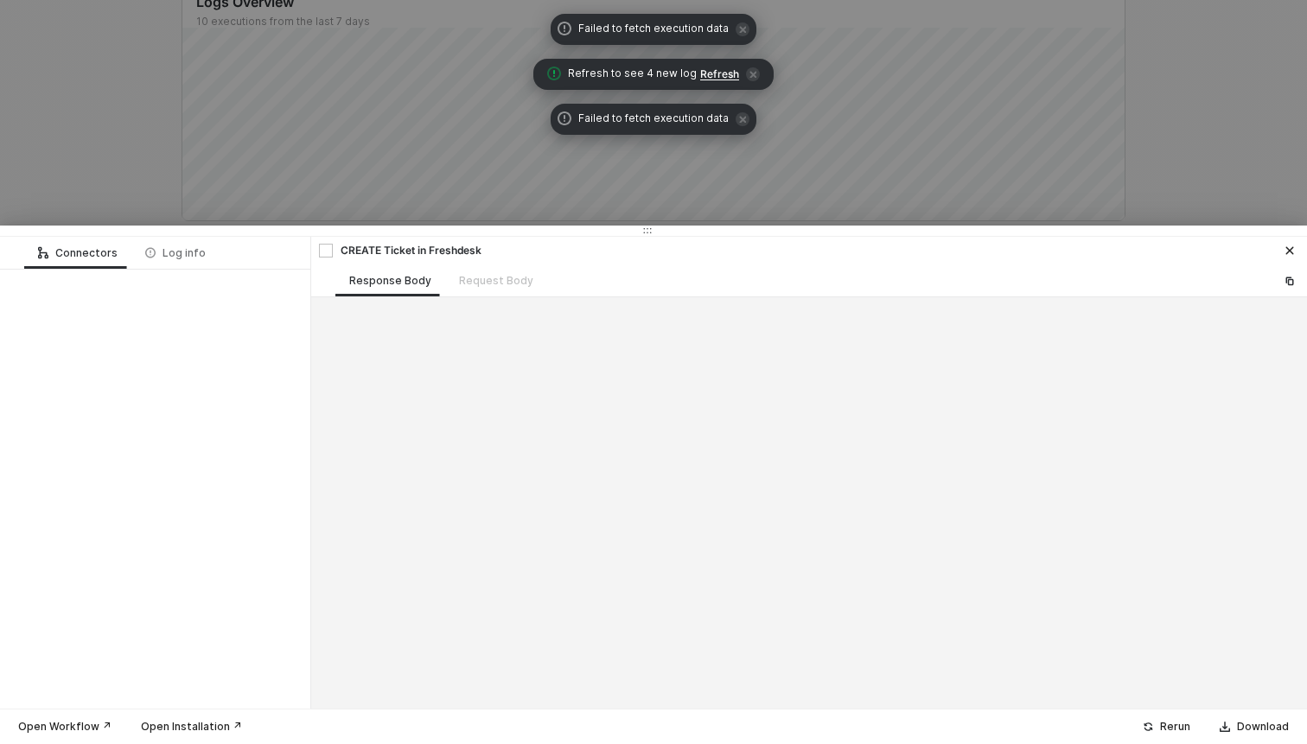
click at [96, 124] on div at bounding box center [653, 372] width 1307 height 744
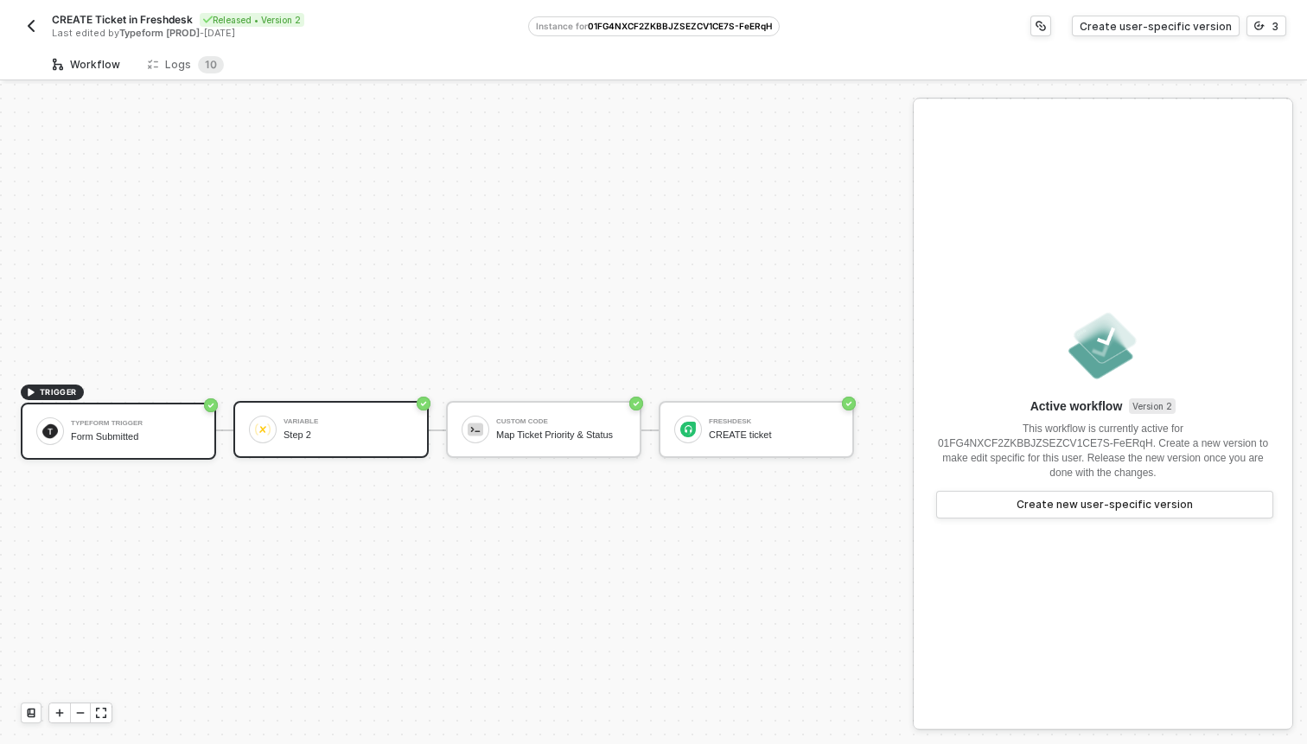
scroll to position [32, 0]
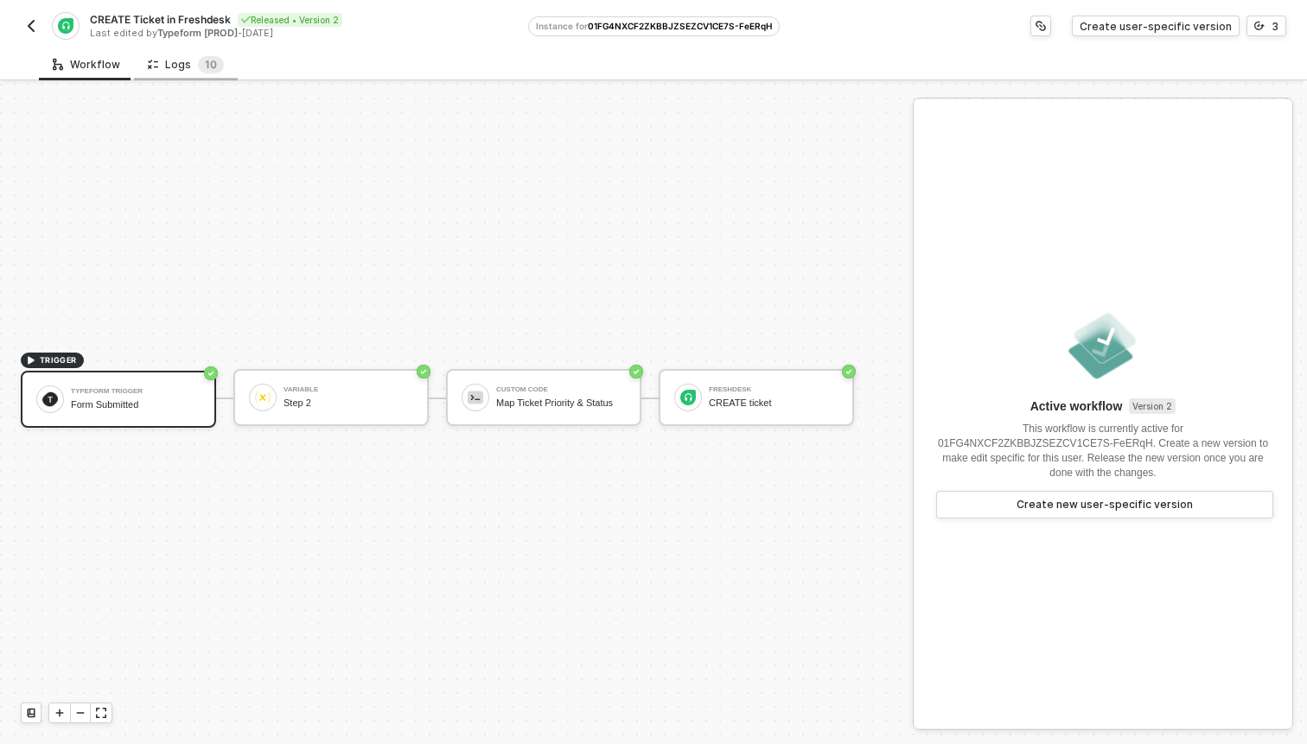
click at [194, 73] on div "Logs 1 0" at bounding box center [186, 64] width 104 height 32
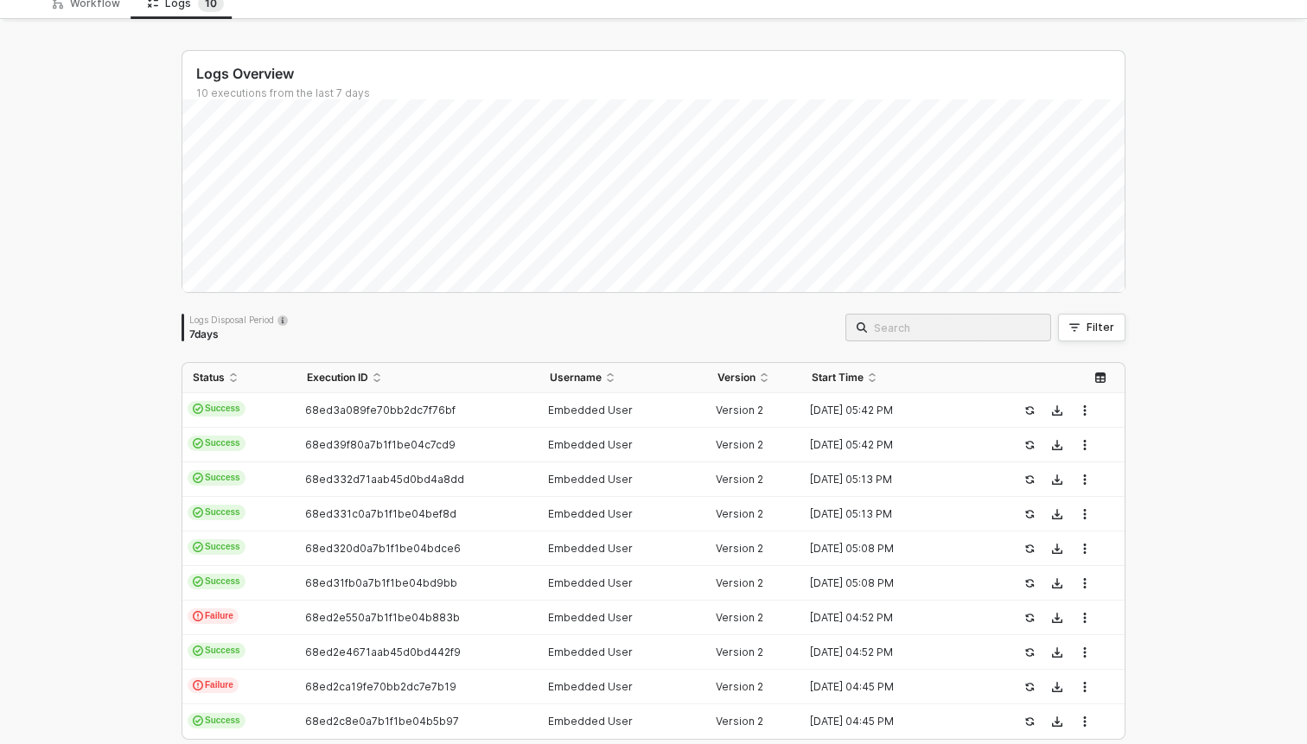
scroll to position [133, 0]
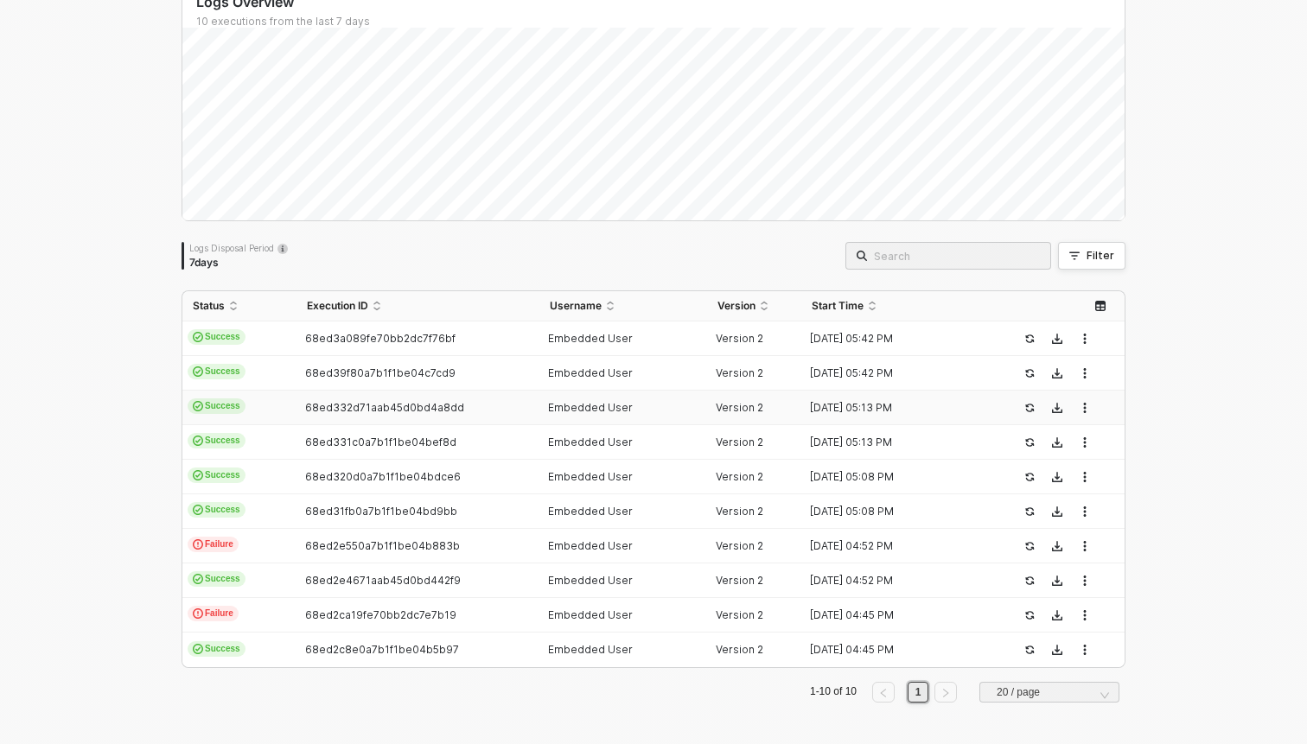
click at [238, 441] on span "Success" at bounding box center [217, 441] width 58 height 16
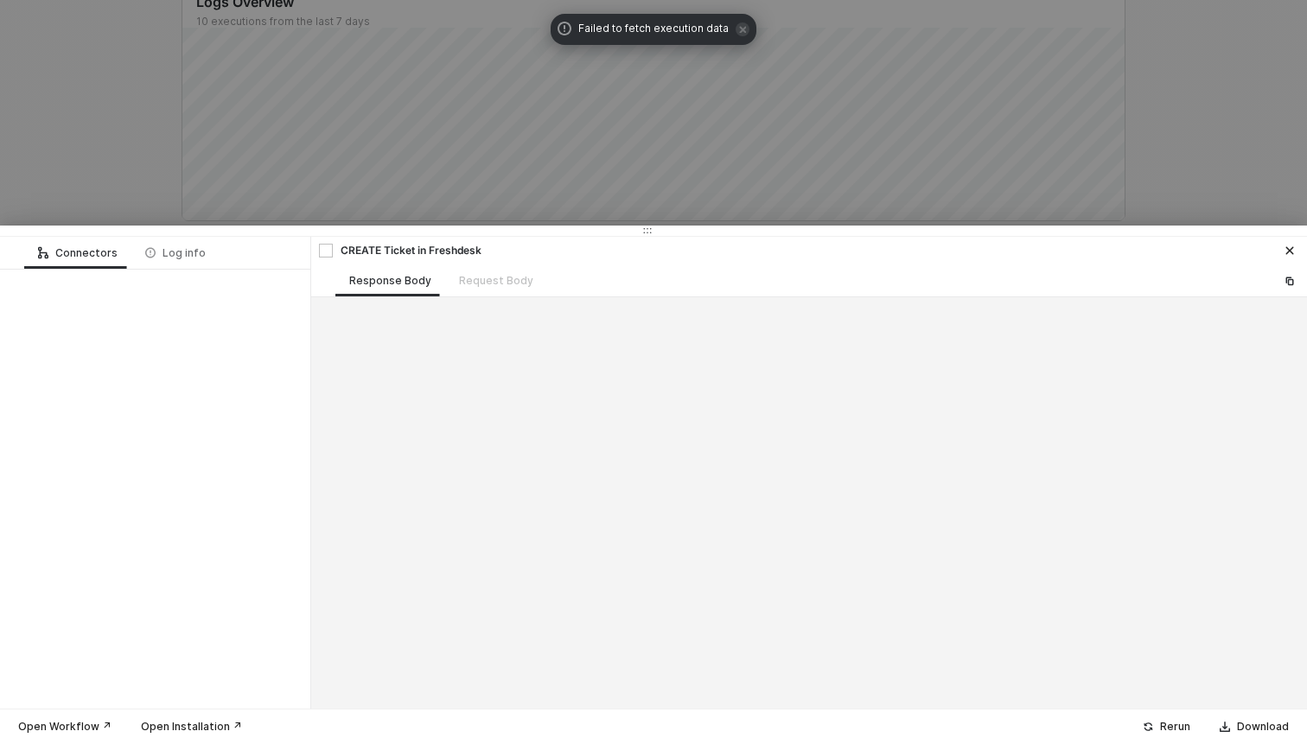
click at [124, 145] on div at bounding box center [653, 372] width 1307 height 744
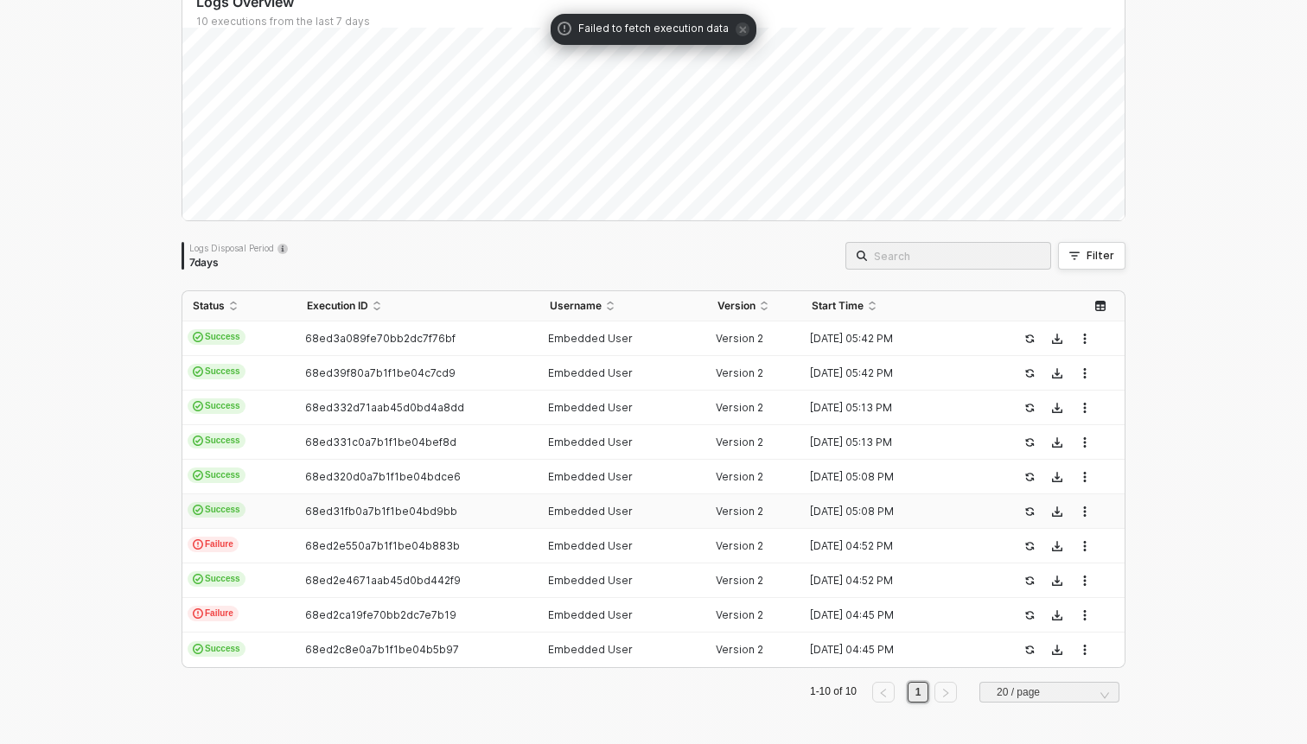
click at [250, 513] on td "Success" at bounding box center [239, 511] width 114 height 35
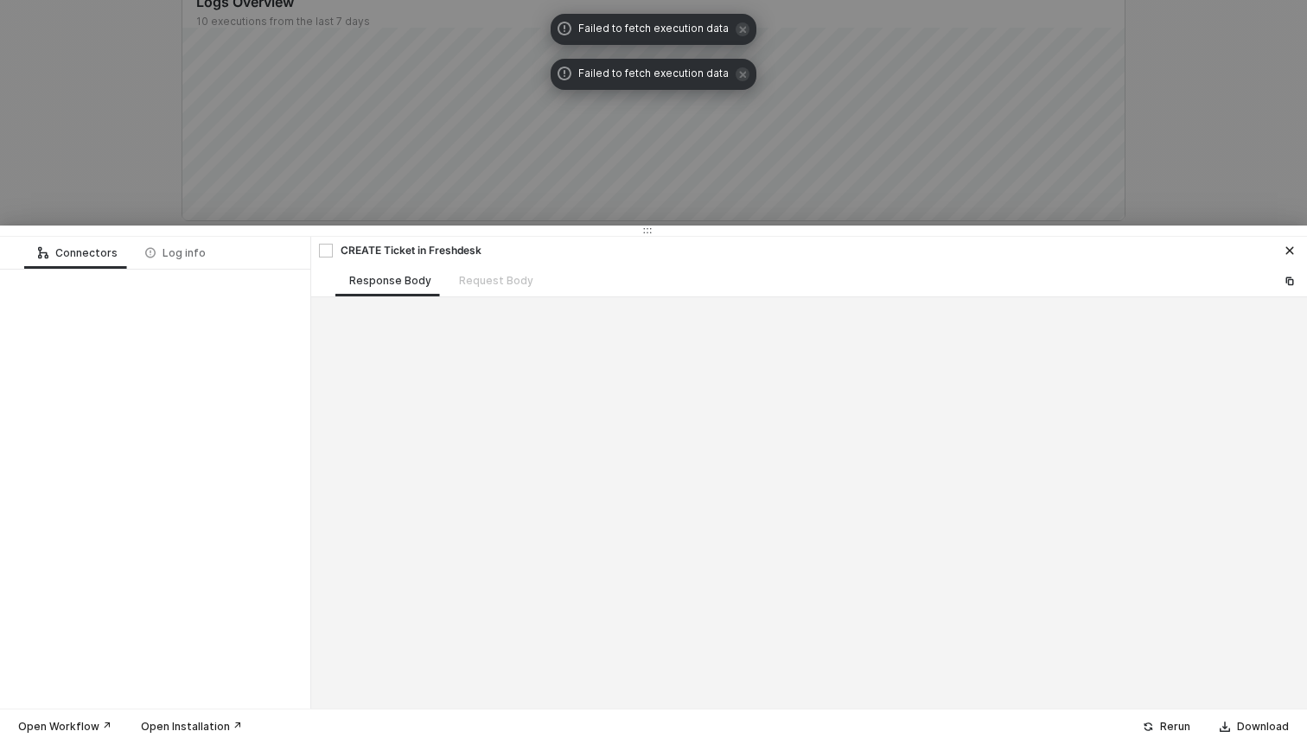
click at [135, 131] on div at bounding box center [653, 372] width 1307 height 744
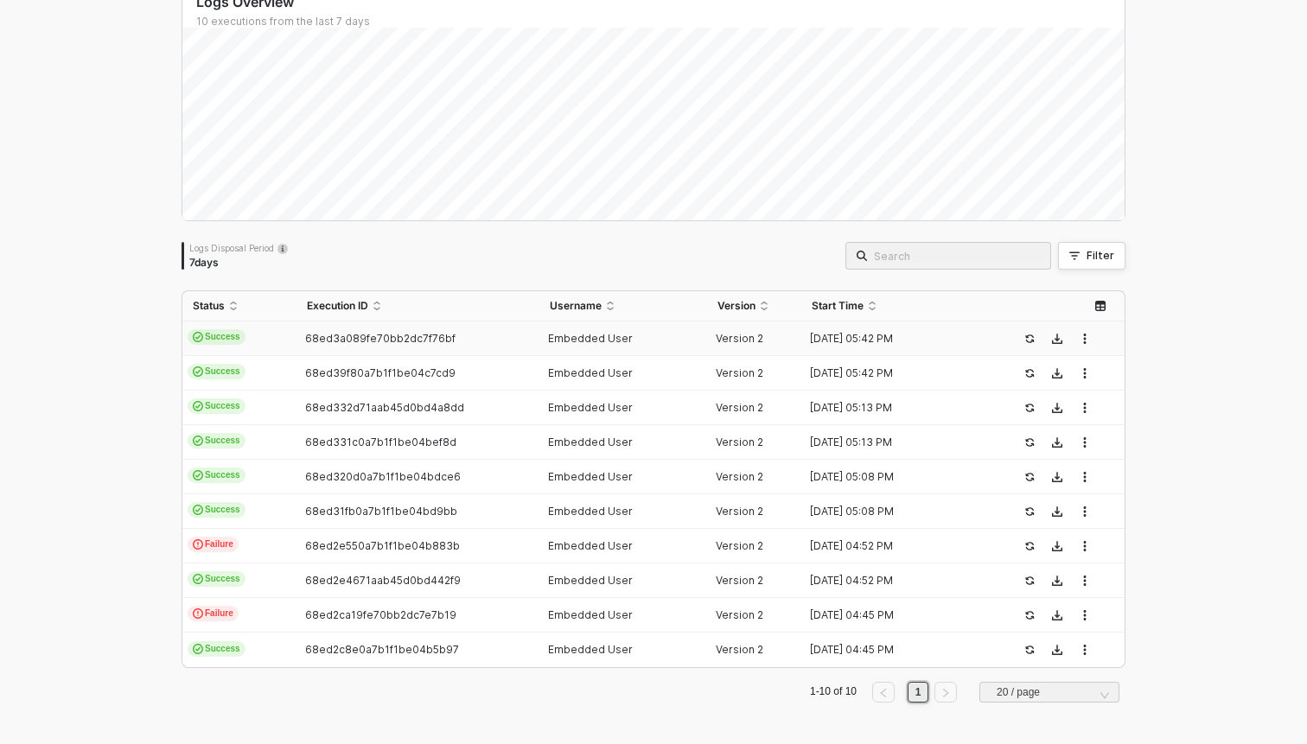
scroll to position [0, 0]
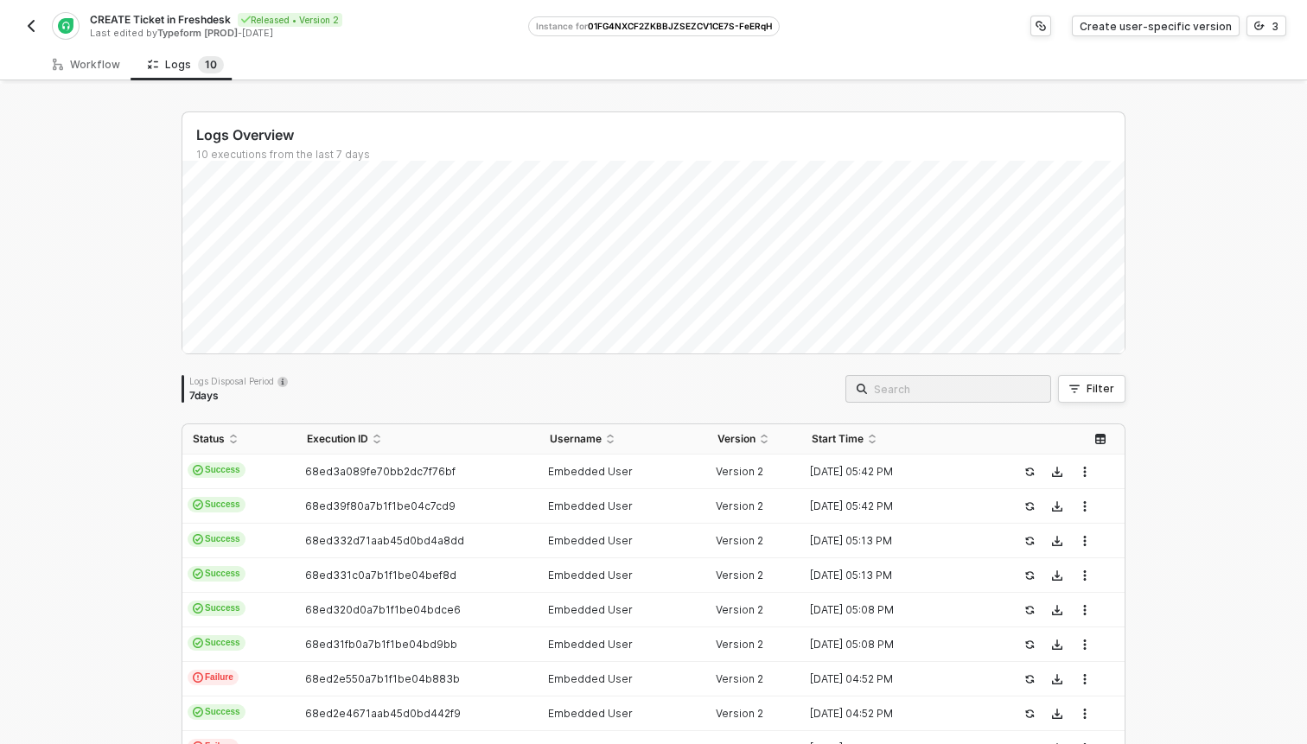
click at [1122, 97] on div "Logs Overview 10 executions from the last 7 days Mon 13 Success 8 Failure 2 Log…" at bounding box center [653, 480] width 985 height 793
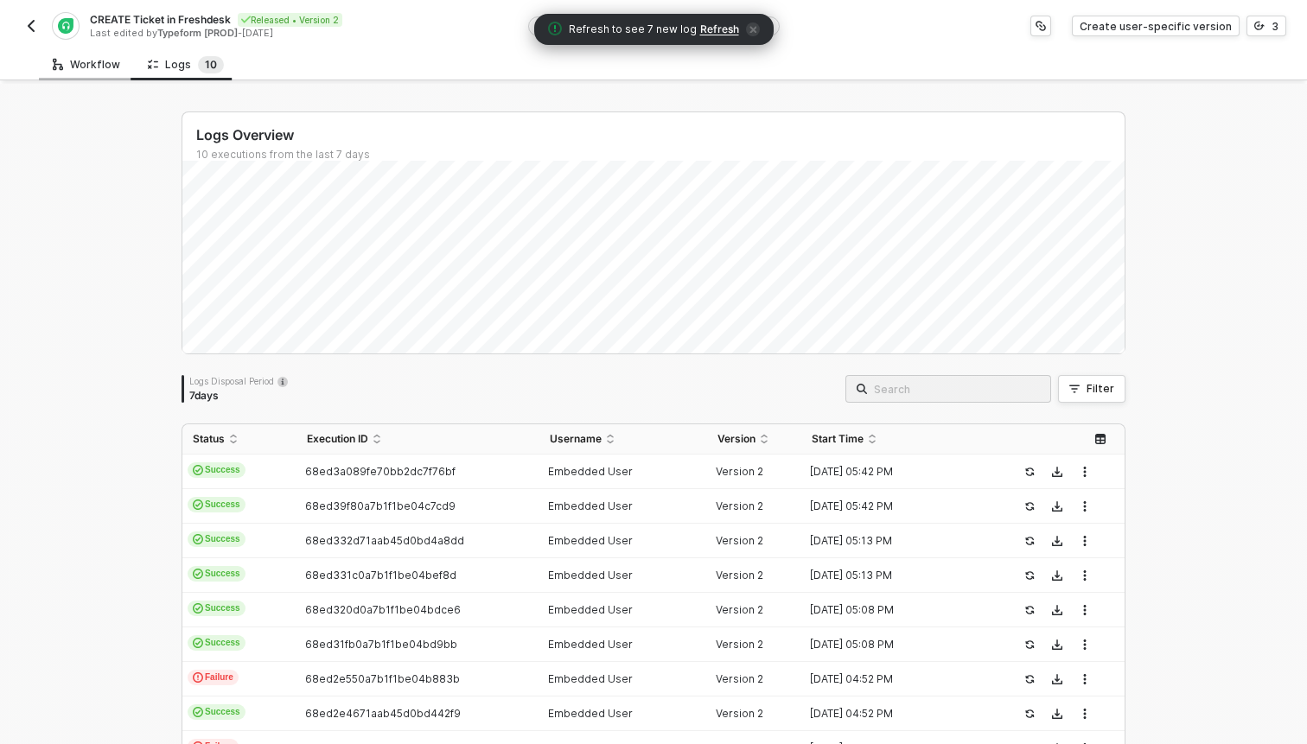
click at [92, 61] on div "Workflow" at bounding box center [86, 65] width 67 height 14
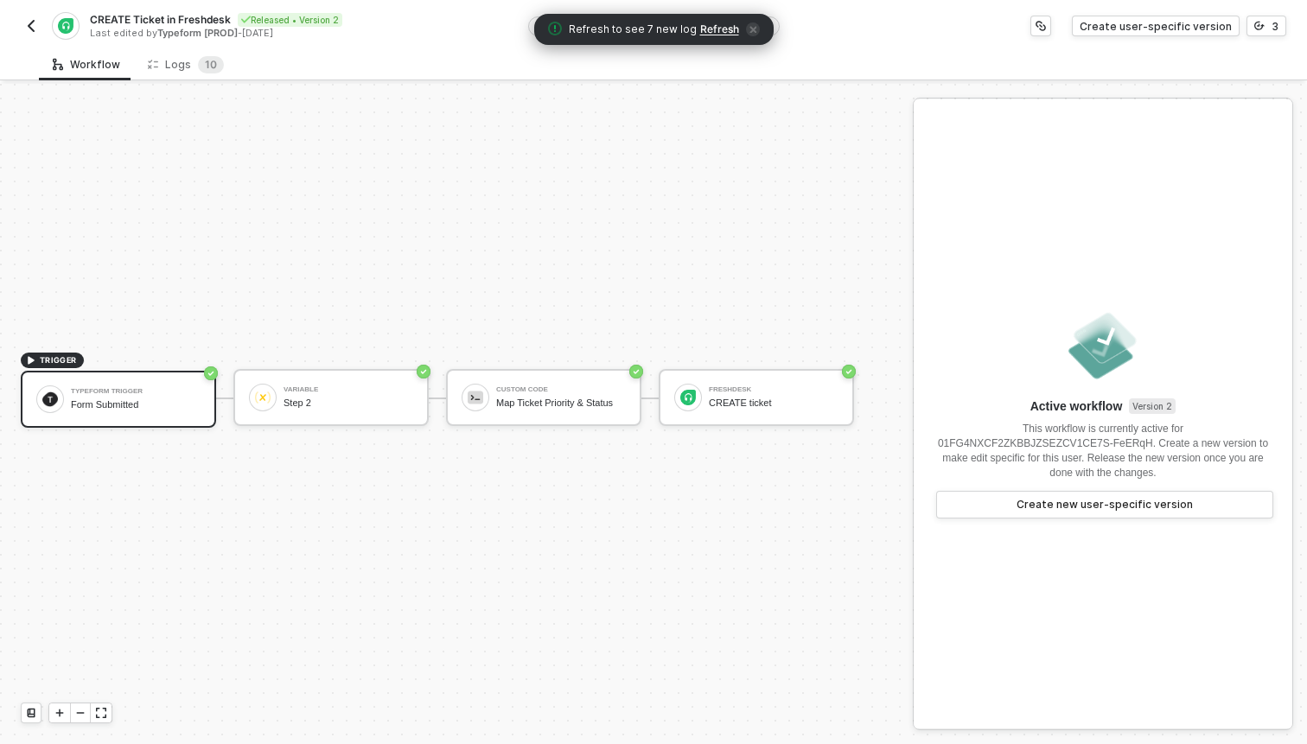
click at [1291, 23] on div "CREATE Ticket in Freshdesk Released • Version 2 Last edited by Typeform [PROD] …" at bounding box center [653, 24] width 1307 height 48
click at [1278, 23] on button "3" at bounding box center [1266, 26] width 40 height 21
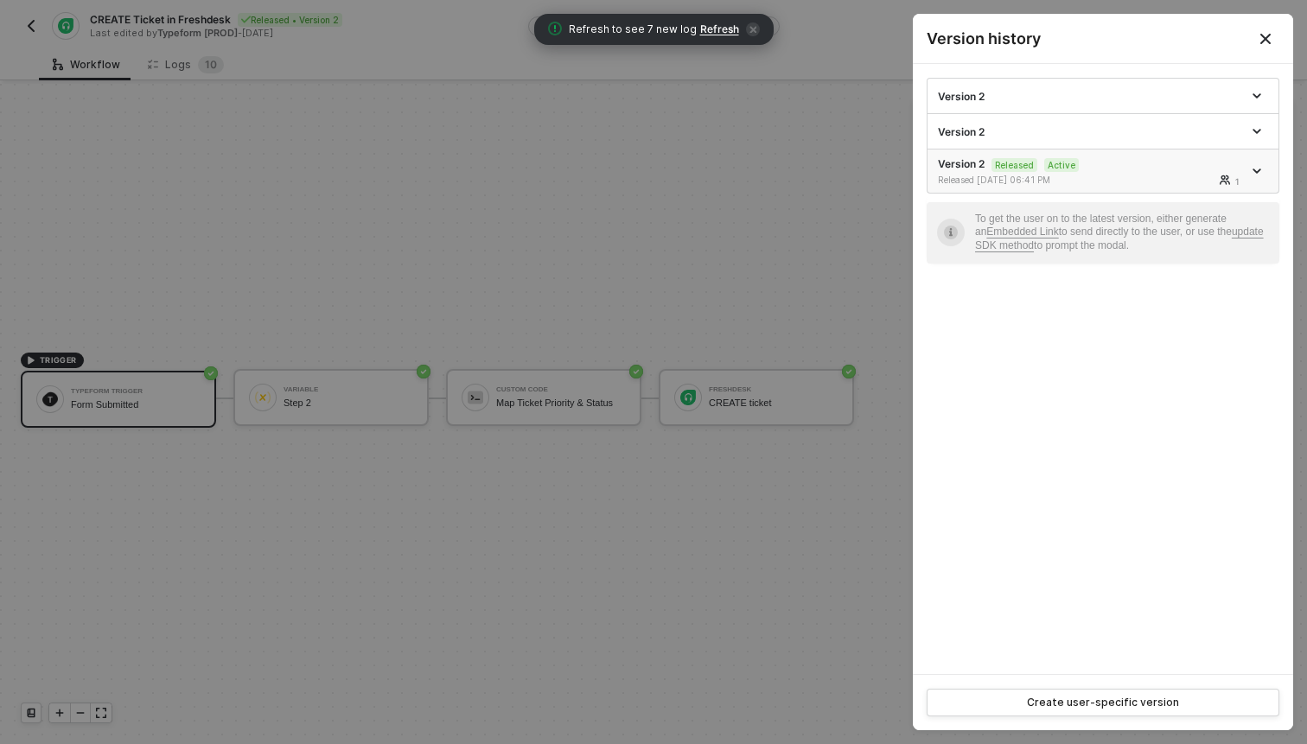
click at [1185, 171] on div "Version 2 Released Active Released 10/13/2025 06:41 PM 1" at bounding box center [1090, 170] width 304 height 29
click at [1257, 165] on div at bounding box center [1258, 171] width 19 height 21
click at [1160, 169] on div "Version 2 Released Active Released 10/13/2025 06:41 PM 1" at bounding box center [1090, 170] width 304 height 29
click at [1157, 132] on div "Version 2" at bounding box center [1090, 131] width 304 height 15
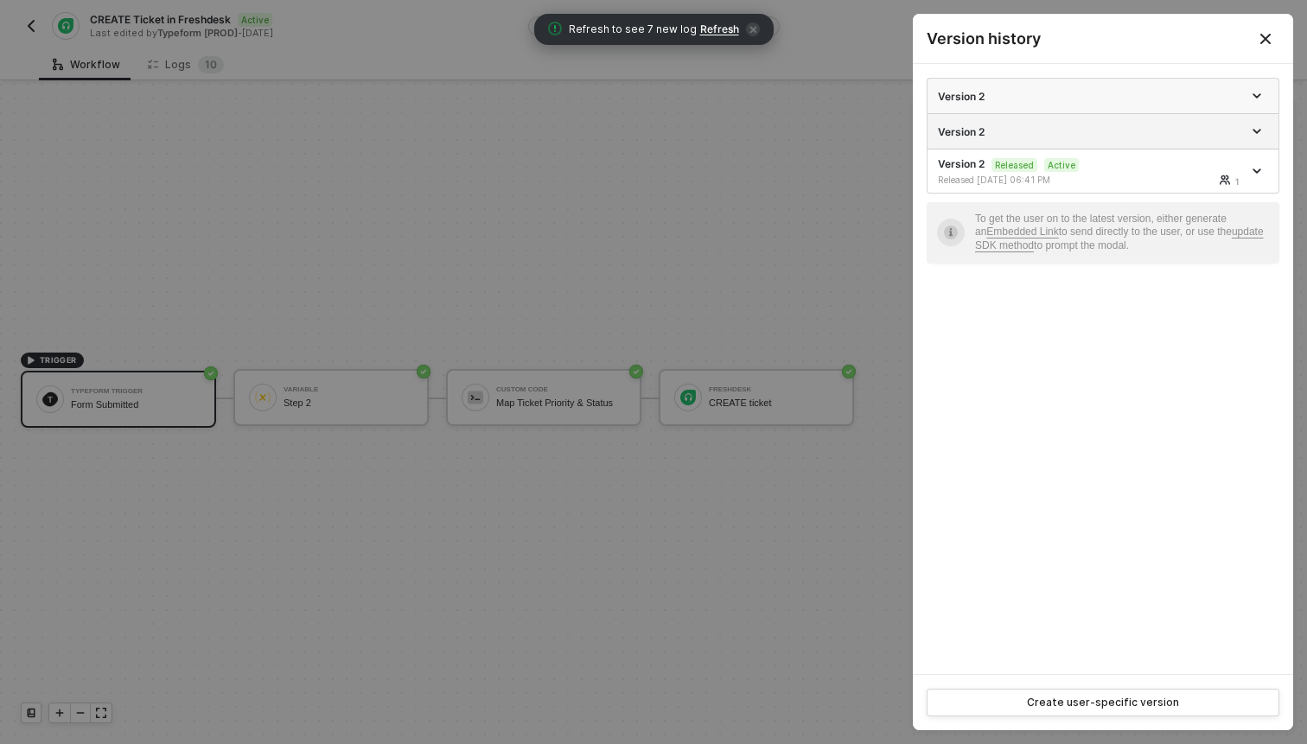
click at [1162, 92] on div "Version 2" at bounding box center [1090, 96] width 304 height 15
click at [1171, 136] on div "Version 2" at bounding box center [1090, 131] width 304 height 15
click at [844, 229] on div at bounding box center [653, 372] width 1307 height 744
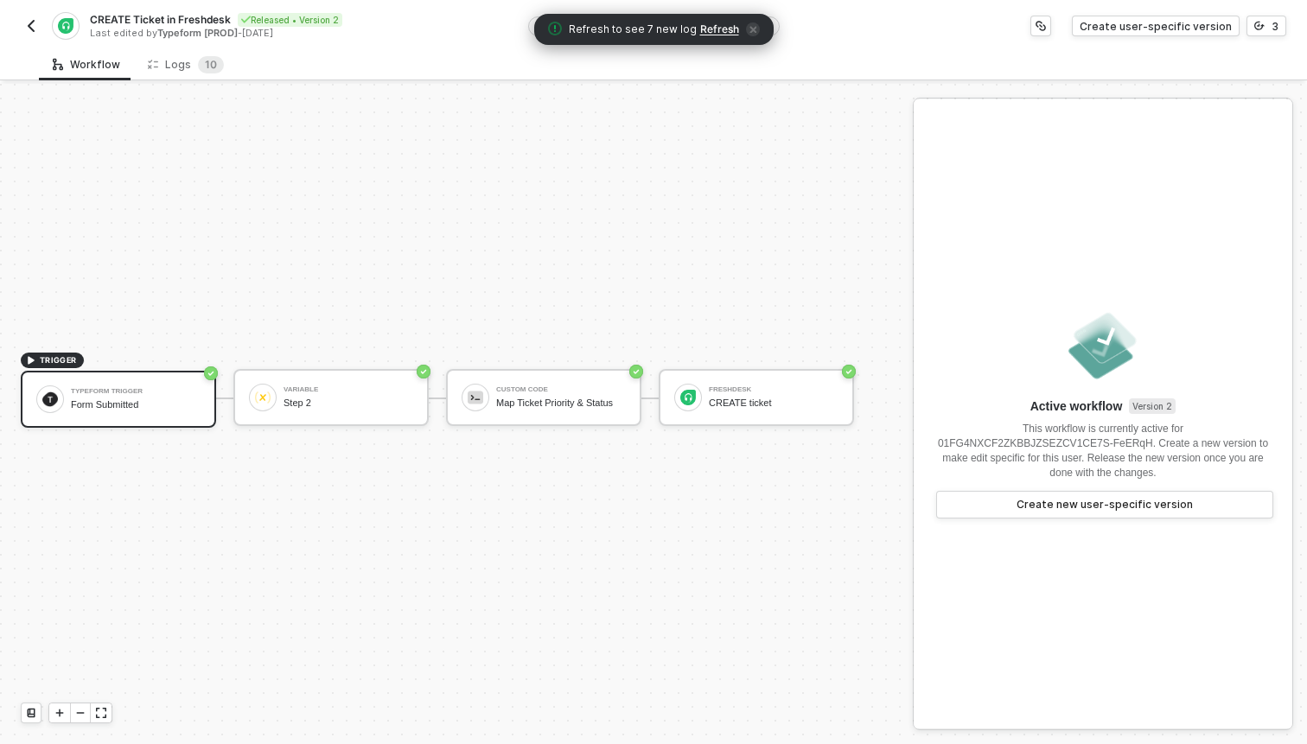
click at [746, 29] on span "icon-close" at bounding box center [753, 29] width 14 height 14
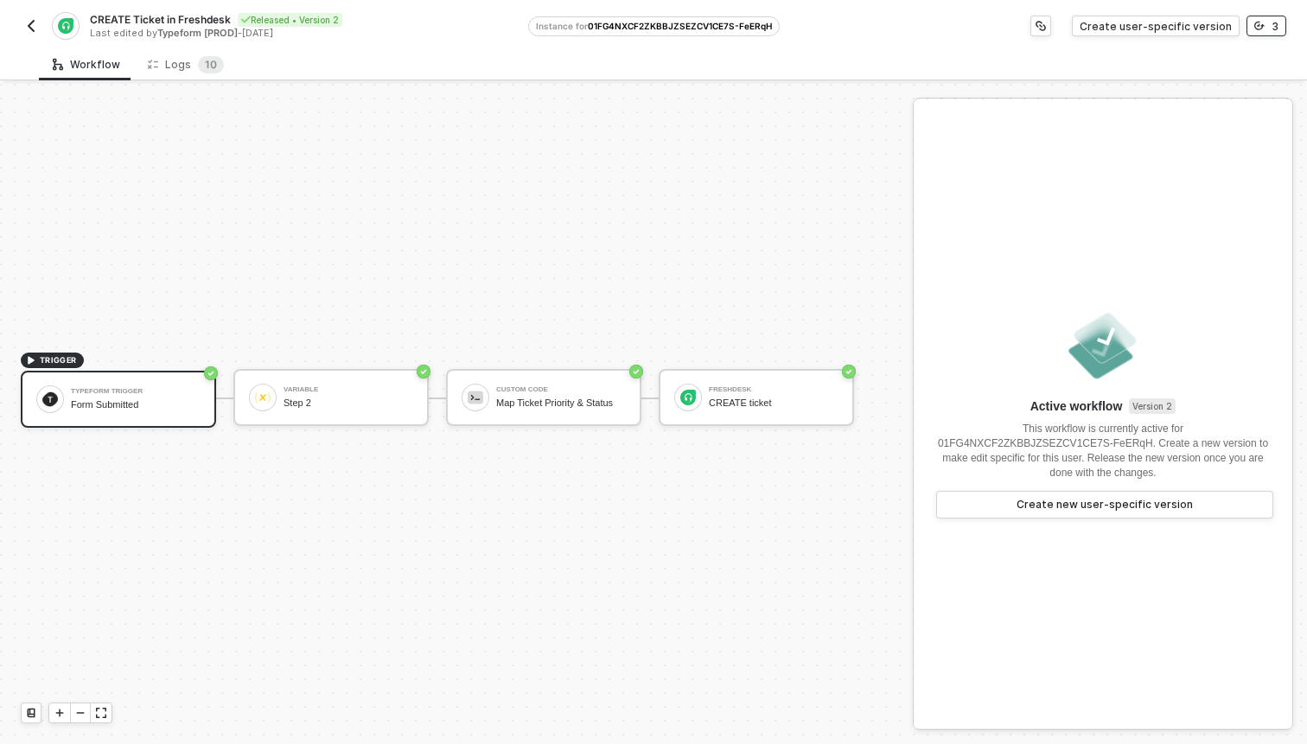
click at [1264, 32] on button "3" at bounding box center [1266, 26] width 40 height 21
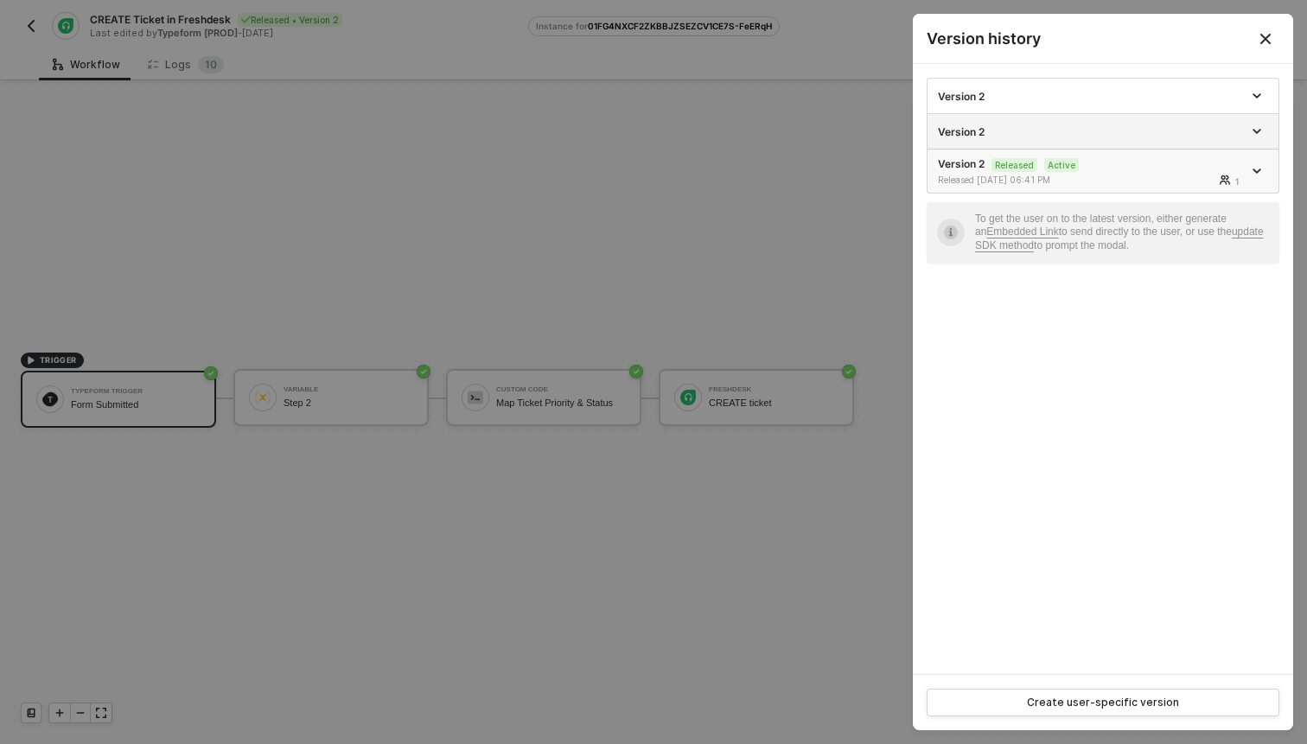
click at [1259, 167] on icon "icon-arrow-down" at bounding box center [1256, 171] width 9 height 9
click at [1263, 161] on div at bounding box center [1258, 171] width 19 height 21
click at [1258, 91] on div at bounding box center [1258, 96] width 19 height 21
click at [1258, 141] on div at bounding box center [1258, 131] width 19 height 21
click at [1258, 129] on icon "icon-arrow-down" at bounding box center [1256, 131] width 9 height 9
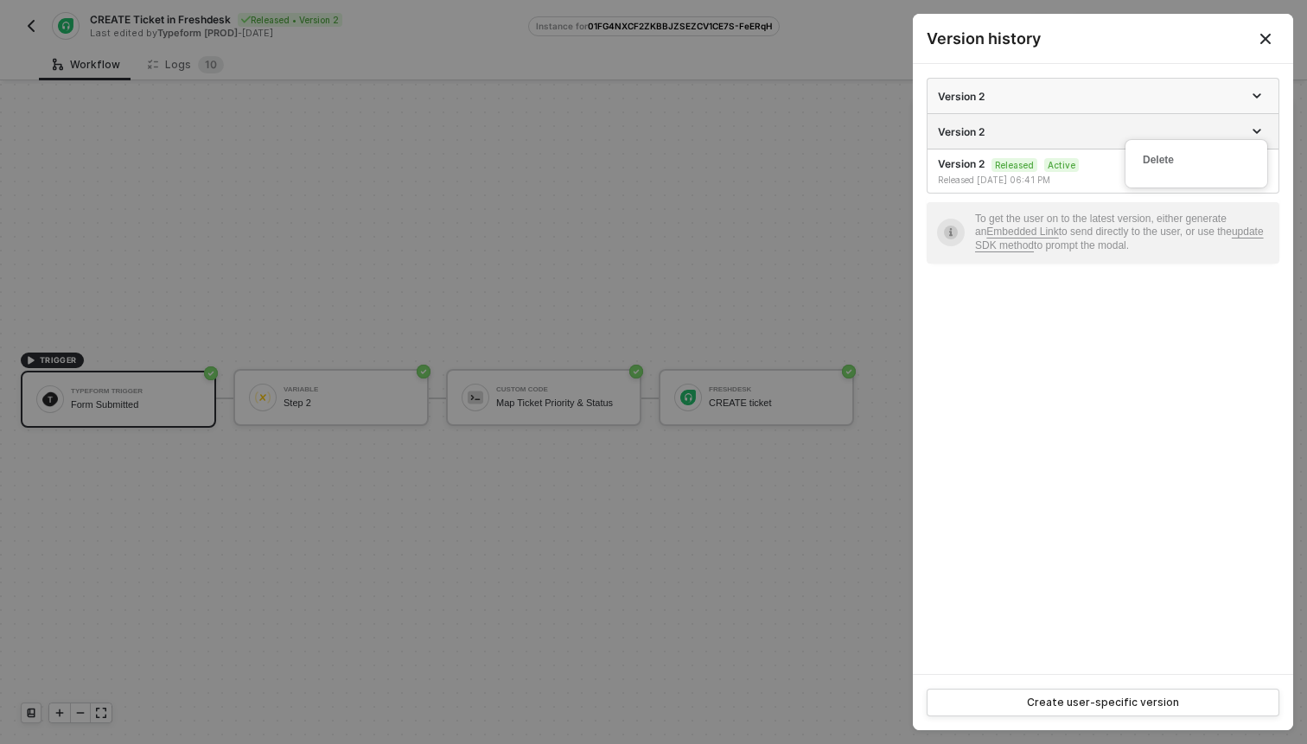
click at [1256, 95] on icon "icon-arrow-down" at bounding box center [1256, 96] width 9 height 9
click at [1282, 164] on div "Version 2 Version 2 Version 2 Released Active Released 10/13/2025 06:41 PM 1 To…" at bounding box center [1103, 369] width 380 height 610
click at [263, 176] on div at bounding box center [653, 372] width 1307 height 744
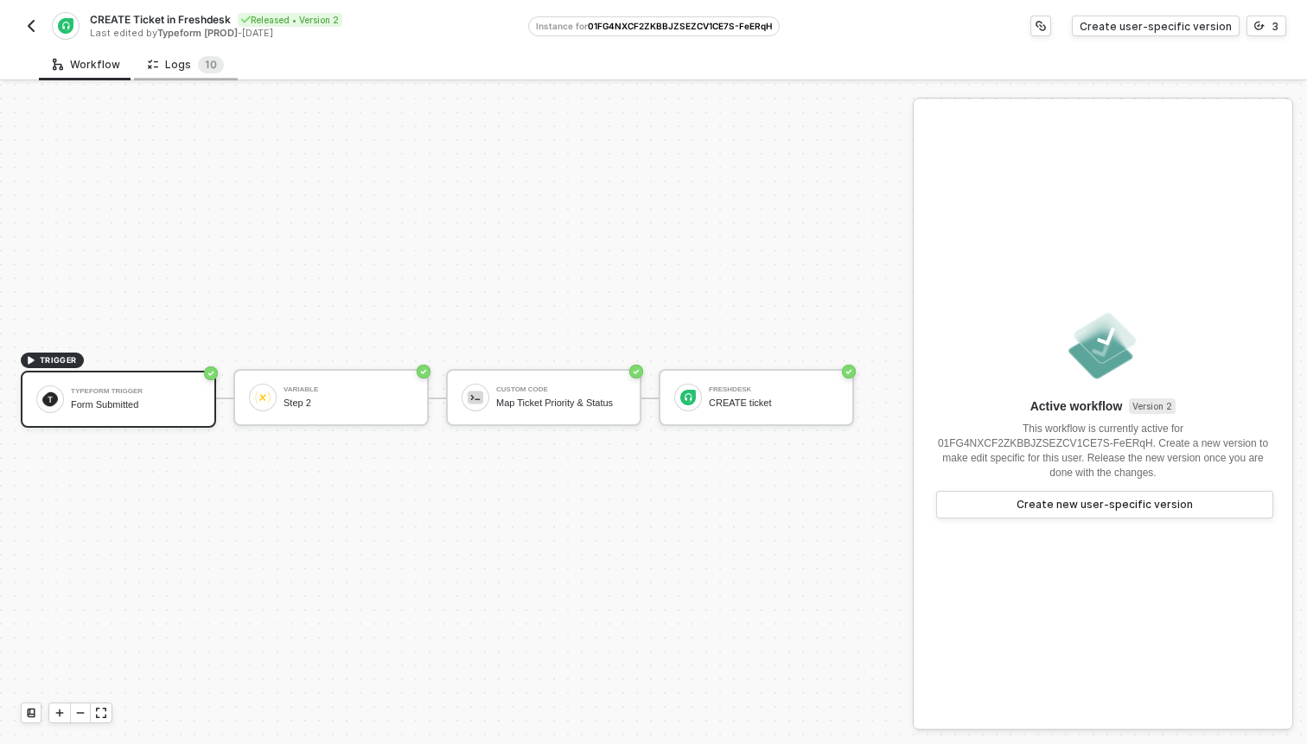
click at [167, 68] on div "Logs 1 0" at bounding box center [186, 64] width 76 height 17
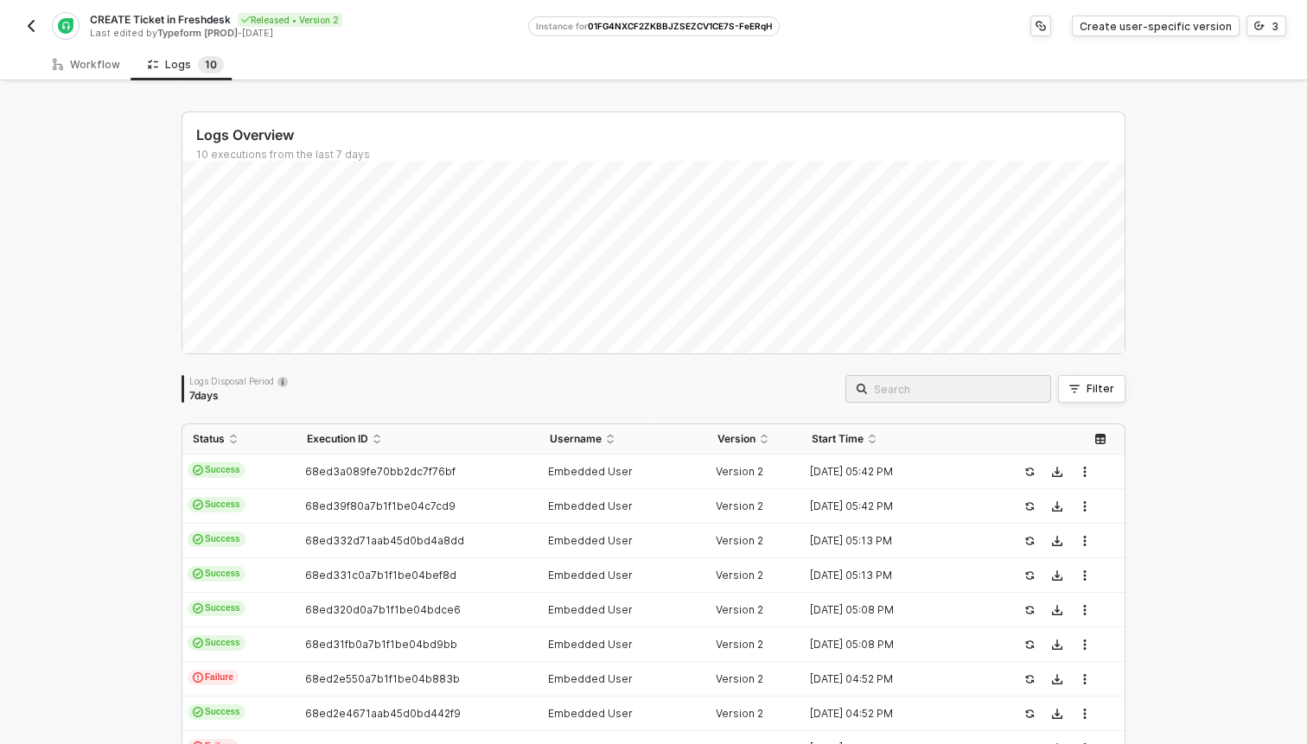
click at [37, 31] on button "button" at bounding box center [31, 26] width 21 height 21
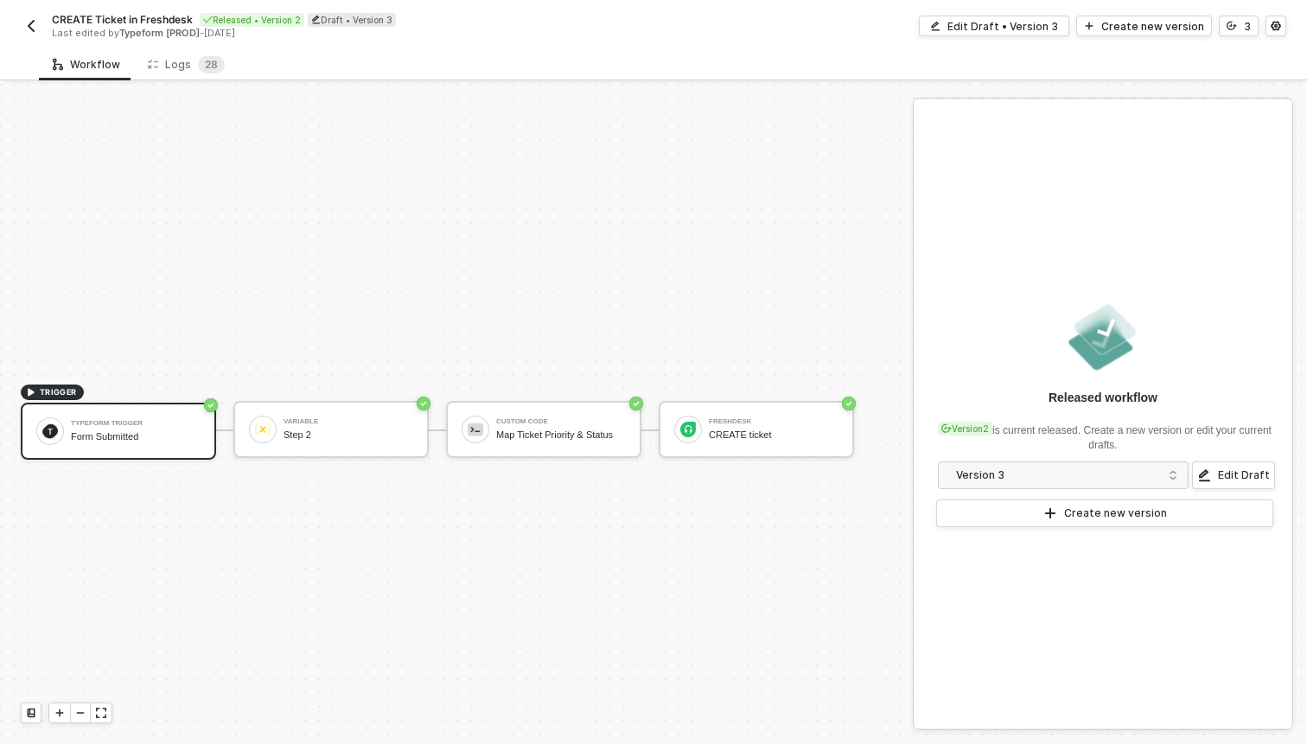
scroll to position [32, 0]
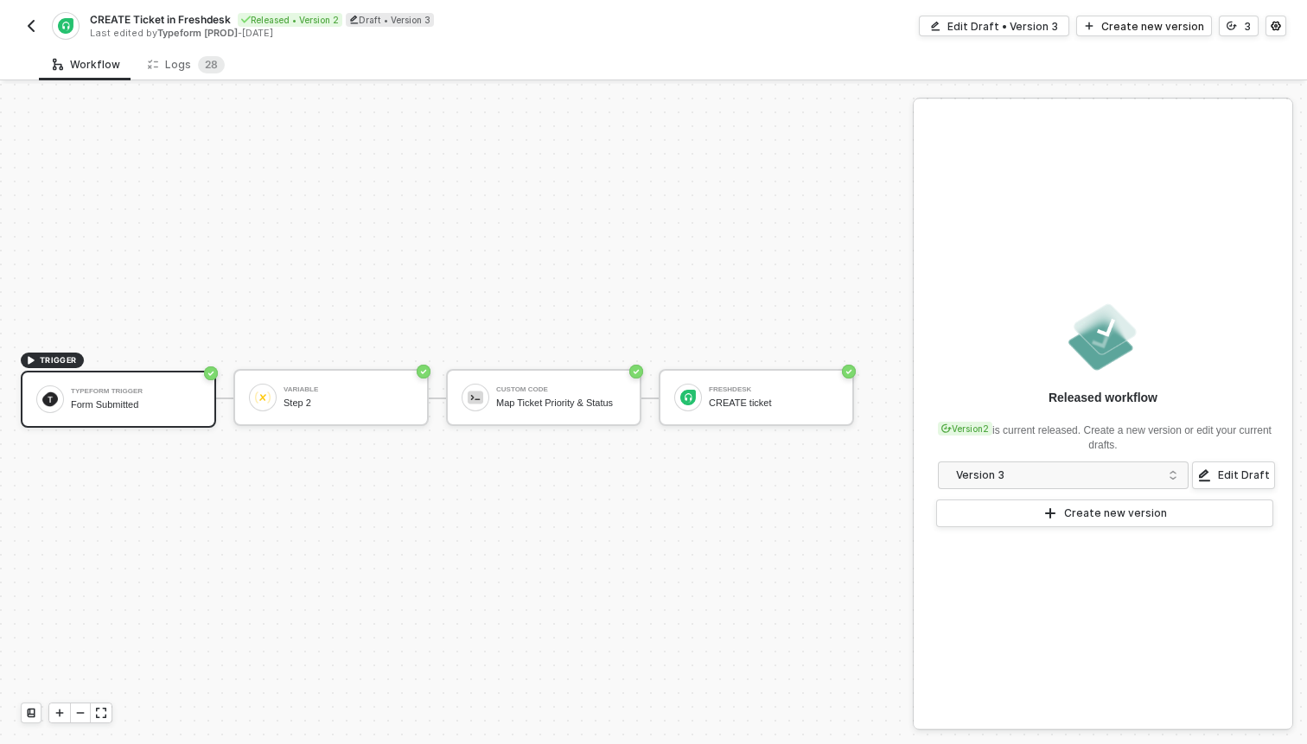
click at [1168, 13] on div "CREATE Ticket in Freshdesk Released • Version 2 Draft • Version 3 Last edited b…" at bounding box center [653, 24] width 1265 height 48
click at [1238, 23] on button "3" at bounding box center [1239, 26] width 40 height 21
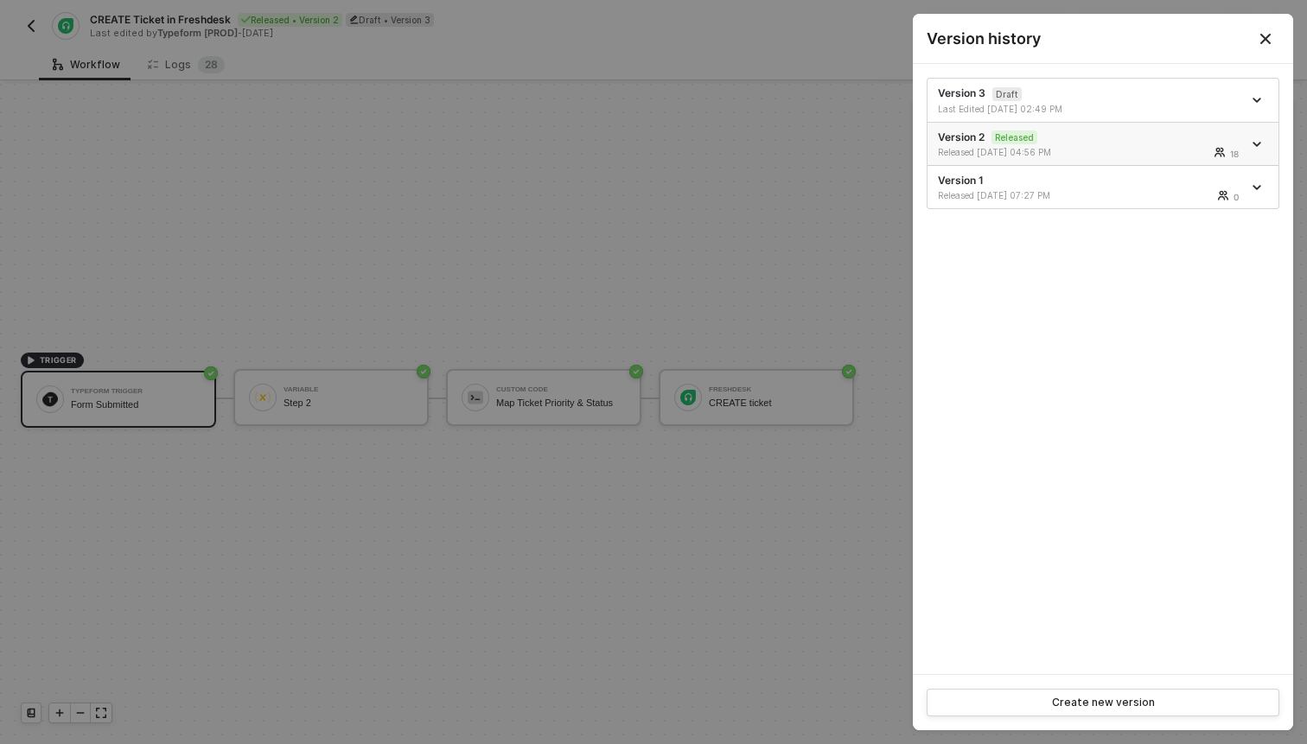
click at [1131, 139] on div "Version 2 Released Released [DATE] 04:56 PM 18" at bounding box center [1090, 144] width 304 height 29
click at [1252, 145] on link at bounding box center [1258, 144] width 19 height 9
click at [1272, 131] on li "Version 2 Released Released [DATE] 04:56 PM 18" at bounding box center [1102, 145] width 351 height 44
click at [1260, 29] on button "Close" at bounding box center [1265, 39] width 21 height 21
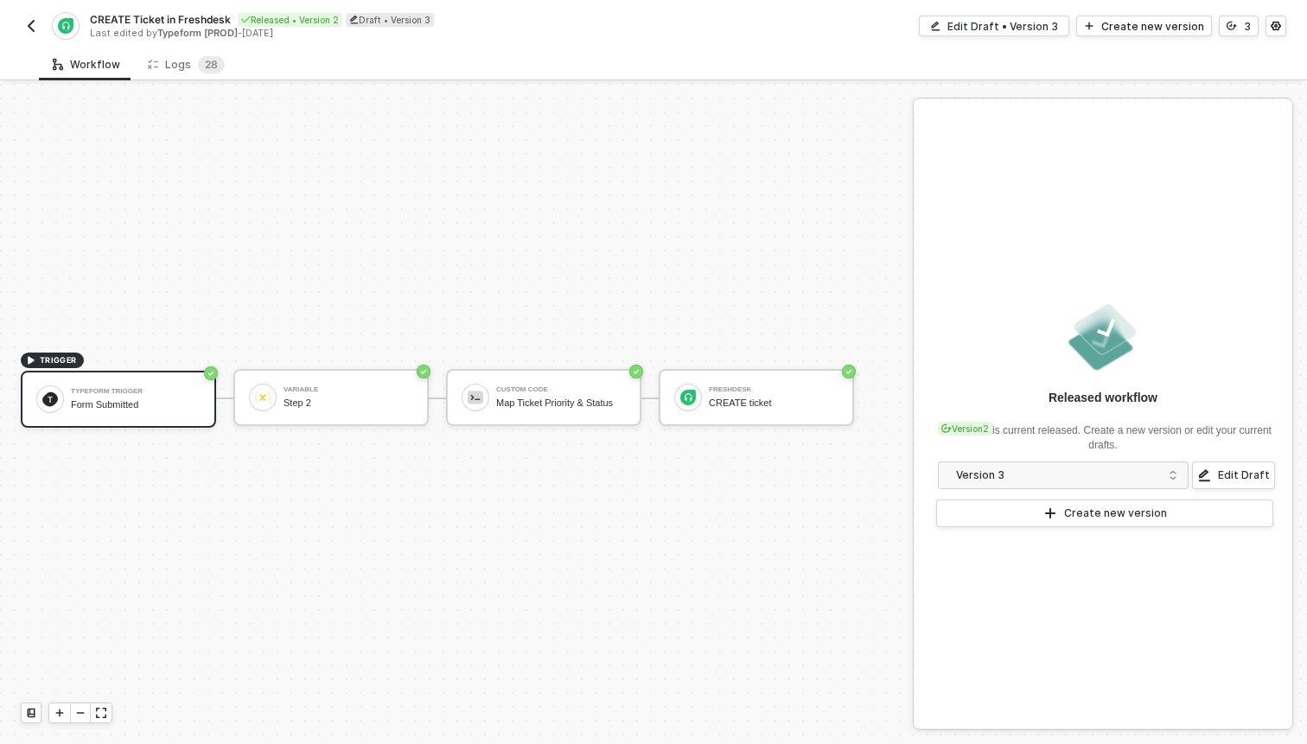
click at [31, 26] on img "button" at bounding box center [31, 26] width 14 height 14
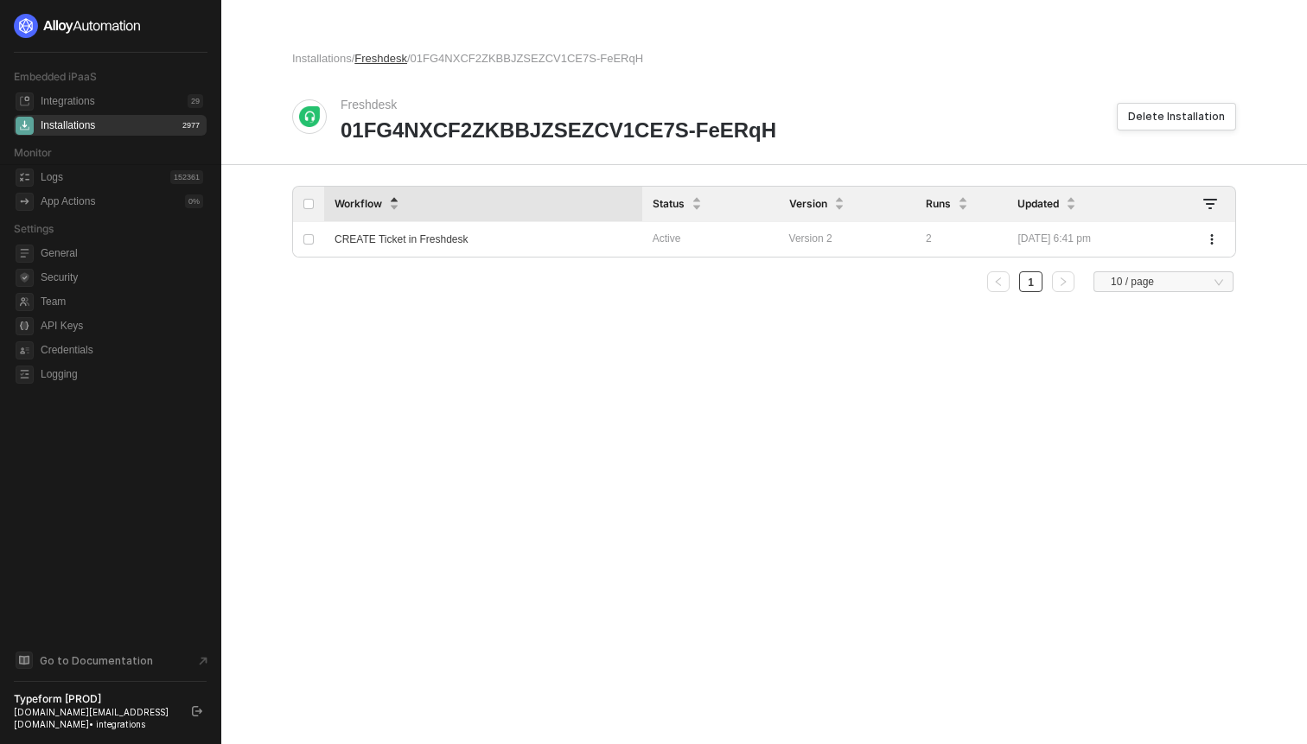
click at [389, 55] on span "Freshdesk" at bounding box center [380, 58] width 53 height 13
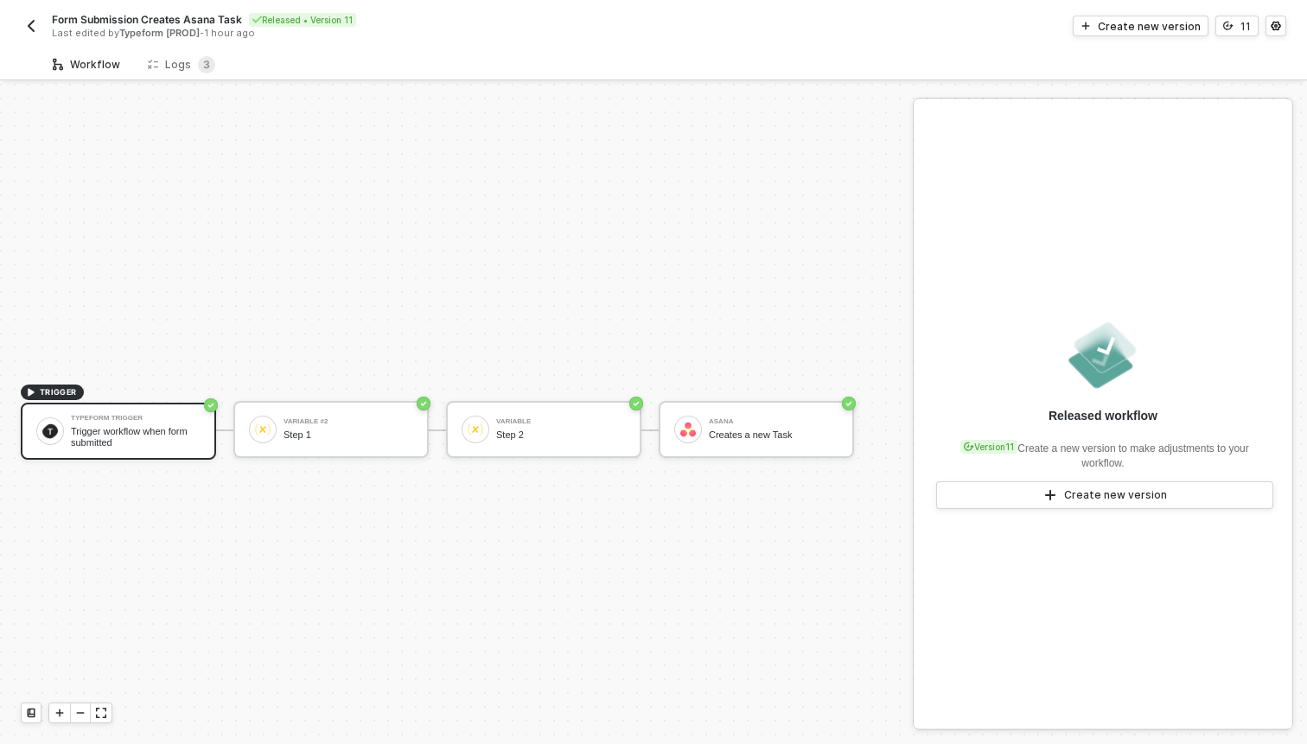
scroll to position [32, 0]
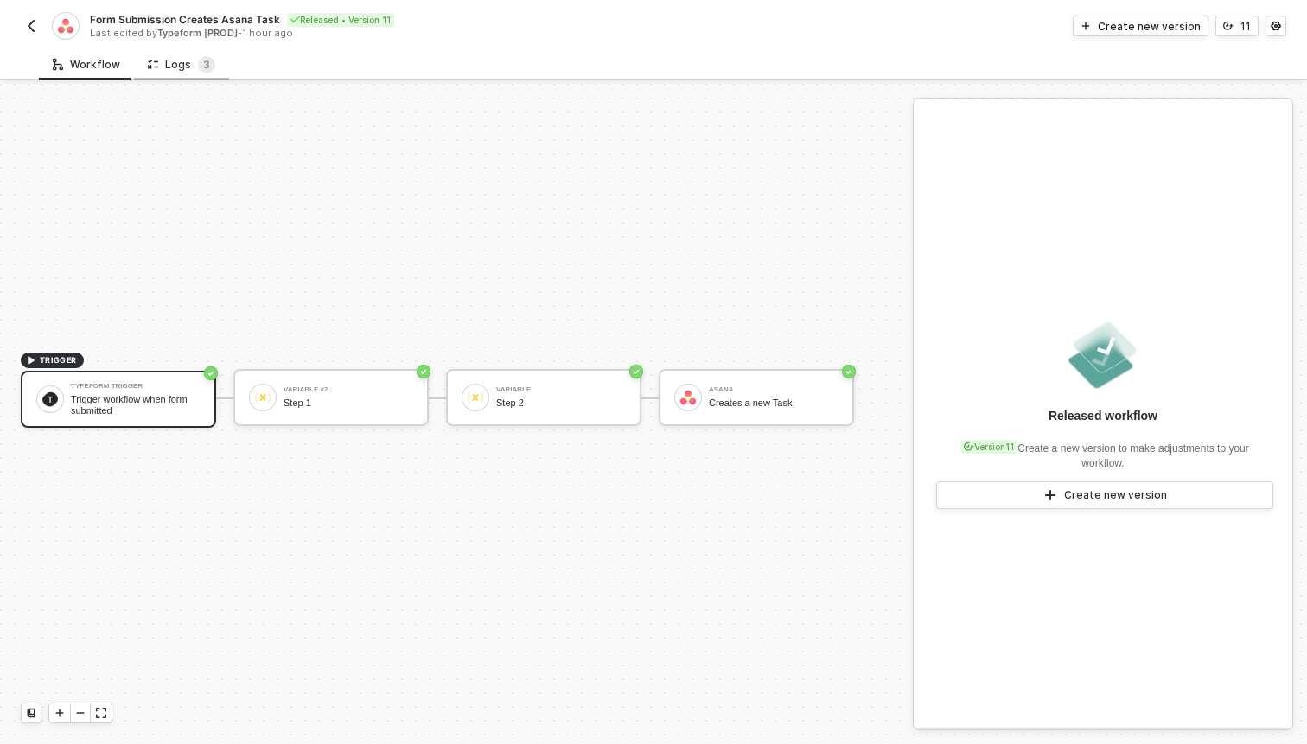
click at [190, 61] on div "Logs 3" at bounding box center [181, 64] width 67 height 17
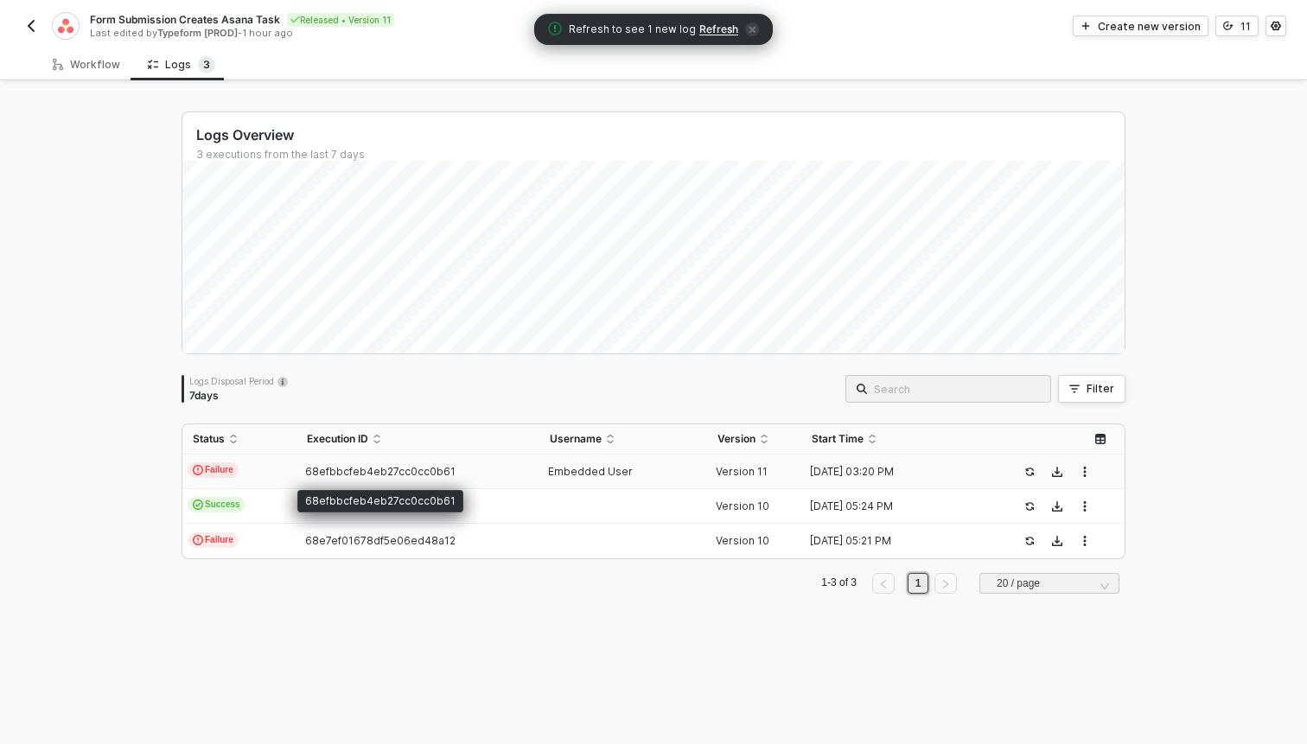
click at [366, 469] on span "68efbbcfeb4eb27cc0cc0b61" at bounding box center [380, 471] width 150 height 13
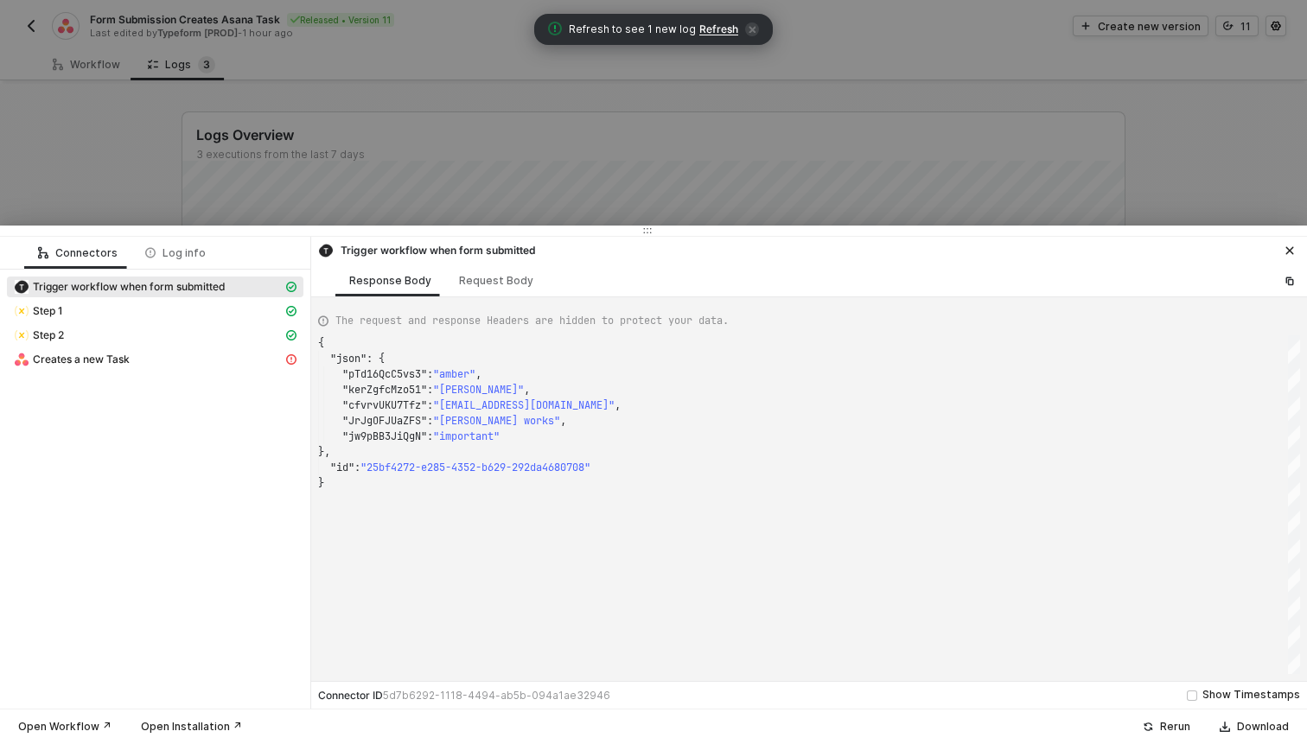
scroll to position [140, 0]
click at [213, 355] on div "Creates a new Task" at bounding box center [148, 360] width 269 height 16
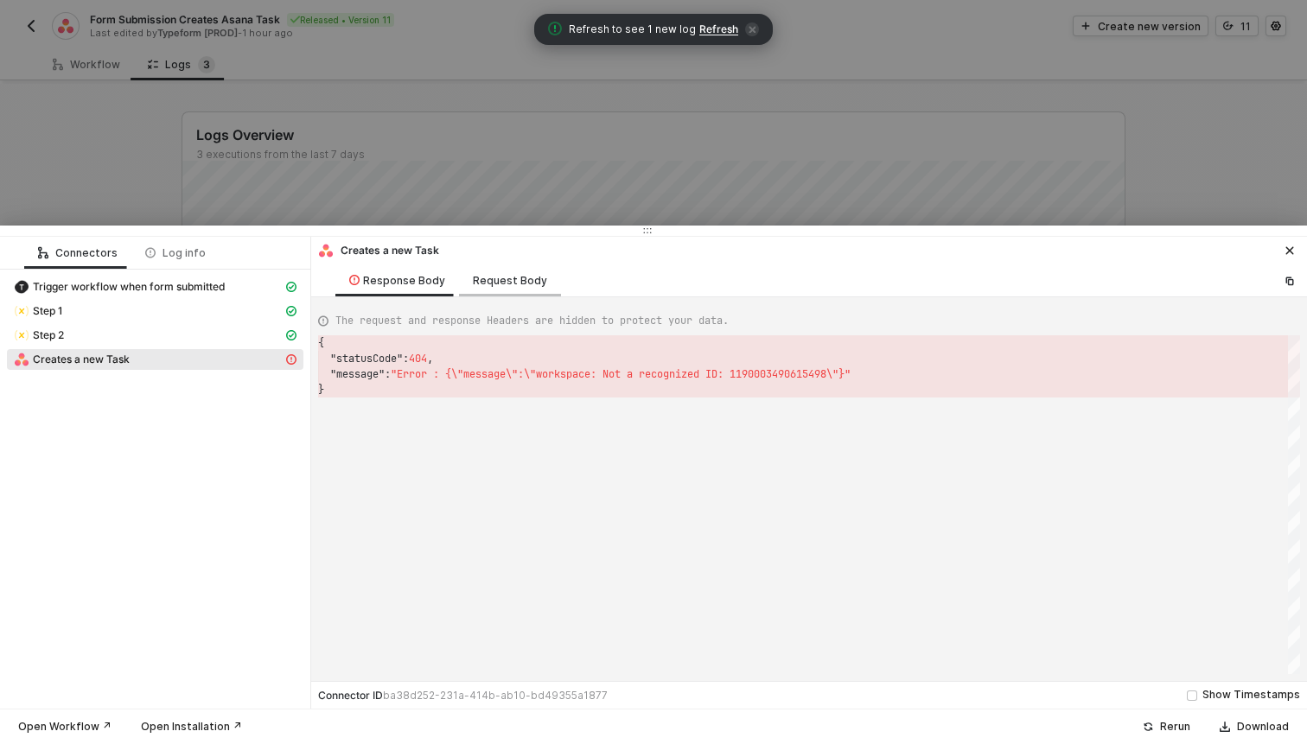
click at [519, 282] on div "Request Body" at bounding box center [510, 281] width 74 height 14
type textarea "{ "workspace": "1190003490615498", "projects": [ "1200076324638567" ], "name": …"
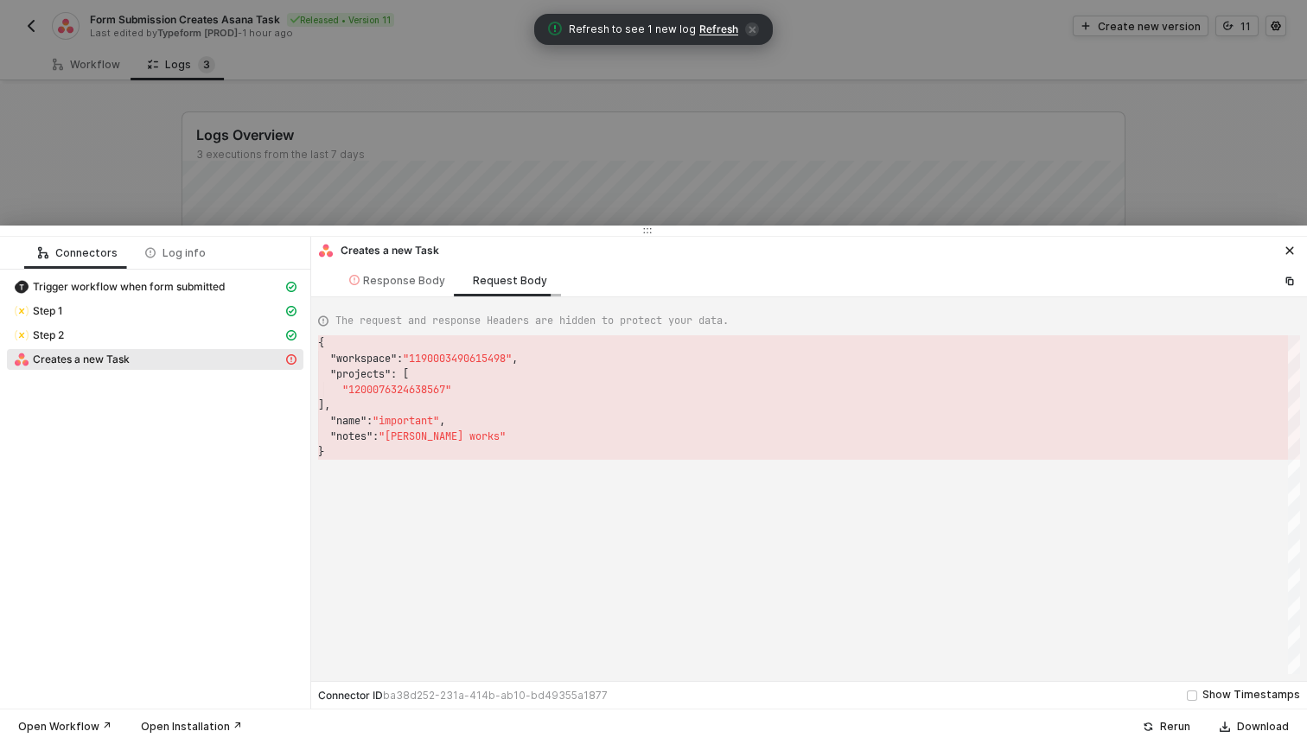
scroll to position [109, 0]
click at [579, 151] on div at bounding box center [653, 372] width 1307 height 744
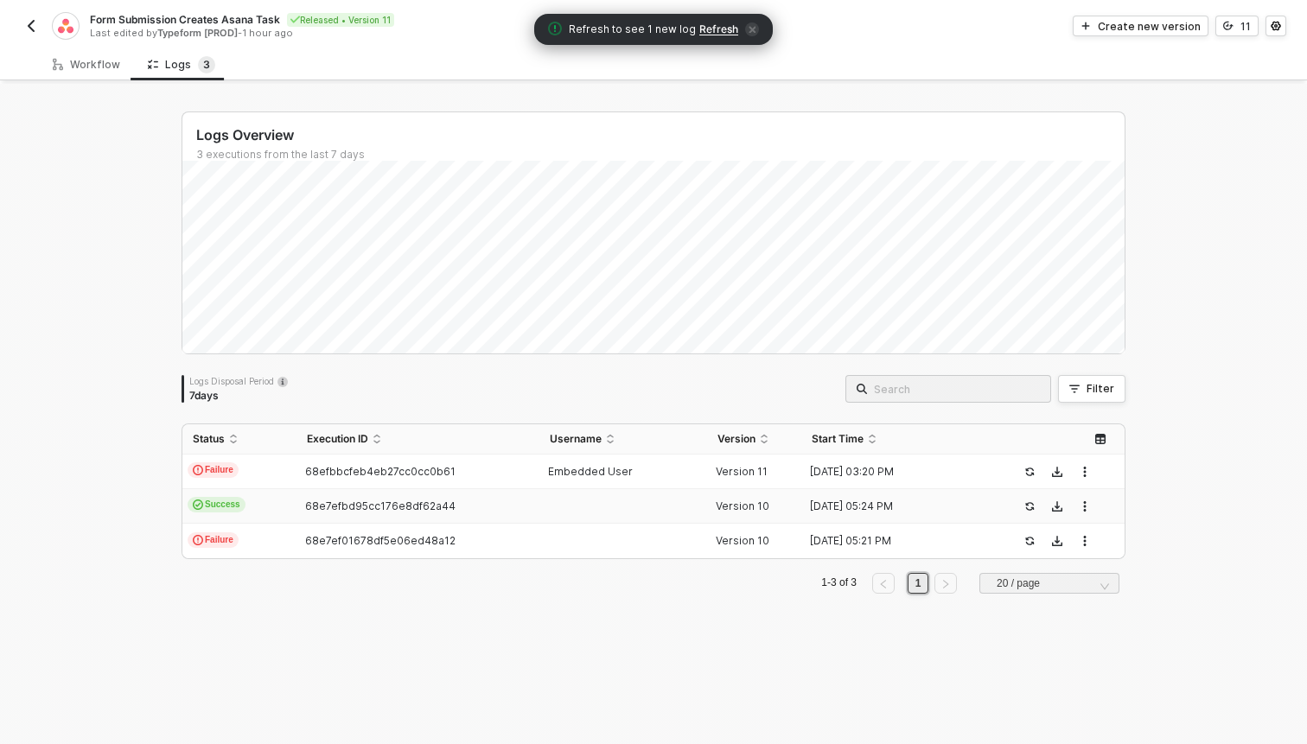
click at [330, 505] on span "68e7efbd95cc176e8df62a44" at bounding box center [380, 506] width 150 height 13
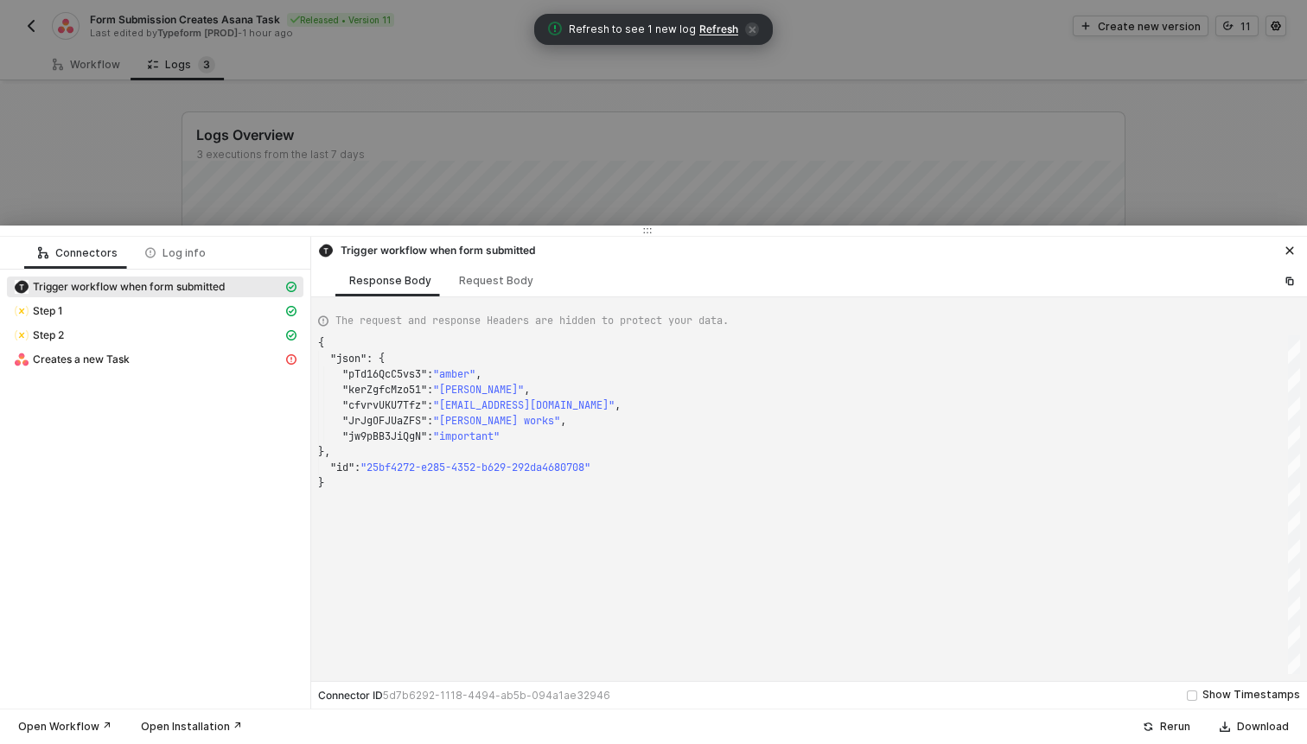
scroll to position [140, 0]
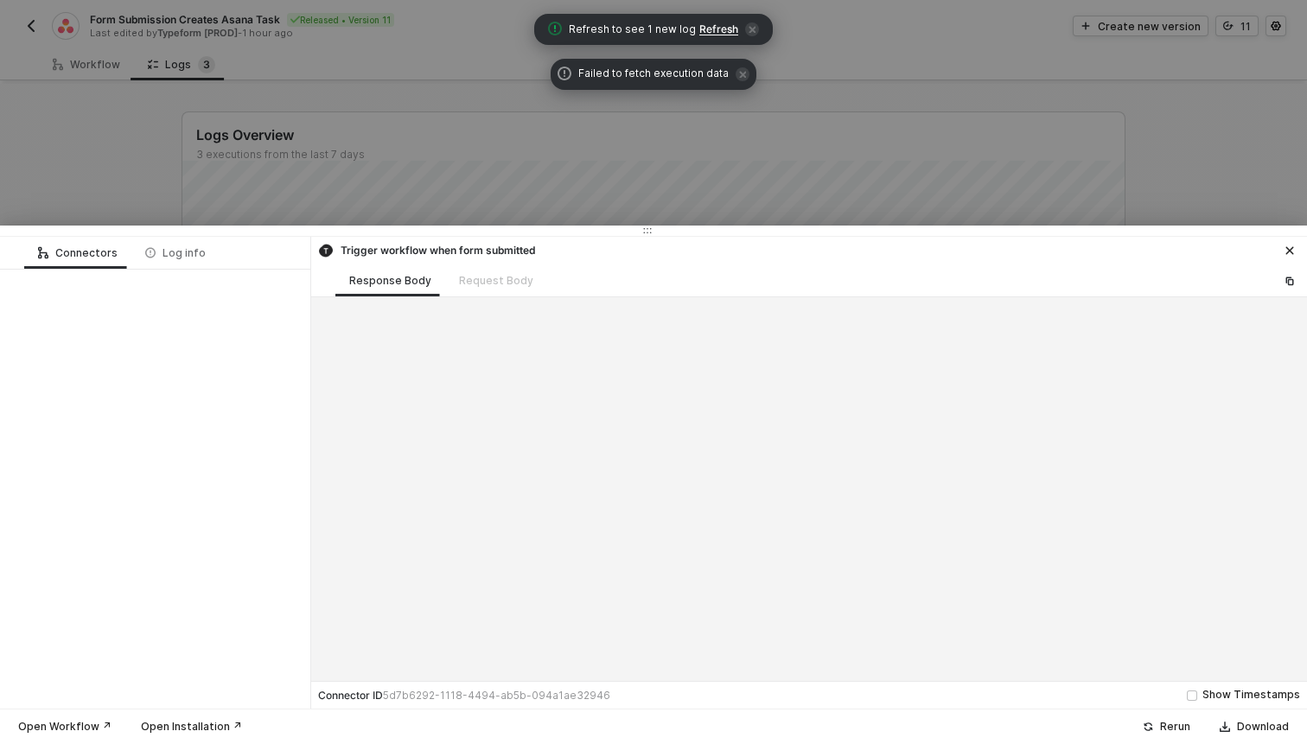
click at [9, 130] on div at bounding box center [653, 372] width 1307 height 744
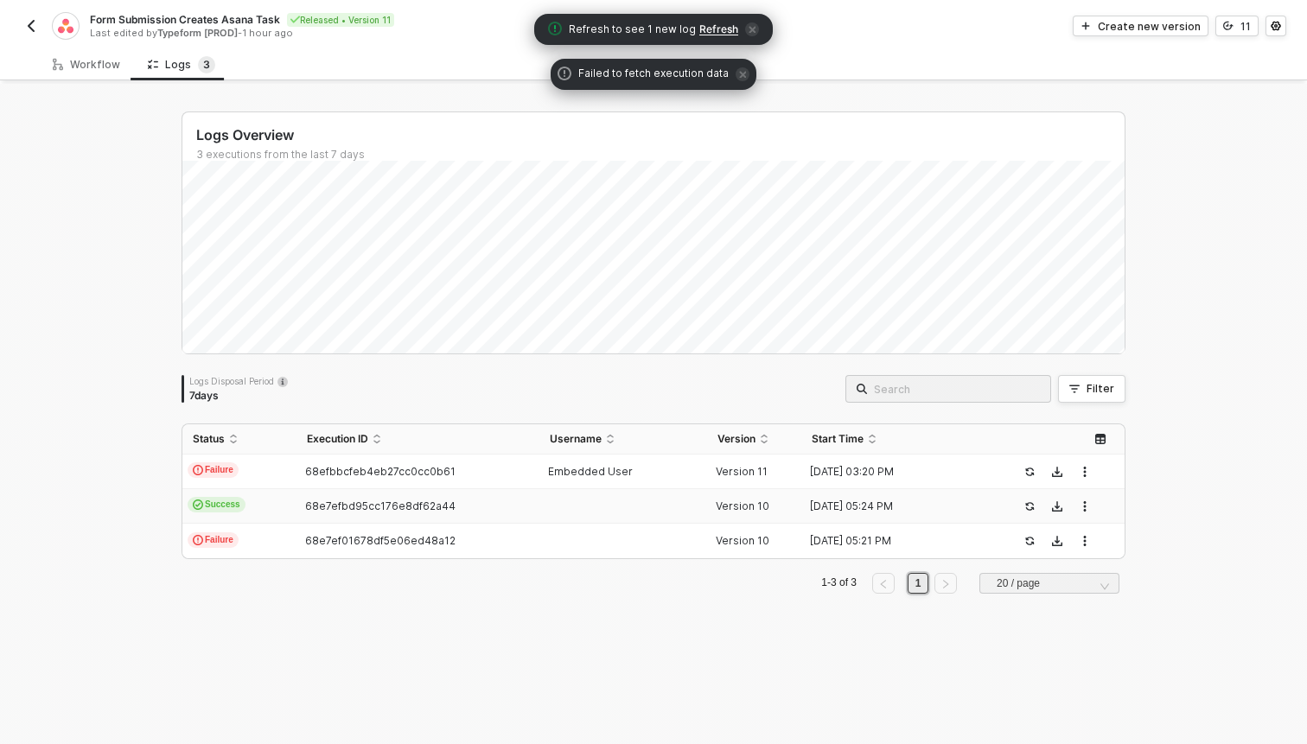
click at [331, 507] on span "68e7efbd95cc176e8df62a44" at bounding box center [380, 506] width 150 height 13
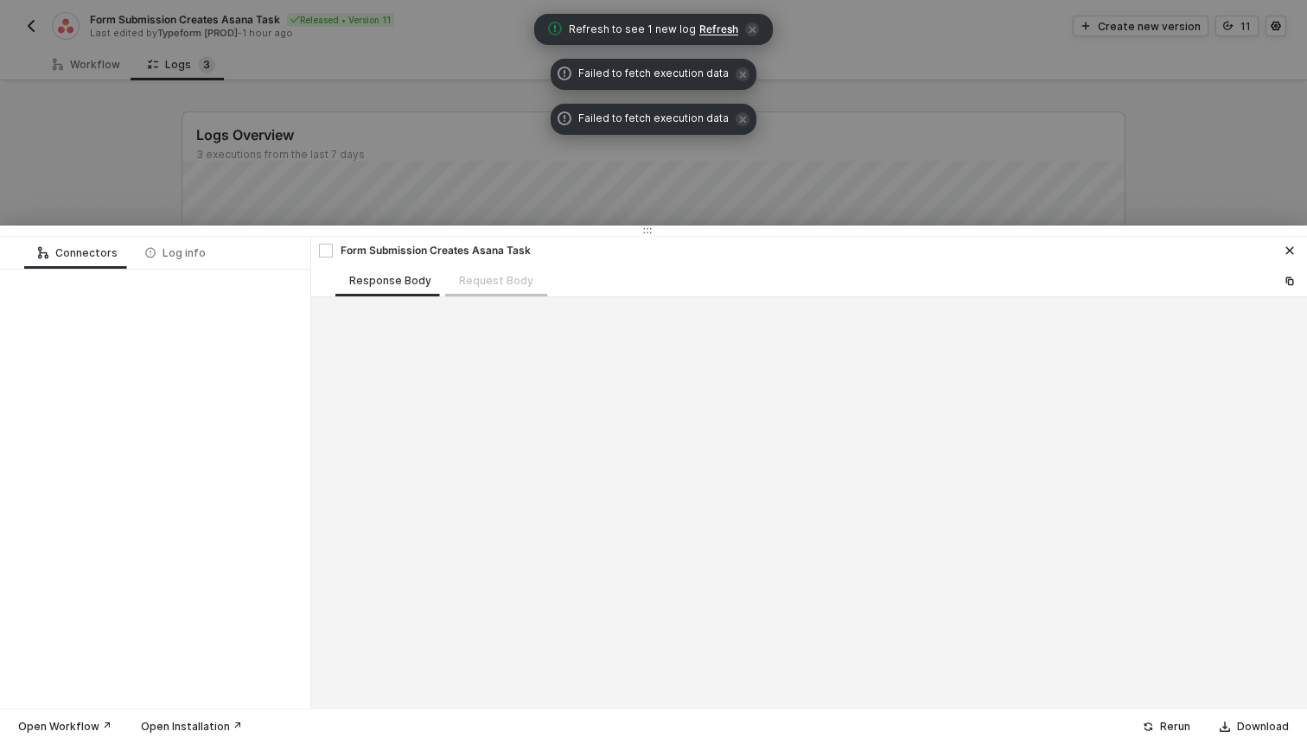
click at [495, 294] on div "Request Body" at bounding box center [496, 280] width 102 height 32
click at [490, 283] on div "Request Body" at bounding box center [496, 280] width 102 height 32
click at [192, 256] on div "Log info" at bounding box center [175, 253] width 61 height 14
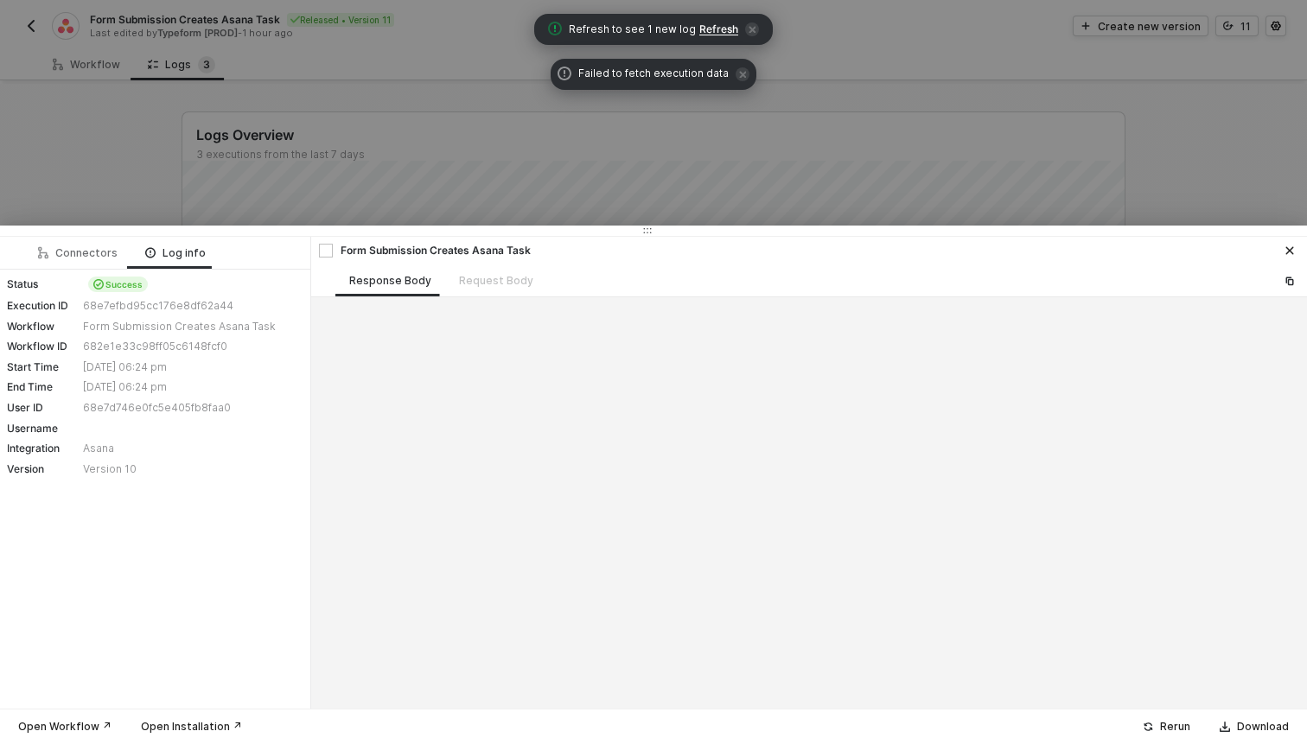
click at [109, 157] on div at bounding box center [653, 372] width 1307 height 744
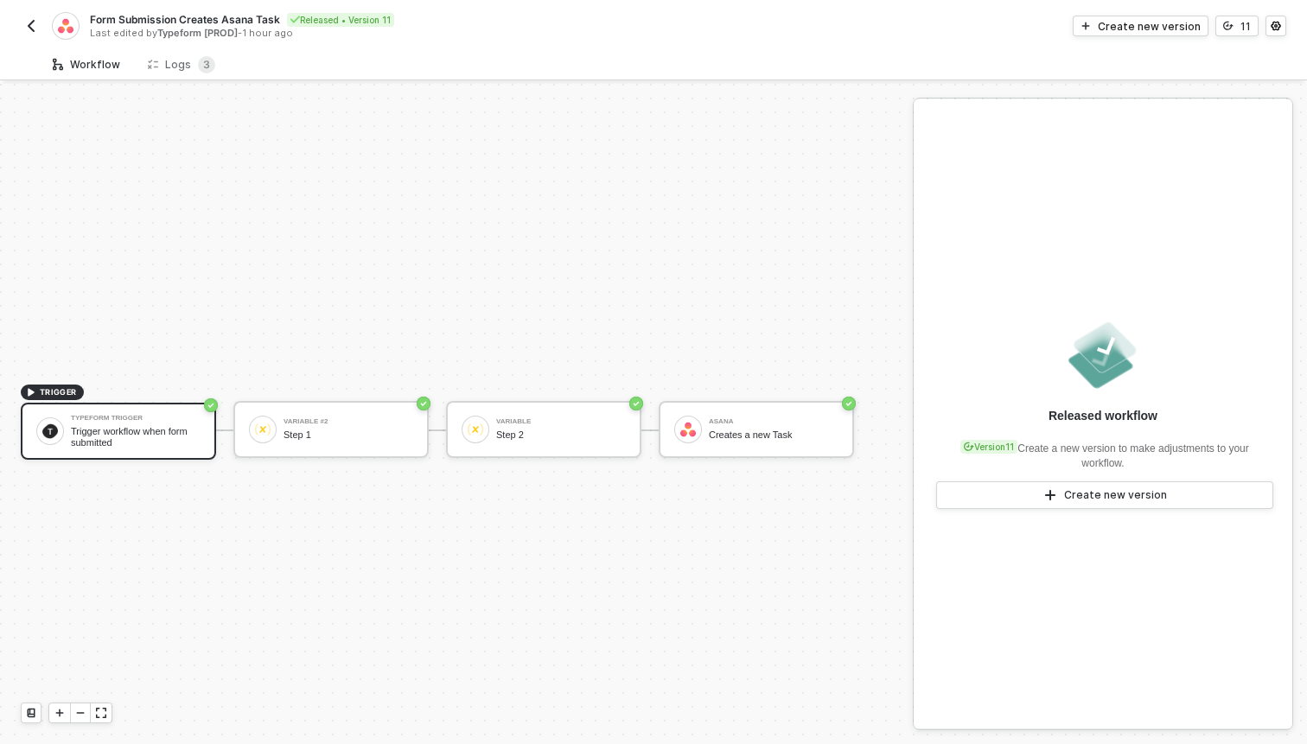
scroll to position [32, 0]
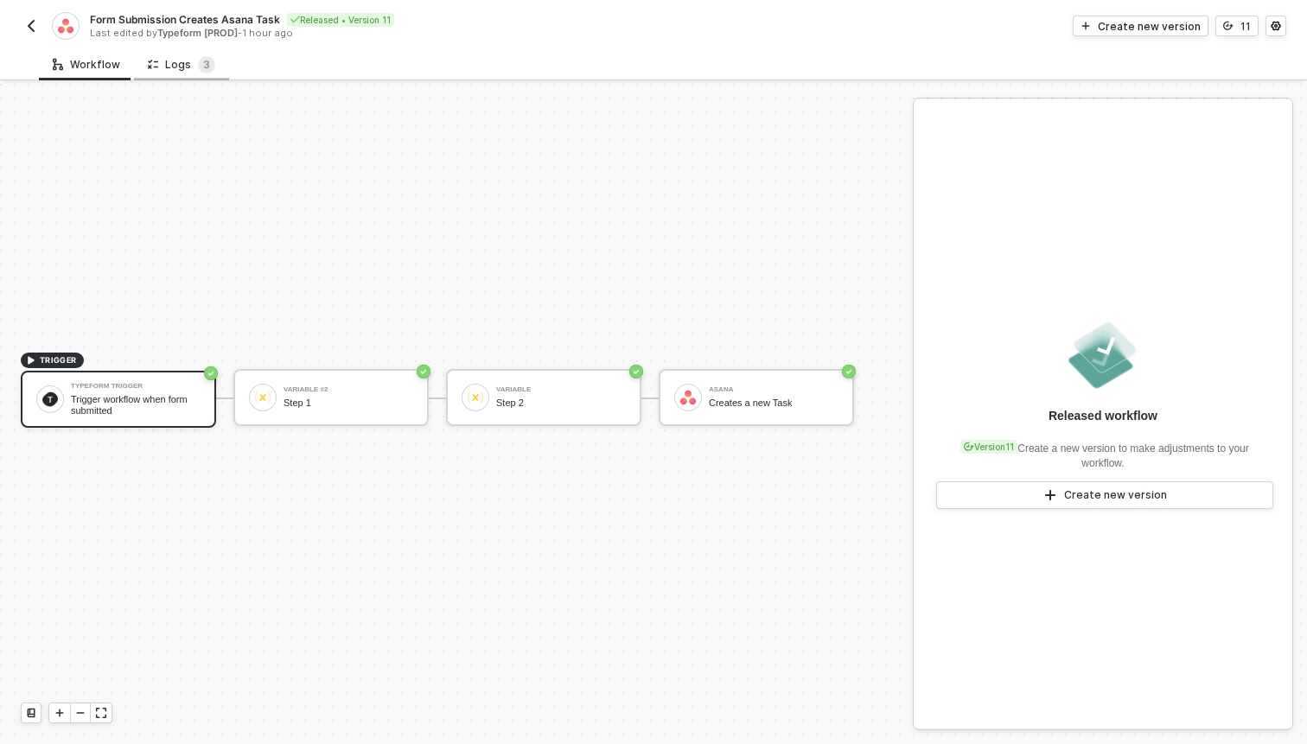
click at [168, 60] on div "Logs 3" at bounding box center [181, 64] width 67 height 17
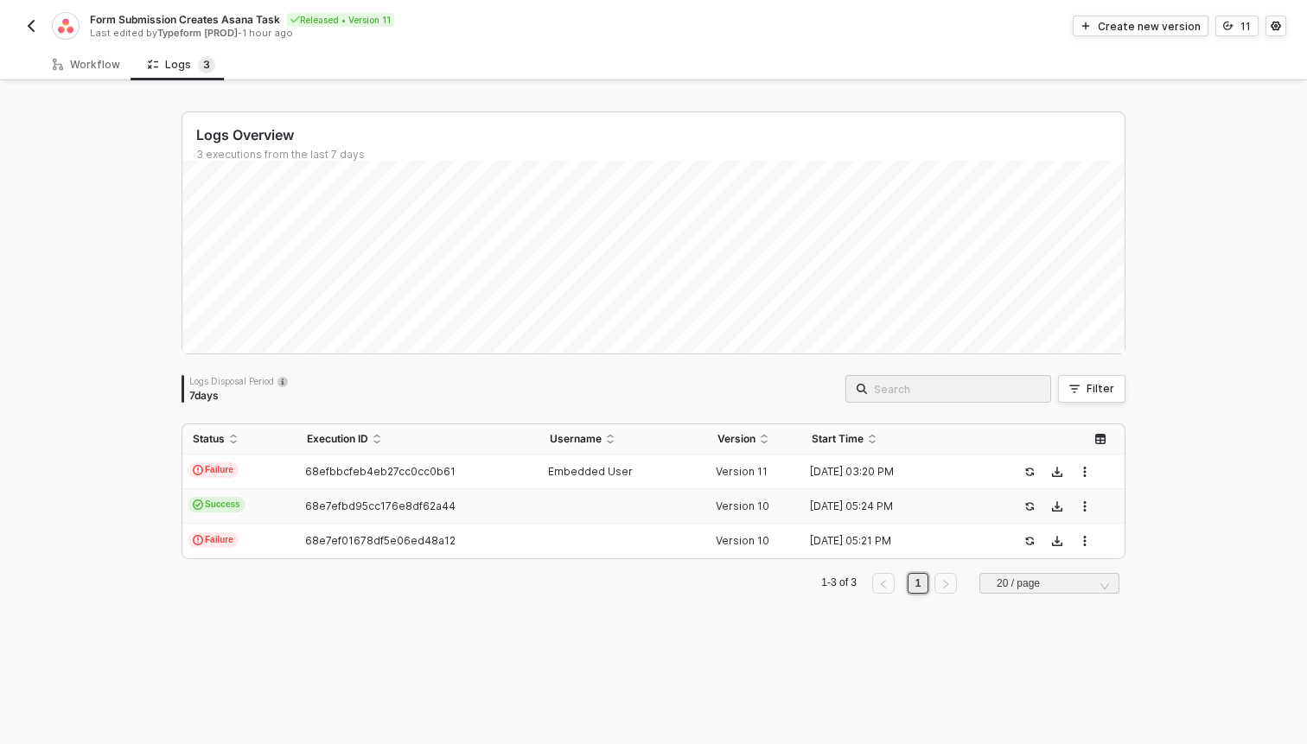
click at [351, 508] on span "68e7efbd95cc176e8df62a44" at bounding box center [380, 506] width 150 height 13
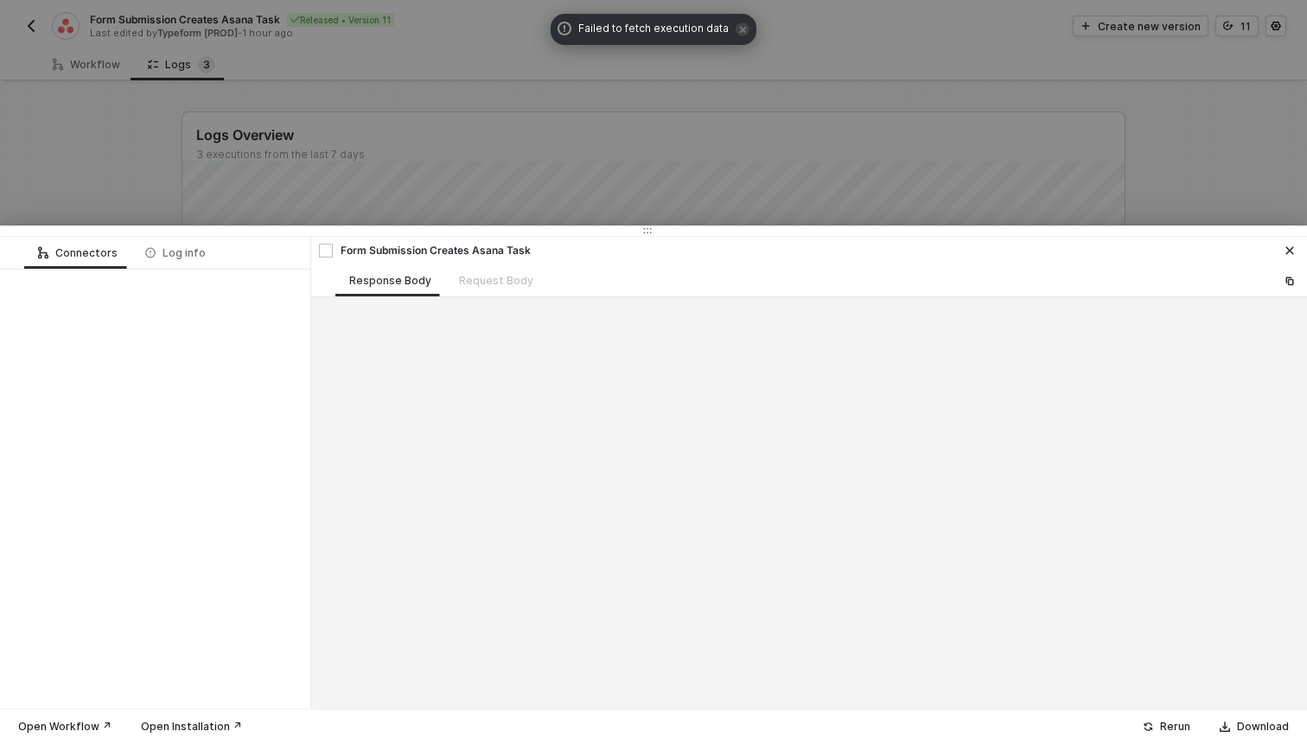
click at [99, 189] on div at bounding box center [653, 372] width 1307 height 744
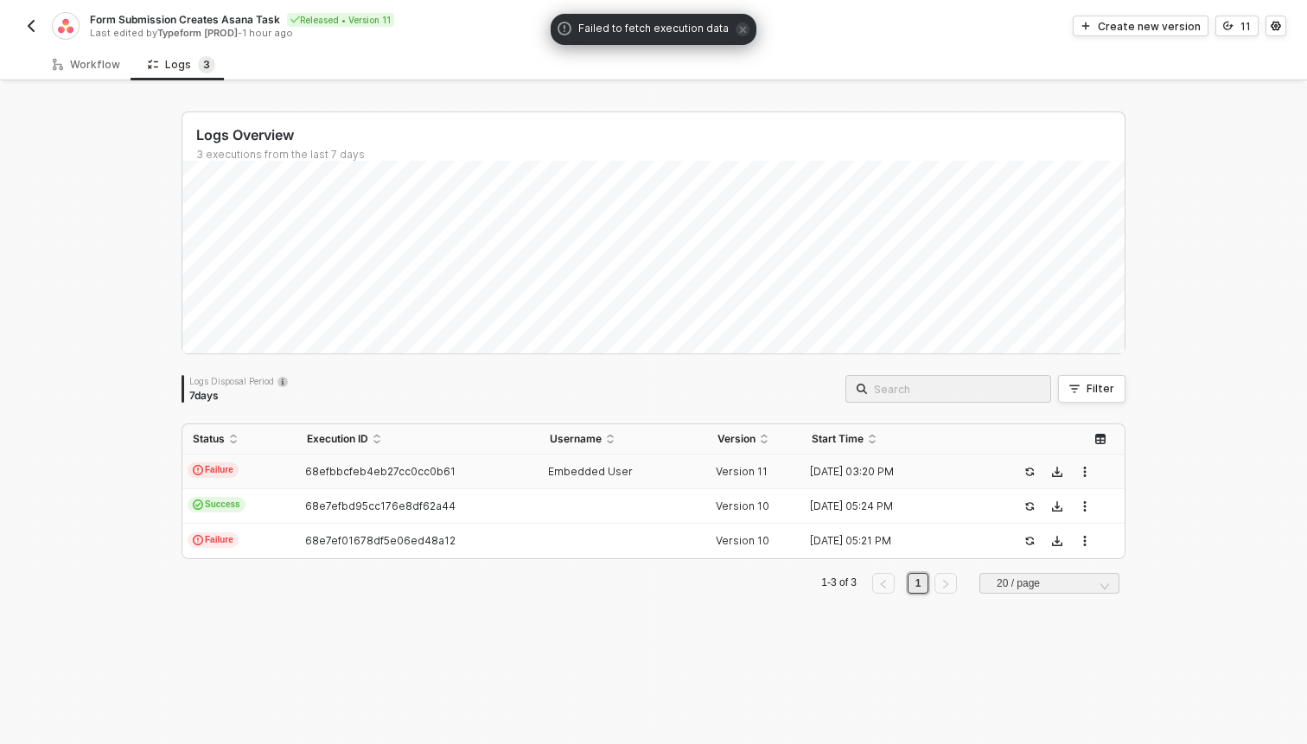
click at [373, 467] on span "68efbbcfeb4eb27cc0cc0b61" at bounding box center [380, 471] width 150 height 13
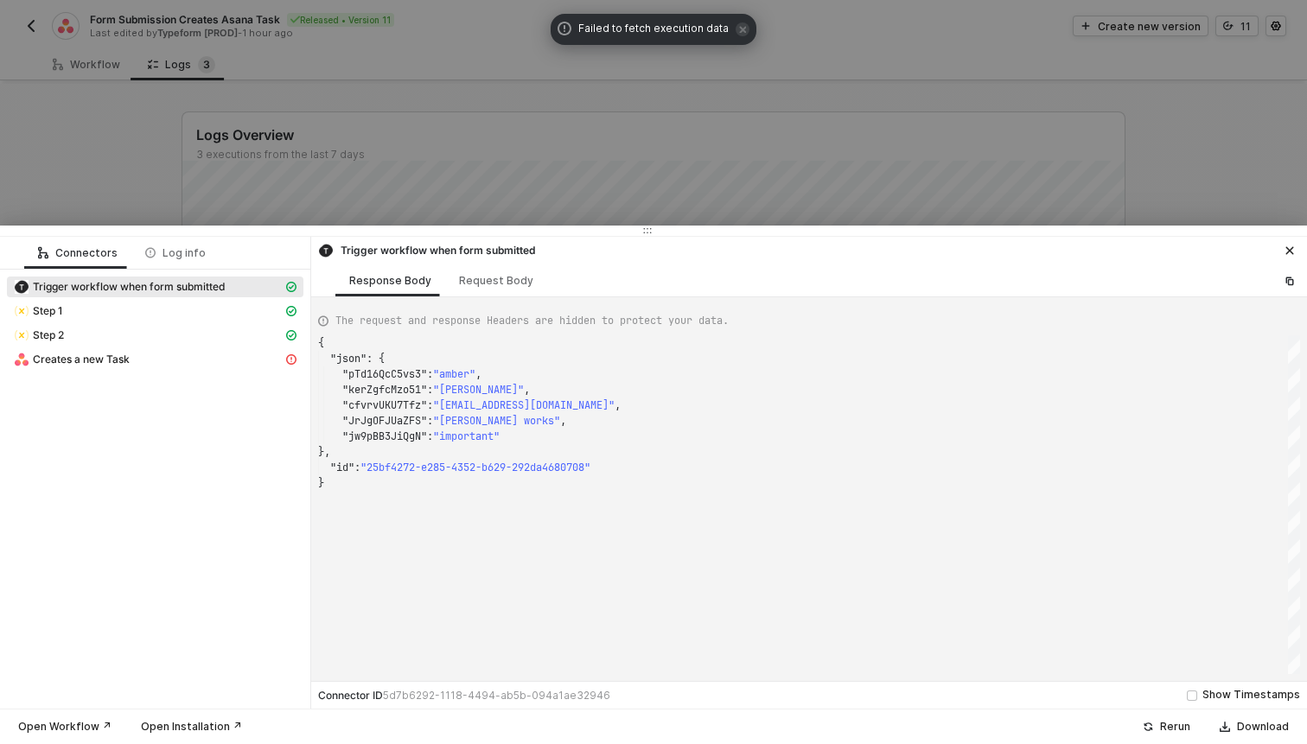
scroll to position [140, 0]
click at [186, 352] on div "Creates a new Task" at bounding box center [148, 360] width 269 height 16
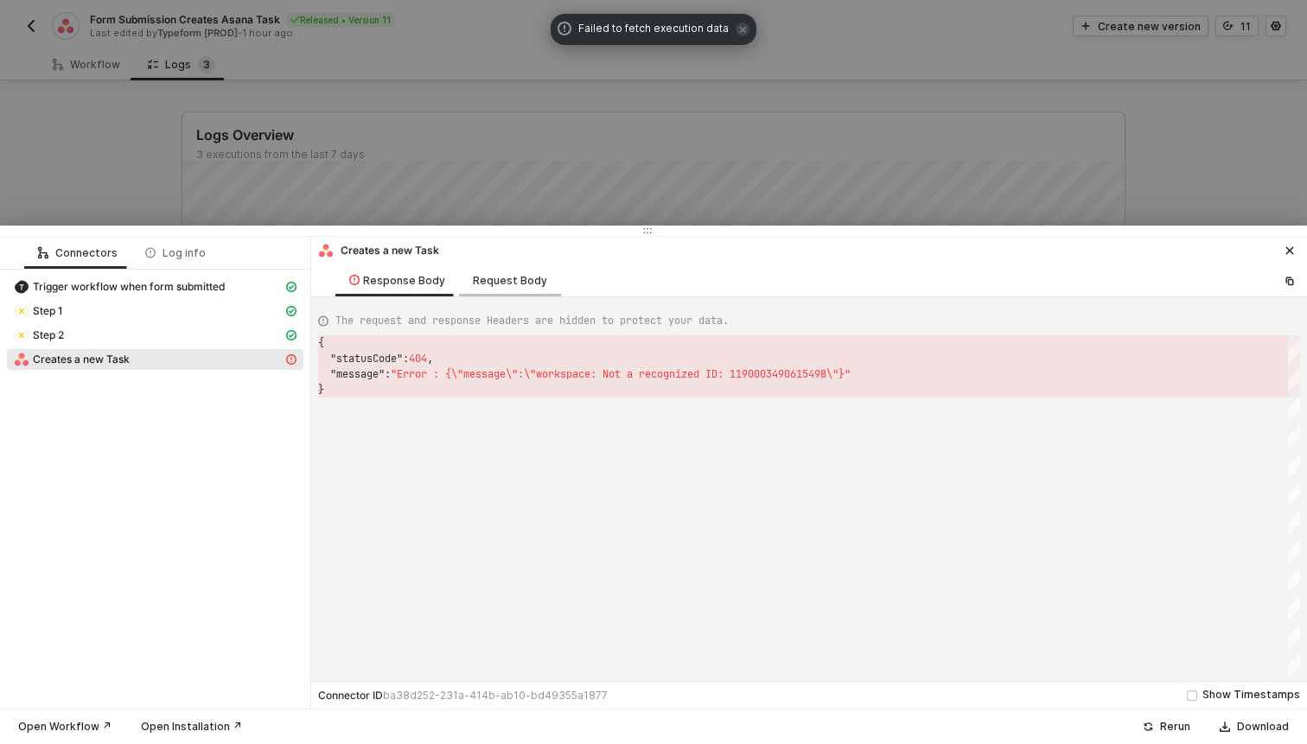
click at [525, 274] on div "Request Body" at bounding box center [510, 281] width 74 height 14
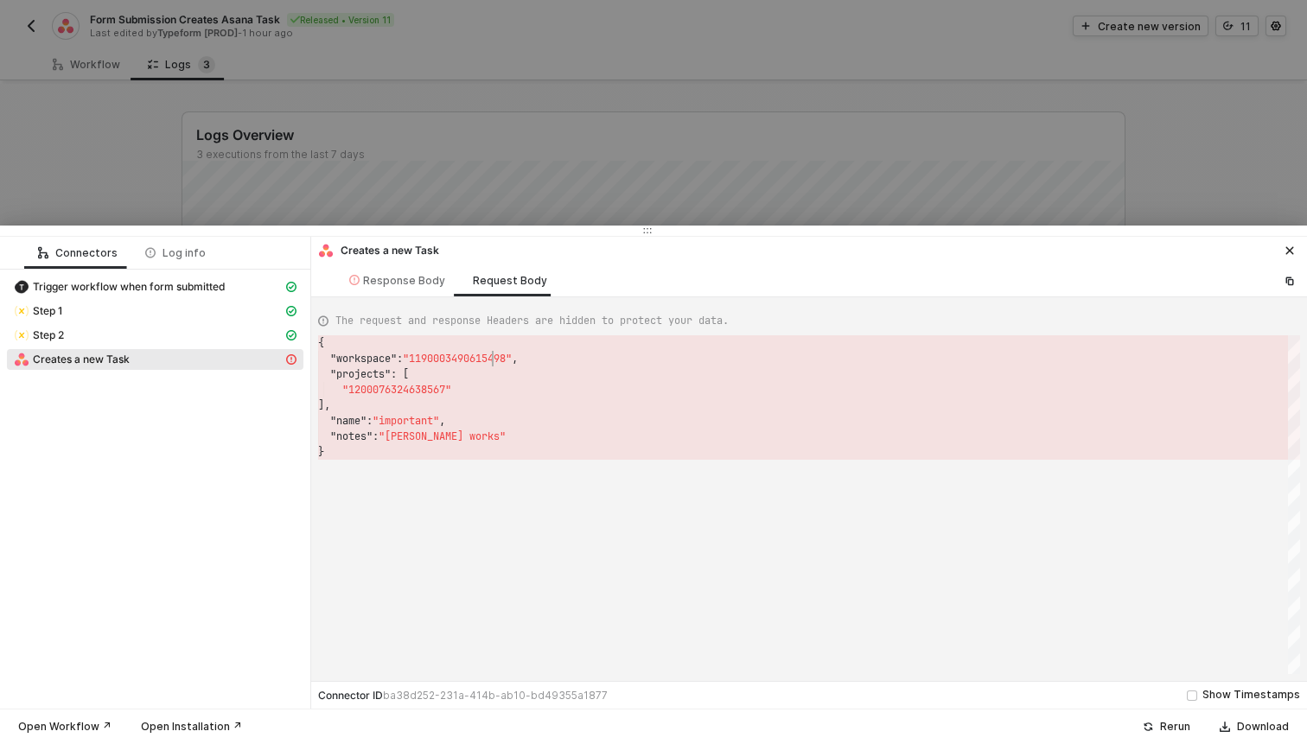
click at [493, 357] on div "{ "workspace" : "1190003490615498" , "projects" : [ "1200076324638567" ], "name…" at bounding box center [809, 504] width 982 height 339
click at [493, 358] on div "{ "workspace" : "1190003490615498" , "projects" : [ "1200076324638567" ], "name…" at bounding box center [809, 504] width 982 height 339
click at [164, 303] on div "Step 1" at bounding box center [148, 311] width 269 height 16
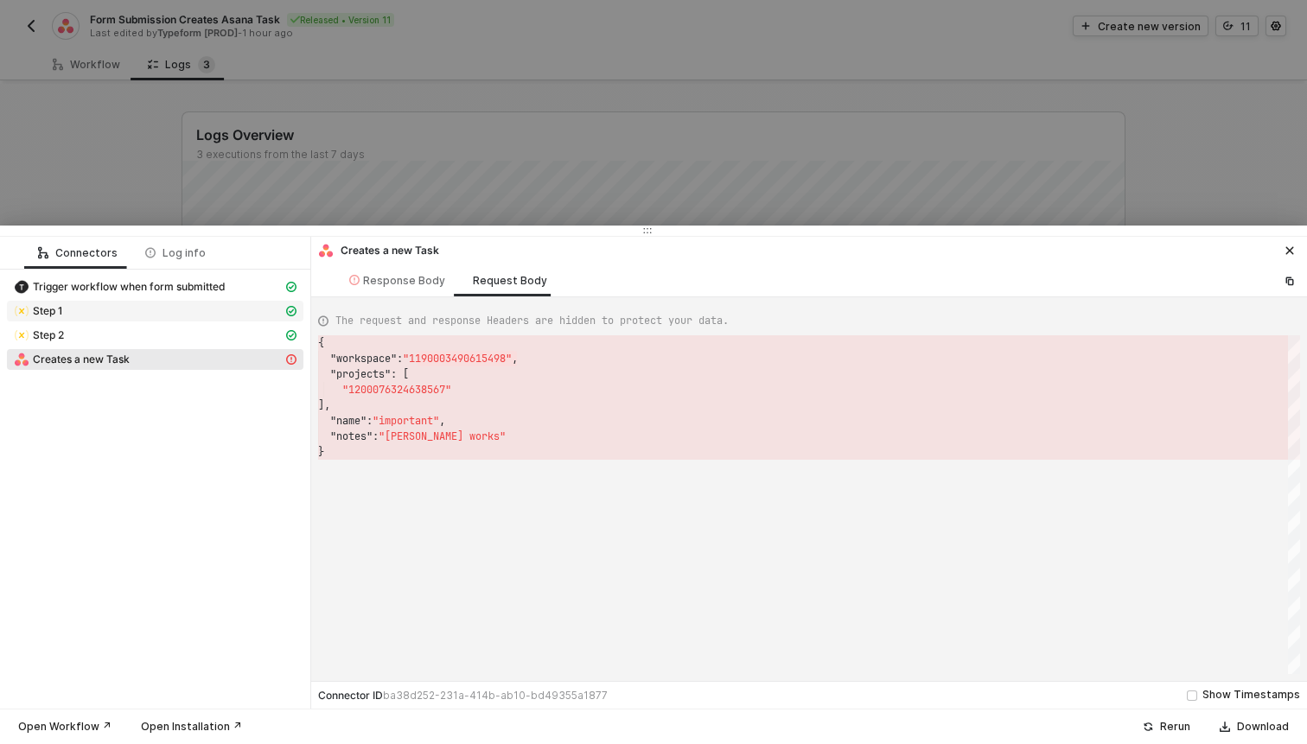
type textarea "{ "json": { "variables": [ { "variables": { "projects": "1200076324638567", "wo…"
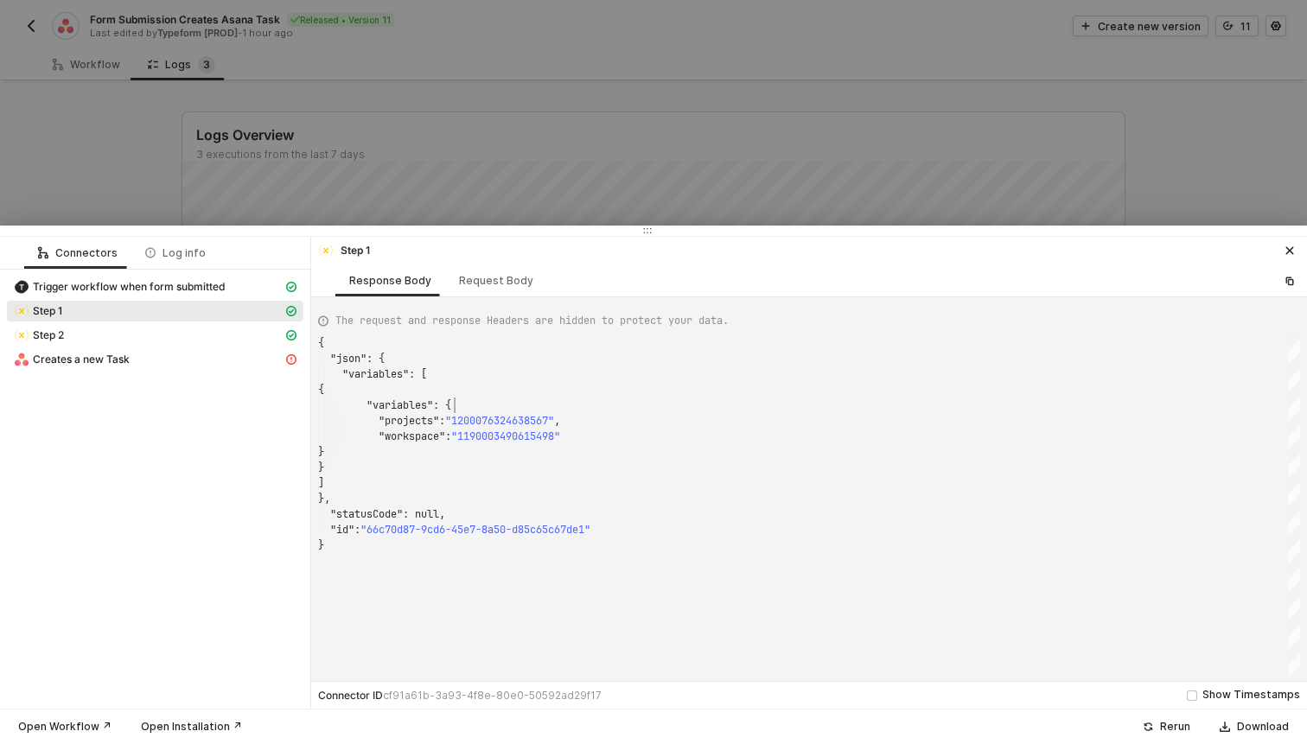
click at [538, 412] on div ""variables" : {" at bounding box center [809, 406] width 982 height 16
click at [543, 430] on span ""1190003490615498"" at bounding box center [505, 437] width 109 height 14
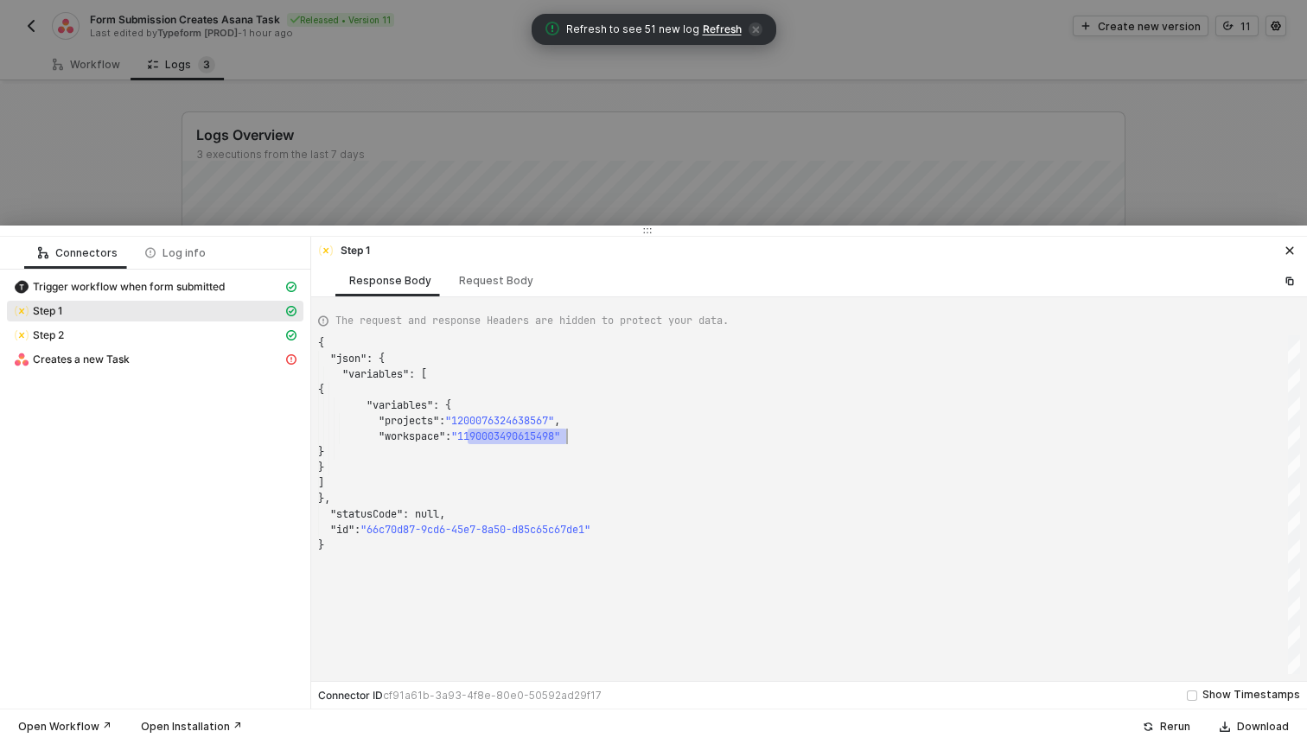
click at [519, 420] on span ""1200076324638567"" at bounding box center [499, 421] width 109 height 14
click at [646, 131] on div at bounding box center [653, 372] width 1307 height 744
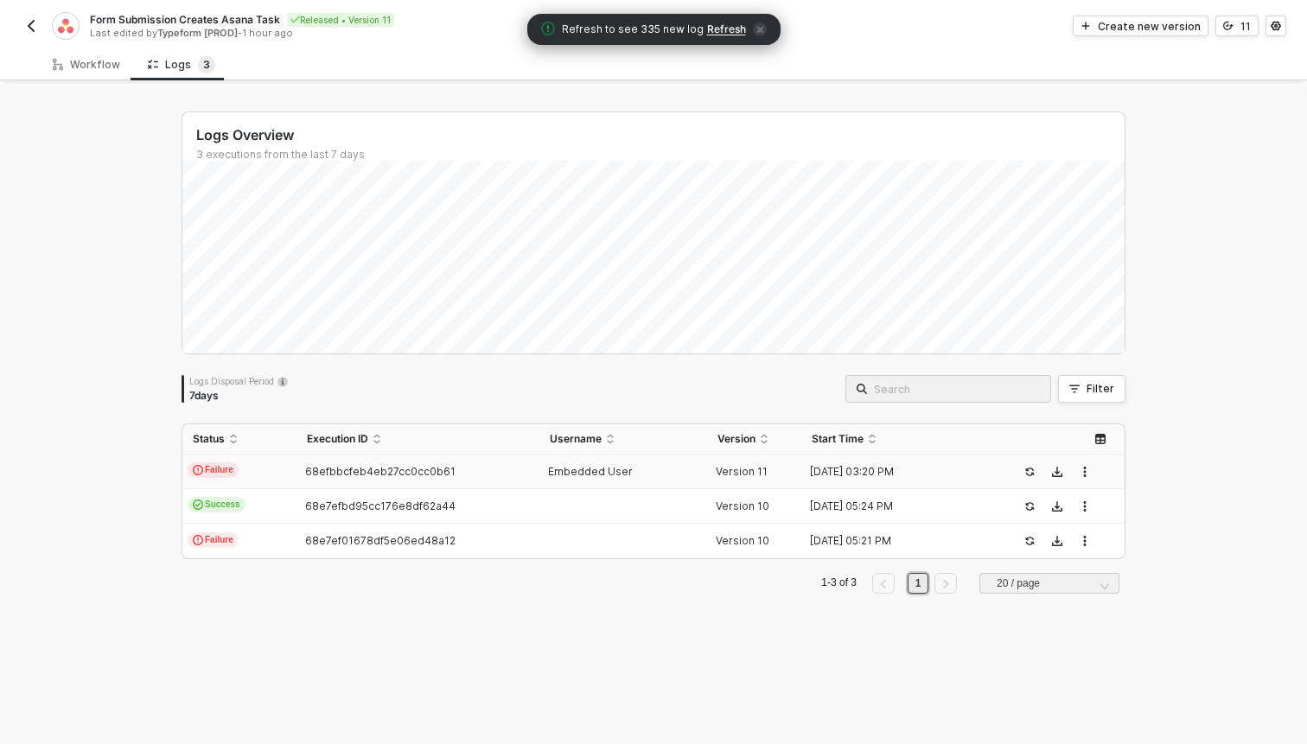
click at [38, 28] on button "button" at bounding box center [31, 26] width 21 height 21
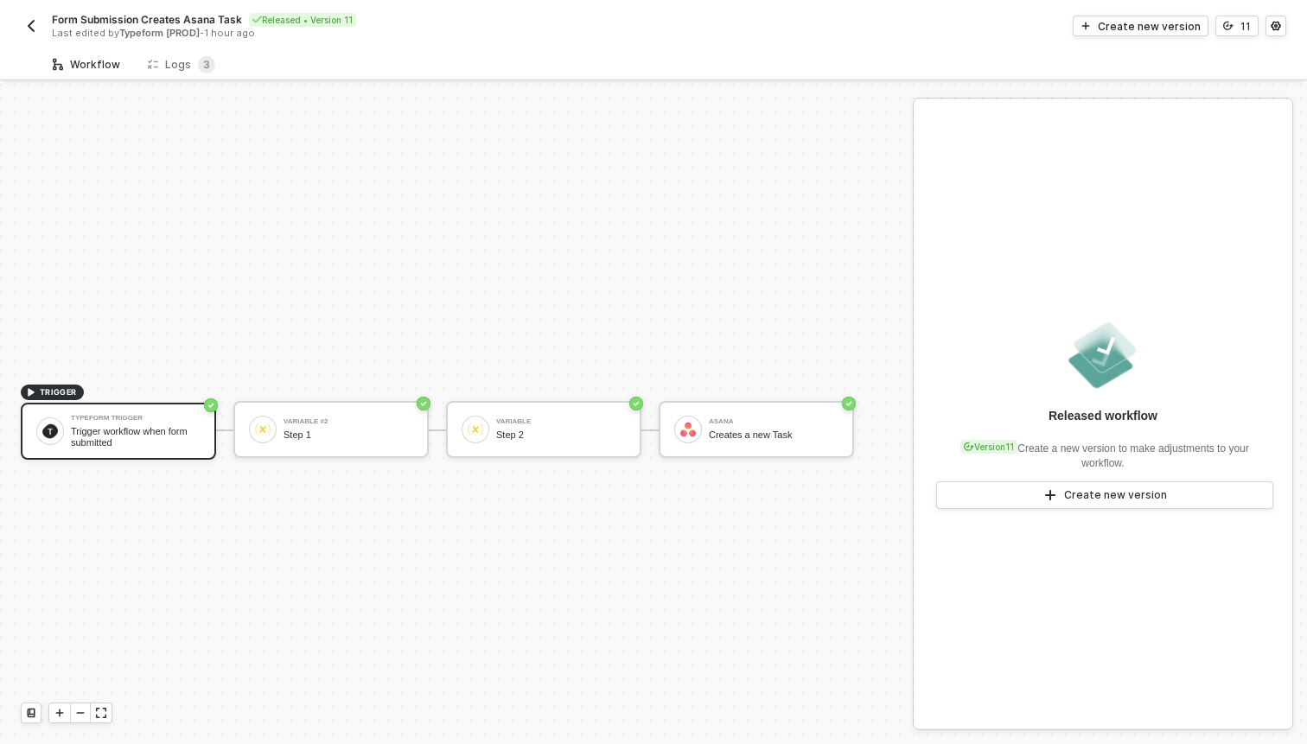
scroll to position [32, 0]
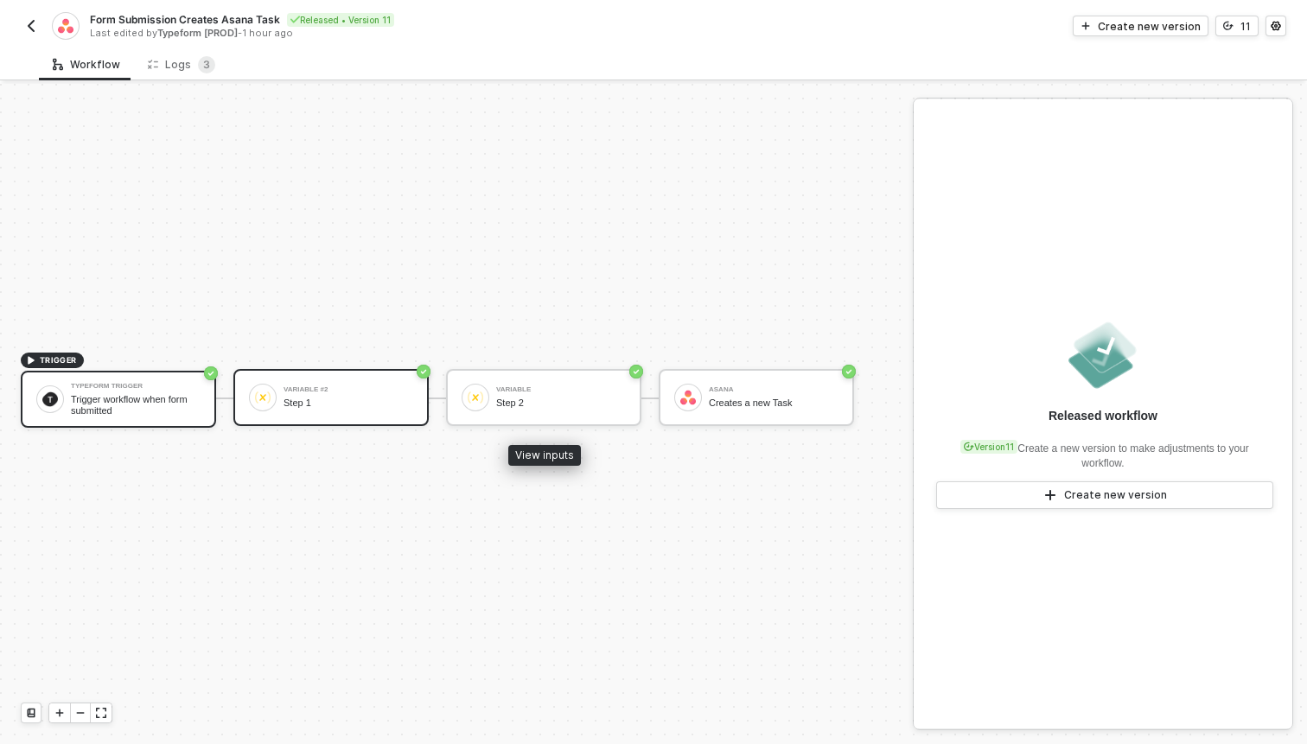
click at [393, 398] on div "Step 1" at bounding box center [348, 403] width 130 height 11
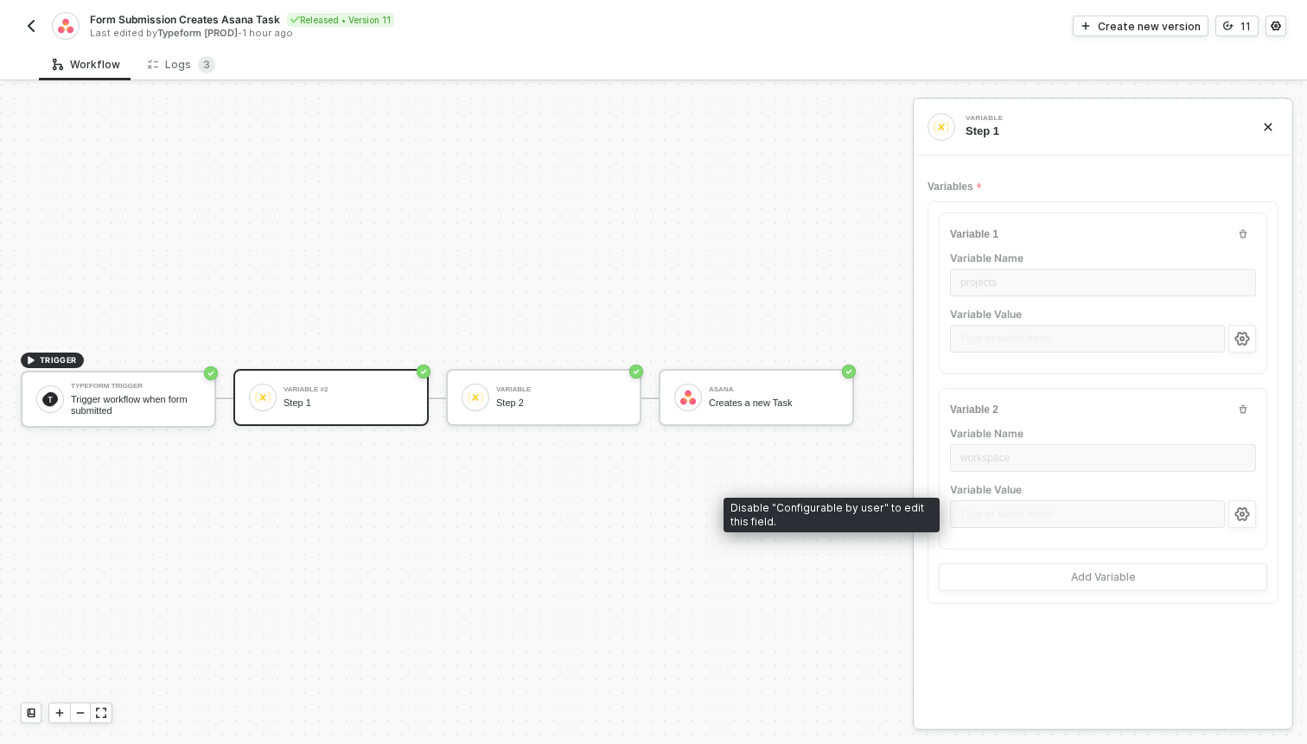
click at [1170, 506] on div "Type or select items ﻿" at bounding box center [1087, 515] width 275 height 31
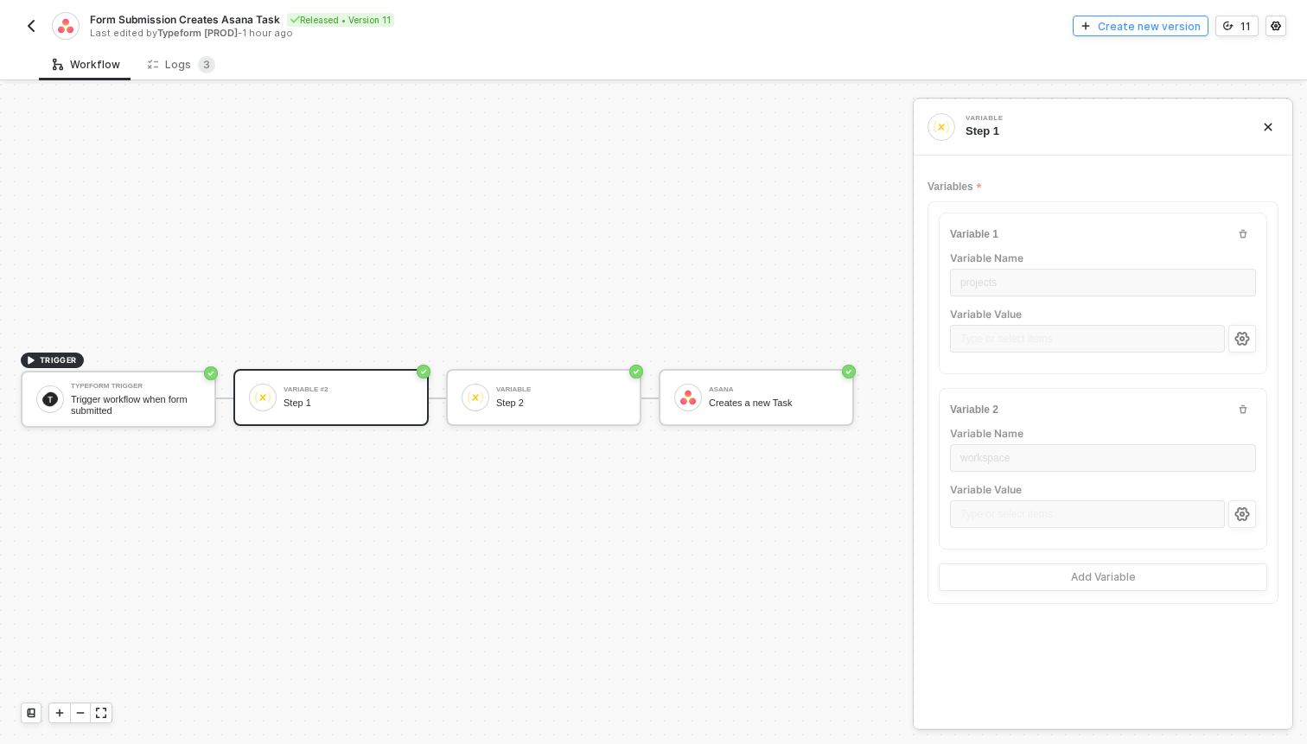
click at [1159, 24] on div "Create new version" at bounding box center [1149, 26] width 103 height 15
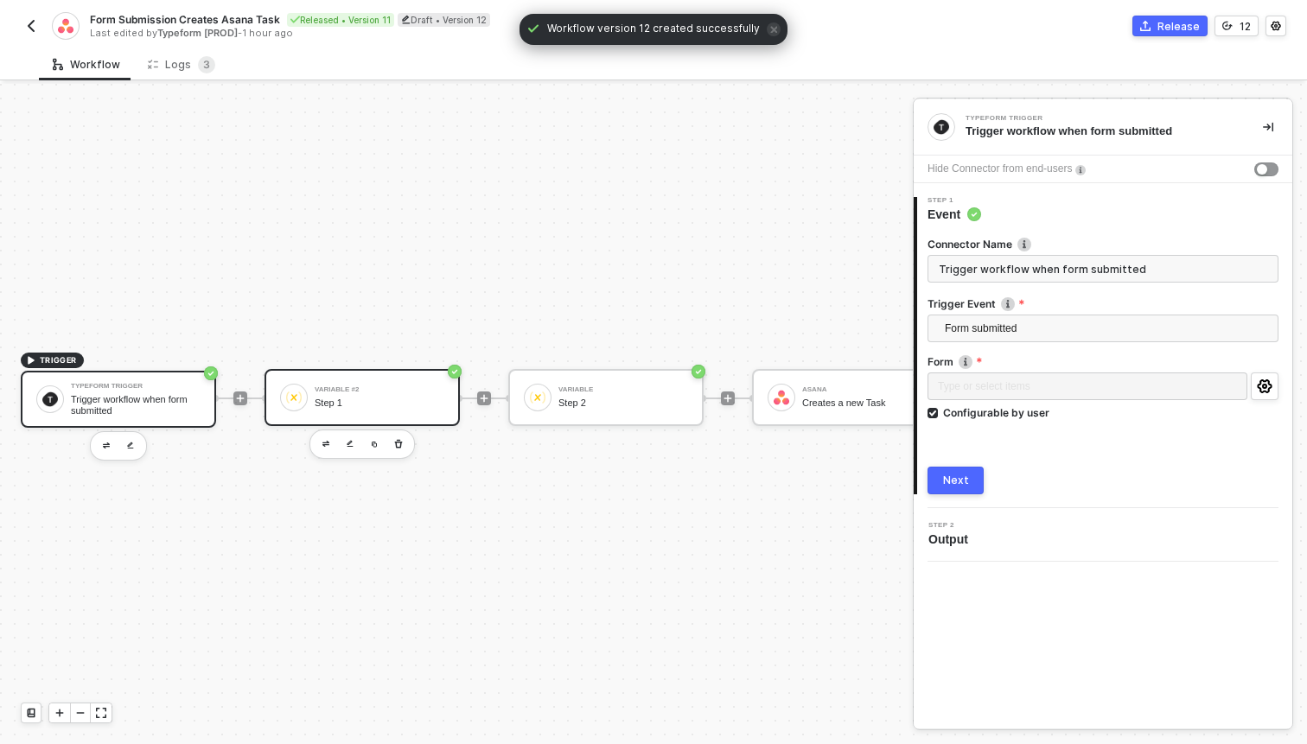
click at [397, 395] on div "Variable #2 Step 1" at bounding box center [380, 397] width 130 height 33
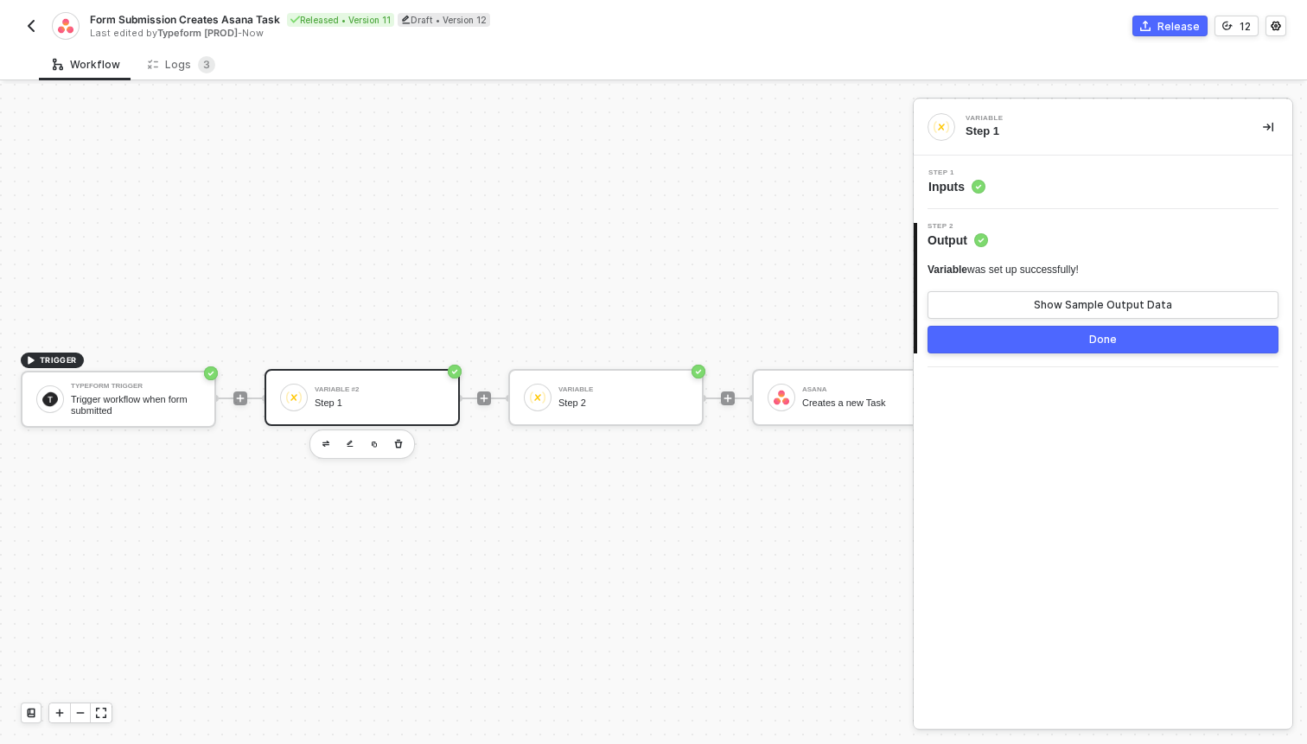
click at [1035, 198] on div "Step 1 Inputs" at bounding box center [1103, 183] width 379 height 54
click at [945, 188] on span "Inputs" at bounding box center [956, 186] width 57 height 17
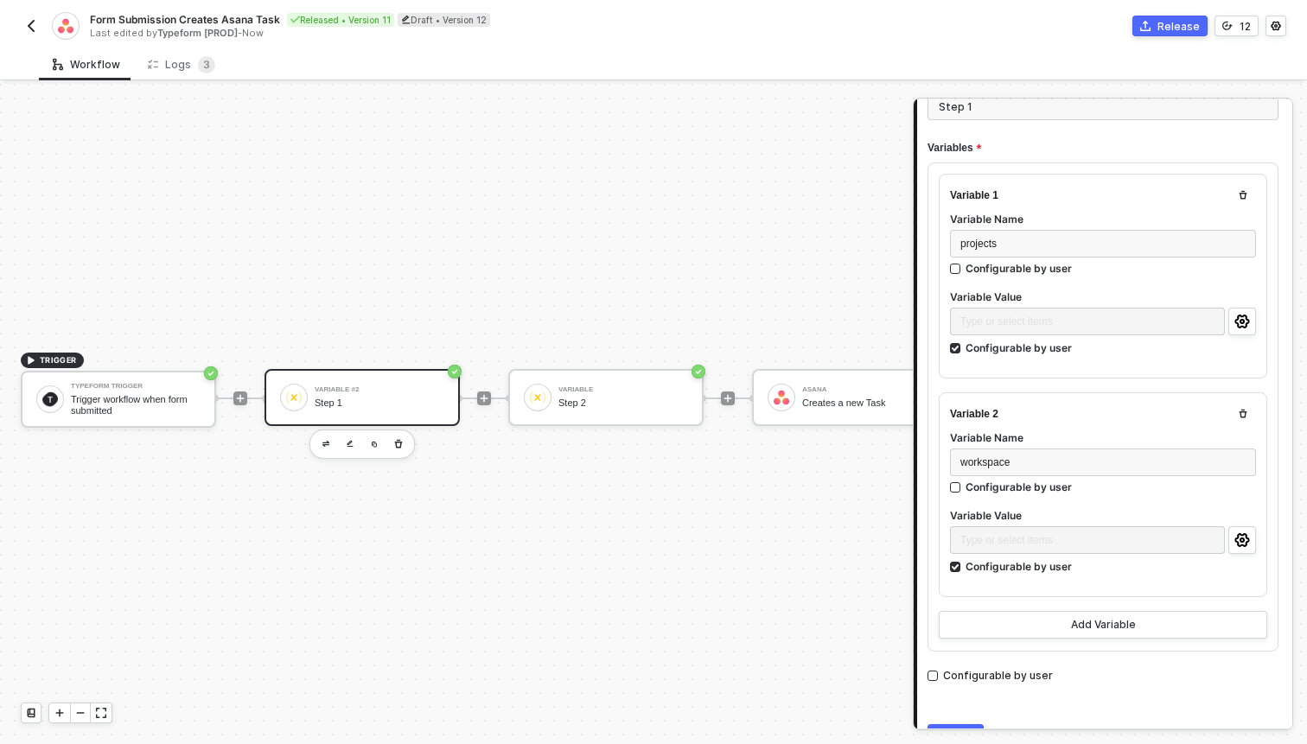
scroll to position [199, 0]
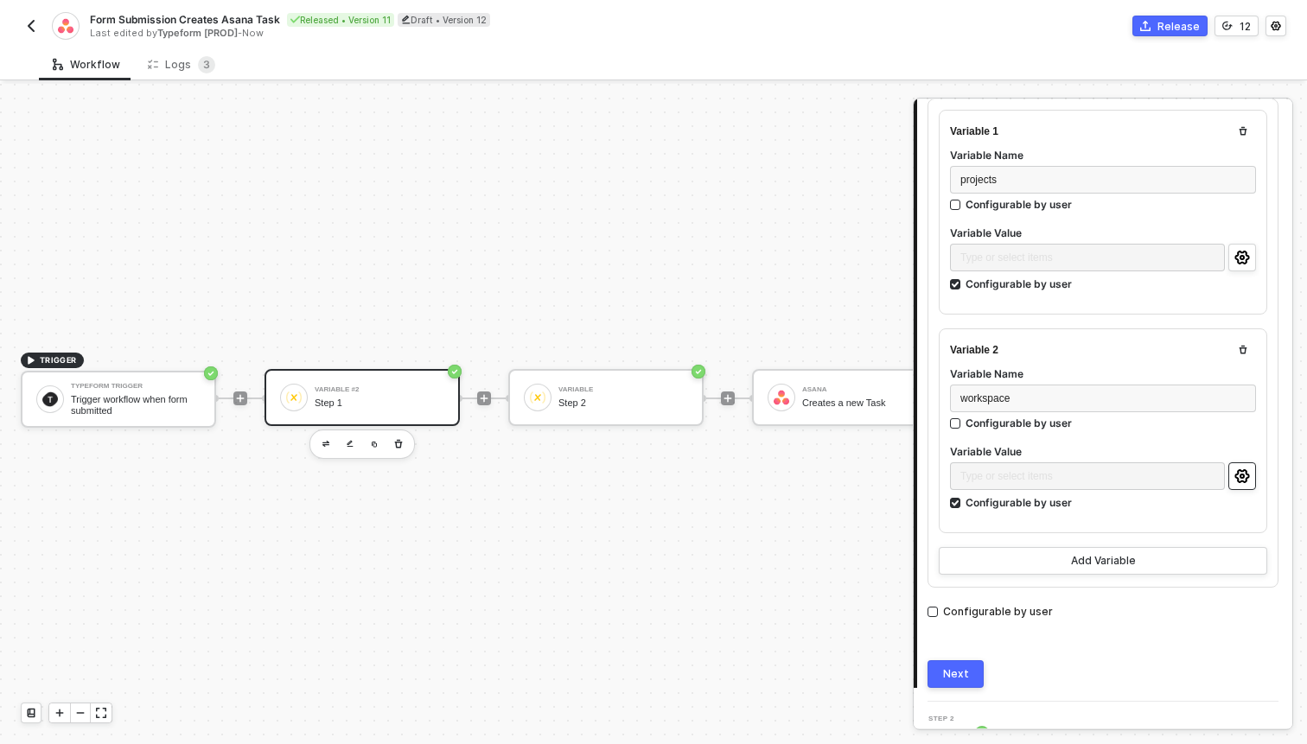
click at [1241, 477] on icon "icon-settings" at bounding box center [1242, 476] width 16 height 14
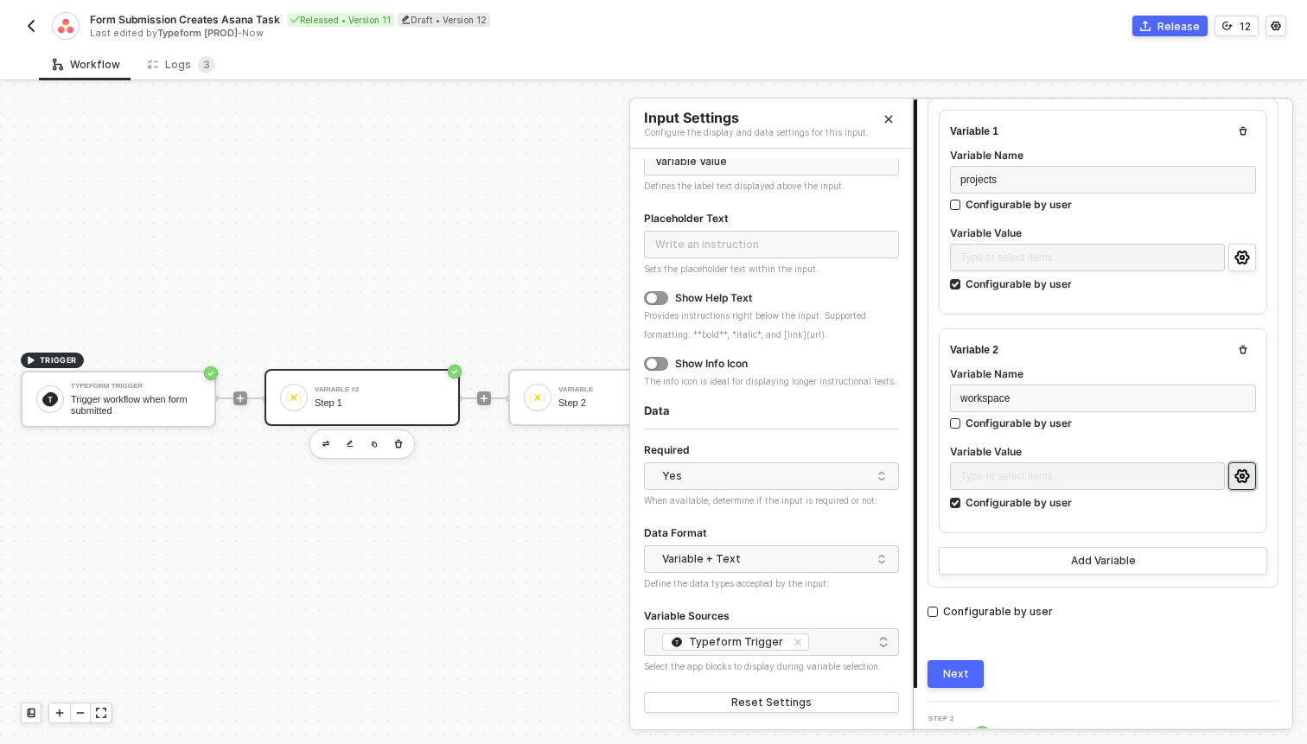
scroll to position [0, 0]
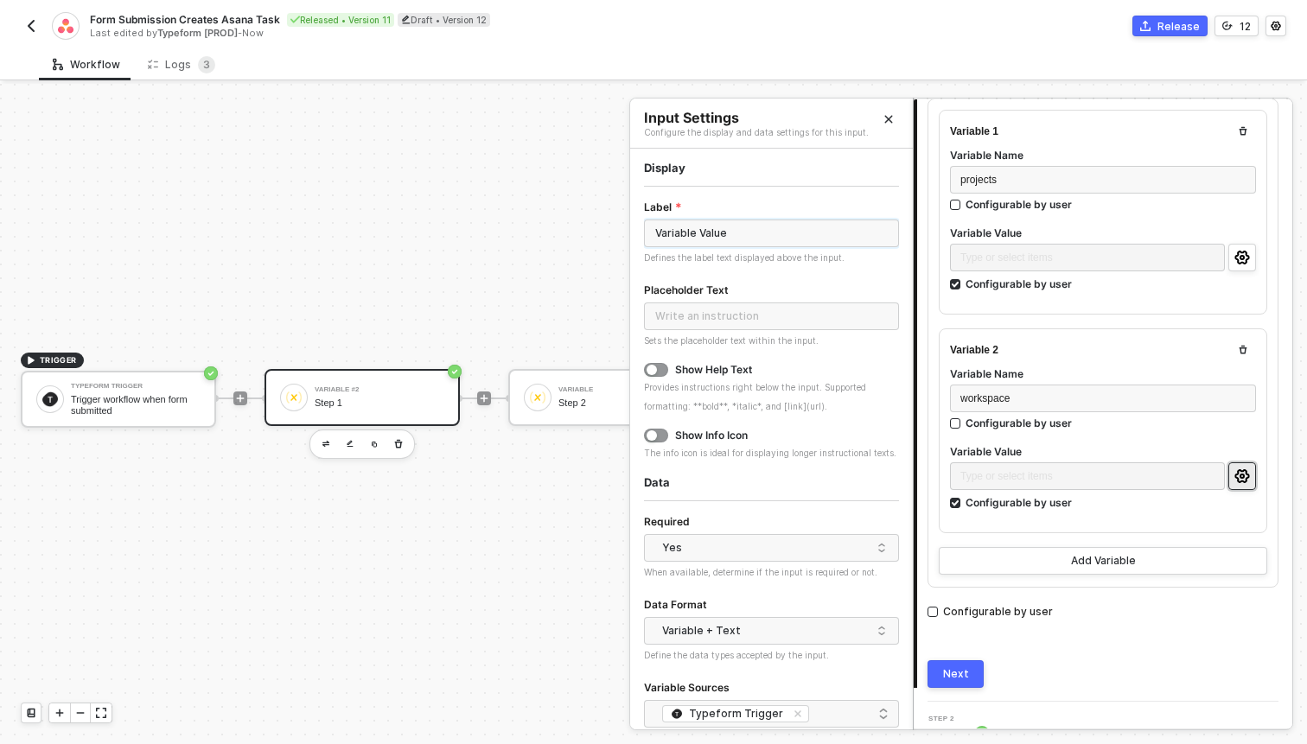
click at [692, 231] on input "Variable Value" at bounding box center [771, 234] width 255 height 28
type input "Workspace"
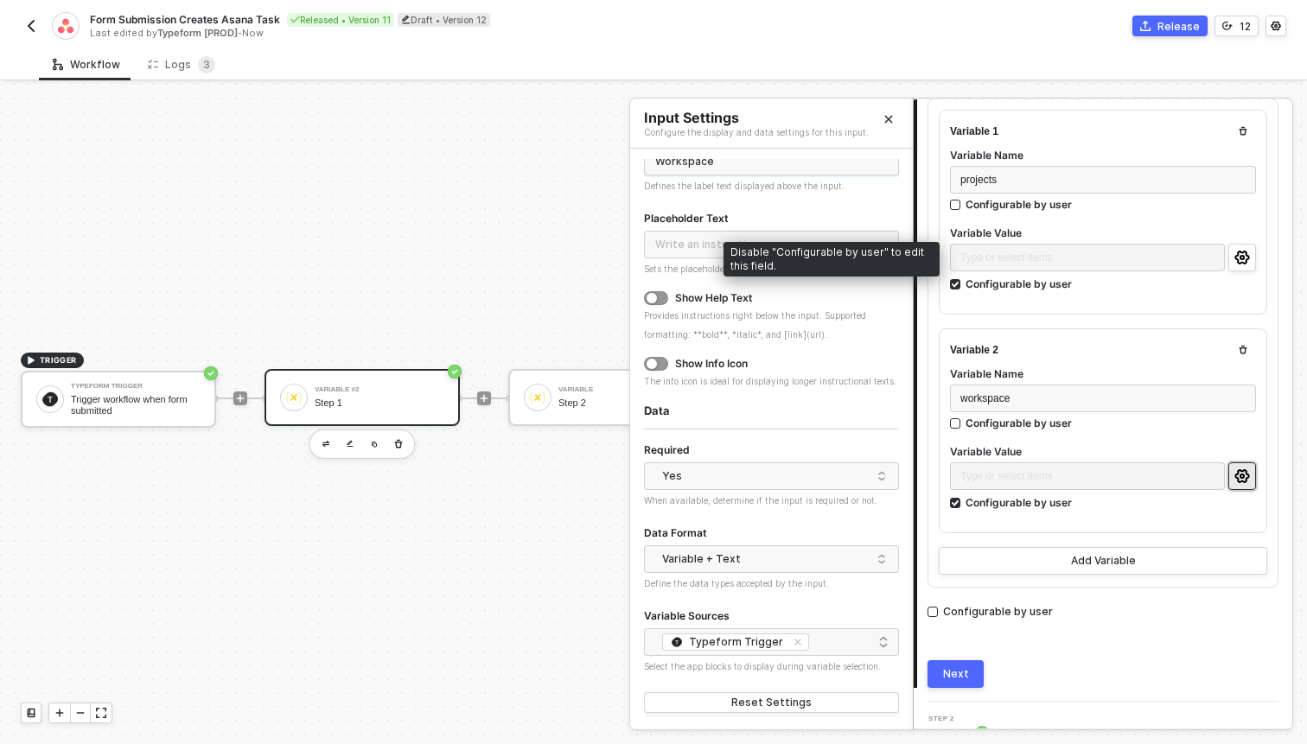
scroll to position [224, 0]
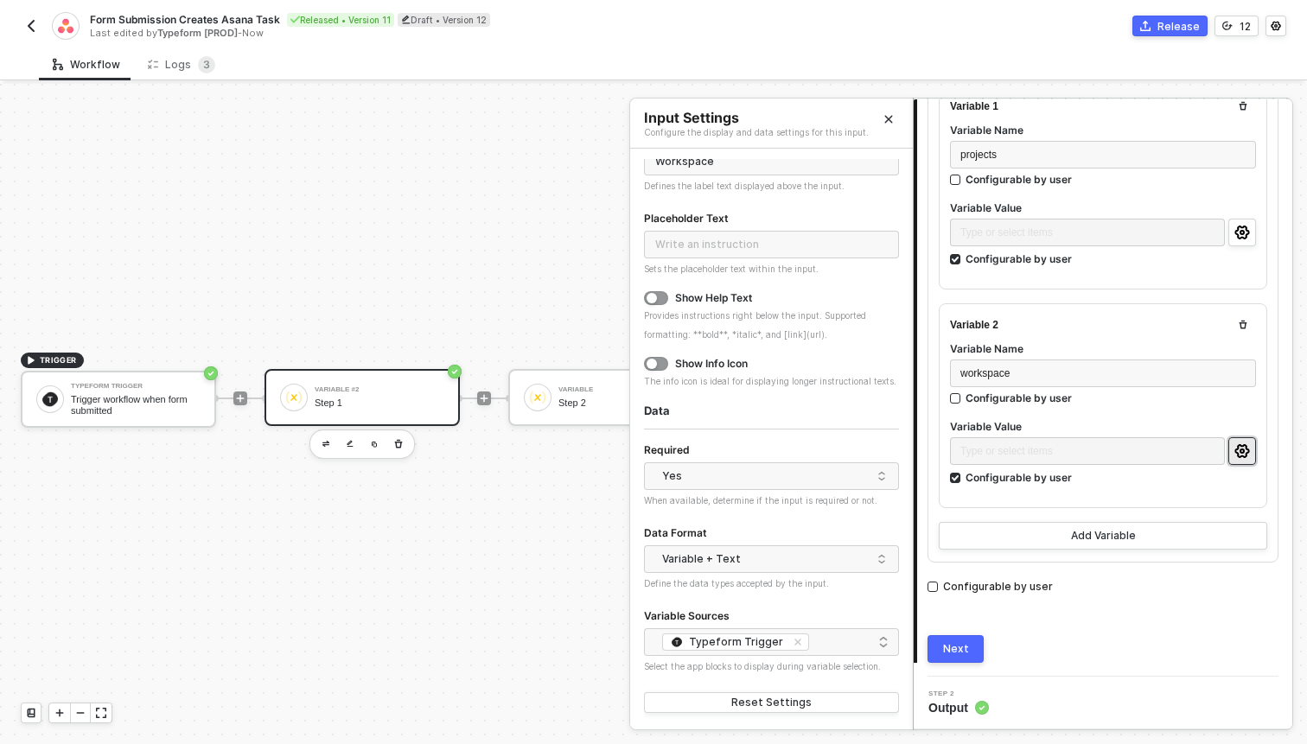
click at [947, 653] on div "Next" at bounding box center [956, 649] width 26 height 14
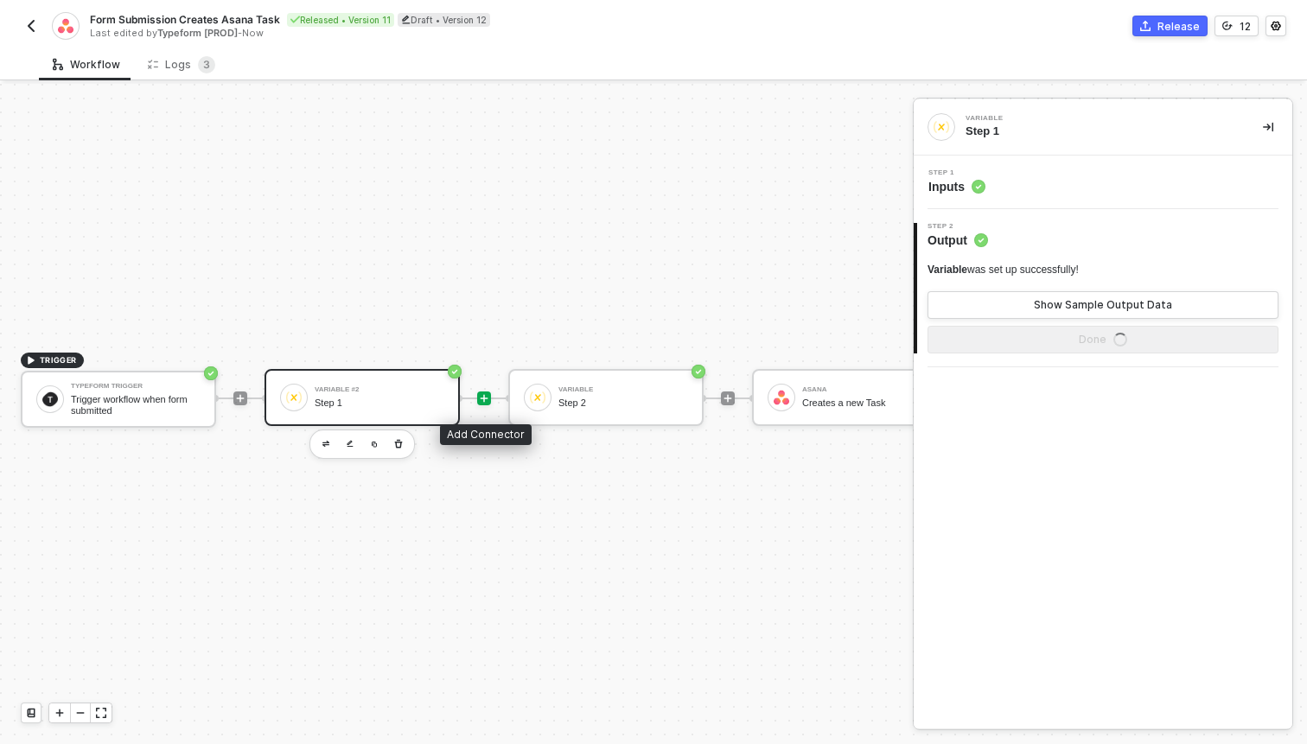
scroll to position [0, 0]
click at [483, 397] on icon "icon-play" at bounding box center [485, 398] width 8 height 8
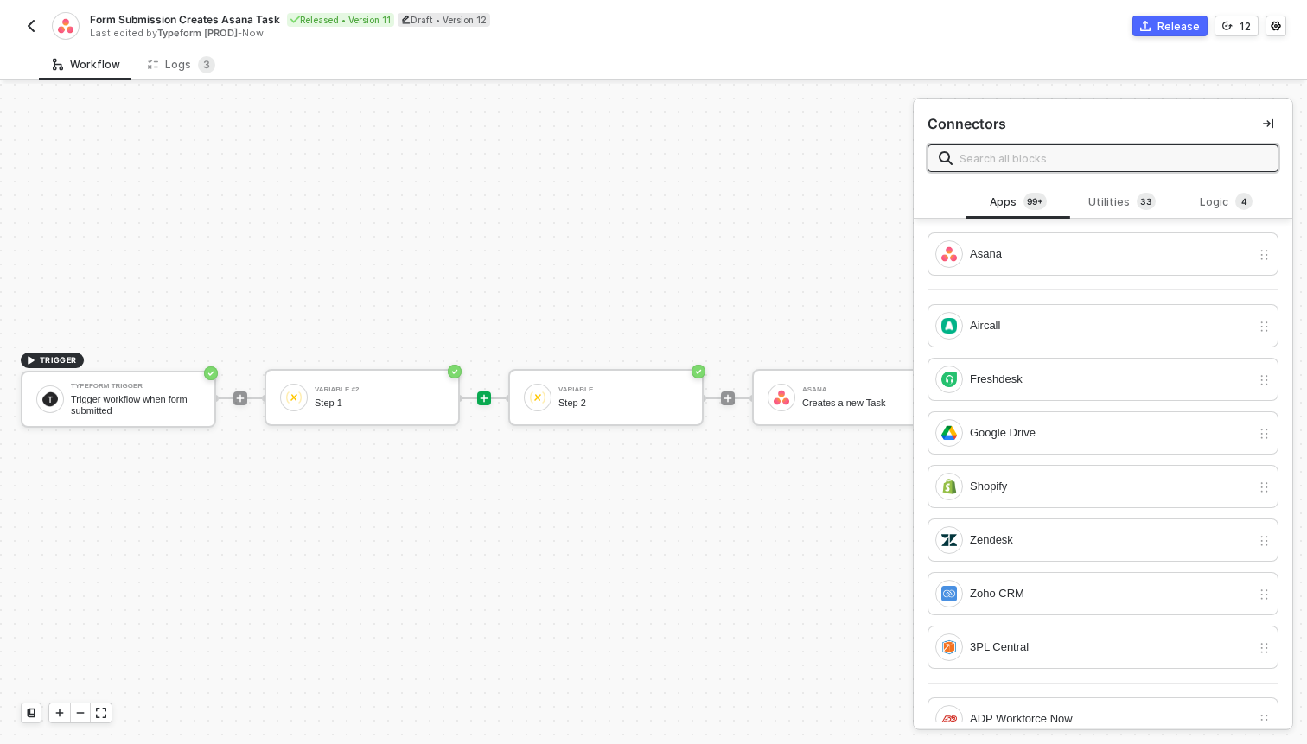
click at [1130, 154] on input "text" at bounding box center [1113, 158] width 308 height 19
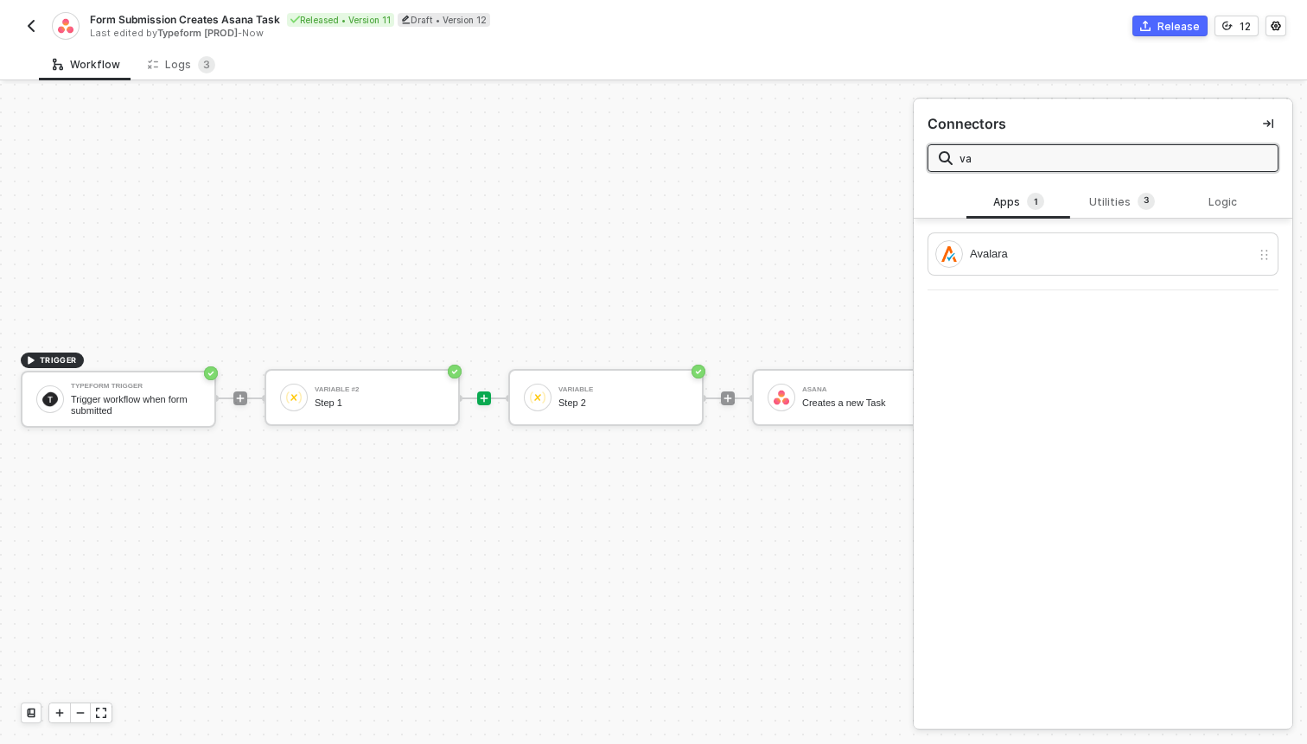
type input "v"
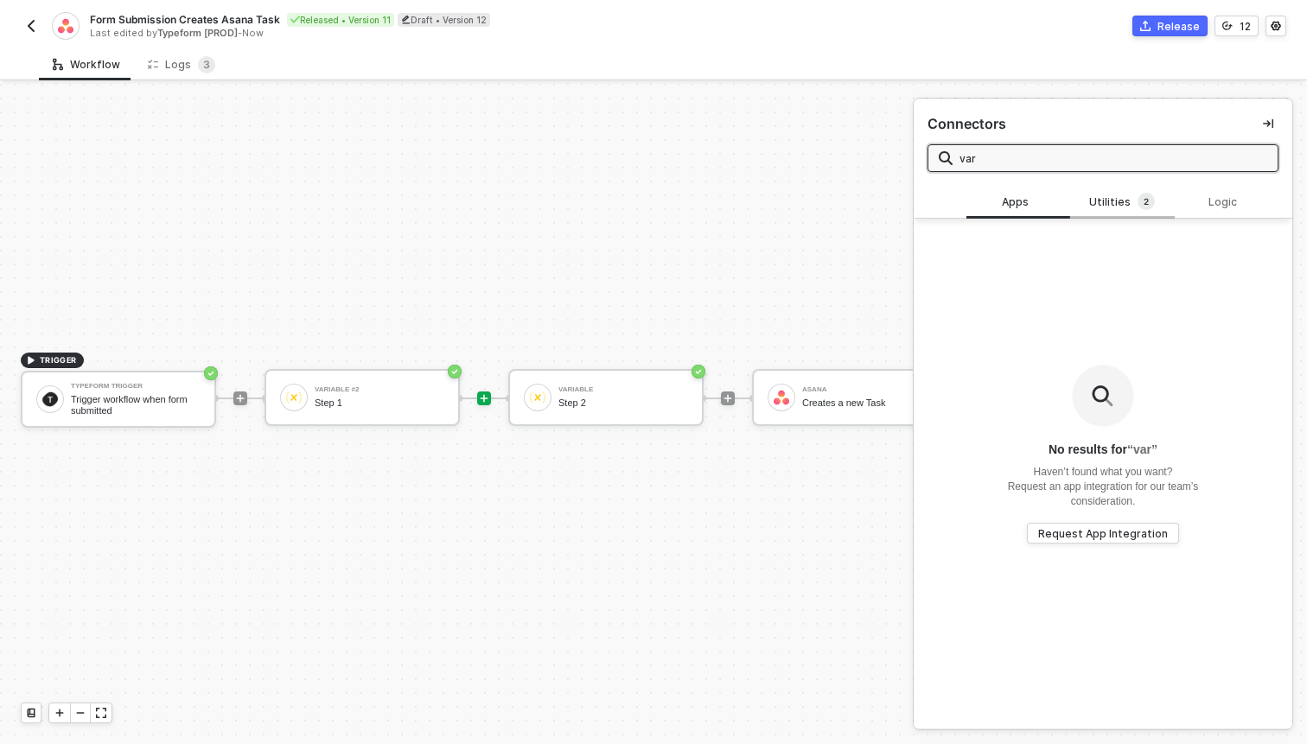
type input "var"
click at [1111, 194] on div "Utilities 2" at bounding box center [1122, 202] width 76 height 19
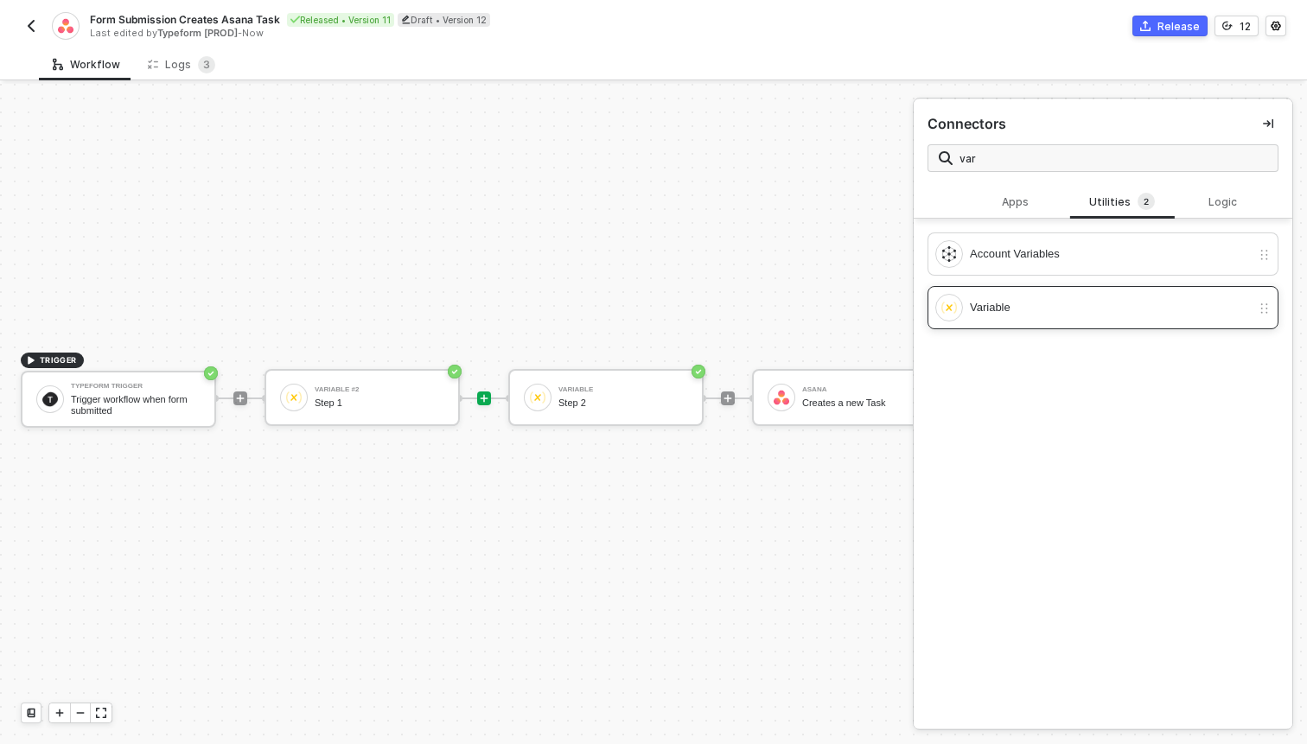
click at [1006, 305] on div "Variable" at bounding box center [1110, 307] width 281 height 19
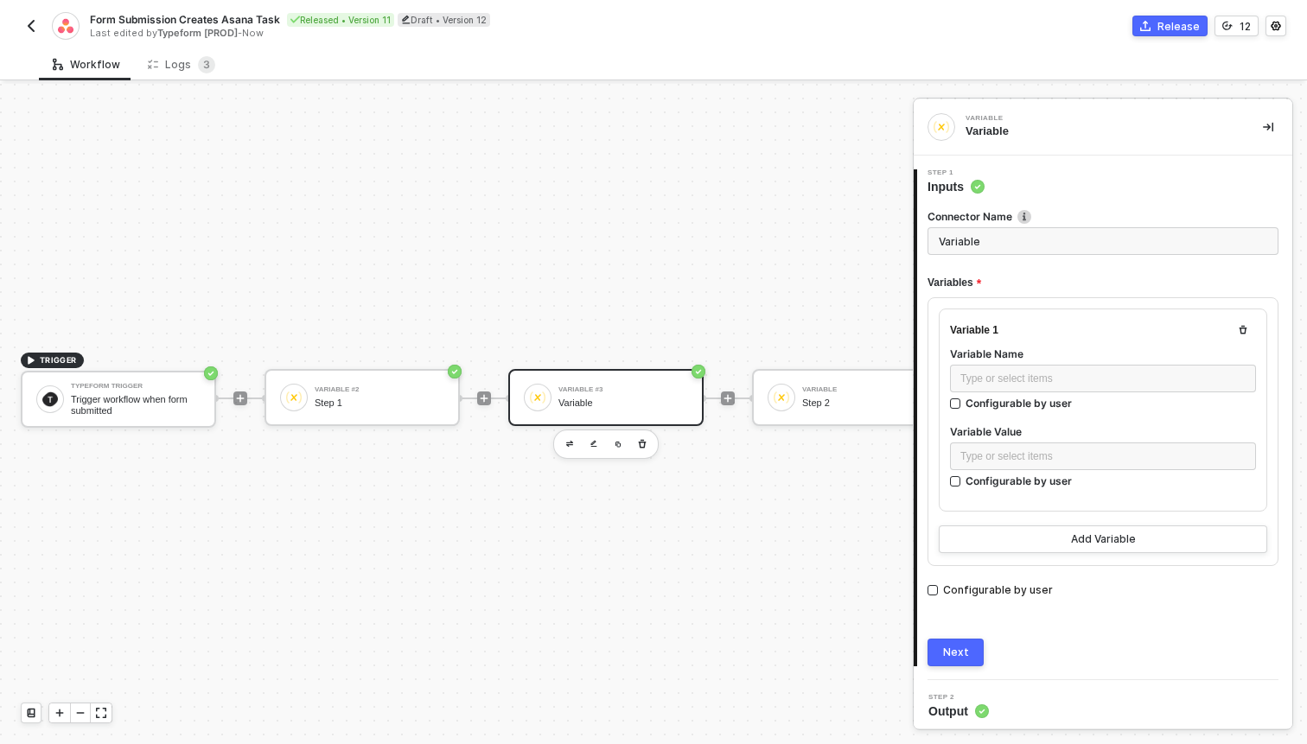
click at [967, 244] on input "Variable" at bounding box center [1102, 241] width 351 height 28
type input "Hidden variables"
click at [1003, 373] on div "Type or select items ﻿" at bounding box center [1102, 379] width 285 height 16
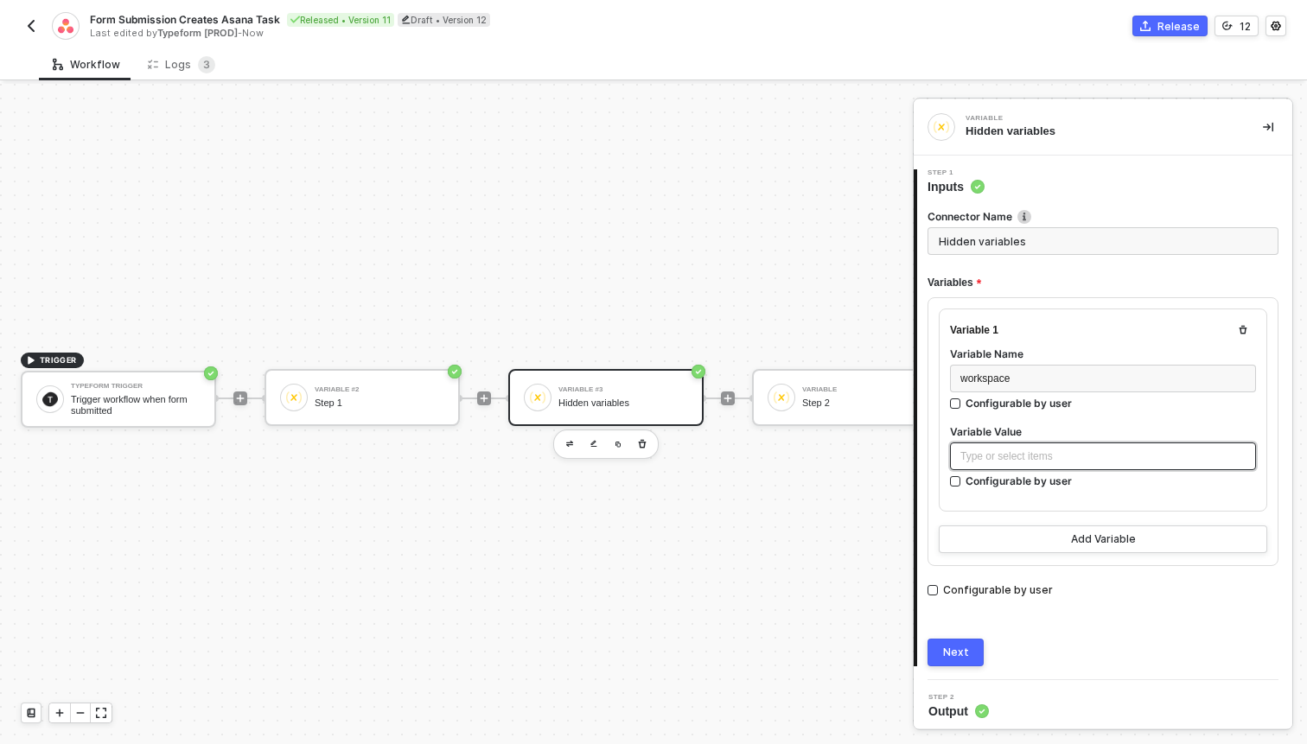
click at [1040, 465] on div "Type or select items ﻿" at bounding box center [1103, 457] width 306 height 28
click at [1040, 480] on div "Configurable by user" at bounding box center [1018, 481] width 106 height 15
click at [962, 480] on input "Configurable by user" at bounding box center [956, 482] width 12 height 12
checkbox input "true"
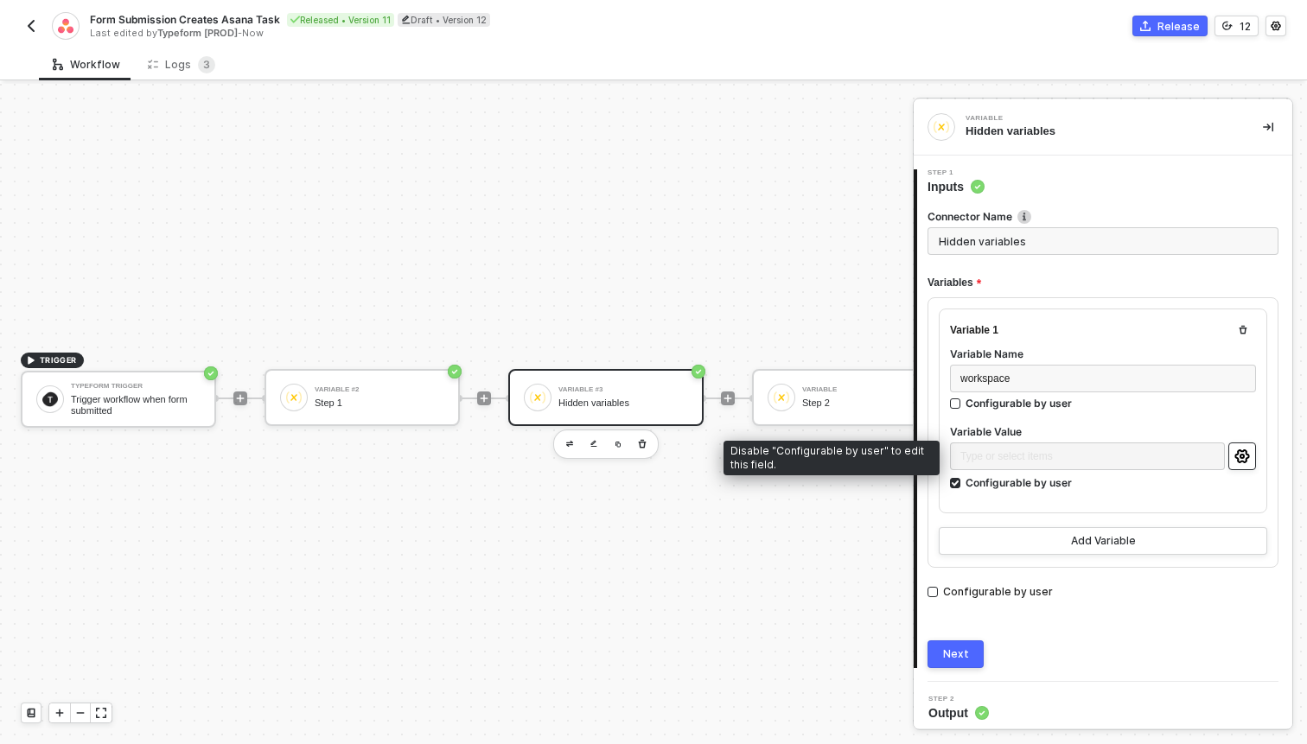
click at [1248, 453] on icon "icon-settings" at bounding box center [1241, 456] width 15 height 14
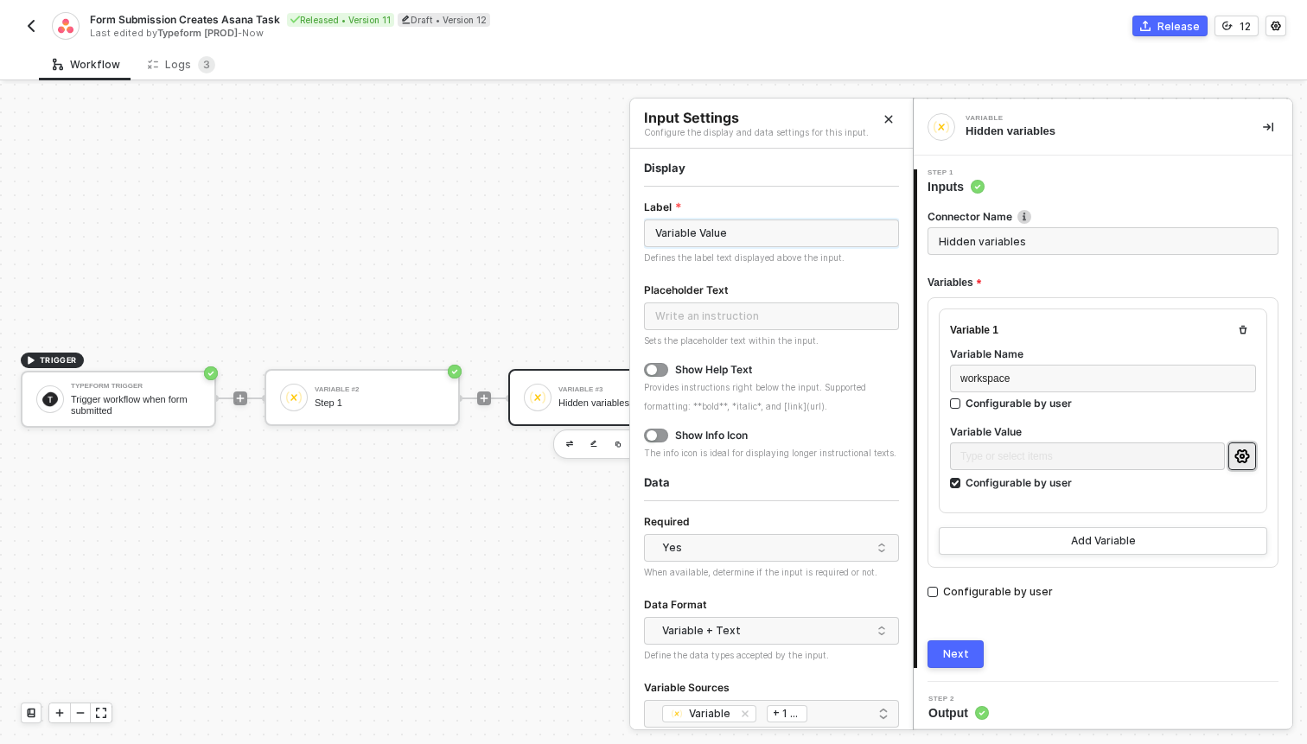
click at [745, 239] on input "Variable Value" at bounding box center [771, 234] width 255 height 28
type input "Workspace"
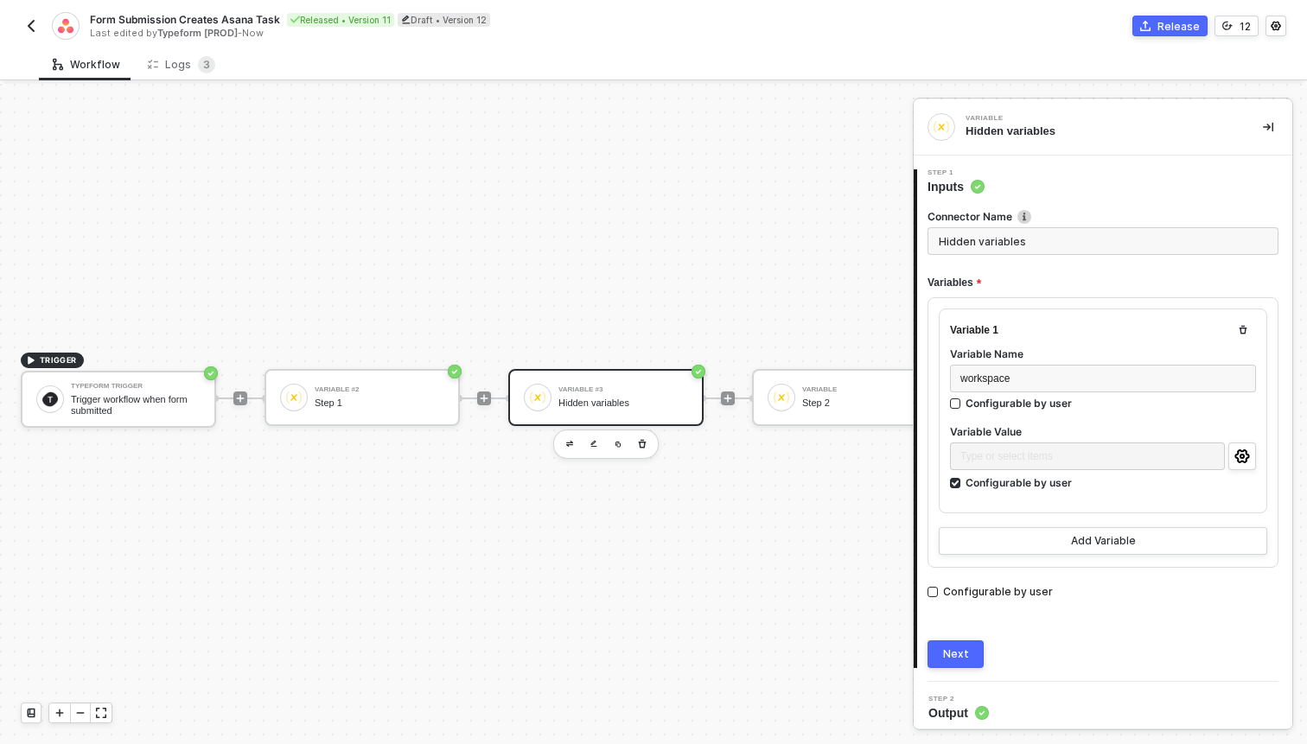
click at [963, 653] on div "Next" at bounding box center [956, 654] width 26 height 14
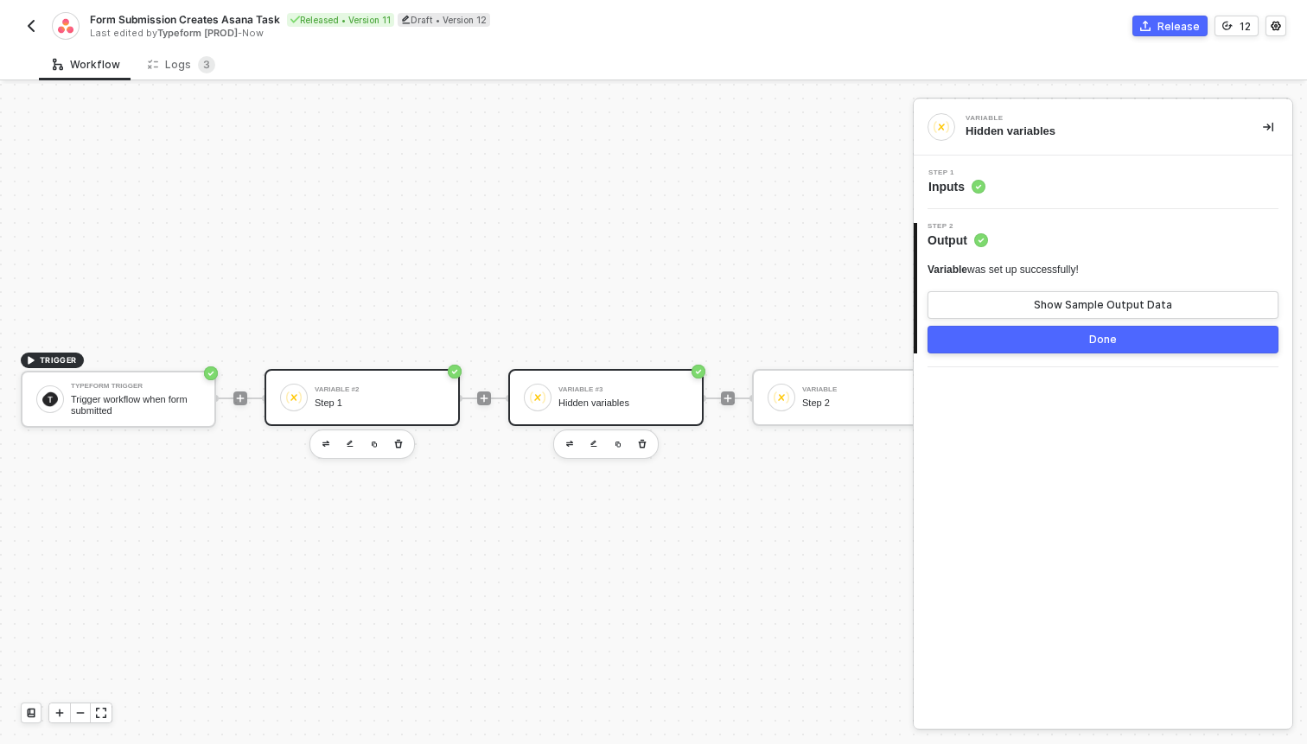
click at [379, 401] on div "Step 1" at bounding box center [380, 403] width 130 height 11
click at [978, 189] on circle at bounding box center [978, 187] width 14 height 14
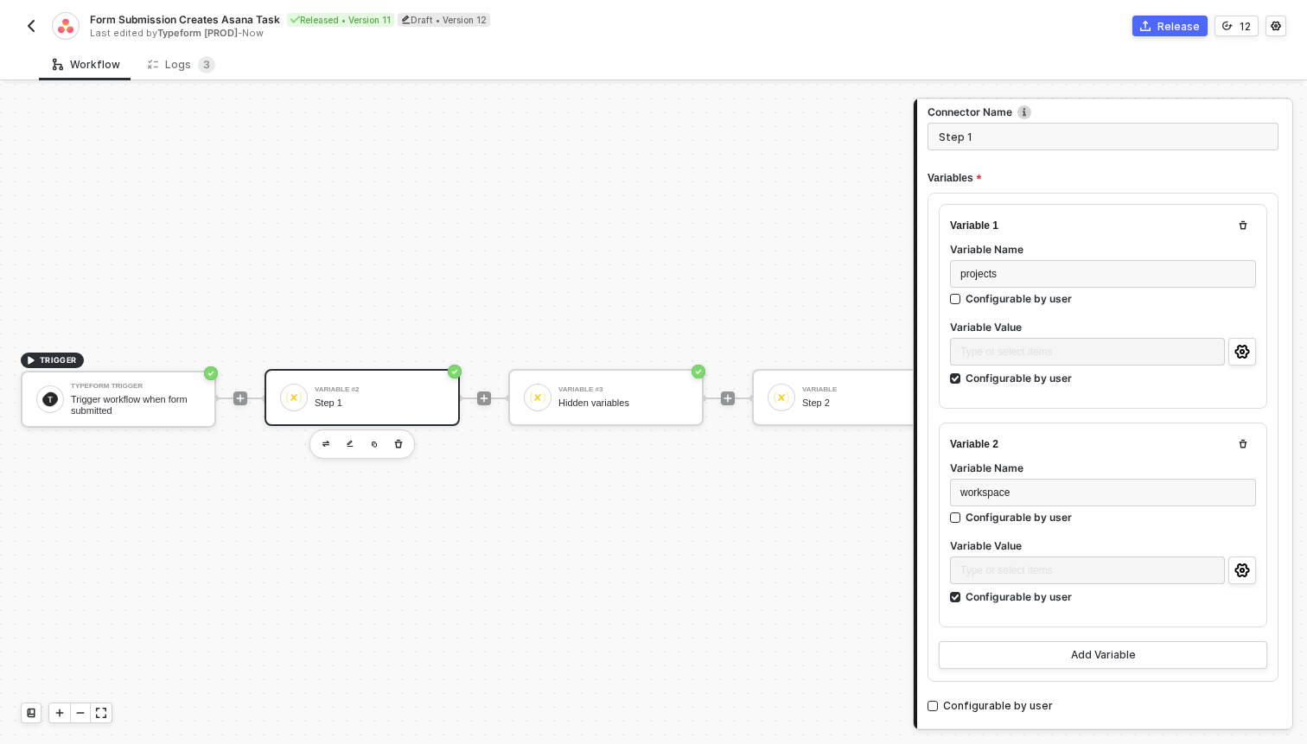
scroll to position [122, 0]
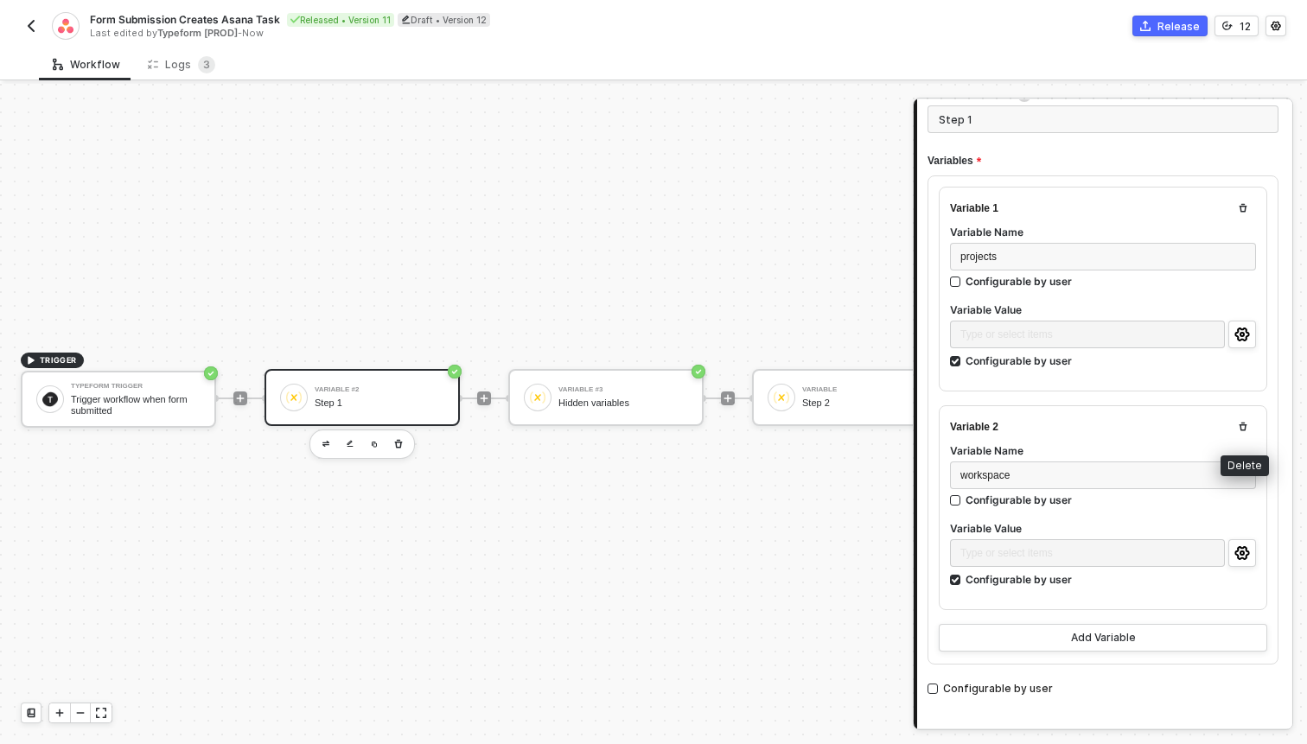
click at [1249, 422] on button "button" at bounding box center [1242, 427] width 21 height 21
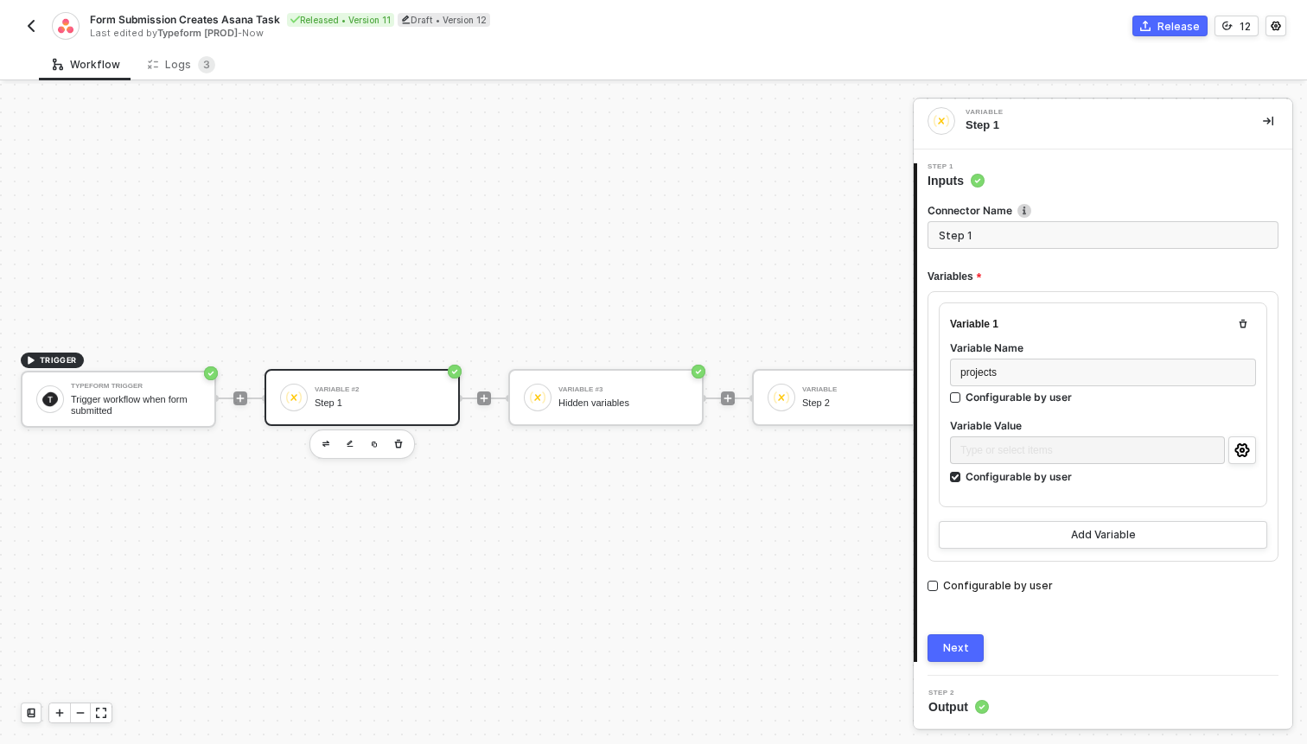
click at [958, 641] on div "Next" at bounding box center [956, 648] width 26 height 14
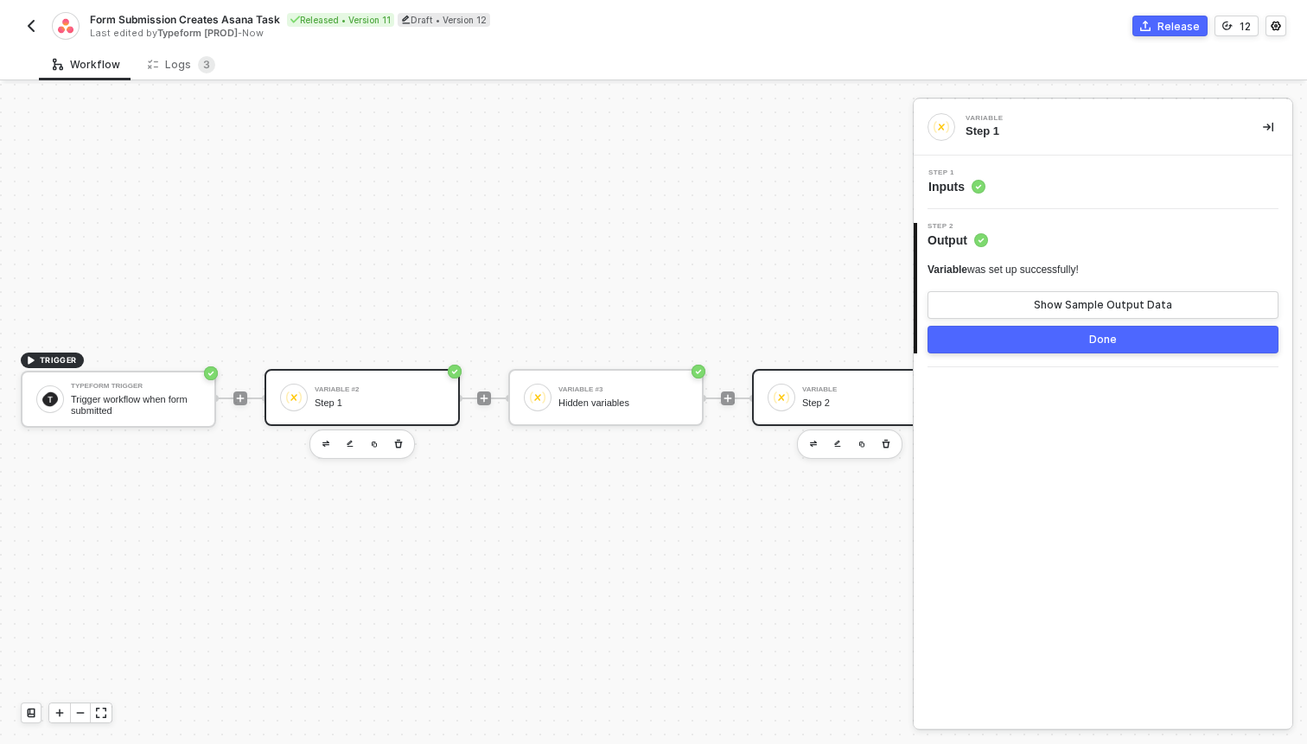
click at [850, 402] on div "Step 2" at bounding box center [867, 403] width 130 height 11
click at [960, 185] on span "Inputs" at bounding box center [956, 186] width 57 height 17
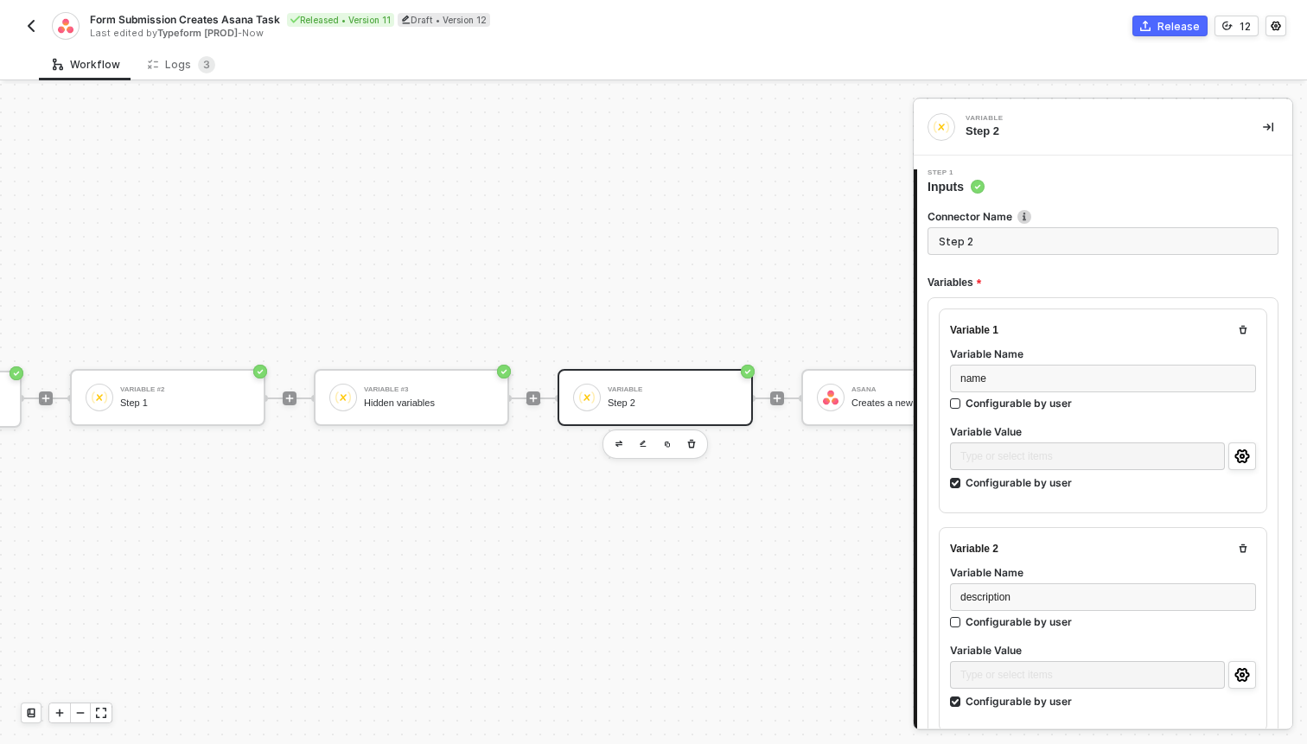
scroll to position [32, 290]
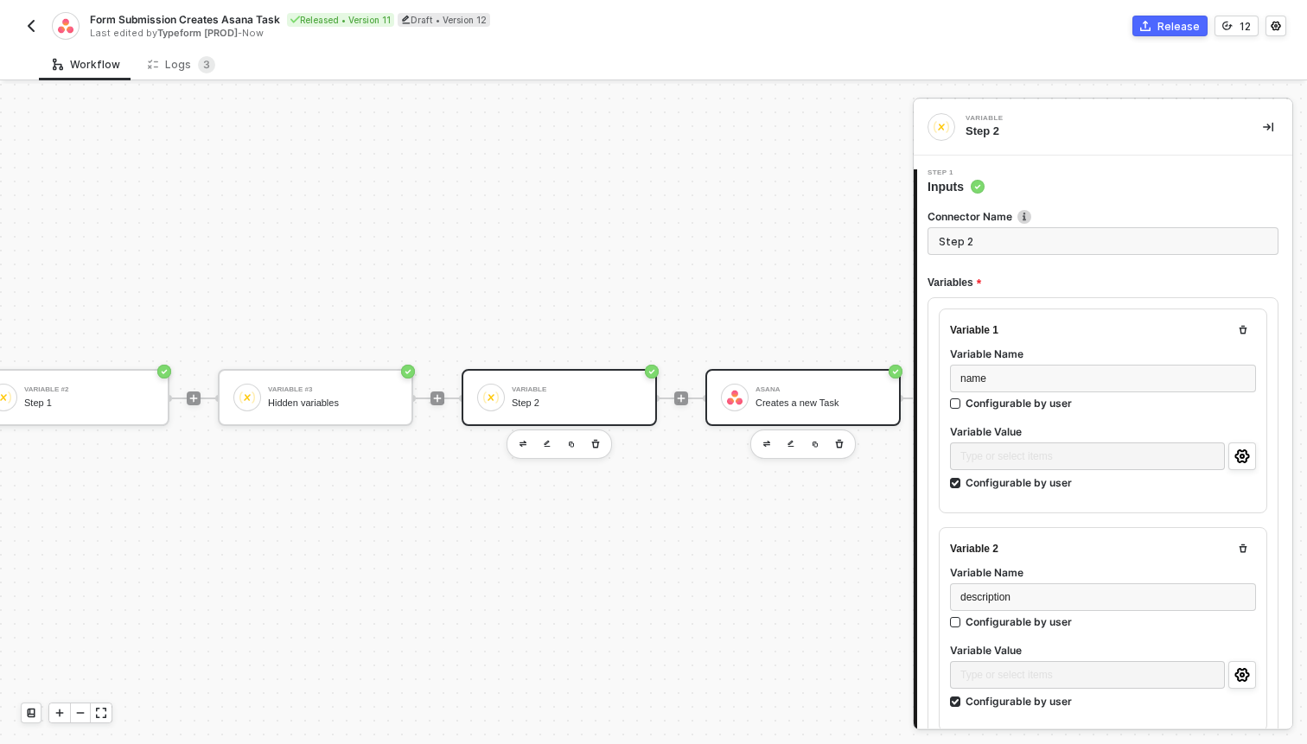
click at [787, 391] on div "Asana" at bounding box center [820, 389] width 130 height 7
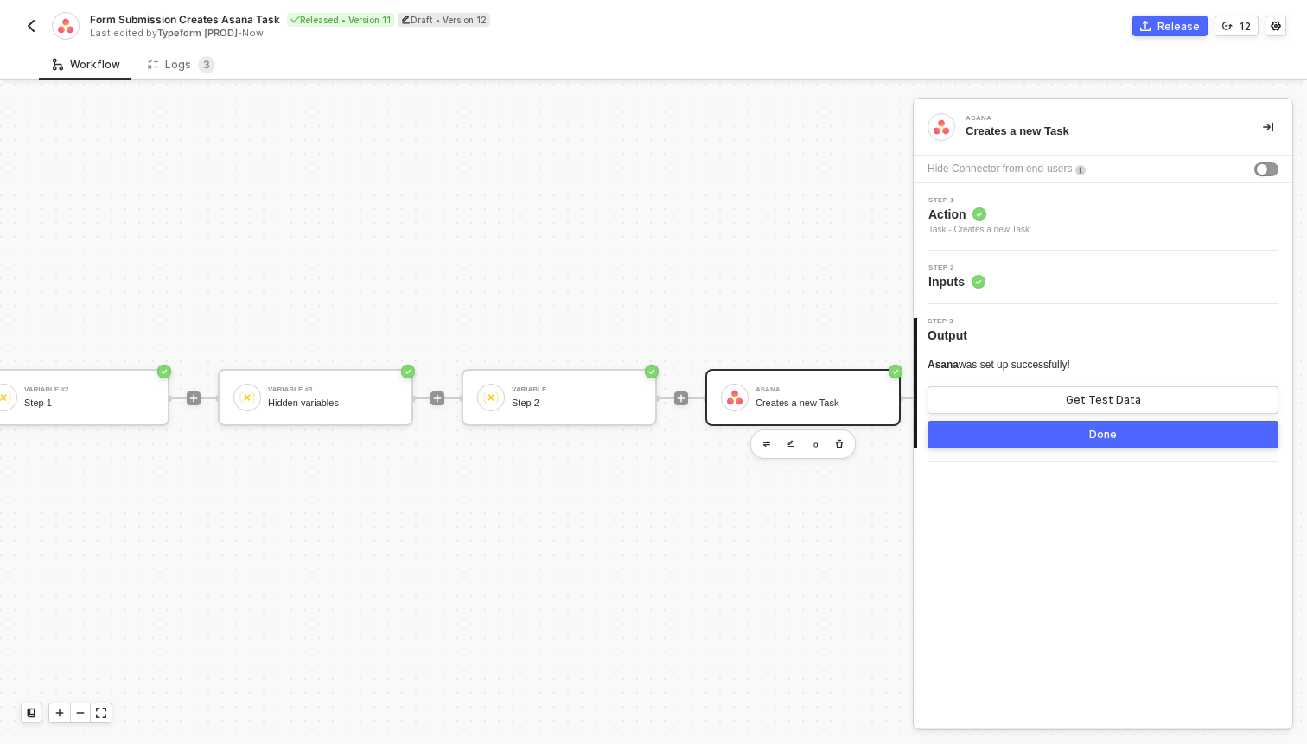
click at [1014, 229] on div "Task - Creates a new Task" at bounding box center [978, 230] width 101 height 14
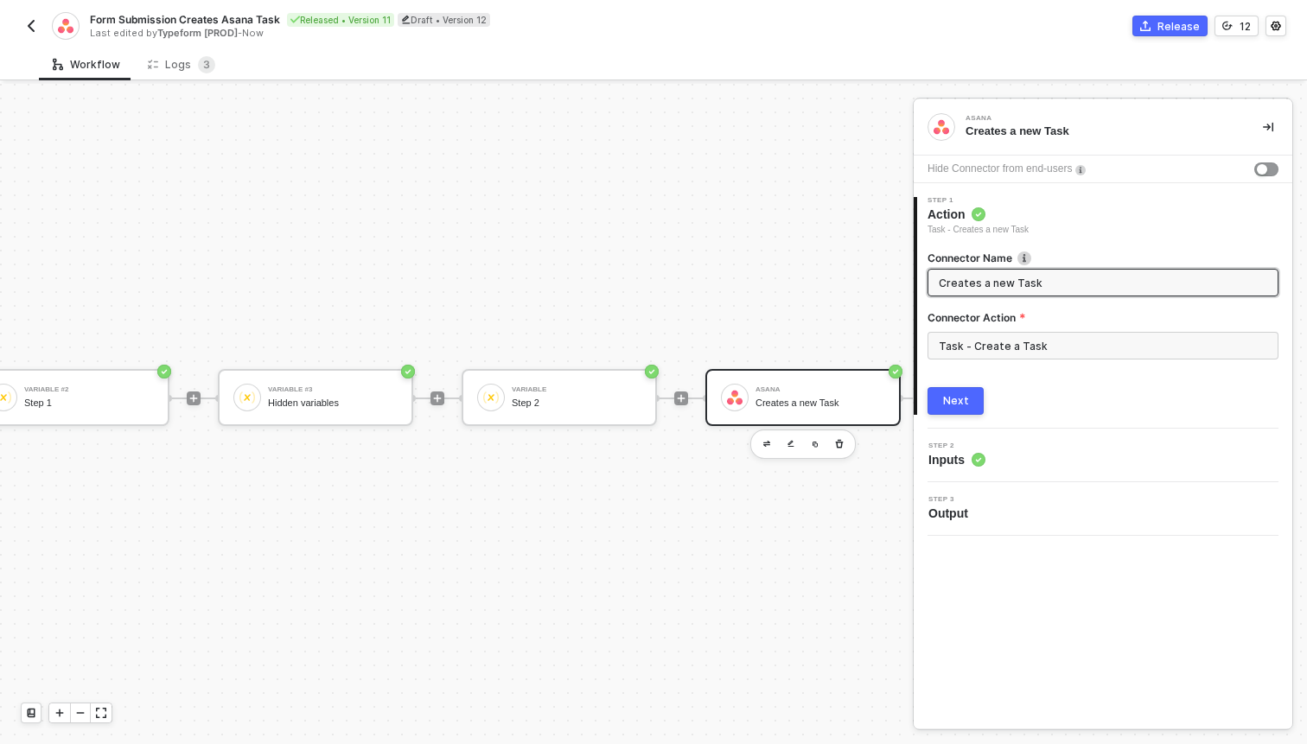
click at [990, 456] on div "Step 2 Inputs" at bounding box center [1105, 456] width 374 height 26
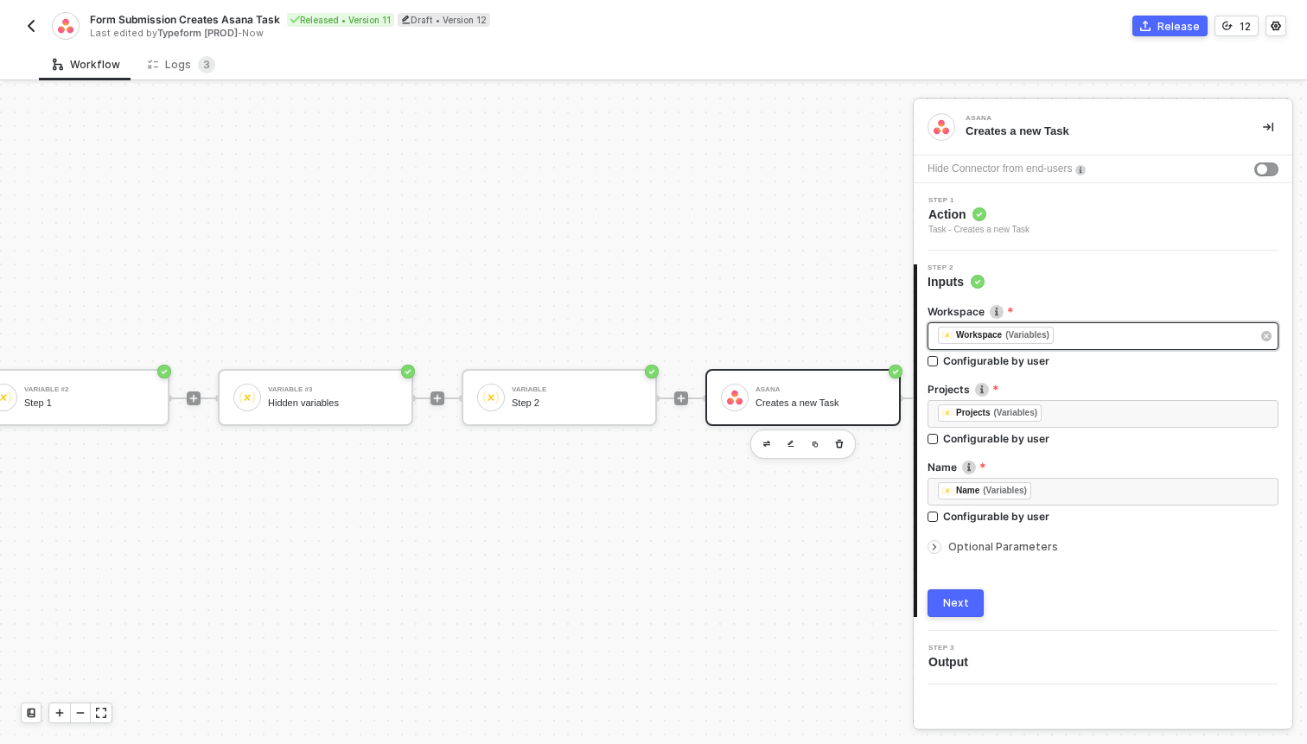
click at [1092, 335] on div "﻿ ﻿ Workspace (Variables) ﻿" at bounding box center [1094, 336] width 313 height 19
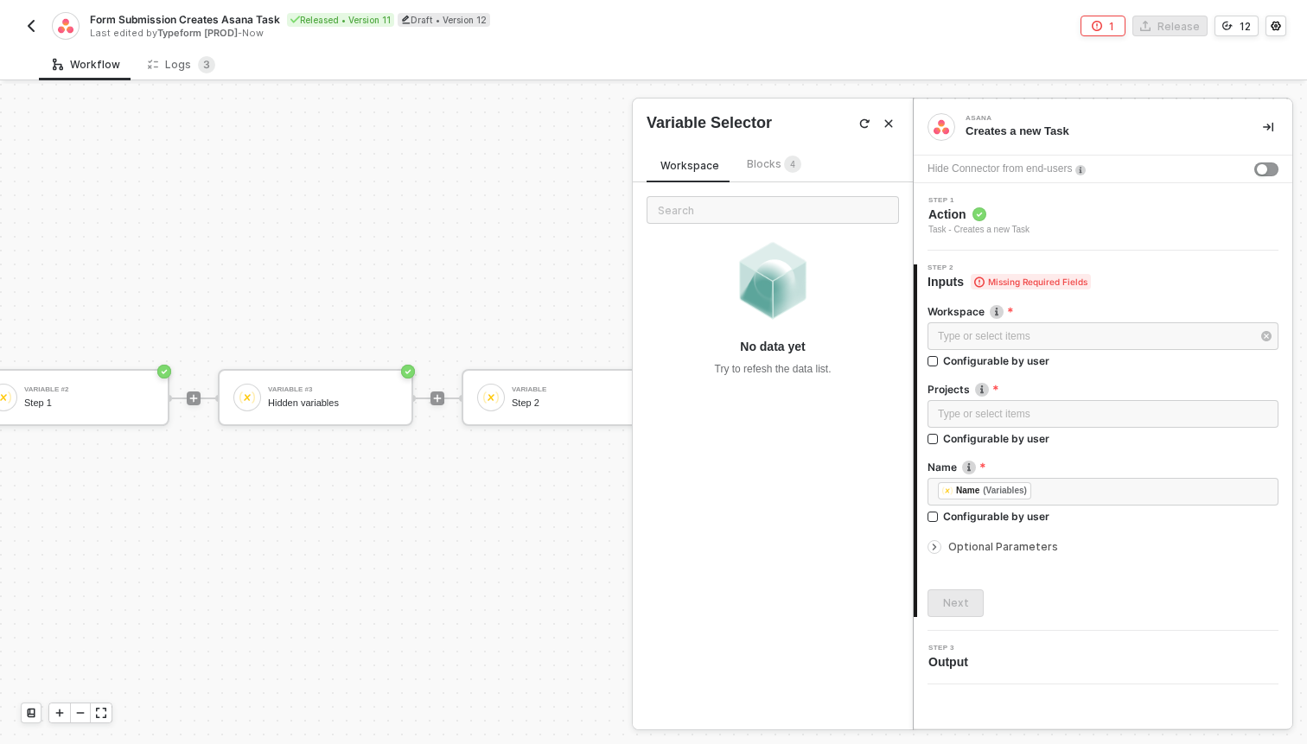
click at [767, 162] on span "Blocks 4" at bounding box center [774, 163] width 54 height 13
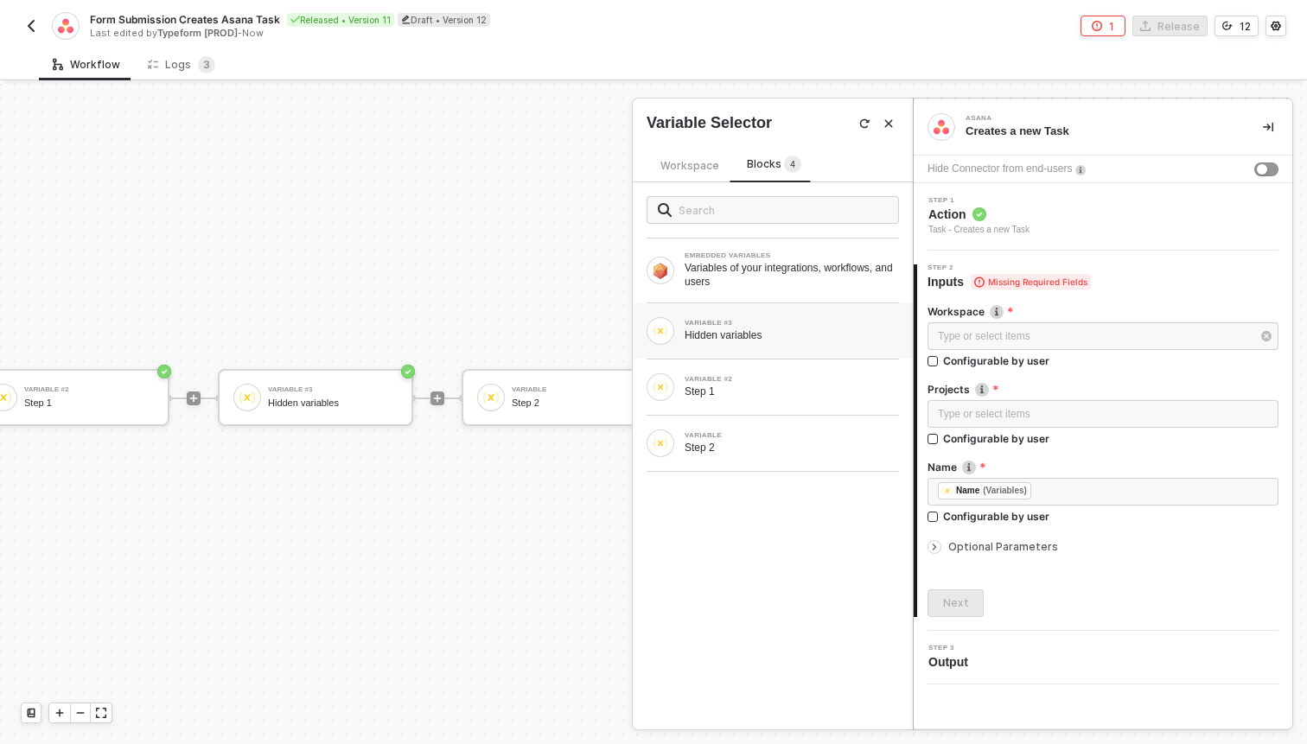
click at [739, 333] on div "Hidden variables" at bounding box center [792, 335] width 214 height 14
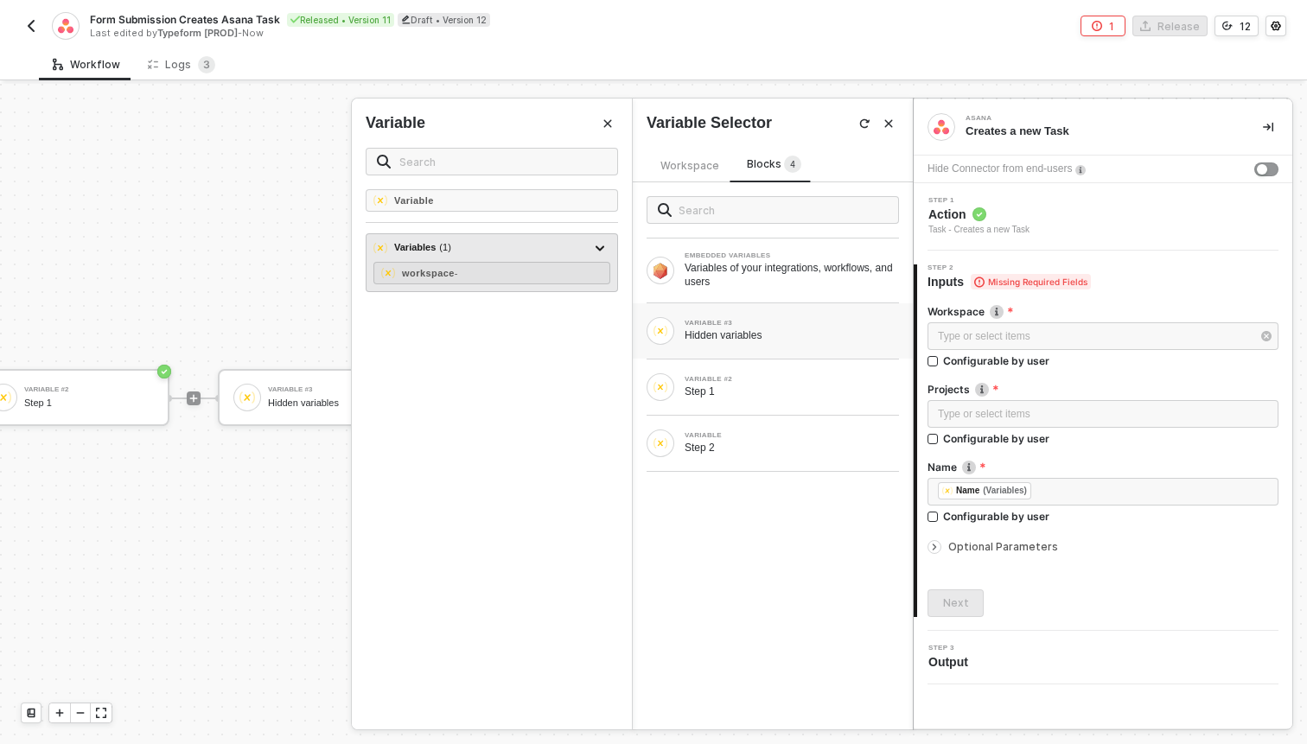
click at [501, 261] on div "Variables ( 1 ) workspace -" at bounding box center [492, 262] width 252 height 59
click at [557, 275] on div "workspace -" at bounding box center [491, 273] width 237 height 22
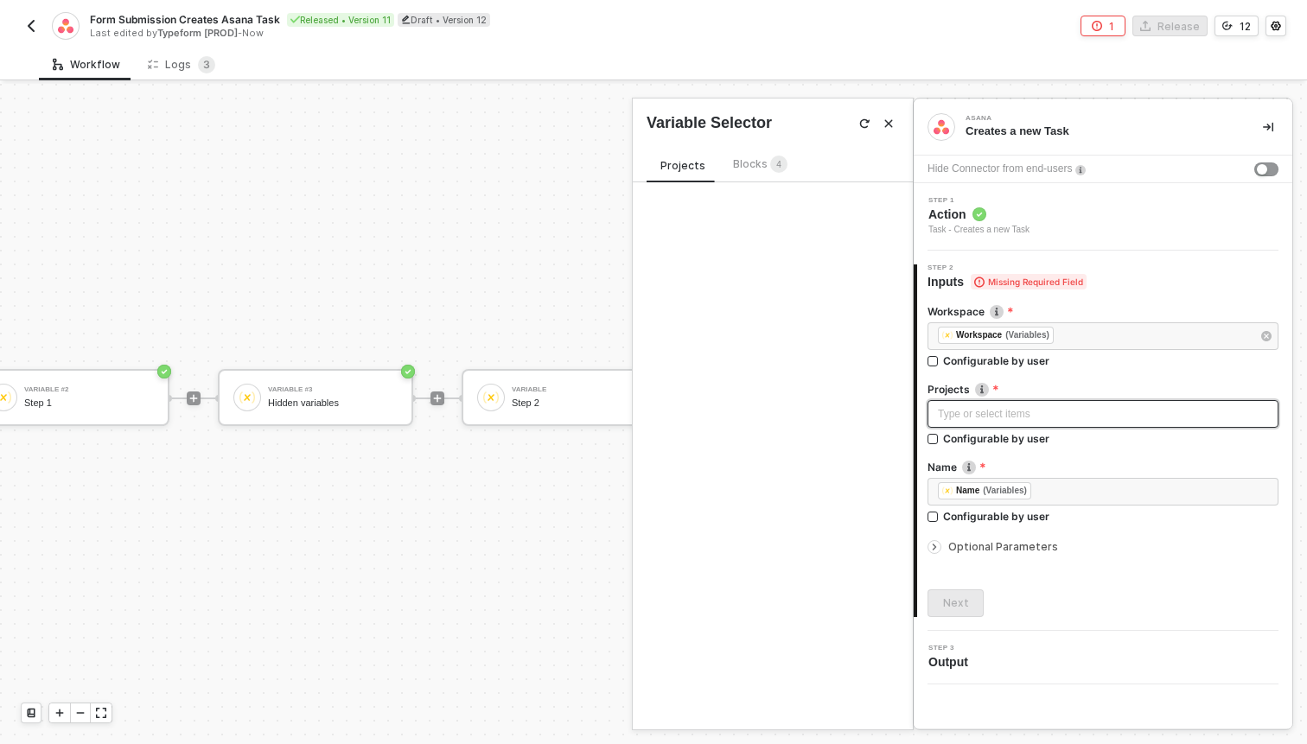
click at [770, 164] on sup "4" at bounding box center [778, 164] width 17 height 17
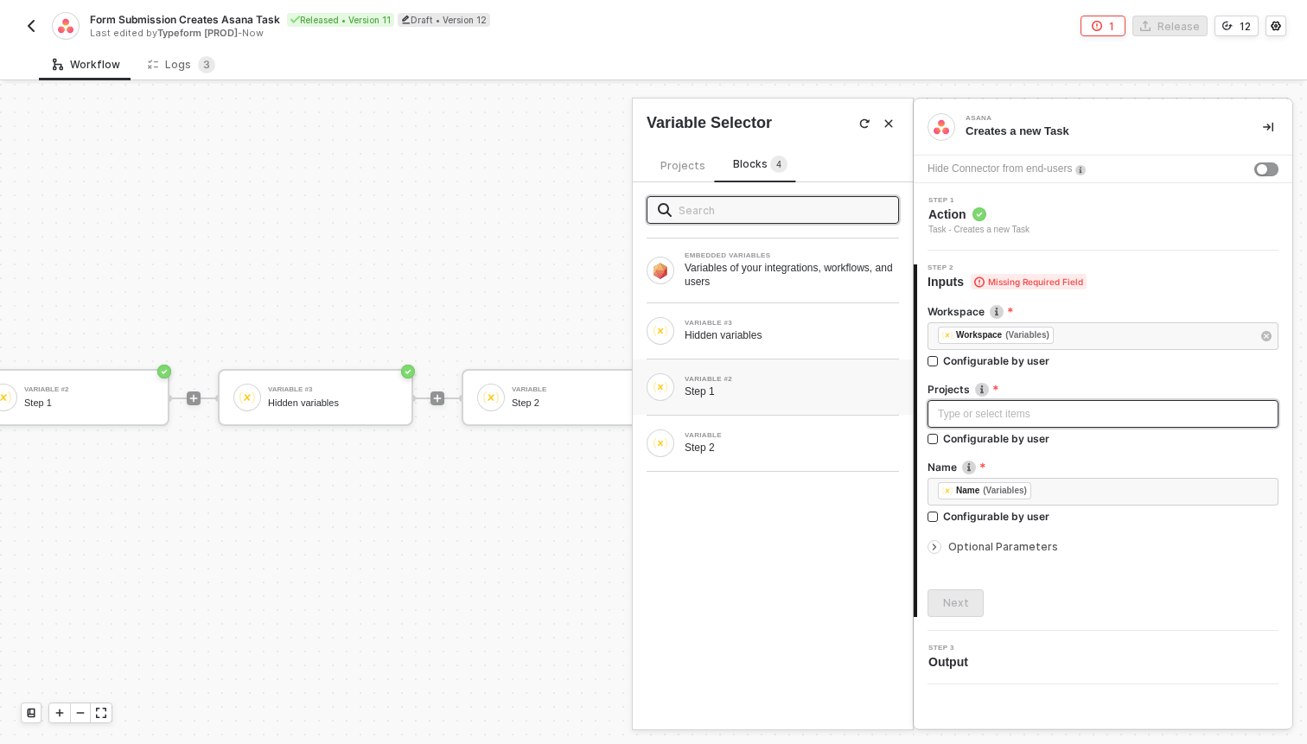
click at [722, 373] on div "VARIABLE #2 Step 1" at bounding box center [772, 387] width 252 height 28
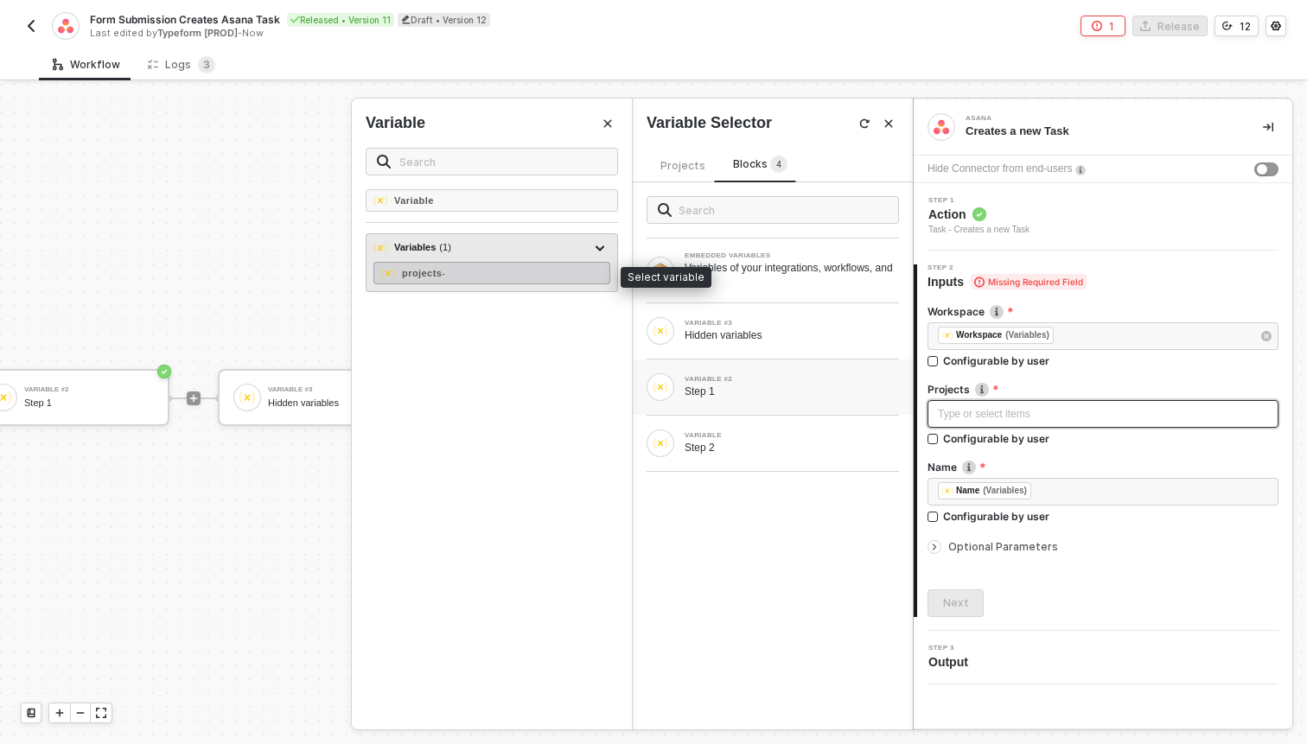
click at [528, 271] on div "projects -" at bounding box center [491, 273] width 237 height 22
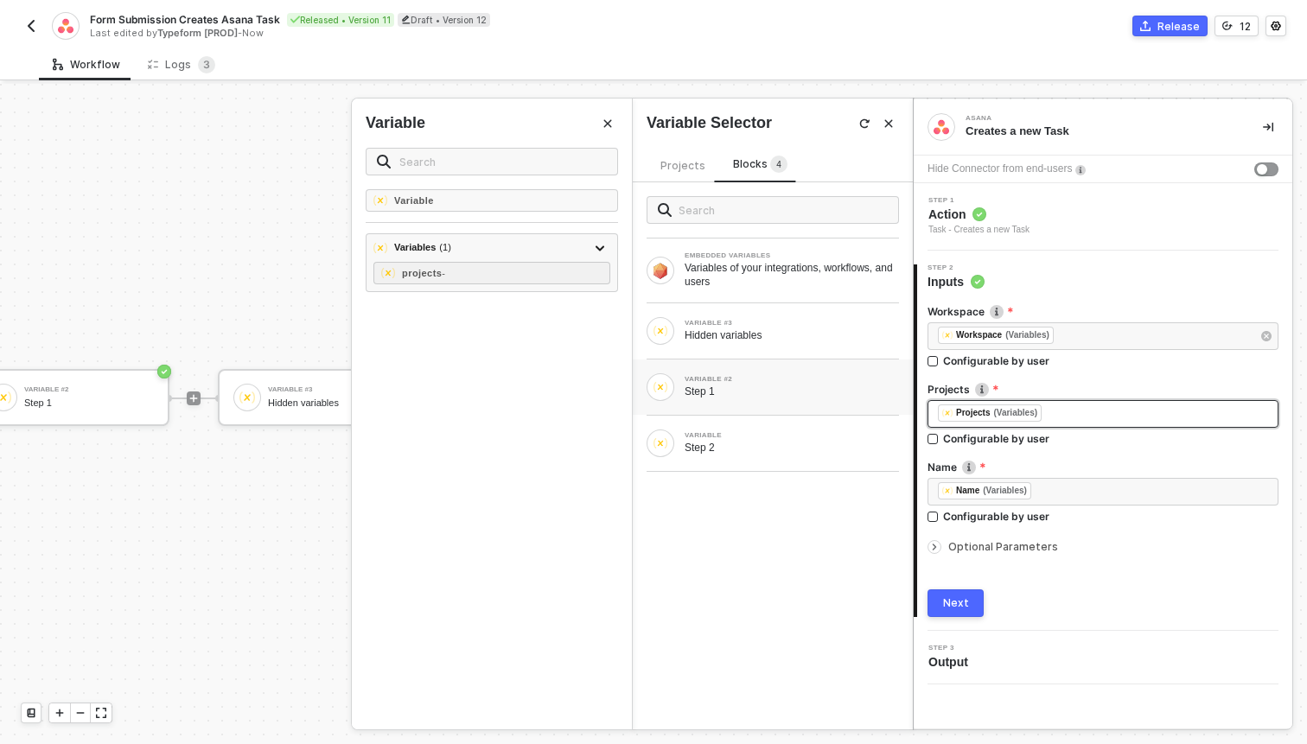
click at [997, 549] on span "Optional Parameters" at bounding box center [1003, 546] width 110 height 13
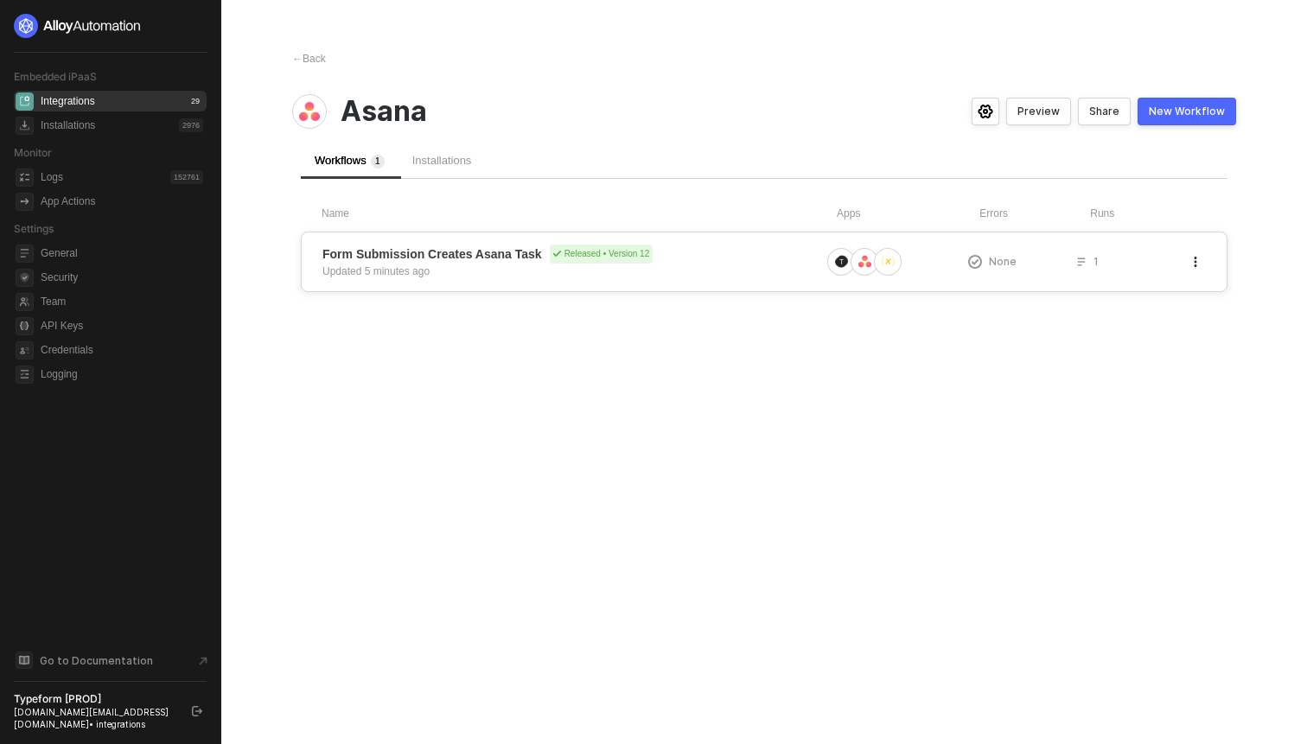
click at [563, 288] on div "Form Submission Creates Asana Task Released • Version 12 Updated 5 minutes ago …" at bounding box center [764, 262] width 927 height 61
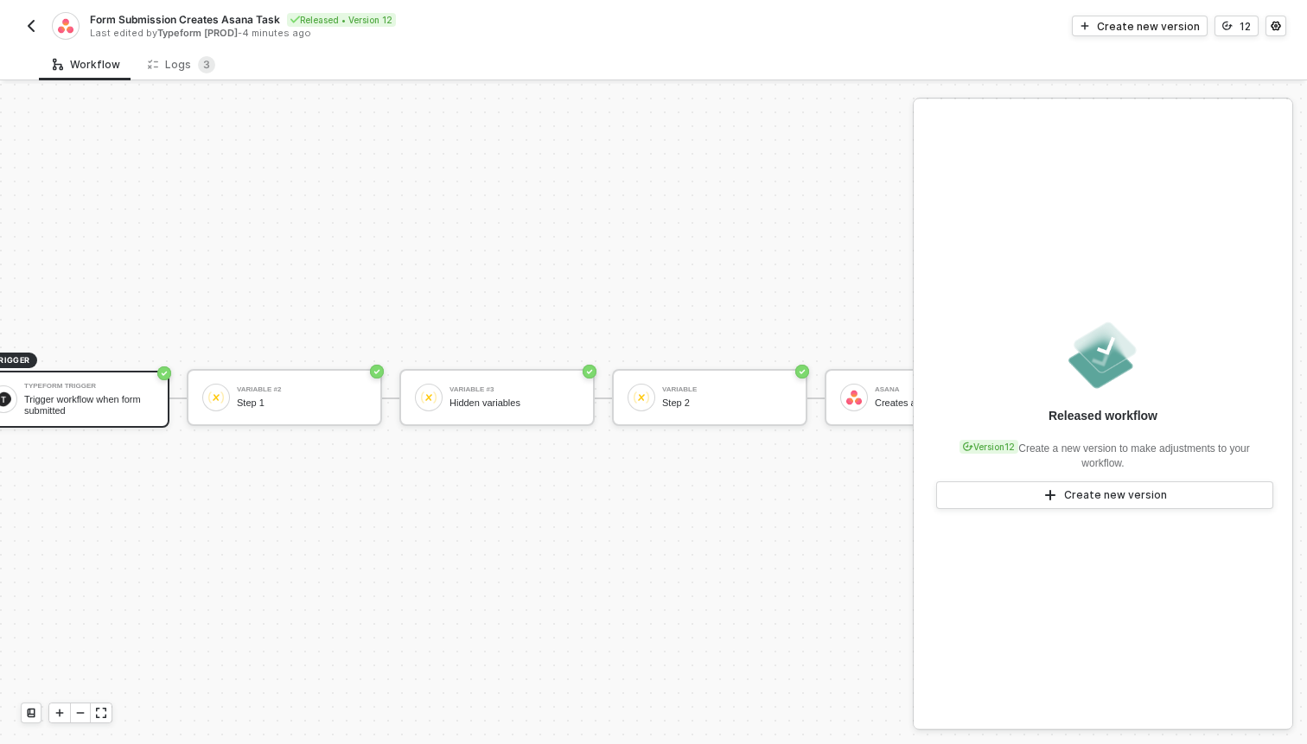
scroll to position [32, 48]
drag, startPoint x: 504, startPoint y: 390, endPoint x: 547, endPoint y: 424, distance: 54.8
click at [370, 413] on div "Variable #2 Step 1" at bounding box center [282, 397] width 195 height 57
